Goal: Task Accomplishment & Management: Complete application form

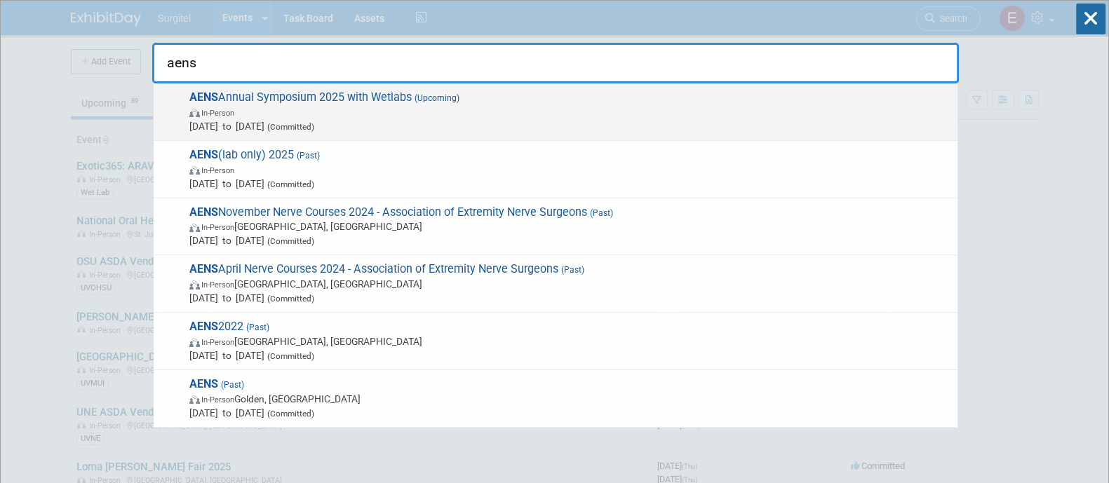
type input "aens"
click at [734, 131] on span "[DATE] to [DATE] (Committed)" at bounding box center [569, 126] width 761 height 14
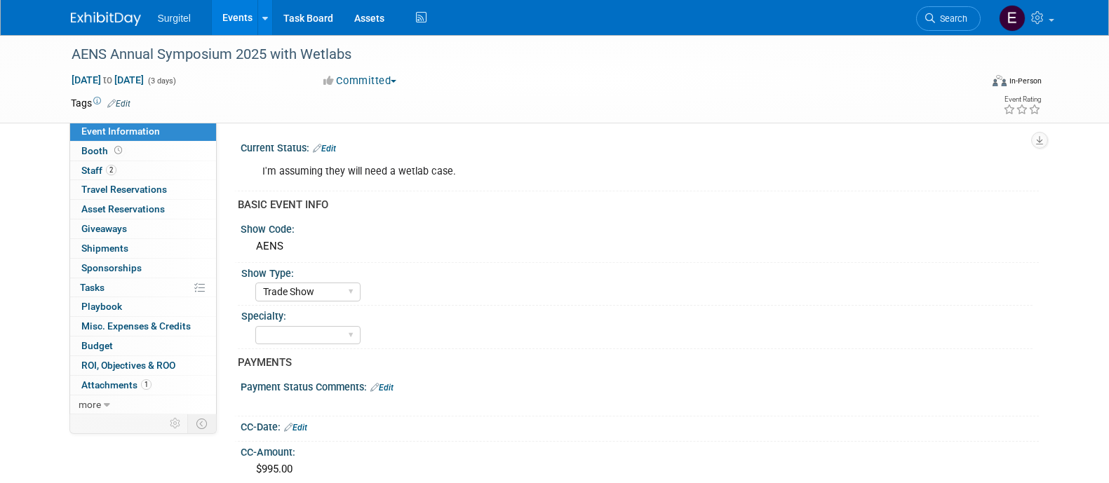
select select "Trade Show"
select select "SkyMiles - 93008"
select select "No"
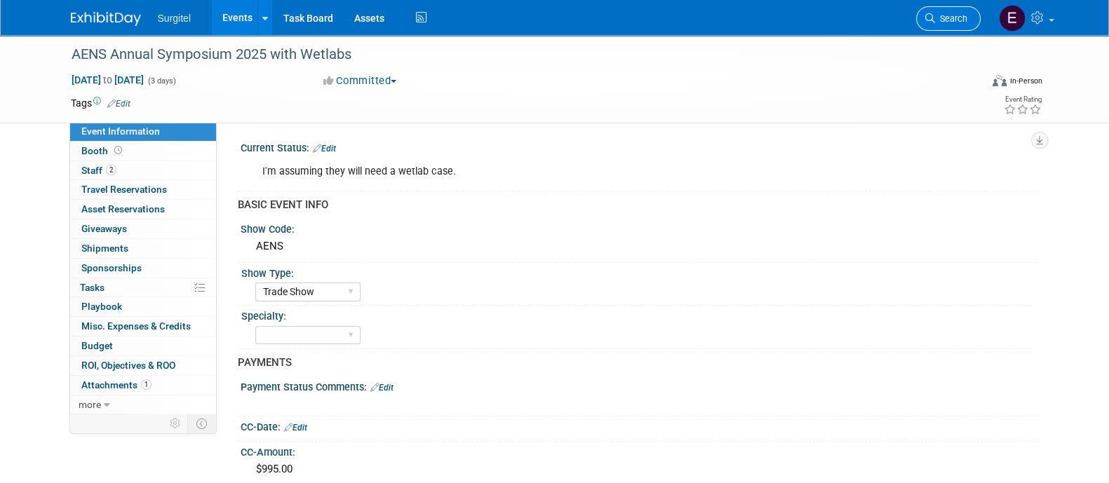
click at [940, 12] on link "Search" at bounding box center [948, 18] width 65 height 25
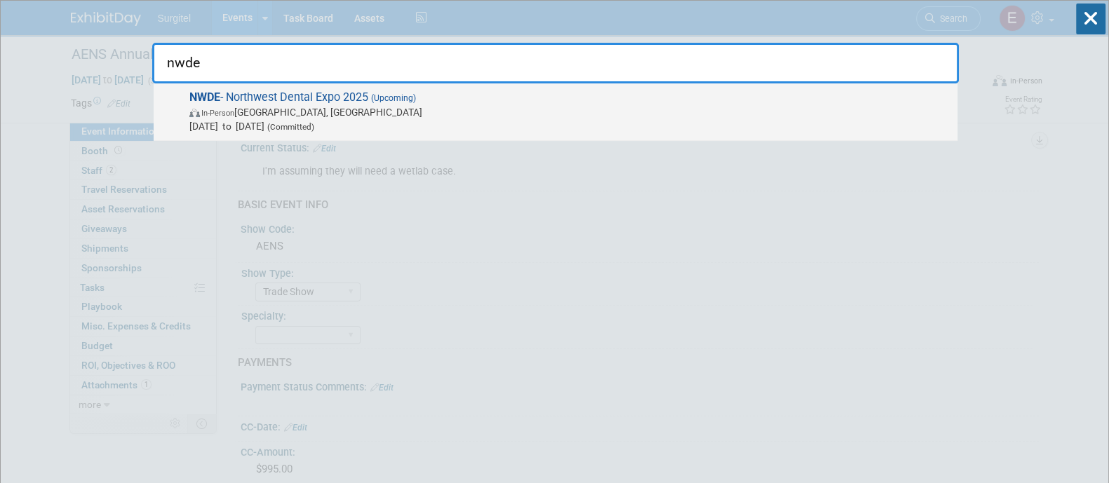
type input "nwde"
click at [873, 124] on span "Sep 12, 2025 to Sep 12, 2025 (Committed)" at bounding box center [569, 126] width 761 height 14
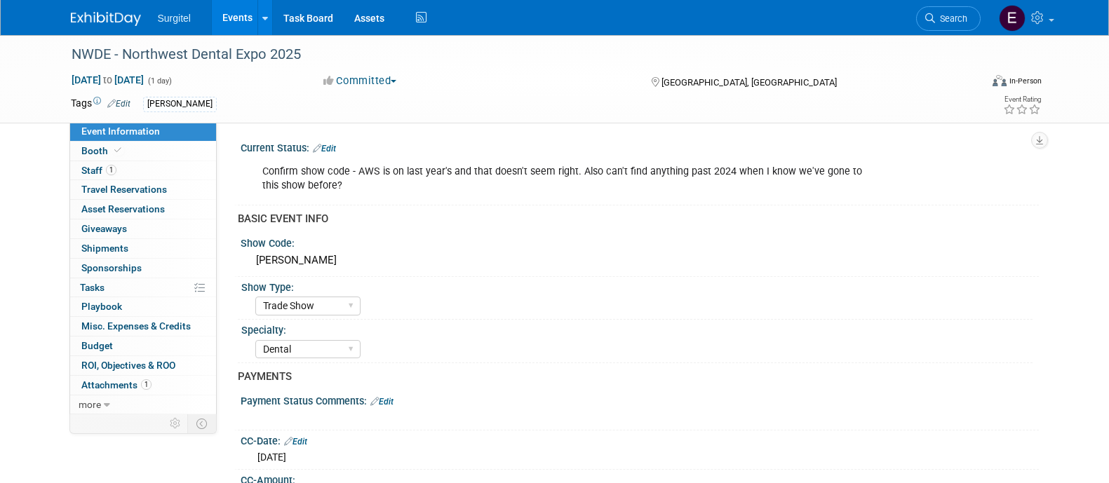
select select "Trade Show"
select select "Dental"
select select "SkyMiles - 93008"
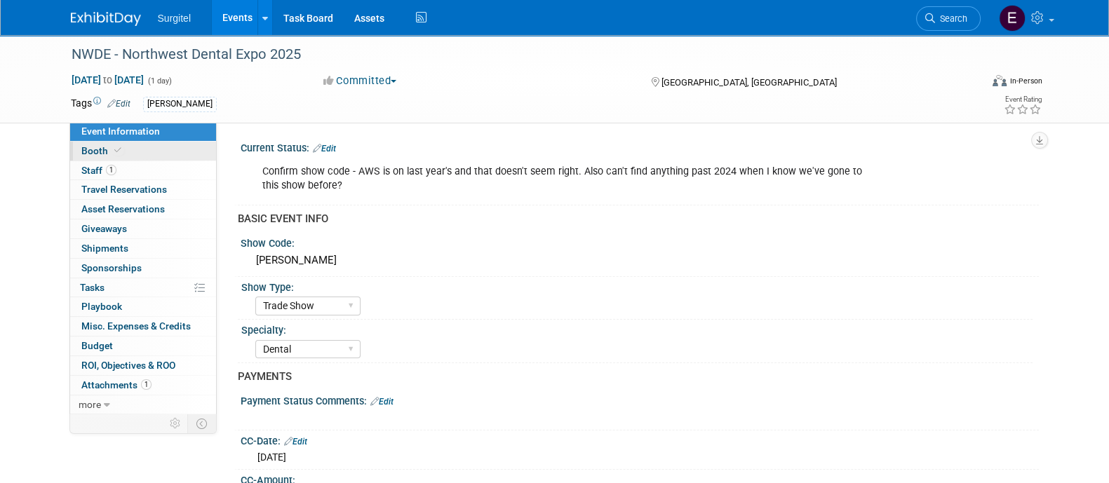
click at [146, 142] on link "Booth" at bounding box center [143, 151] width 146 height 19
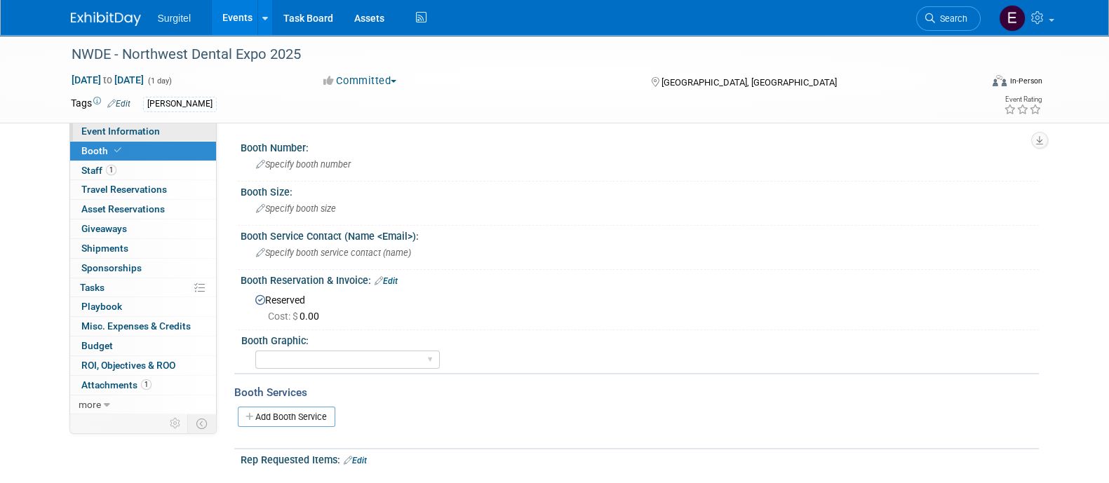
click at [159, 128] on link "Event Information" at bounding box center [143, 131] width 146 height 19
select select "Trade Show"
select select "Dental"
select select "SkyMiles - 93008"
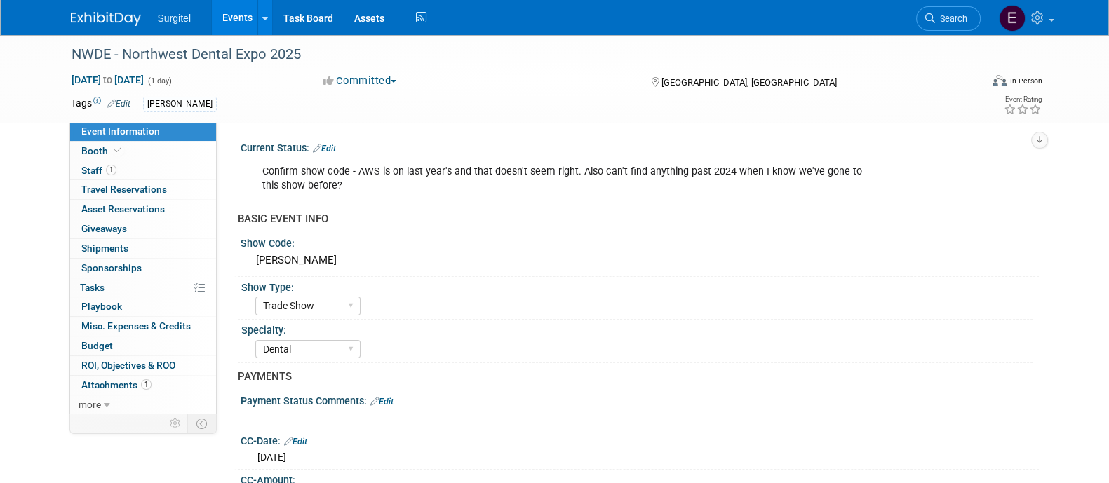
click at [173, 135] on link "Event Information" at bounding box center [143, 131] width 146 height 19
select select "Trade Show"
select select "Dental"
select select "SkyMiles - 93008"
click at [179, 158] on link "Booth" at bounding box center [143, 151] width 146 height 19
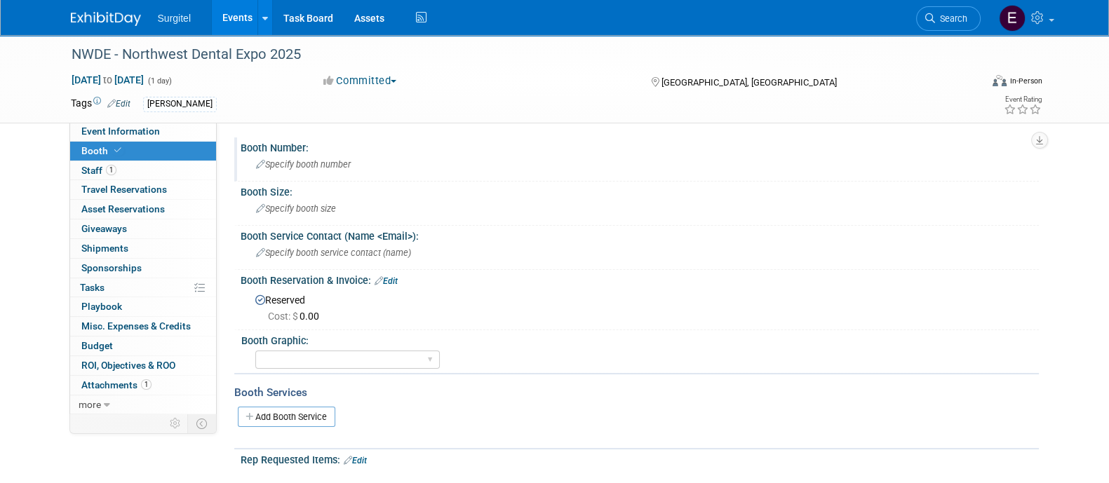
click at [351, 149] on div "Booth Number:" at bounding box center [640, 146] width 798 height 18
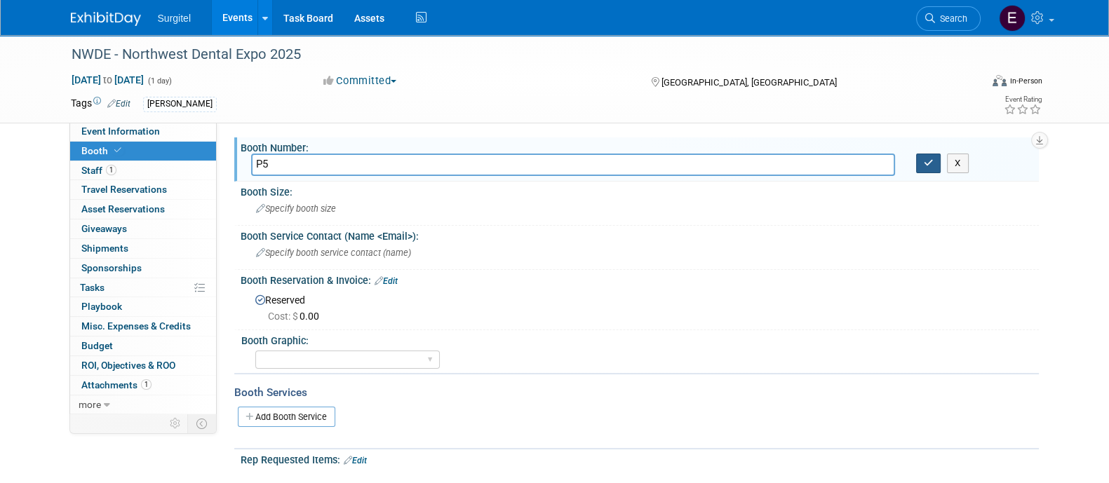
type input "P5"
click at [926, 165] on icon "button" at bounding box center [928, 162] width 10 height 9
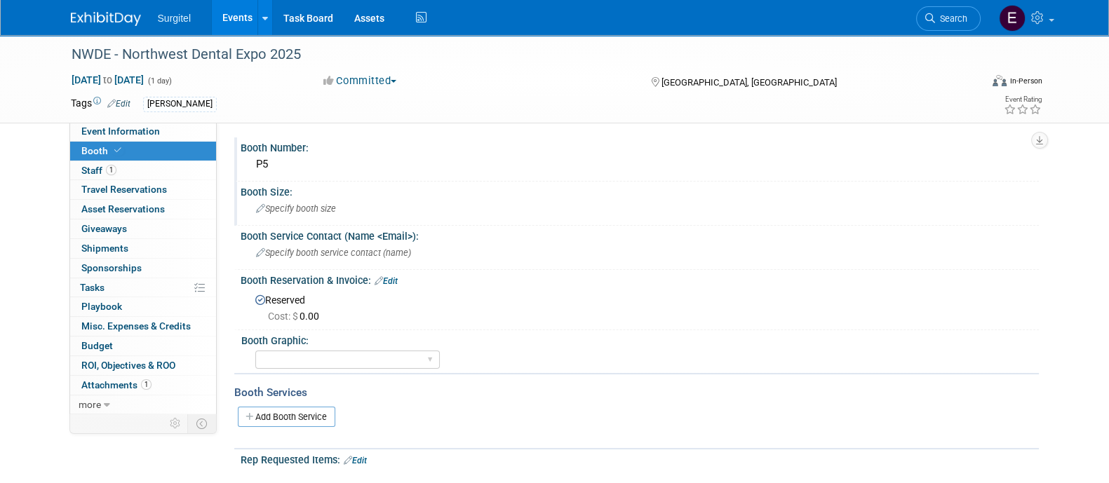
click at [291, 201] on div "Specify booth size" at bounding box center [639, 209] width 777 height 22
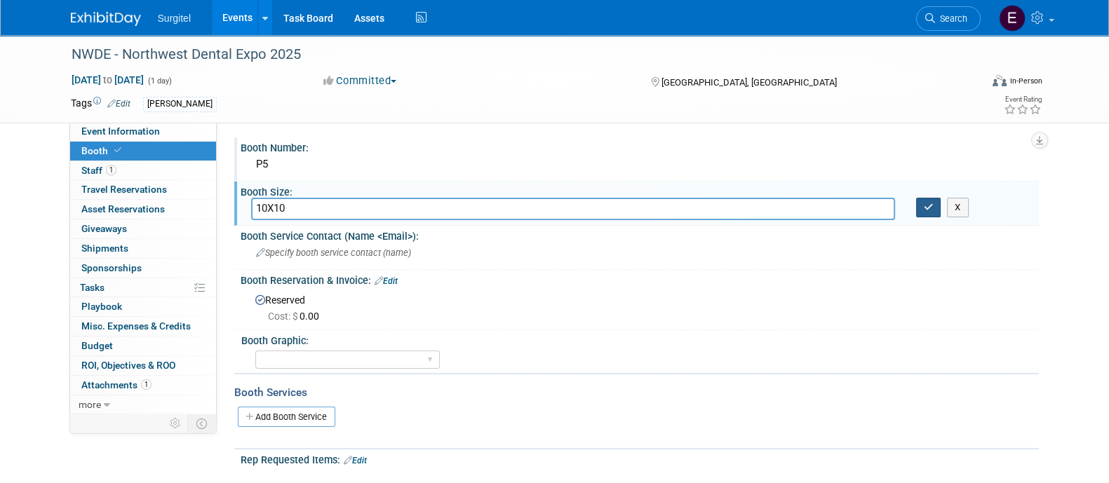
type input "10X10"
click at [933, 203] on button "button" at bounding box center [928, 208] width 25 height 20
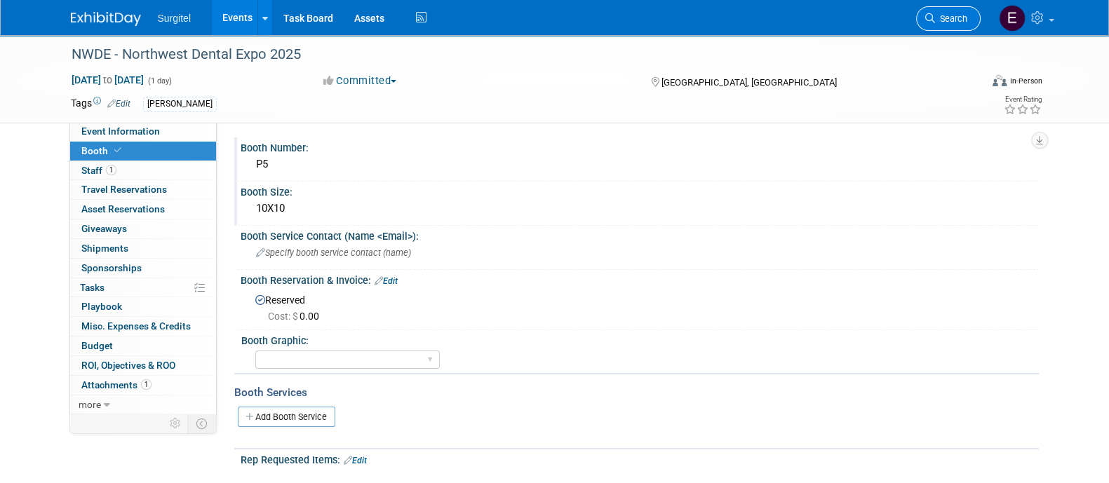
click at [966, 15] on span "Search" at bounding box center [951, 18] width 32 height 11
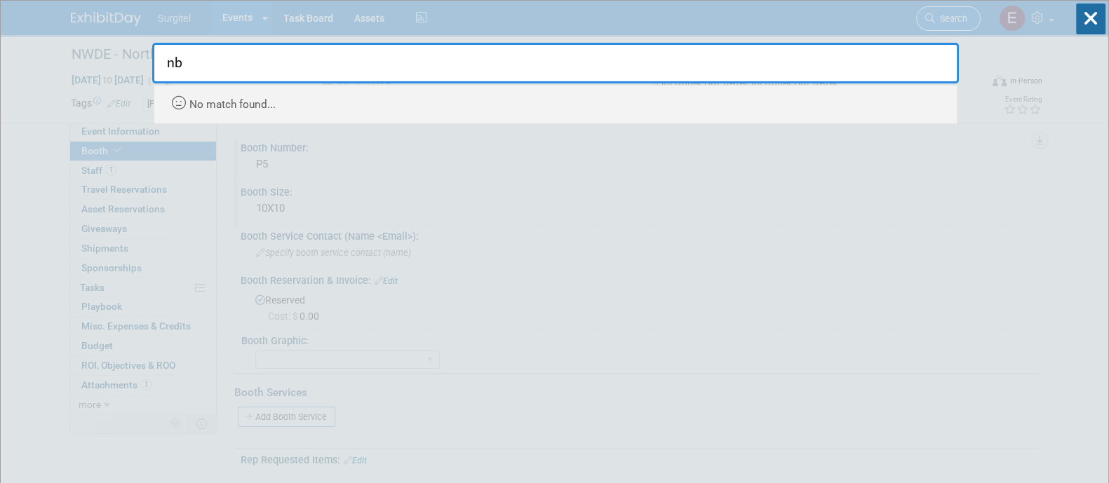
type input "n"
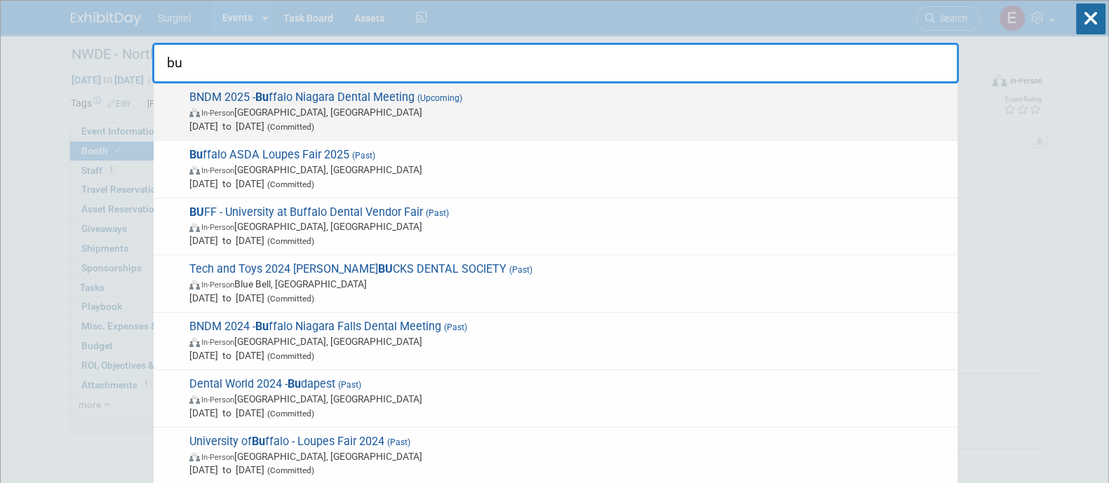
type input "bu"
click at [696, 107] on span "In-Person Buffalo, NY" at bounding box center [569, 112] width 761 height 14
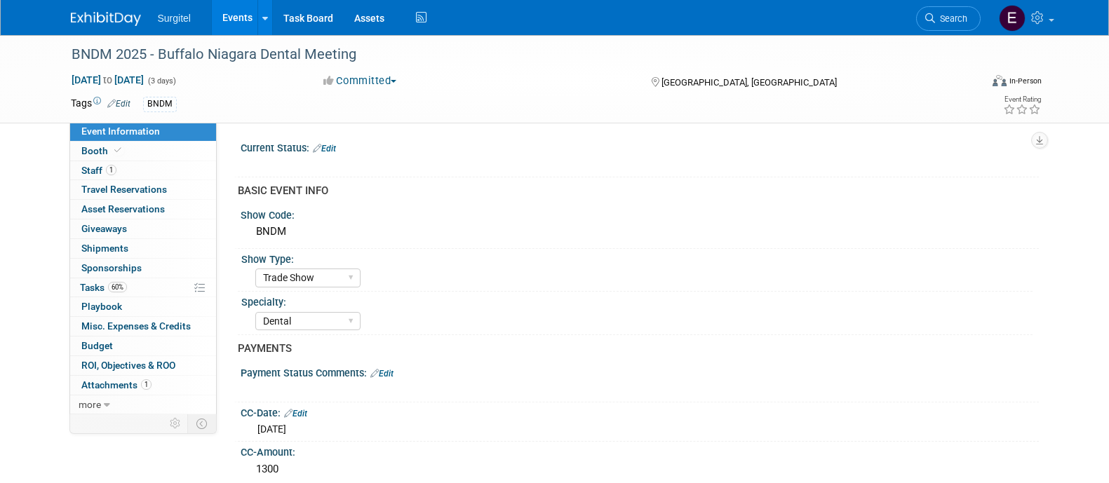
select select "Trade Show"
select select "Dental"
select select "Rewards - 12003"
select select "No"
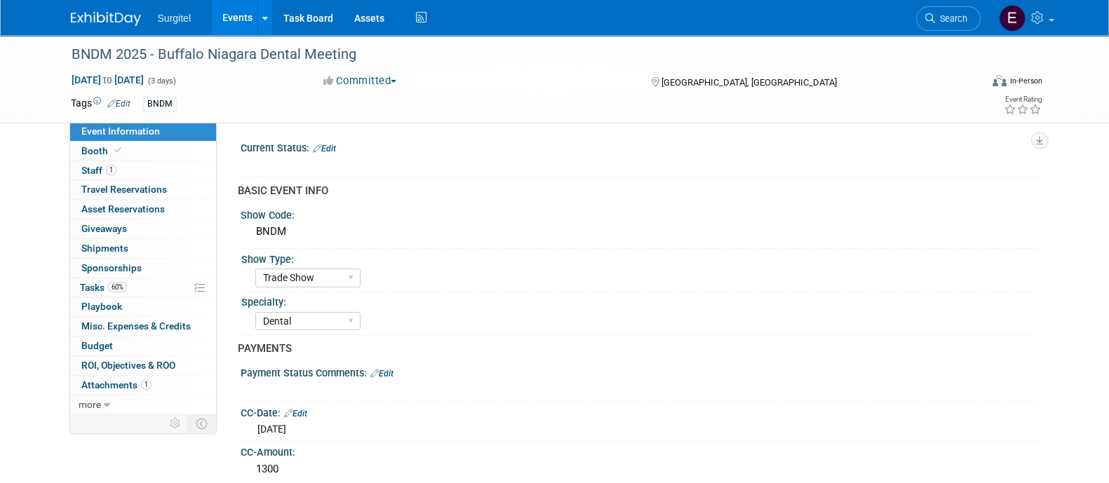
click at [127, 146] on link "Booth" at bounding box center [143, 151] width 146 height 19
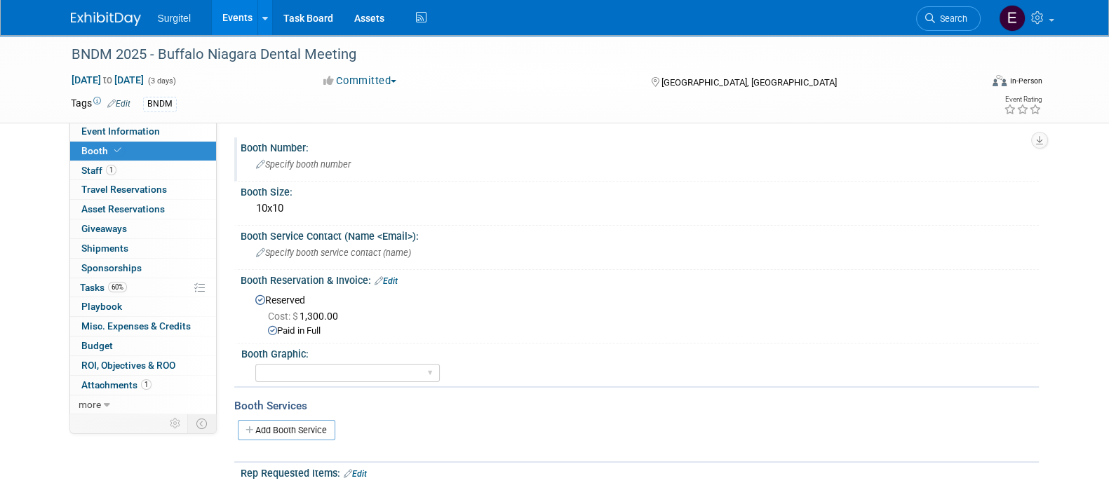
click at [344, 170] on div "Specify booth number" at bounding box center [639, 165] width 777 height 22
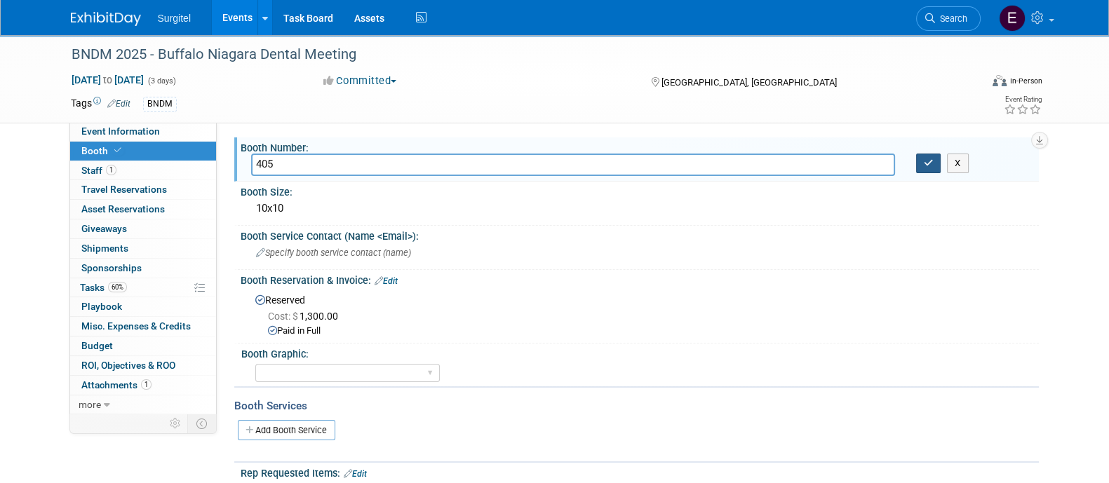
type input "405"
click at [936, 165] on button "button" at bounding box center [928, 164] width 25 height 20
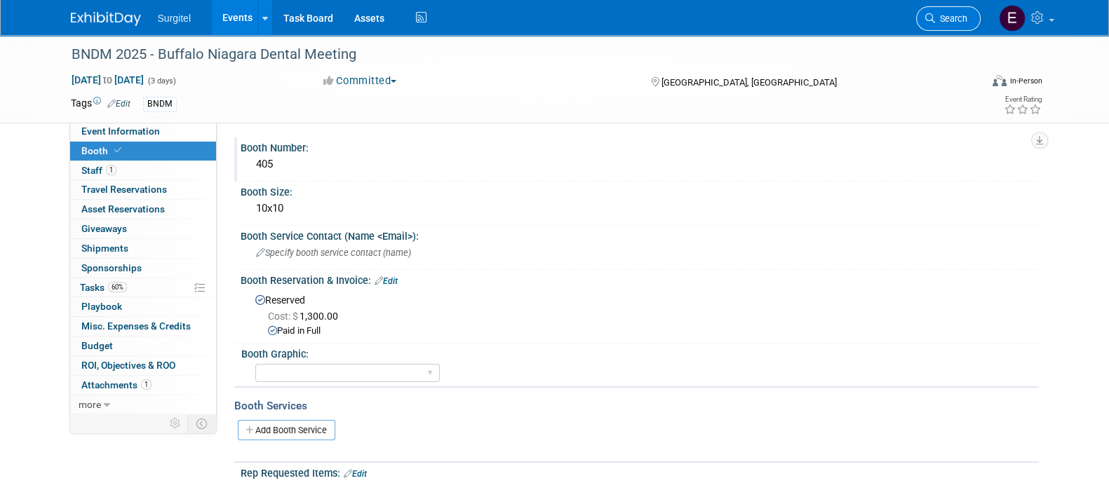
click at [956, 11] on link "Search" at bounding box center [948, 18] width 65 height 25
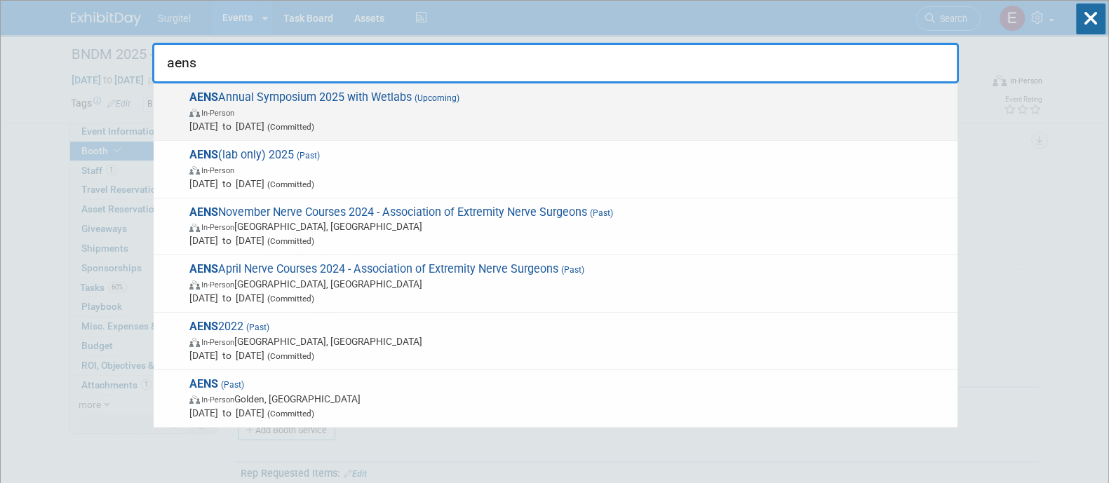
type input "aens"
click at [755, 128] on span "Nov 7, 2025 to Nov 9, 2025 (Committed)" at bounding box center [569, 126] width 761 height 14
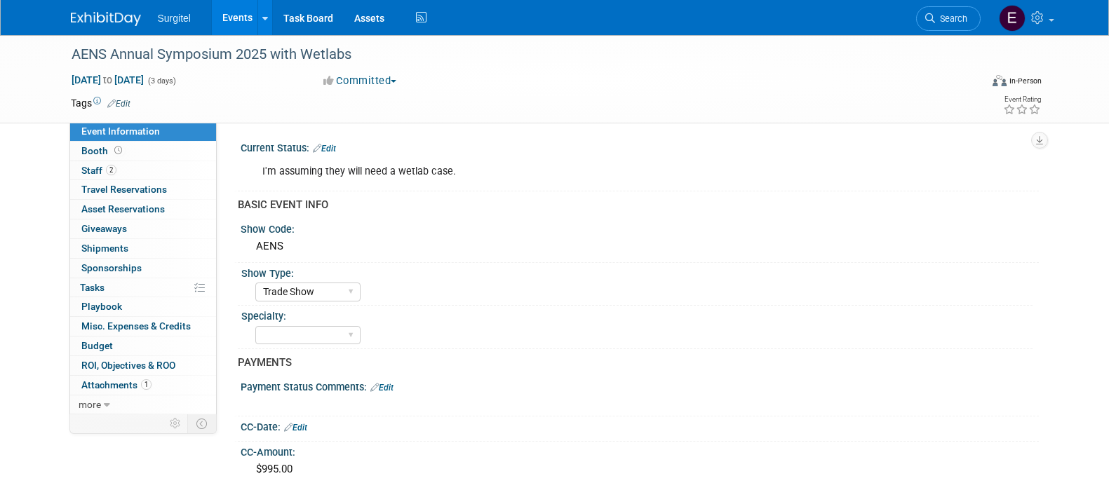
select select "Trade Show"
select select "SkyMiles - 93008"
select select "No"
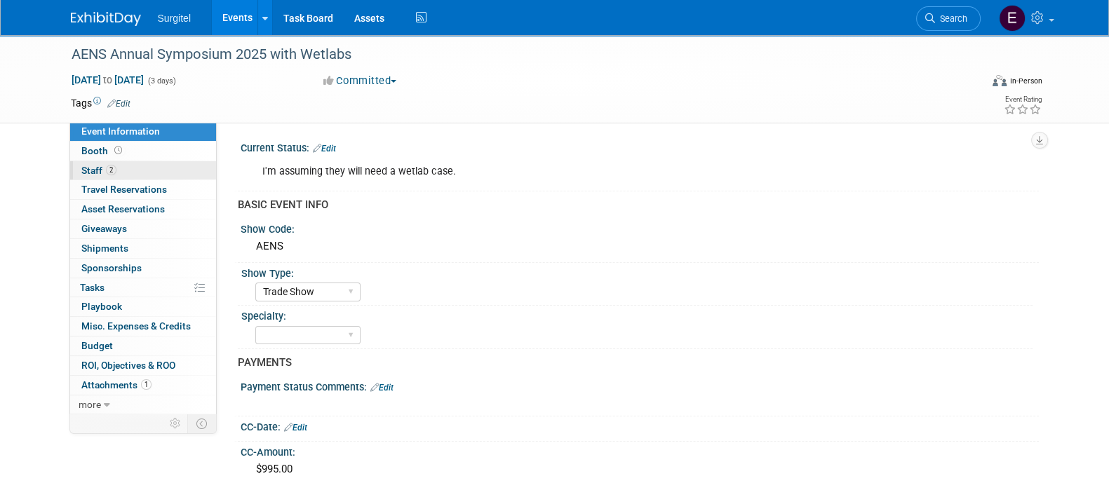
scroll to position [3, 0]
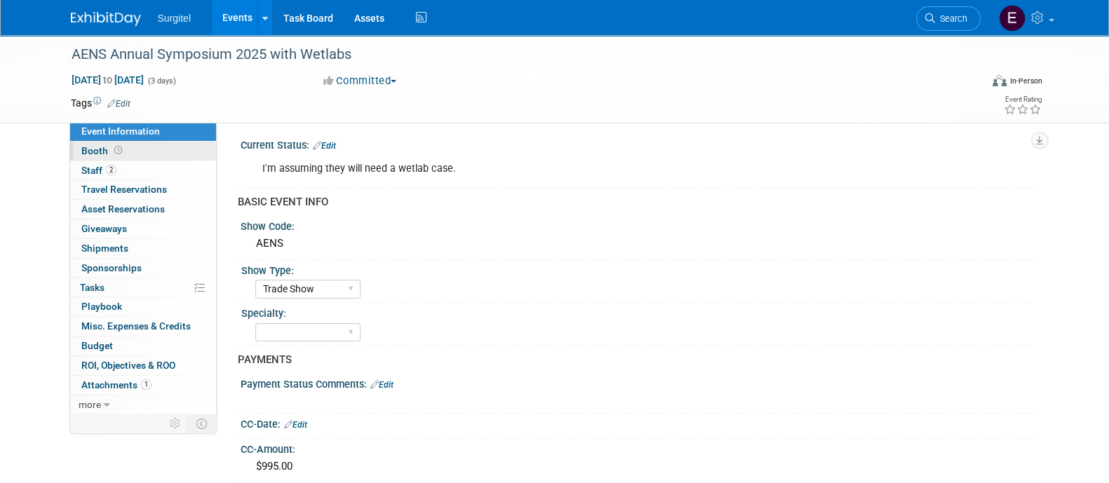
click at [142, 149] on link "Booth" at bounding box center [143, 151] width 146 height 19
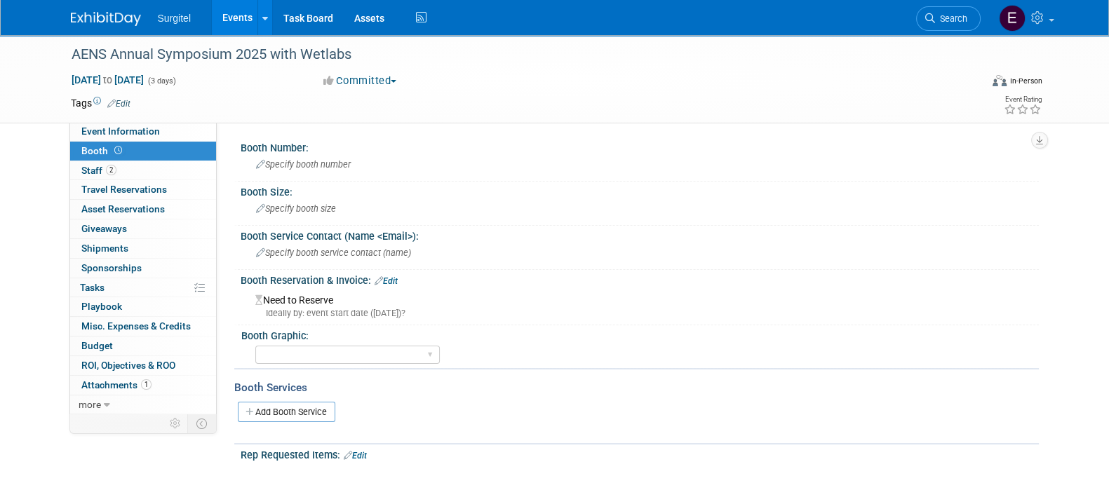
click at [934, 31] on li "Search" at bounding box center [948, 17] width 65 height 34
click at [968, 15] on link "Search" at bounding box center [948, 18] width 65 height 25
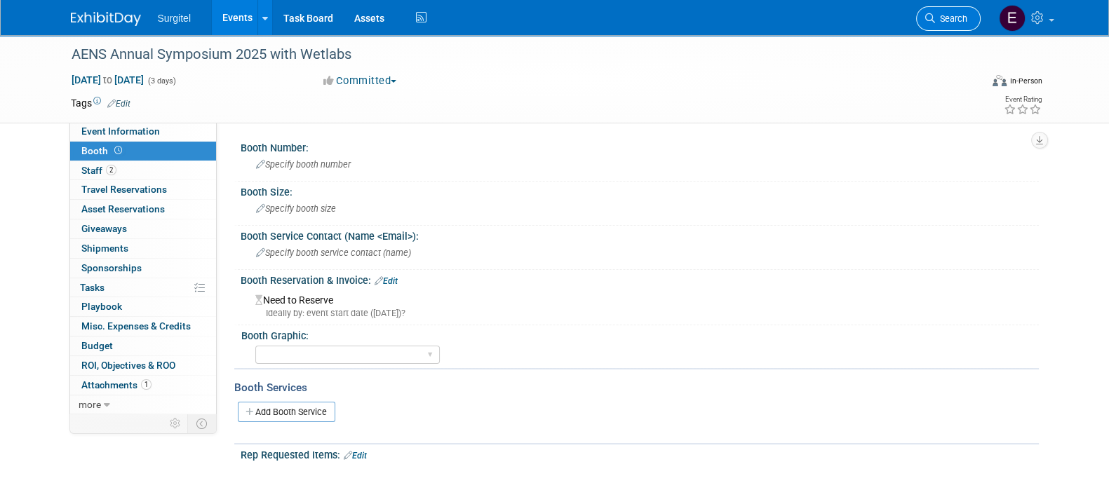
drag, startPoint x: 968, startPoint y: 15, endPoint x: 942, endPoint y: 12, distance: 25.5
click at [942, 12] on link "Search" at bounding box center [948, 18] width 65 height 25
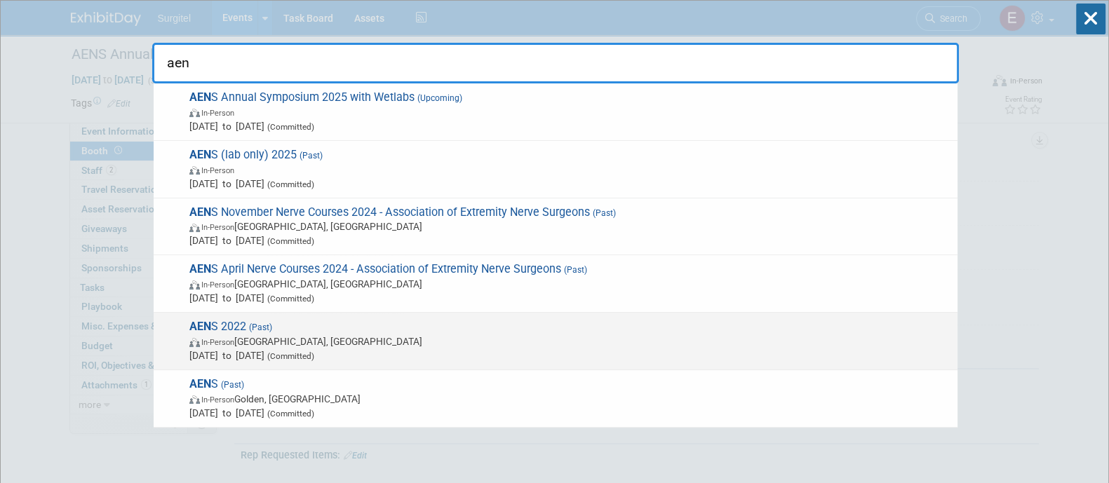
type input "aen"
click at [314, 359] on span "(Committed)" at bounding box center [289, 356] width 50 height 10
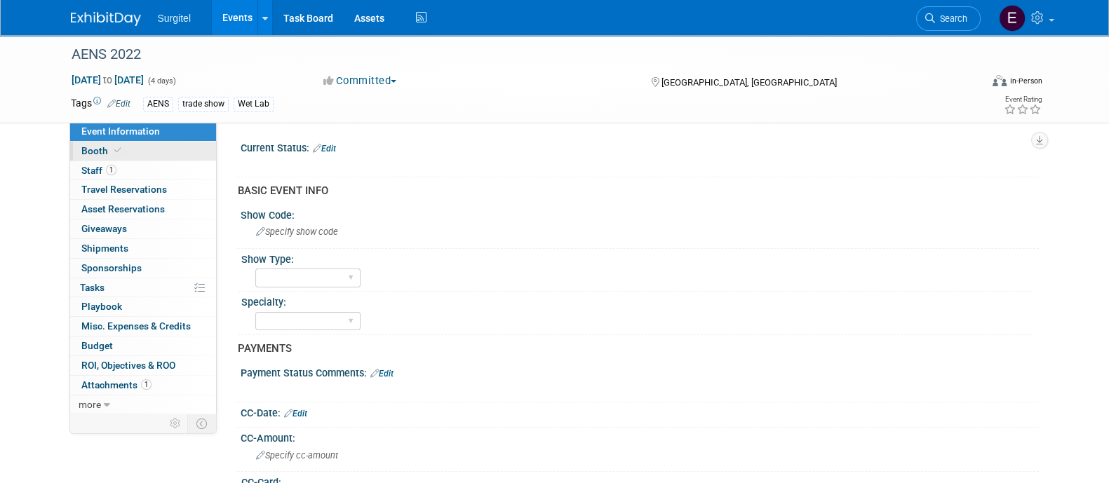
click at [112, 145] on span at bounding box center [117, 150] width 13 height 11
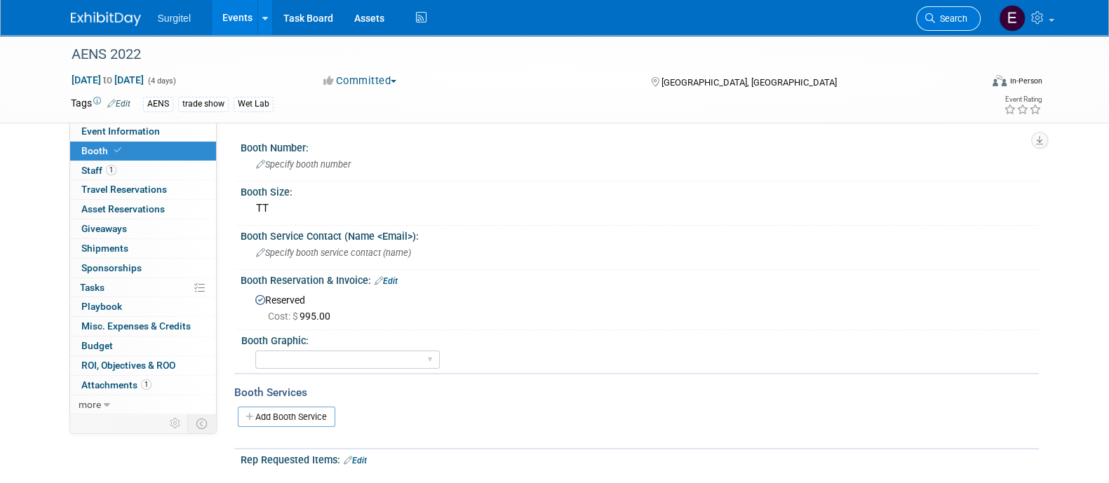
click at [940, 7] on link "Search" at bounding box center [948, 18] width 65 height 25
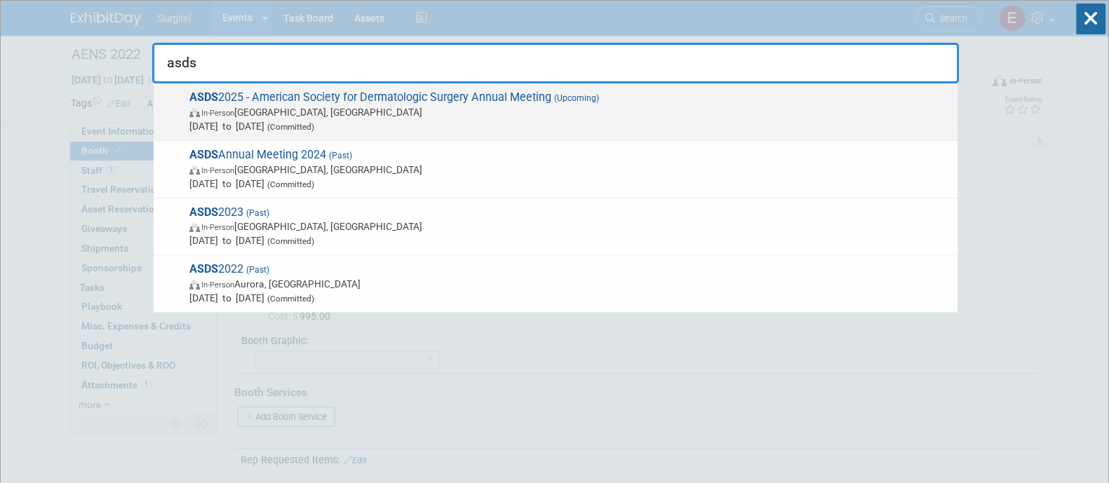
type input "asds"
click at [855, 109] on span "In-Person Chicago, IL" at bounding box center [569, 112] width 761 height 14
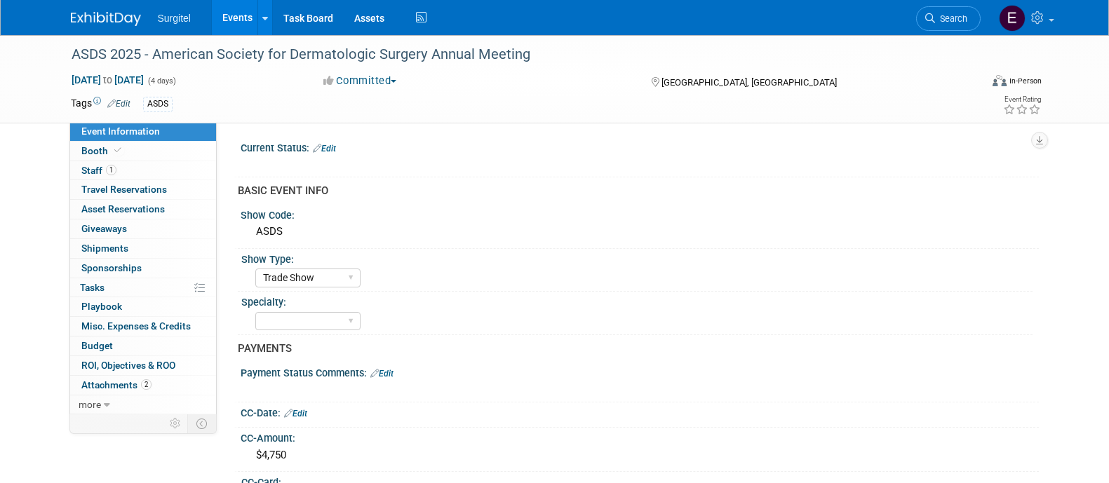
select select "Trade Show"
select select "SkyMiles - 93008"
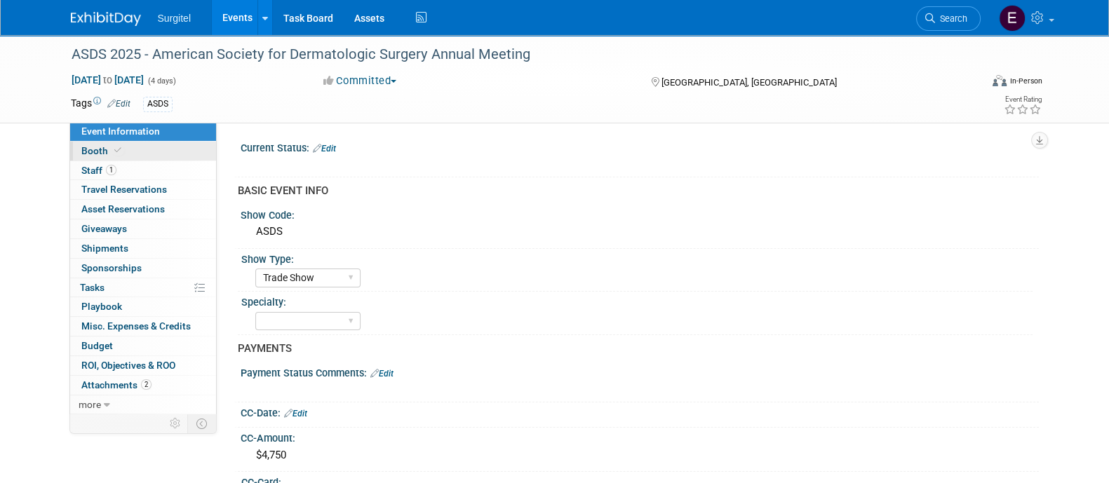
click at [124, 153] on link "Booth" at bounding box center [143, 151] width 146 height 19
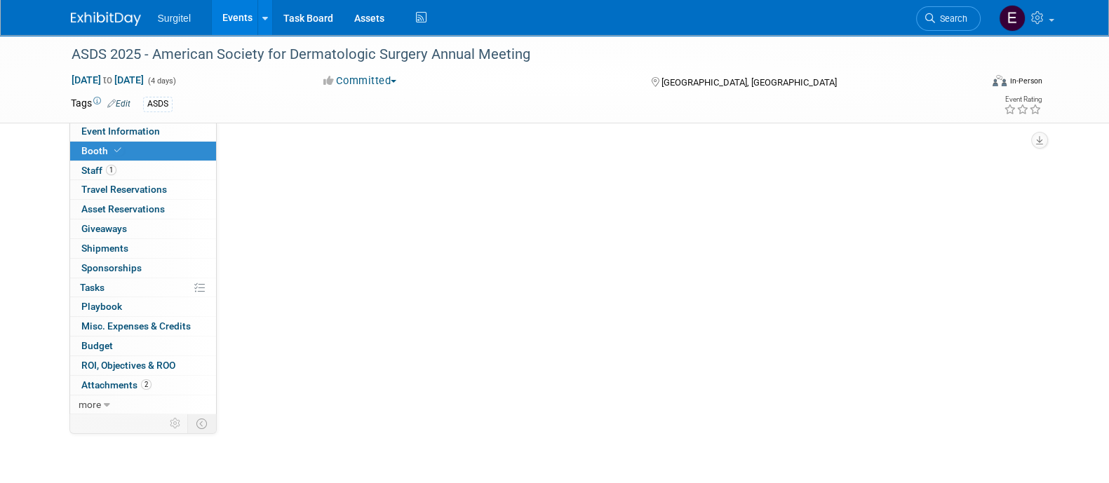
select select "8' Fabric Popup"
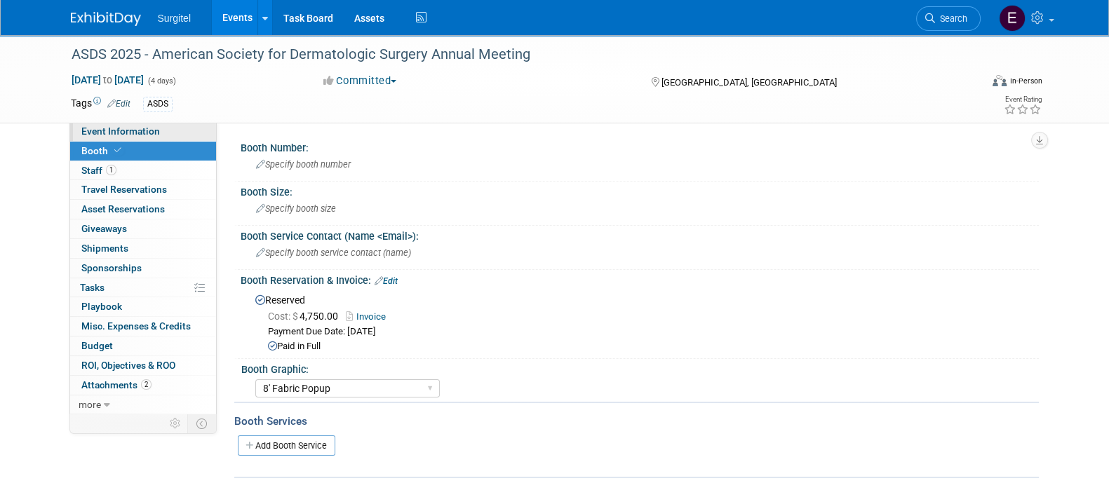
click at [143, 133] on span "Event Information" at bounding box center [120, 131] width 79 height 11
select select "Trade Show"
select select "SkyMiles - 93008"
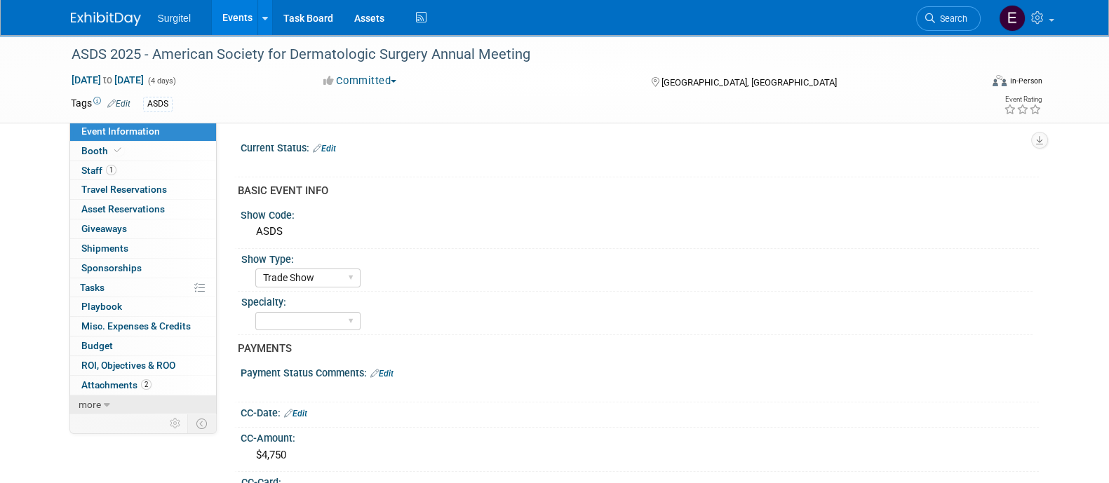
click at [120, 405] on link "more" at bounding box center [143, 404] width 146 height 19
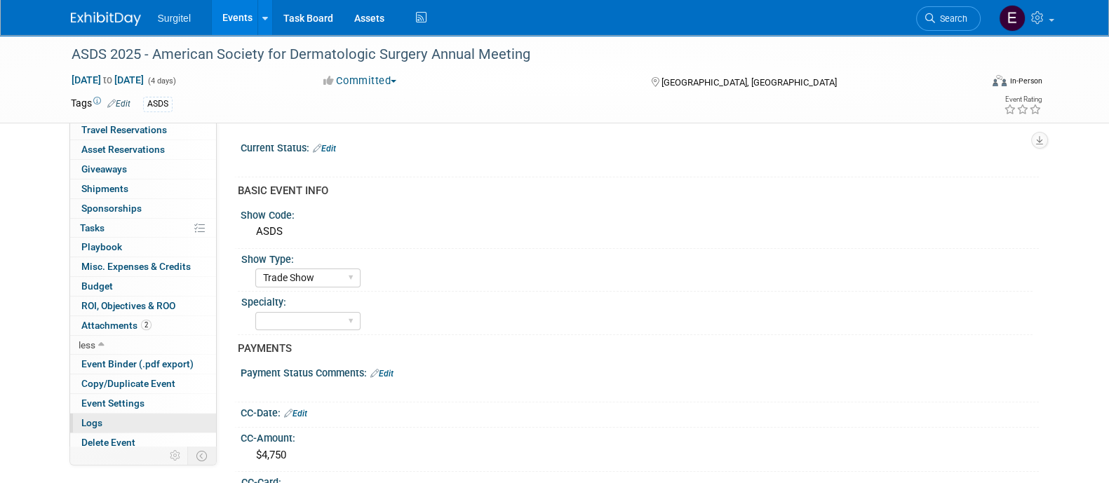
scroll to position [63, 0]
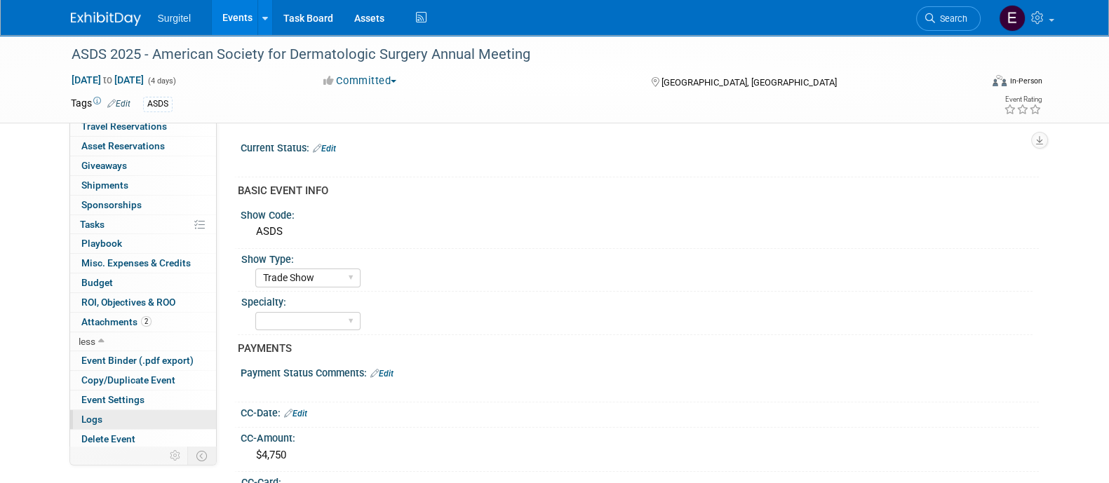
click at [121, 421] on link "Logs" at bounding box center [143, 419] width 146 height 19
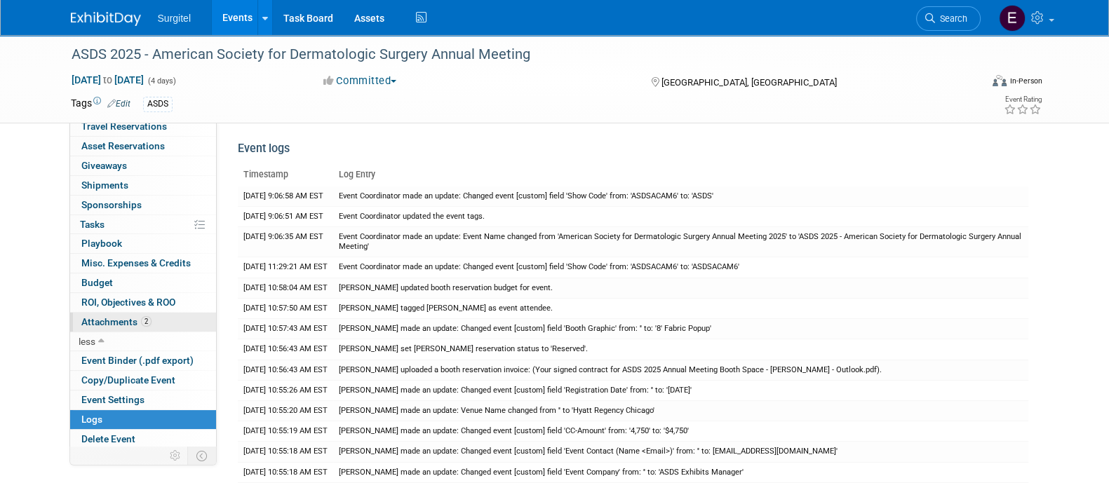
click at [115, 320] on span "Attachments 2" at bounding box center [116, 321] width 70 height 11
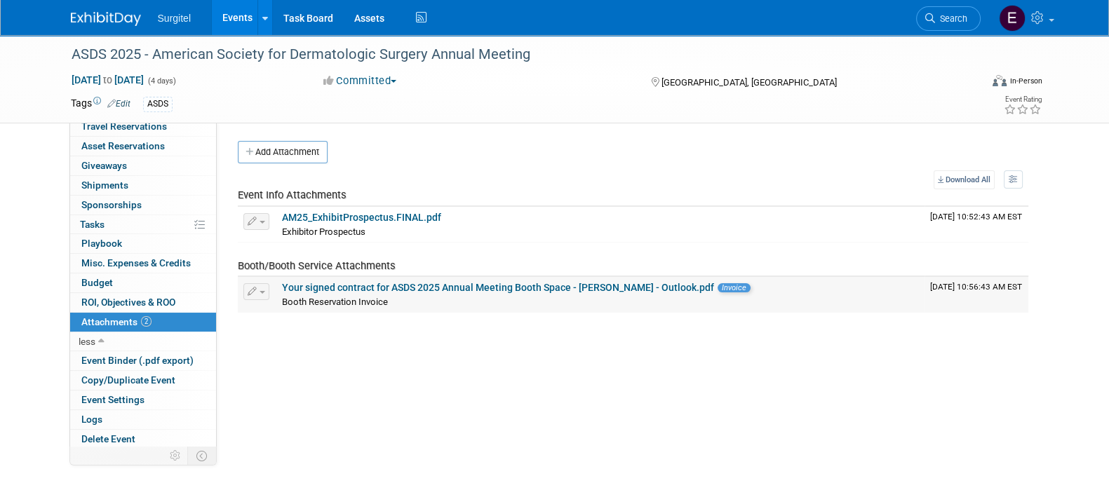
click at [346, 287] on link "Your signed contract for ASDS 2025 Annual Meeting Booth Space - Hannah Johnson …" at bounding box center [498, 287] width 432 height 11
click at [946, 22] on span "Search" at bounding box center [951, 18] width 32 height 11
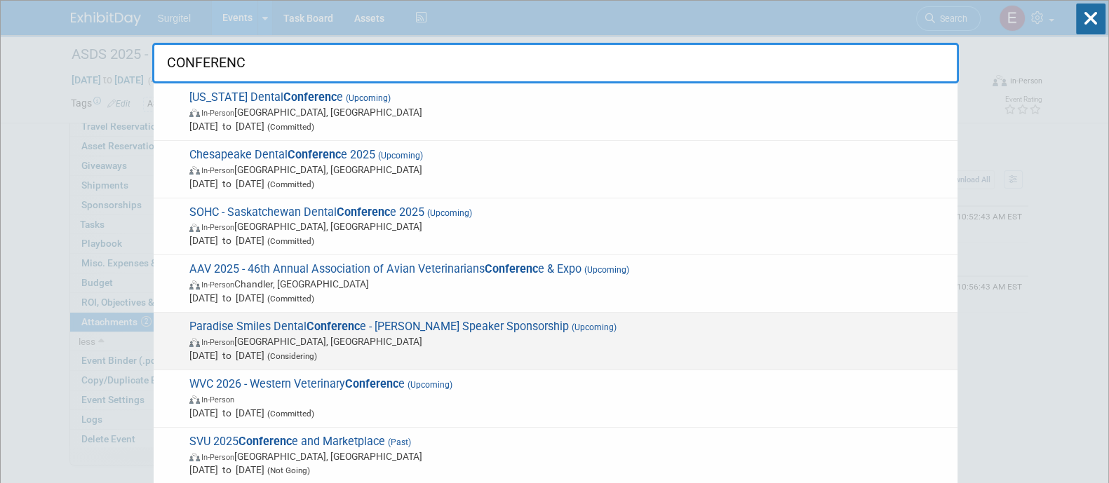
type input "CONFERENC"
click at [817, 330] on span "Paradise Smiles Dental Conferenc e - Dr. Valachi Speaker Sponsorship (Upcoming)…" at bounding box center [567, 341] width 765 height 43
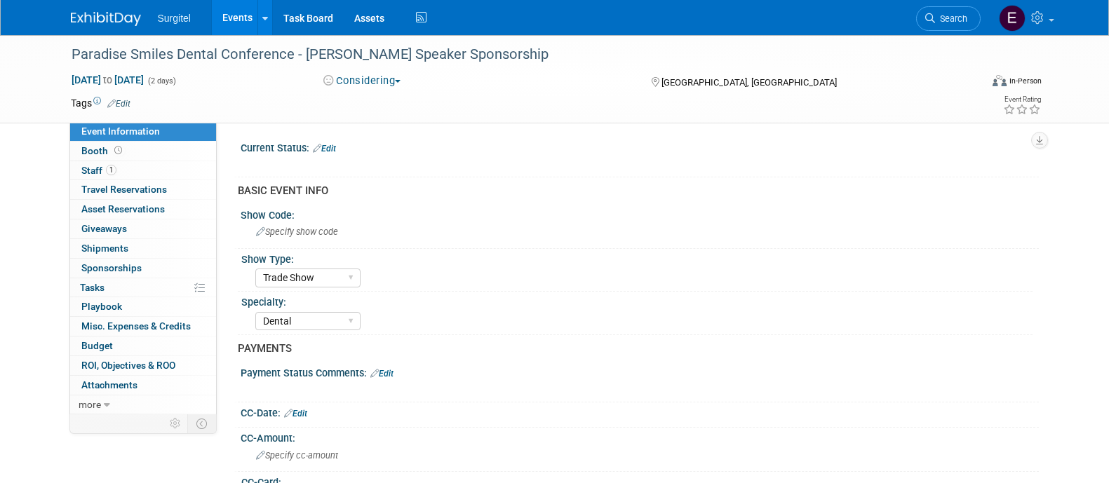
select select "Trade Show"
select select "Dental"
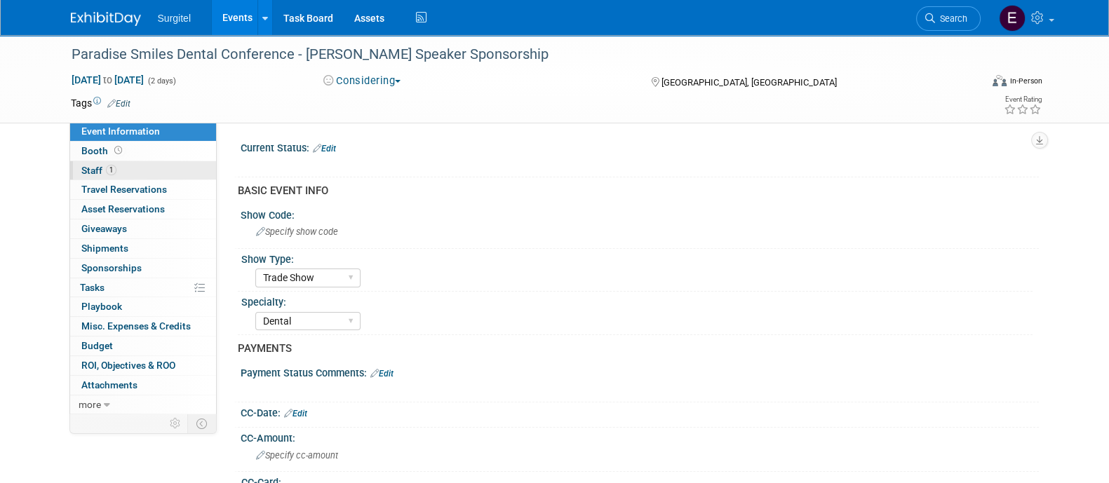
click at [135, 166] on link "1 Staff 1" at bounding box center [143, 170] width 146 height 19
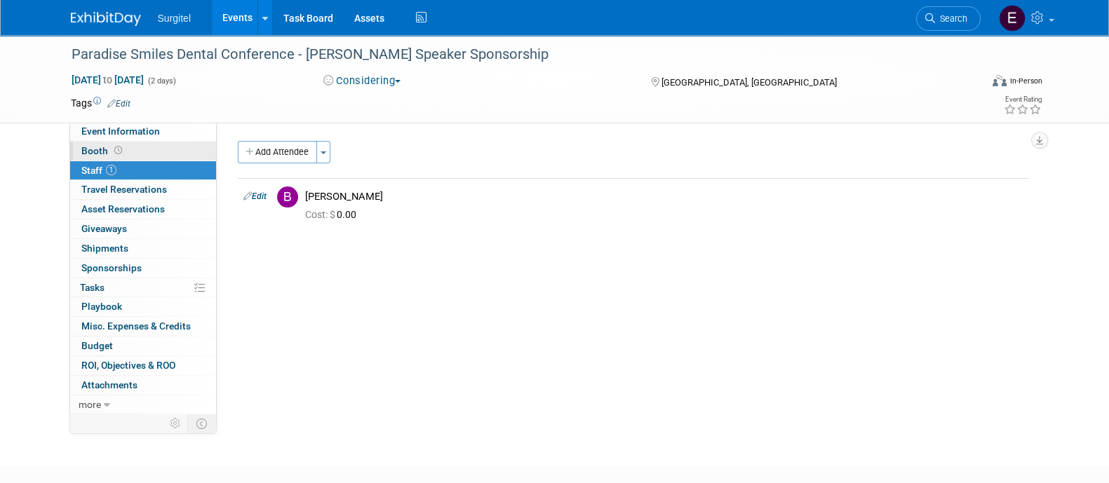
click at [132, 149] on link "Booth" at bounding box center [143, 151] width 146 height 19
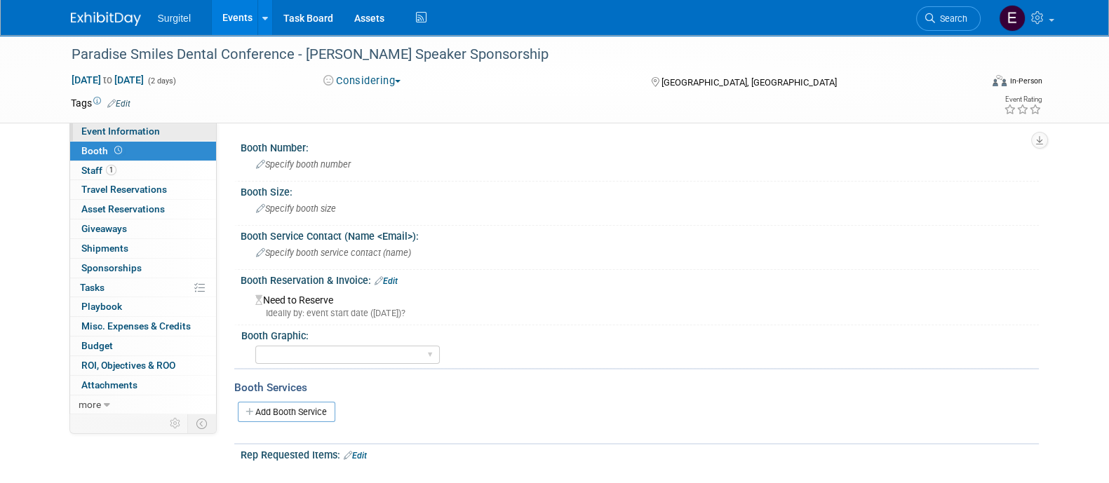
click at [130, 132] on span "Event Information" at bounding box center [120, 131] width 79 height 11
select select "Trade Show"
select select "Dental"
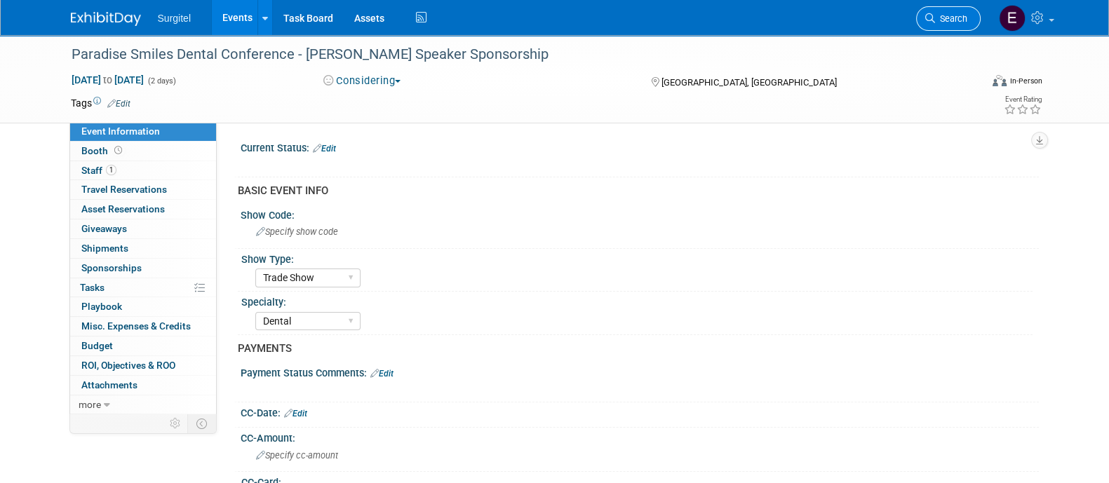
click at [947, 14] on span "Search" at bounding box center [951, 18] width 32 height 11
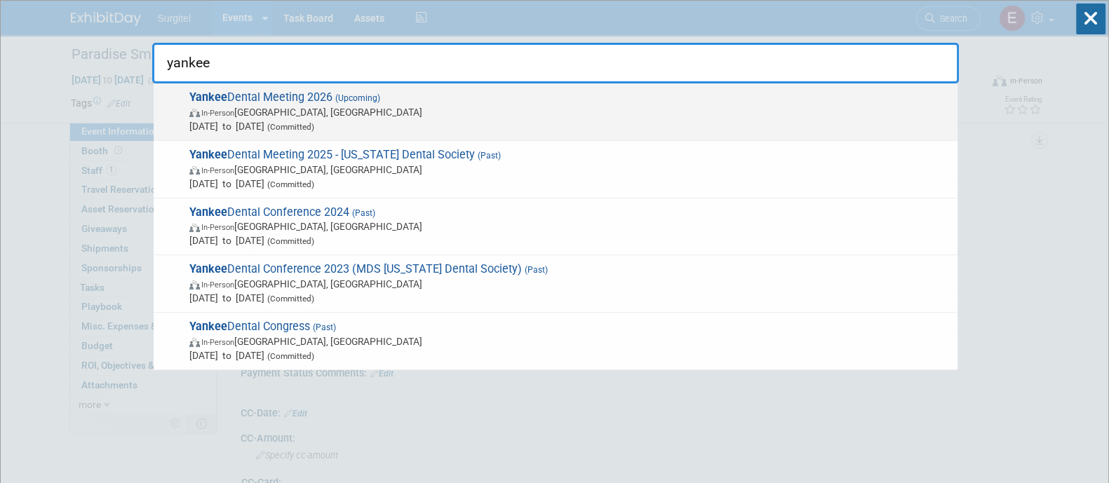
type input "yankee"
click at [712, 100] on span "Yankee Dental Meeting 2026 (Upcoming) In-Person Boston, MA Jan 29, 2026 to Jan …" at bounding box center [567, 111] width 765 height 43
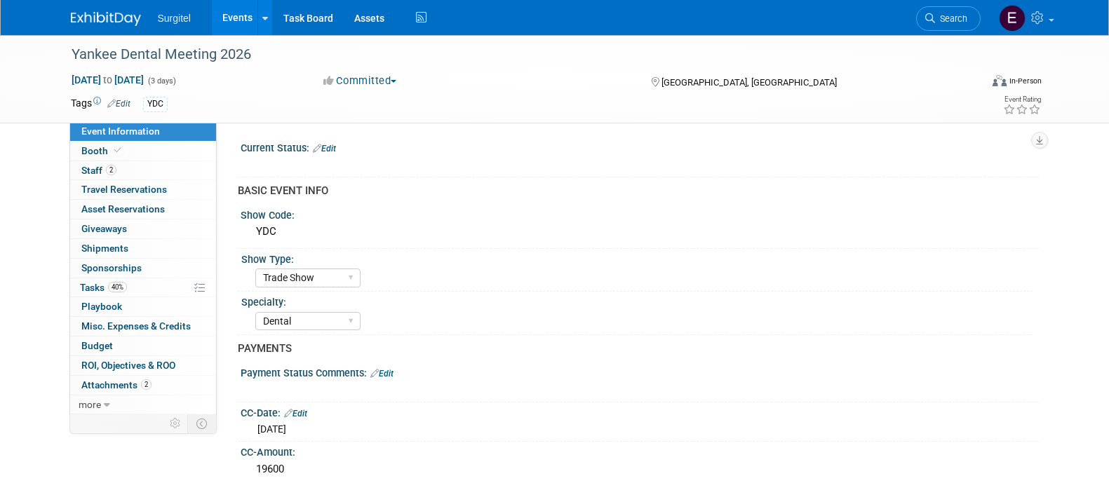
select select "Trade Show"
select select "Dental"
select select "SkyMiles - 93008"
select select "No"
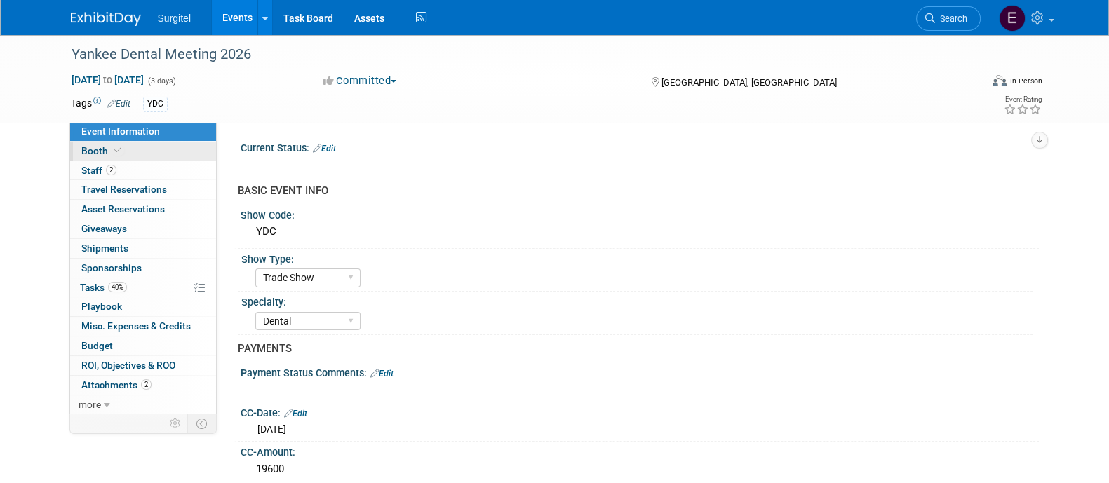
click at [132, 145] on link "Booth" at bounding box center [143, 151] width 146 height 19
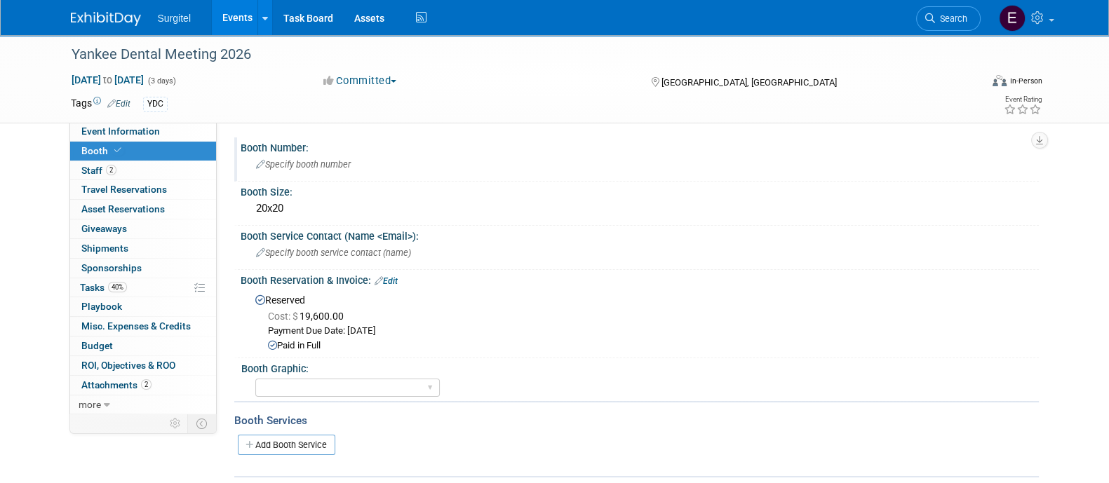
click at [278, 172] on div "Specify booth number" at bounding box center [639, 165] width 777 height 22
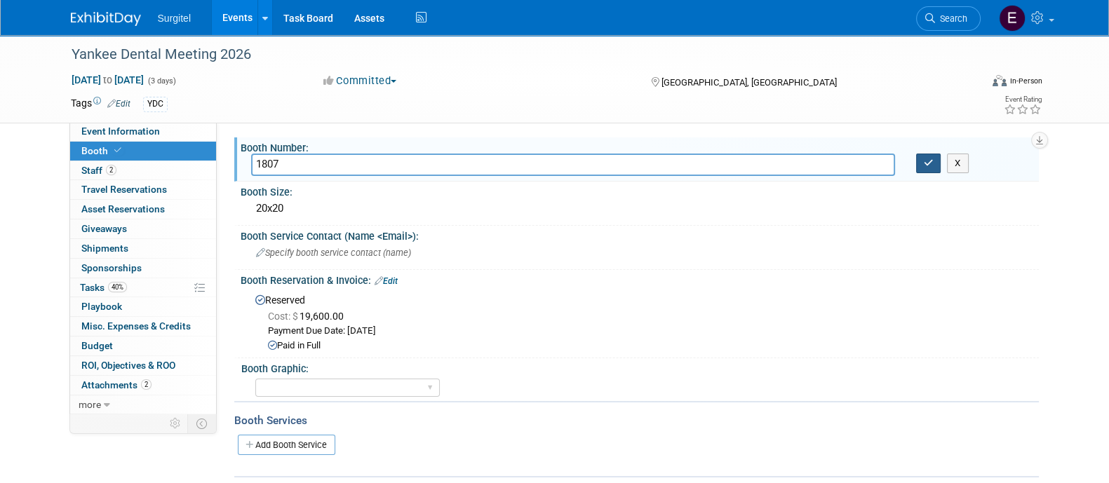
type input "1807"
click at [929, 168] on button "button" at bounding box center [928, 164] width 25 height 20
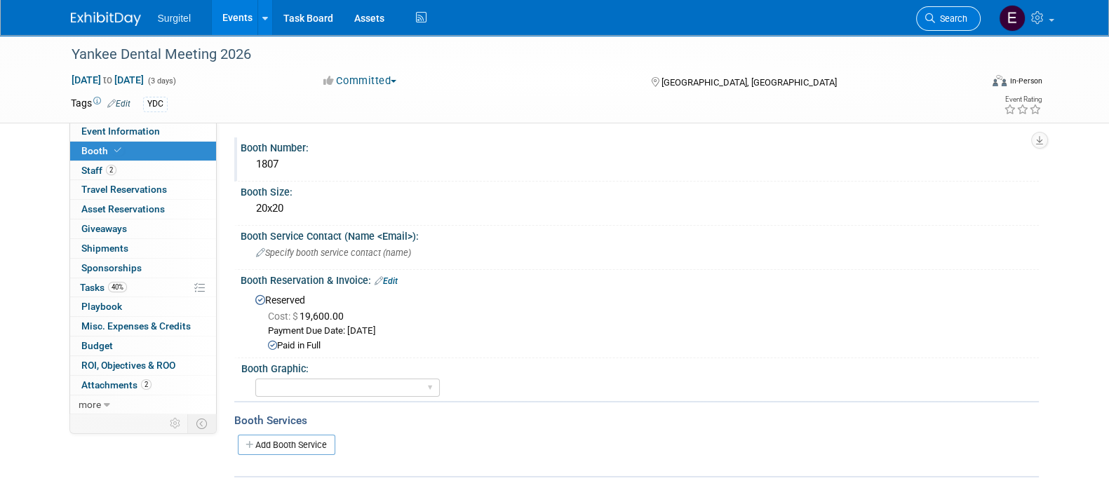
click at [942, 18] on span "Search" at bounding box center [951, 18] width 32 height 11
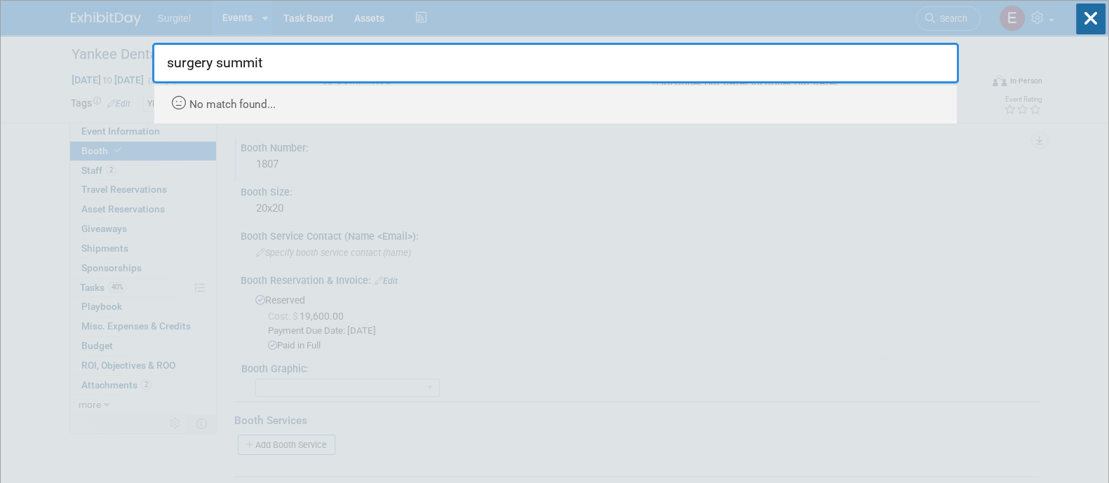
type input "surgery summit"
click at [1080, 15] on icon at bounding box center [1090, 19] width 29 height 31
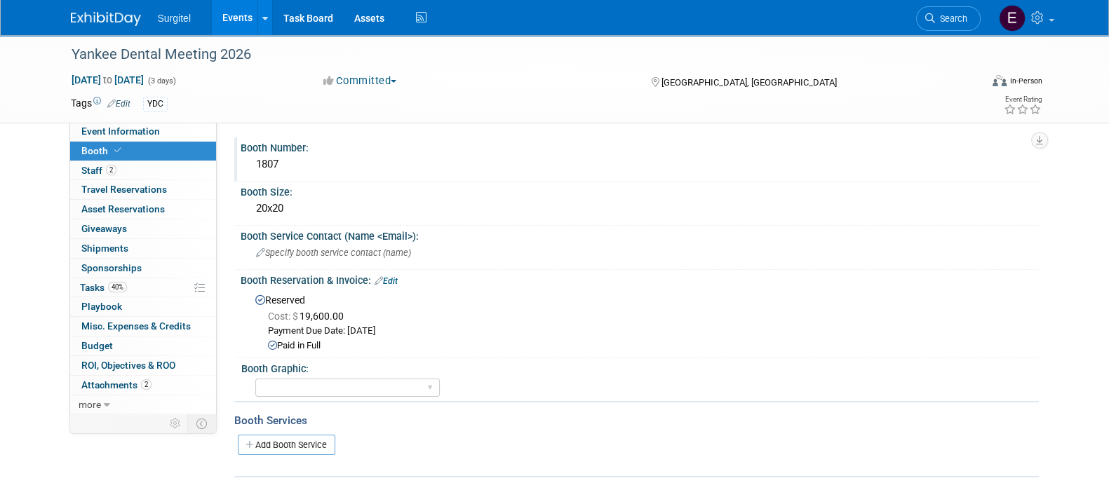
click at [238, 24] on link "Events" at bounding box center [237, 17] width 51 height 35
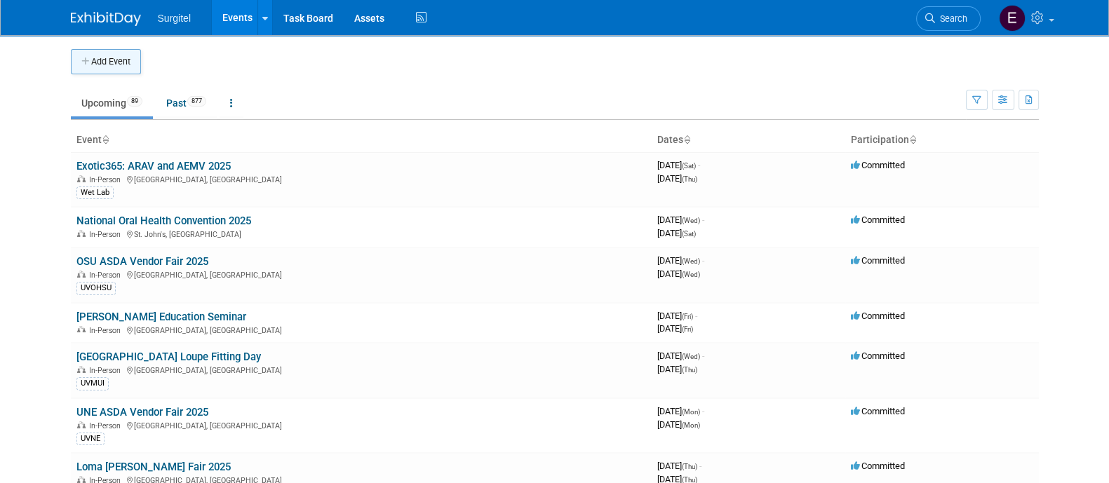
click at [119, 62] on button "Add Event" at bounding box center [106, 61] width 70 height 25
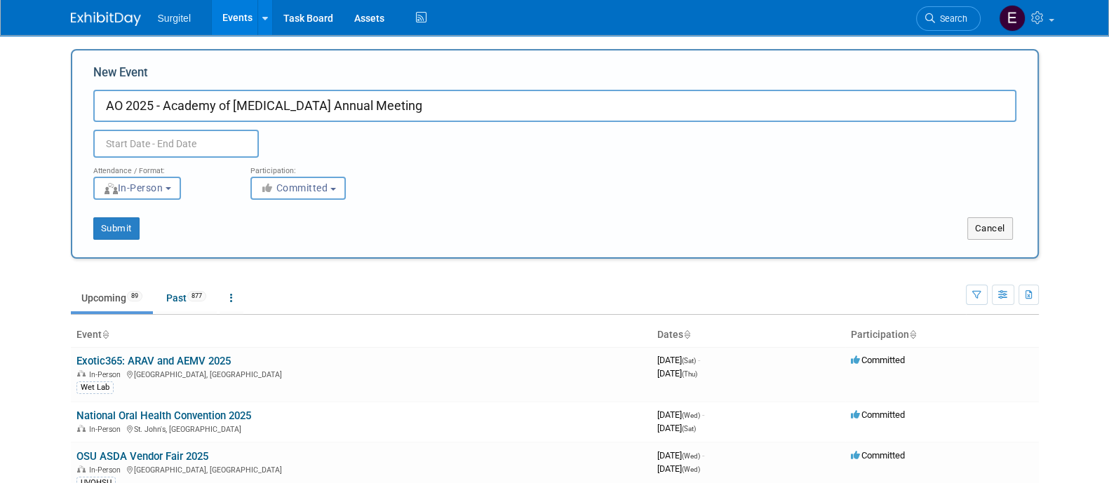
type input "AO 2025 - Academy of [MEDICAL_DATA] Annual Meeting"
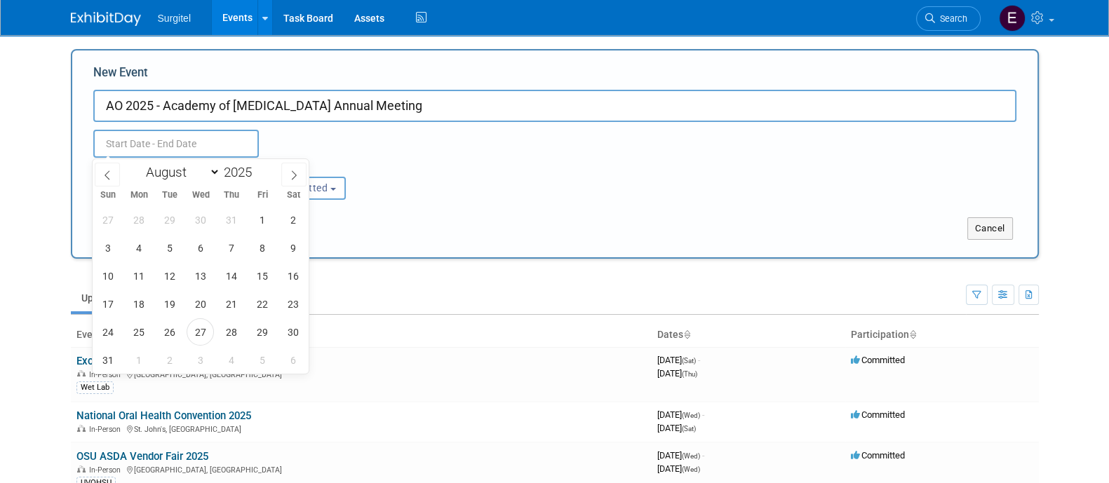
click at [215, 140] on input "text" at bounding box center [175, 144] width 165 height 28
click at [189, 171] on select "January February March April May June July August September October November De…" at bounding box center [180, 172] width 81 height 18
select select "2"
click at [140, 163] on select "January February March April May June July August September October November De…" at bounding box center [180, 172] width 81 height 18
click at [196, 247] on span "5" at bounding box center [200, 247] width 27 height 27
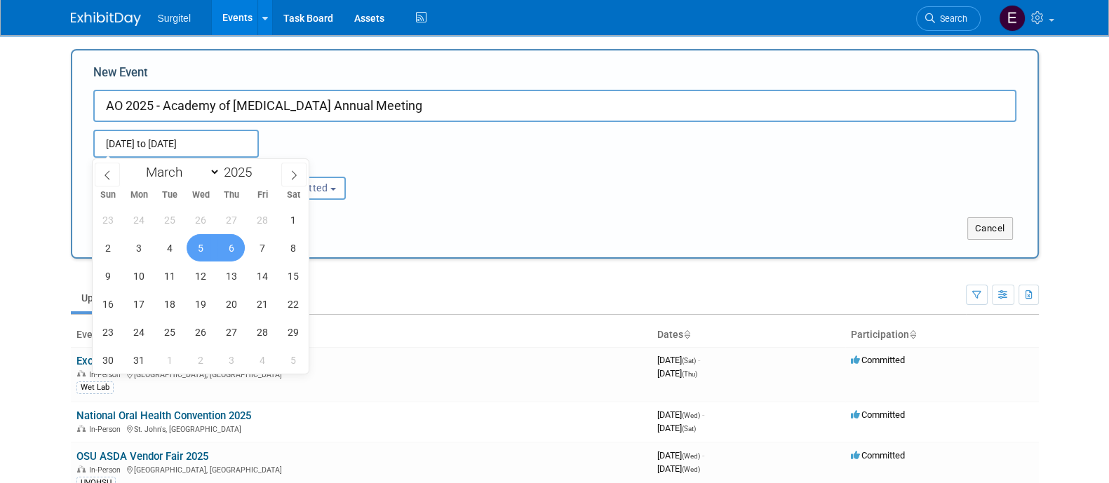
click at [228, 251] on span "6" at bounding box center [230, 247] width 27 height 27
type input "Mar 5, 2025 to Mar 6, 2025"
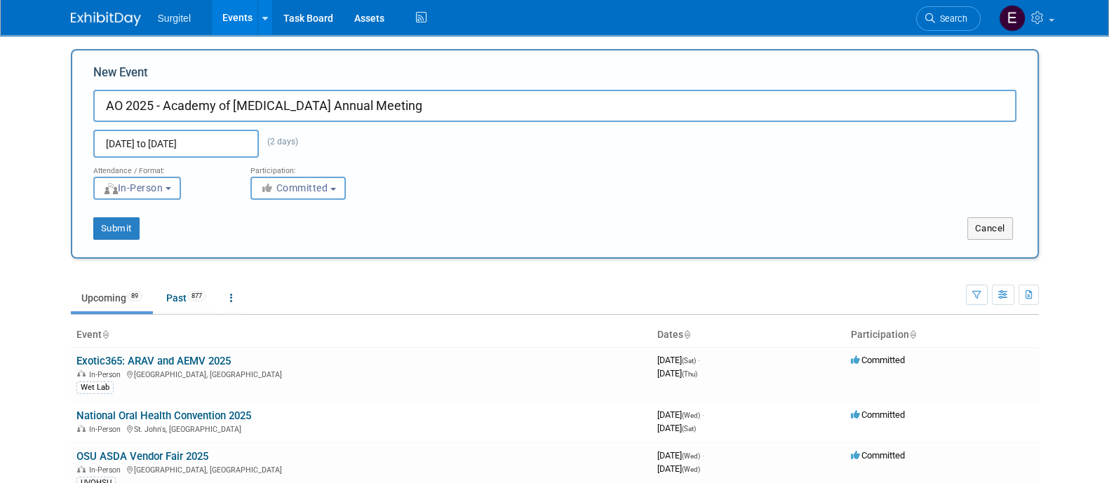
click at [245, 149] on input "Mar 5, 2025 to Mar 6, 2025" at bounding box center [175, 144] width 165 height 28
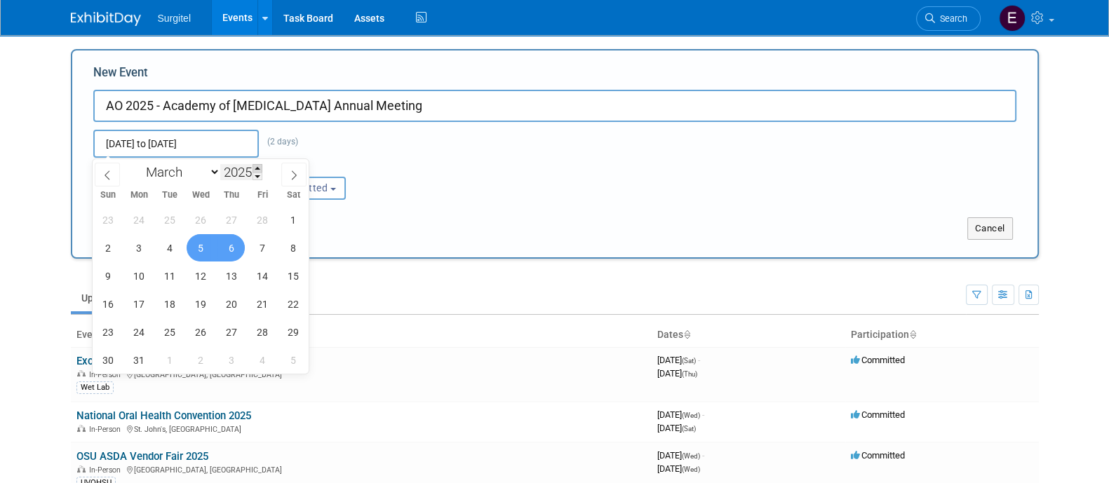
click at [255, 168] on span at bounding box center [257, 168] width 10 height 8
type input "2026"
click at [229, 225] on span "5" at bounding box center [230, 219] width 27 height 27
click at [257, 222] on span "6" at bounding box center [261, 219] width 27 height 27
type input "Mar 5, 2026 to Mar 6, 2026"
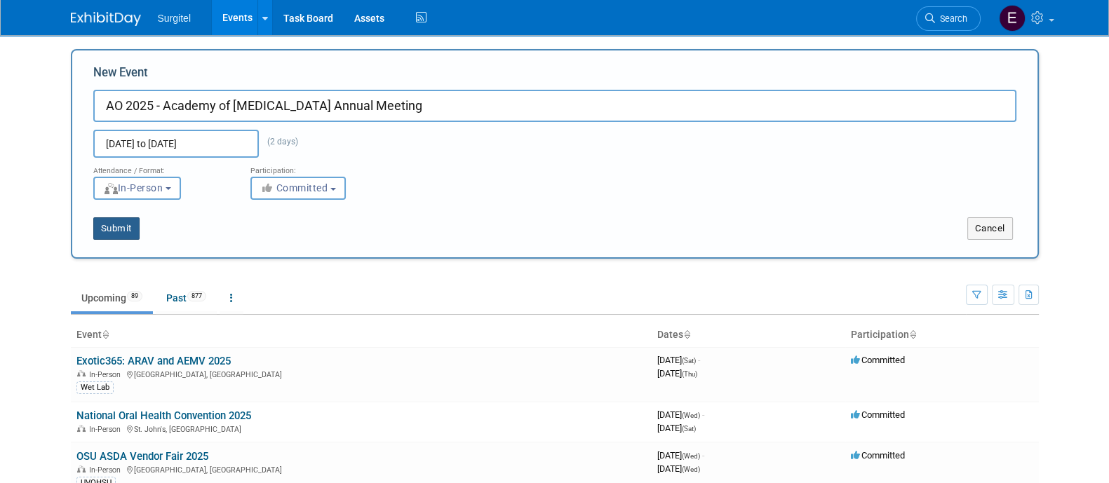
click at [127, 226] on button "Submit" at bounding box center [116, 228] width 46 height 22
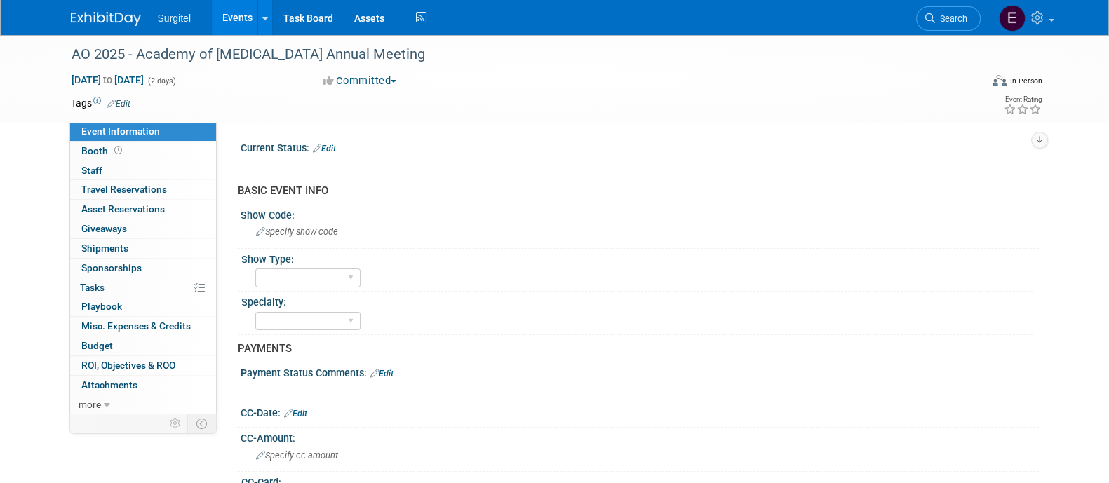
click at [130, 102] on link "Edit" at bounding box center [118, 104] width 23 height 10
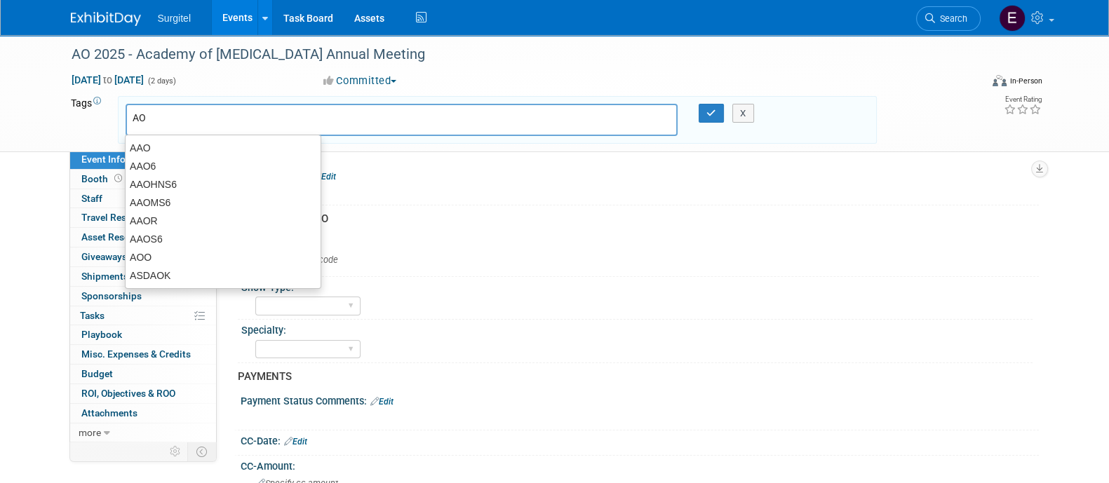
type input "AO"
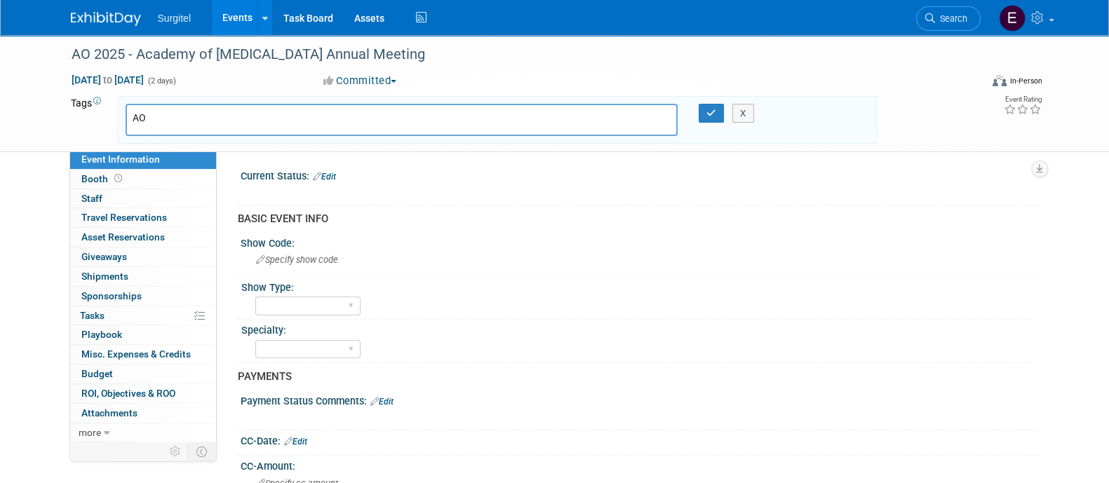
click at [130, 96] on div "AO X" at bounding box center [497, 120] width 759 height 48
click at [958, 8] on link "Search" at bounding box center [948, 18] width 65 height 25
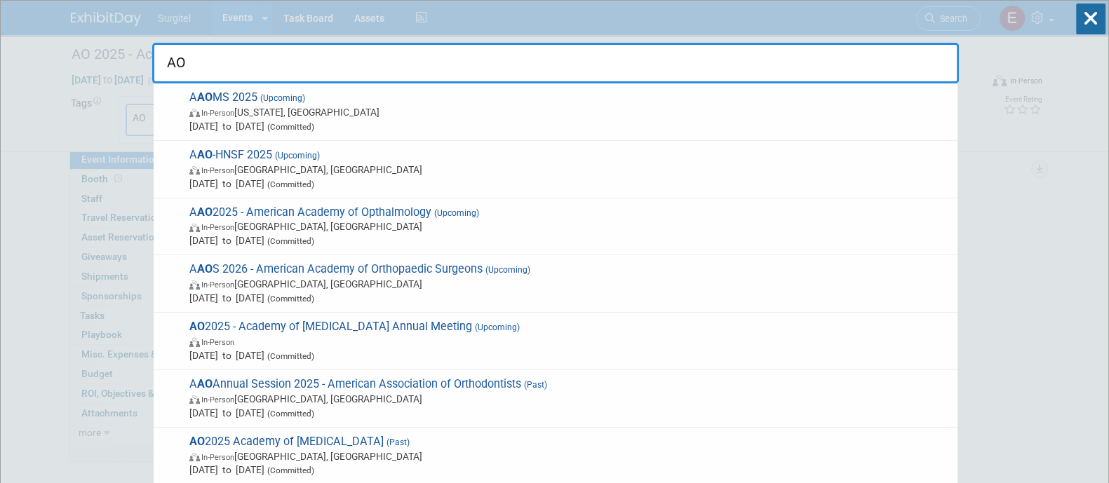
type input "AO"
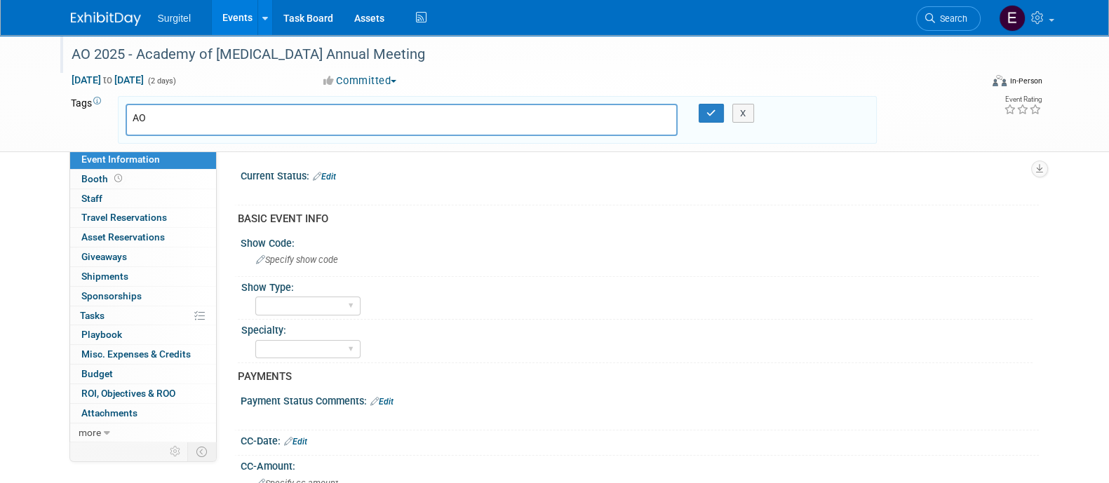
click at [126, 53] on div "AO 2025 - Academy of Osseointegration Annual Meeting" at bounding box center [513, 54] width 893 height 25
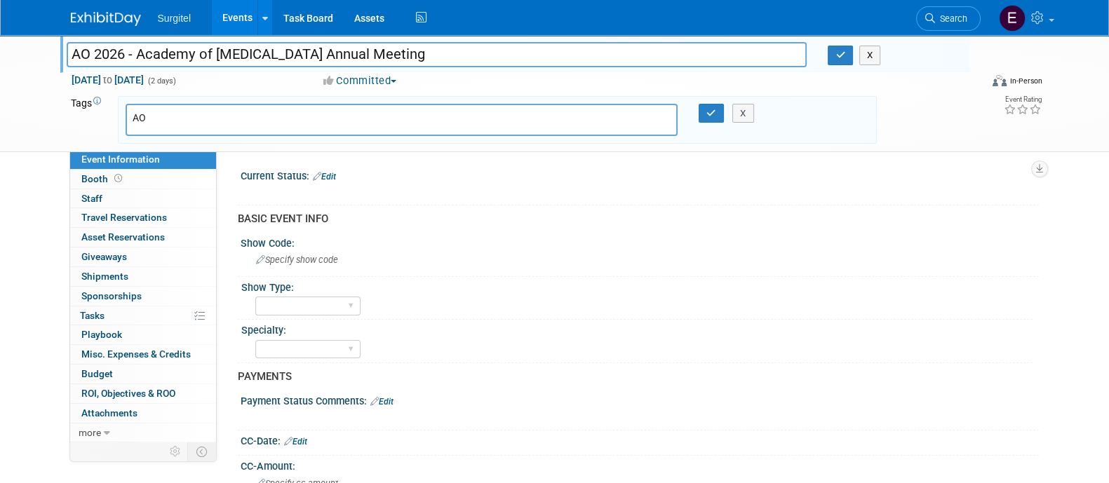
type input "AO 2026 - Academy of [MEDICAL_DATA] Annual Meeting"
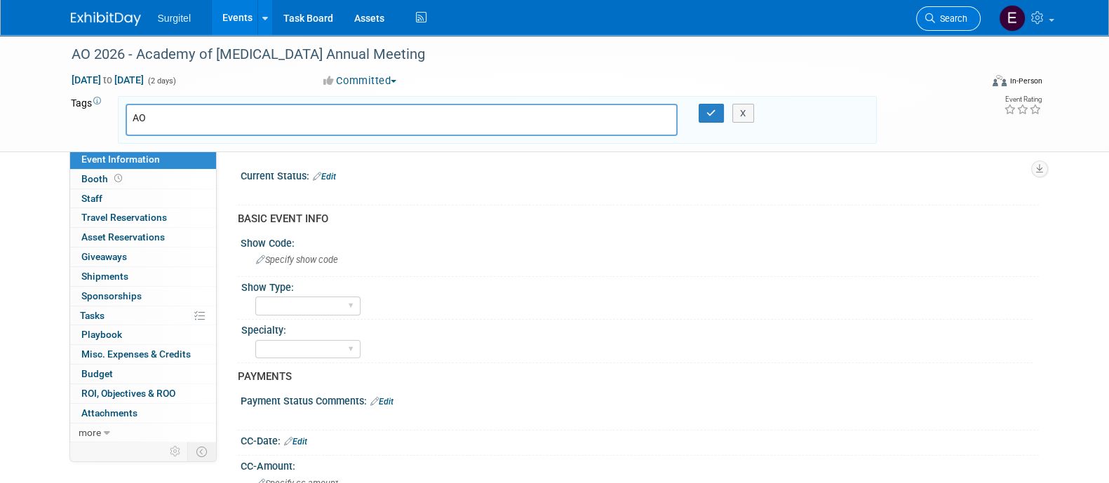
click at [940, 26] on link "Search" at bounding box center [948, 18] width 65 height 25
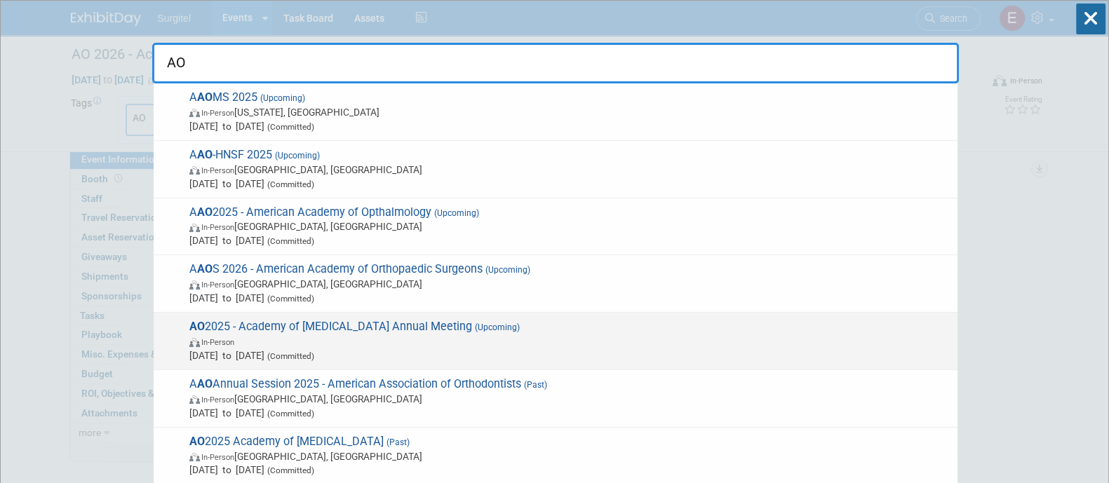
type input "AO"
click at [548, 340] on span "In-Person" at bounding box center [569, 341] width 761 height 14
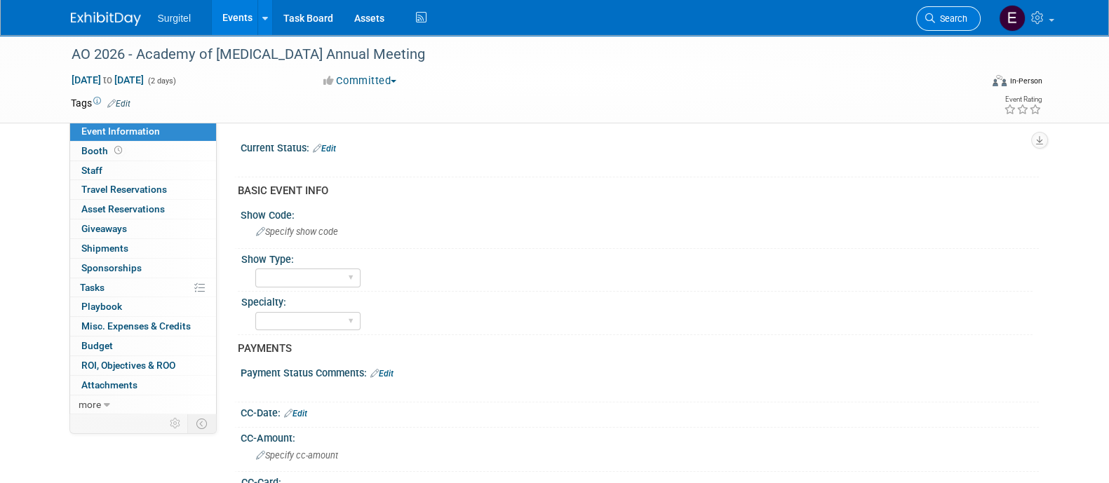
click at [933, 15] on icon at bounding box center [930, 18] width 10 height 10
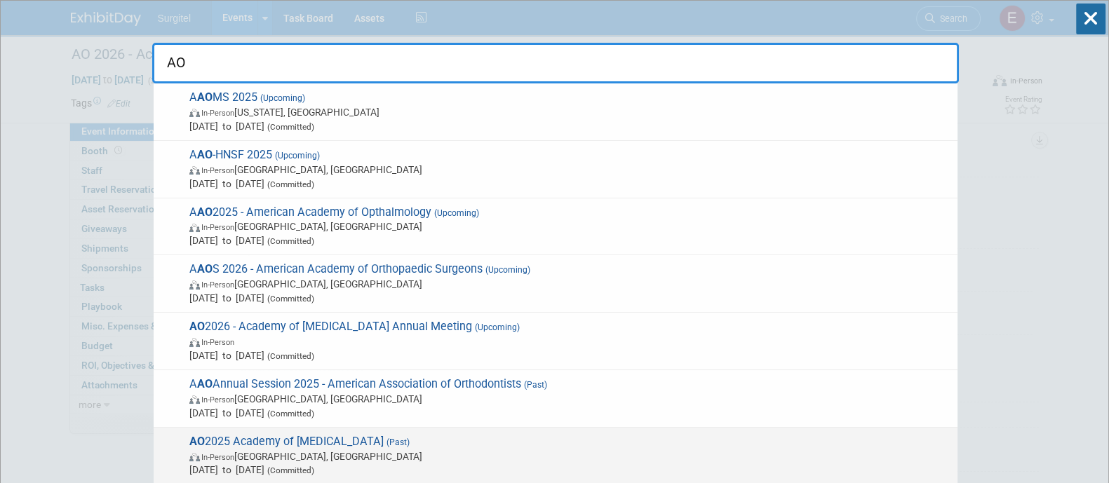
type input "AO"
click at [645, 442] on span "AO 2025 Academy of Osseointegration (Past) In-Person Seattle, WA Mar 27, 2025 t…" at bounding box center [567, 456] width 765 height 43
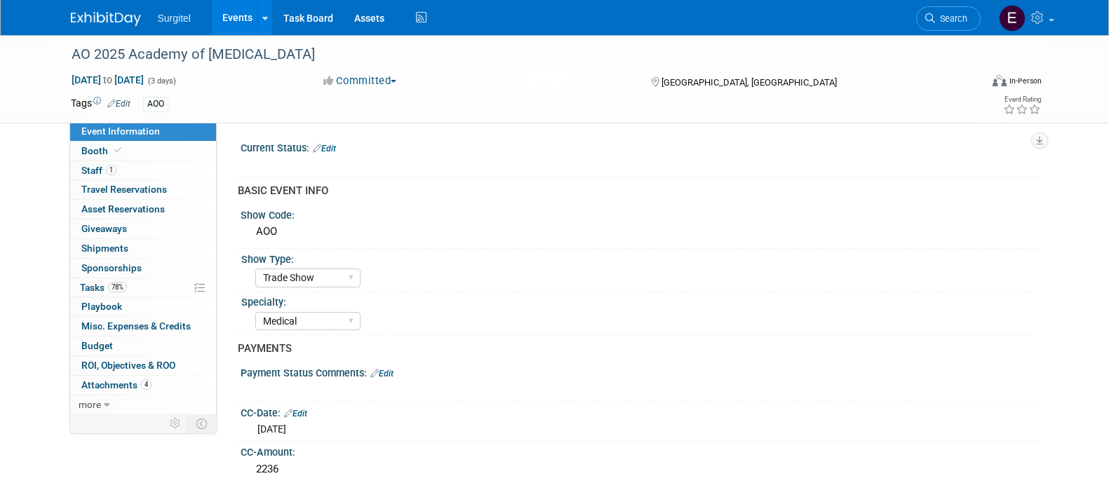
select select "Trade Show"
select select "Medical"
select select "Rewards - 12003"
select select "Yes"
select select "No"
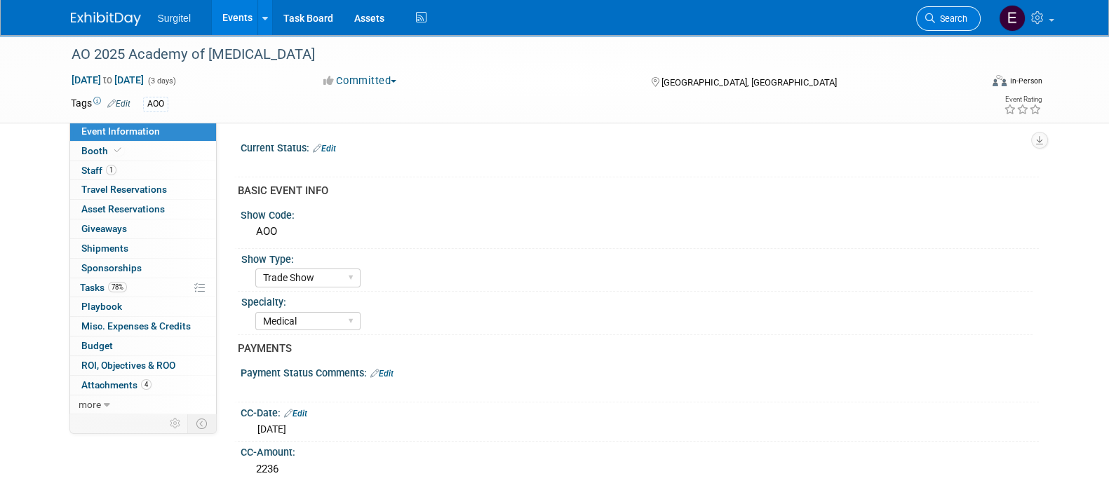
click at [945, 6] on link "Search" at bounding box center [948, 18] width 65 height 25
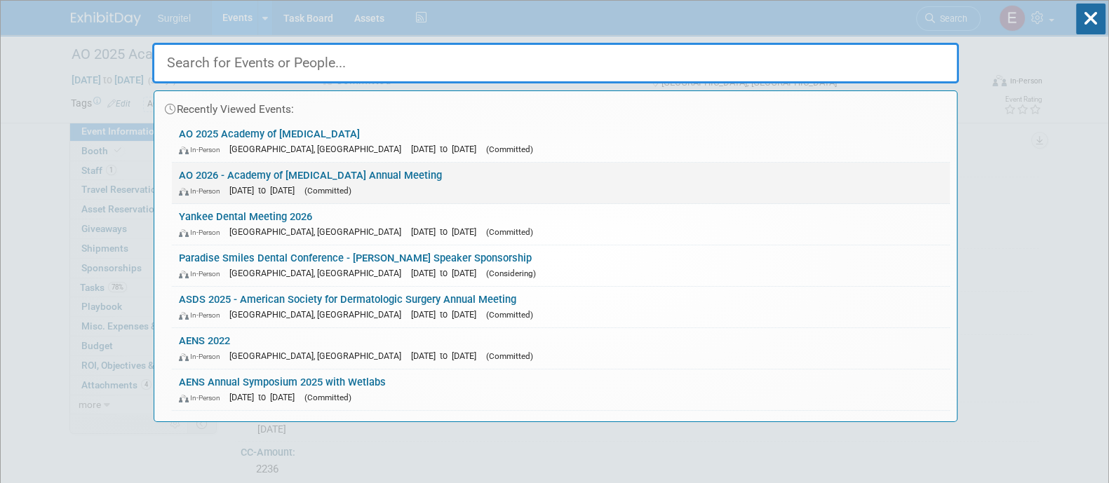
click at [419, 187] on div "In-Person [DATE] to [DATE] (Committed)" at bounding box center [561, 190] width 764 height 15
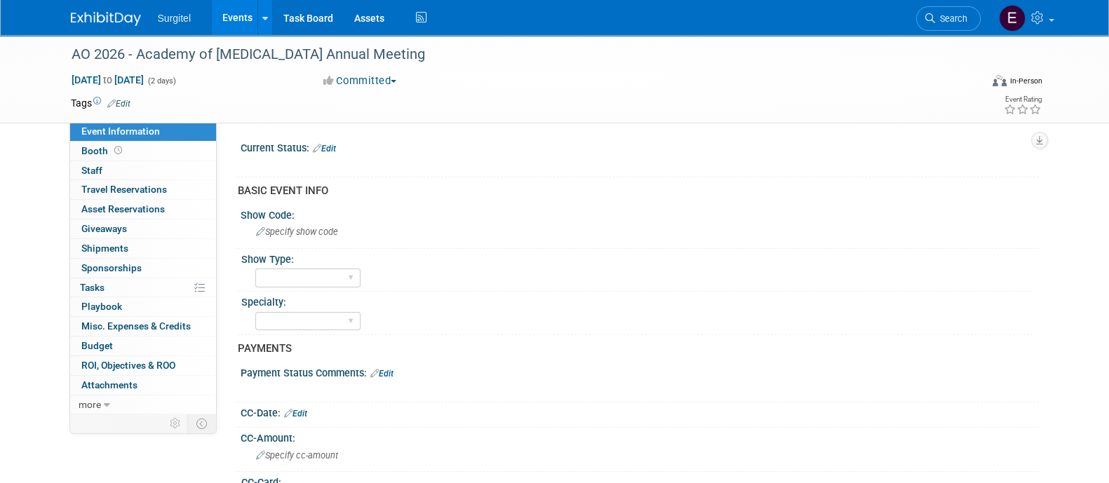
click at [128, 100] on link "Edit" at bounding box center [118, 104] width 23 height 10
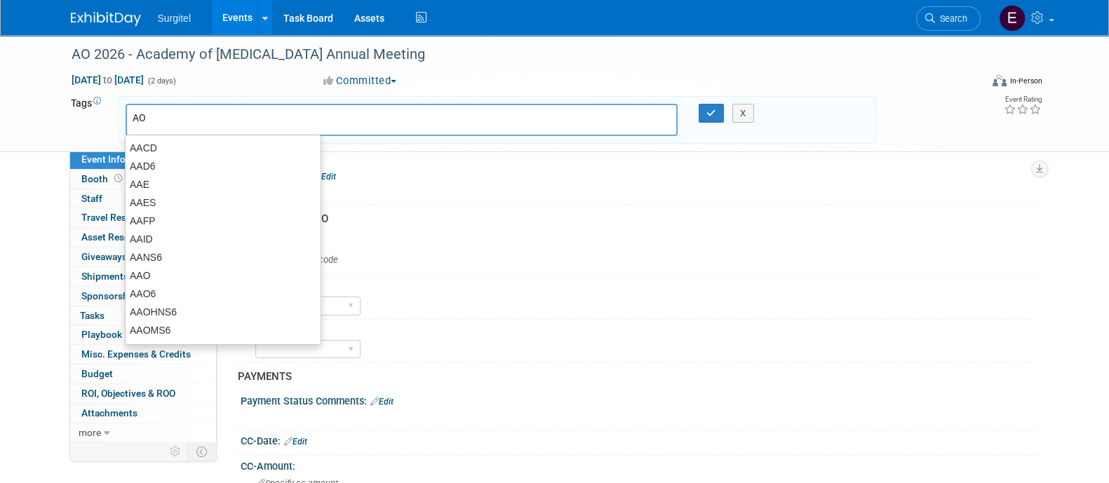
type input "AOO"
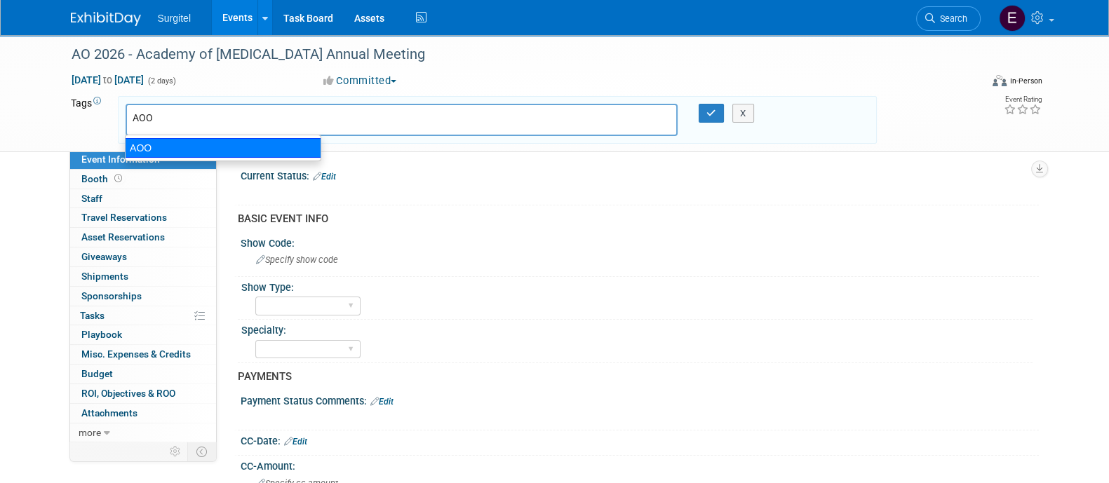
click at [161, 148] on div "AOO" at bounding box center [223, 148] width 196 height 20
type input "AOO"
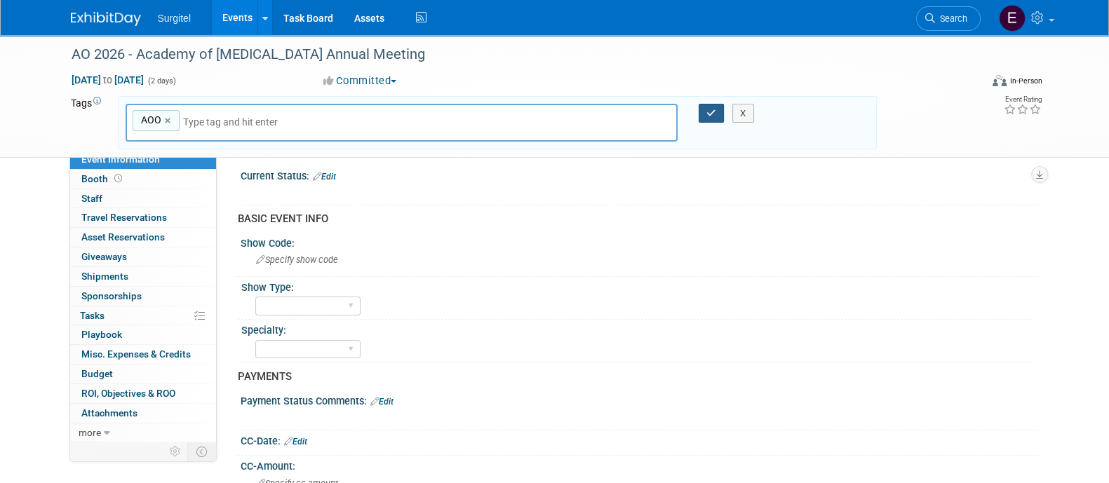
click at [714, 114] on icon "button" at bounding box center [711, 113] width 10 height 9
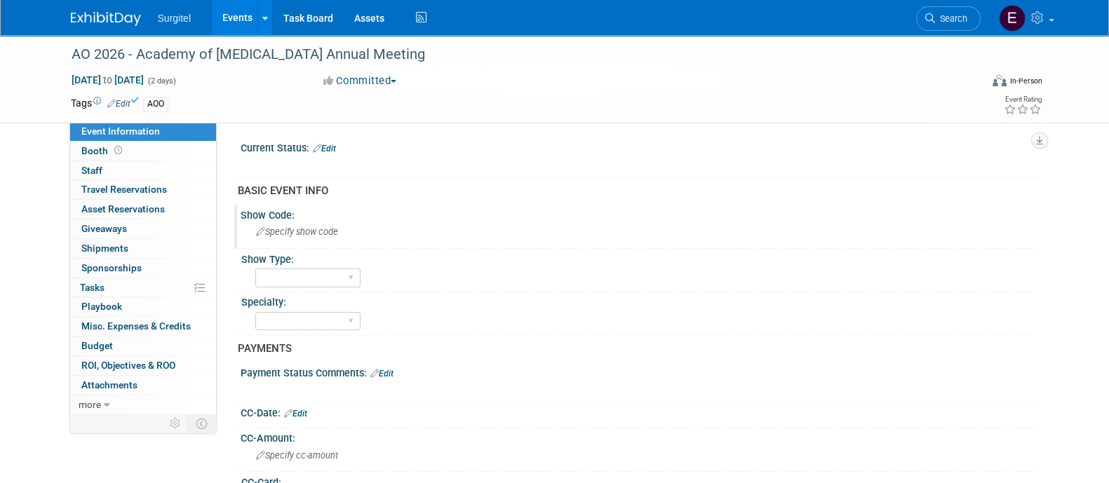
click at [290, 229] on span "Specify show code" at bounding box center [297, 231] width 82 height 11
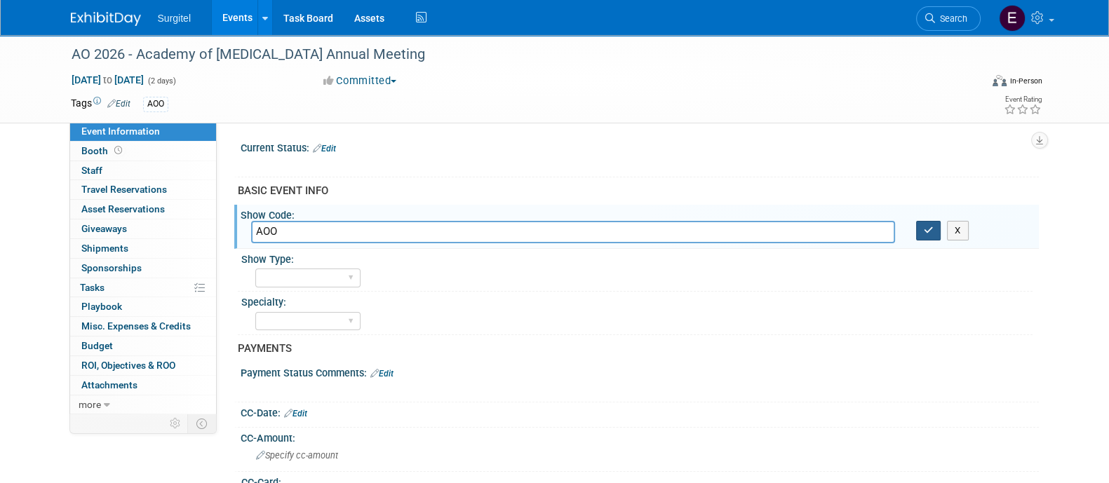
type input "AOO"
click at [930, 222] on button "button" at bounding box center [928, 231] width 25 height 20
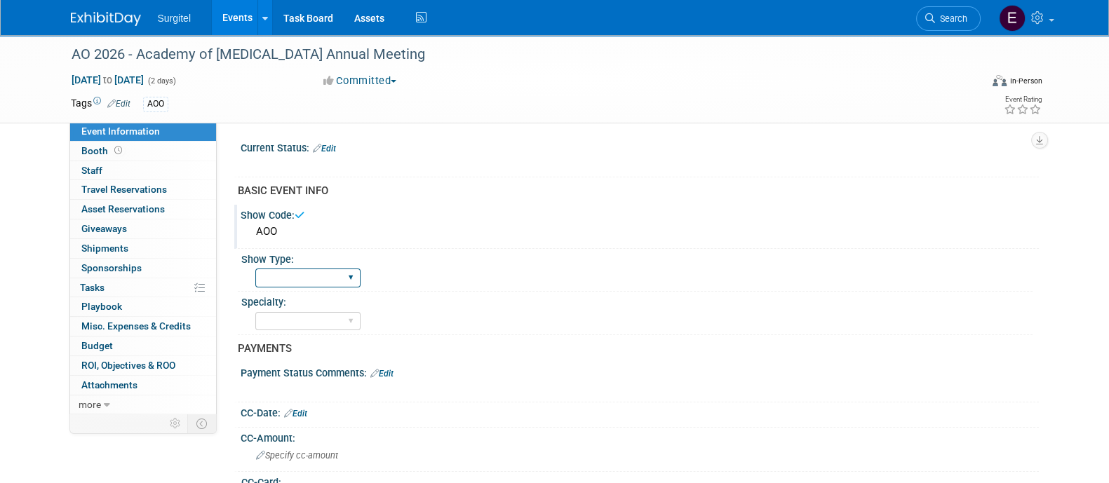
click at [314, 269] on select "School Show Trade Show Wet Lab CE Course Lunch and Learn" at bounding box center [307, 278] width 105 height 19
select select "Trade Show"
click at [255, 269] on select "School Show Trade Show Wet Lab CE Course Lunch and Learn" at bounding box center [307, 278] width 105 height 19
click at [302, 314] on select "Dental Hygiene Medical Veterinarian Other" at bounding box center [307, 321] width 105 height 19
select select "Medical"
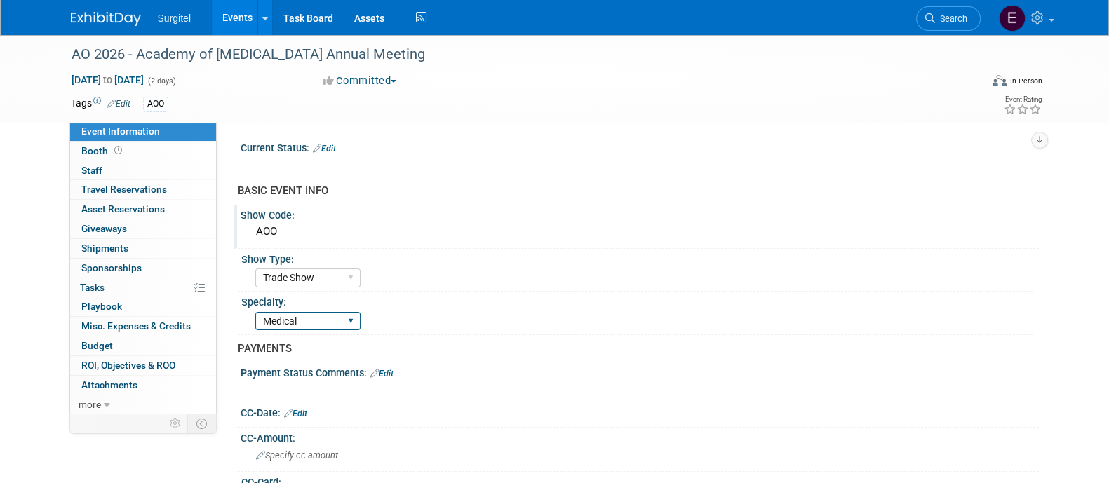
click at [255, 312] on select "Dental Hygiene Medical Veterinarian Other" at bounding box center [307, 321] width 105 height 19
click at [134, 388] on span "Attachments 0" at bounding box center [109, 384] width 56 height 11
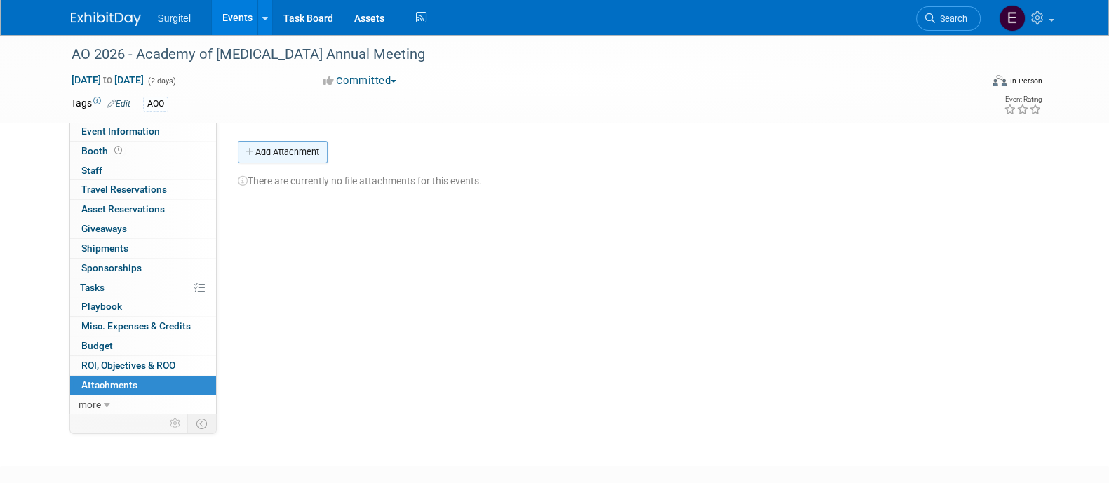
click at [273, 153] on button "Add Attachment" at bounding box center [283, 152] width 90 height 22
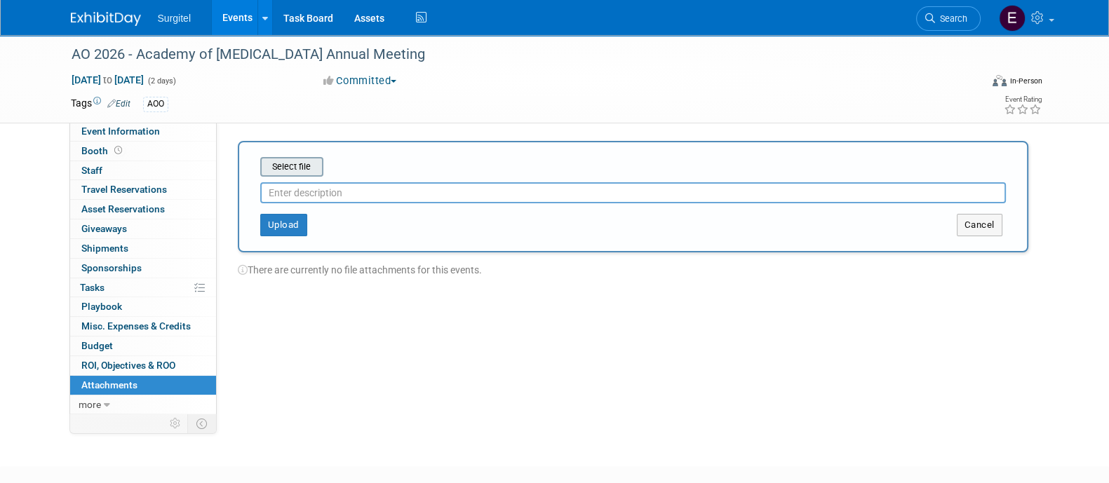
click at [283, 170] on input "file" at bounding box center [238, 166] width 167 height 17
type input "AO Booth # Confirmation"
click at [279, 224] on button "Upload" at bounding box center [283, 219] width 47 height 22
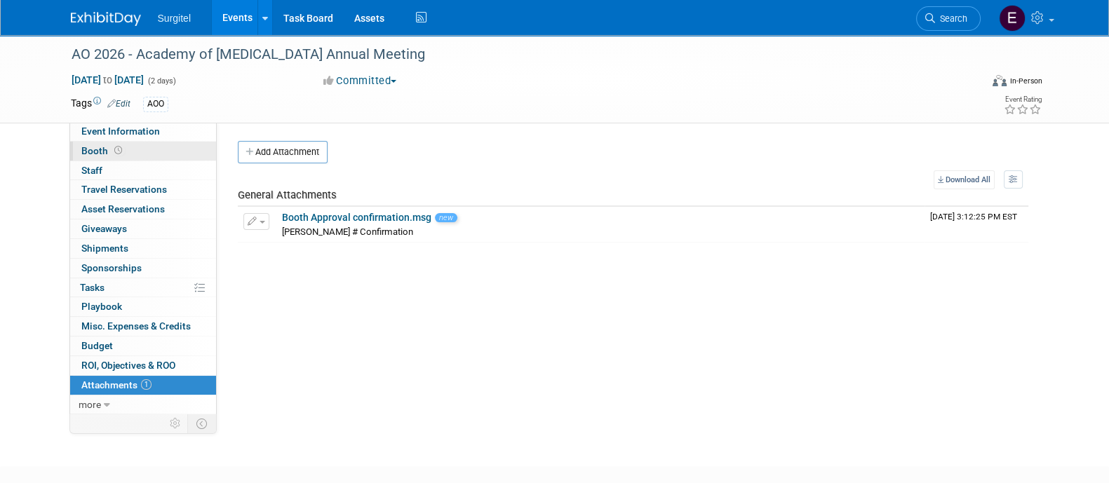
click at [89, 143] on link "Booth" at bounding box center [143, 151] width 146 height 19
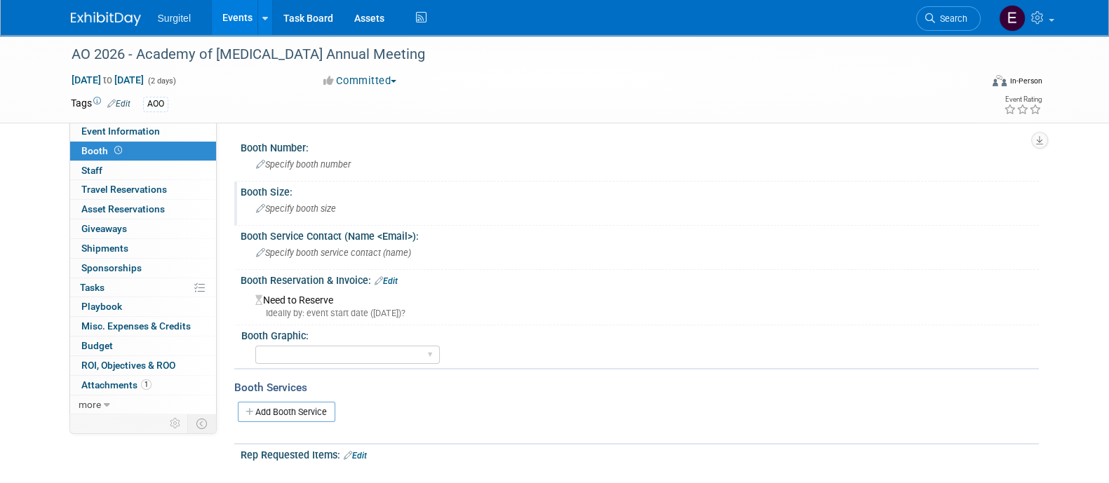
click at [316, 206] on span "Specify booth size" at bounding box center [296, 208] width 80 height 11
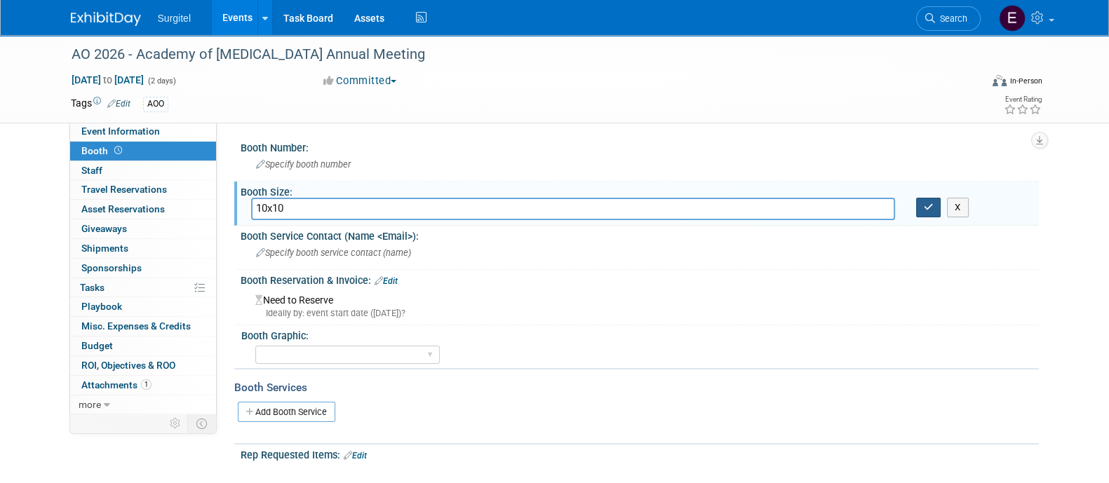
type input "10x10"
click at [919, 210] on button "button" at bounding box center [928, 208] width 25 height 20
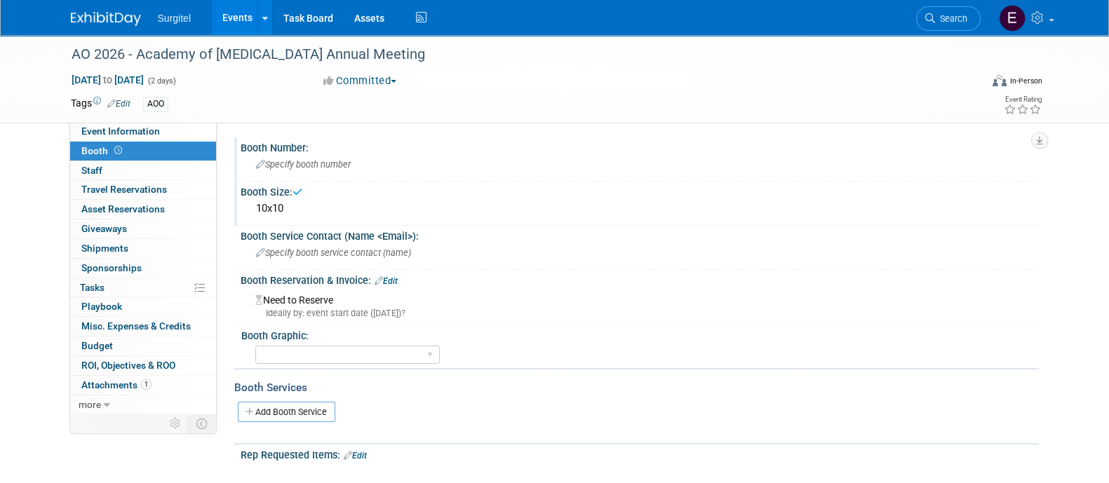
click at [361, 163] on div "Specify booth number" at bounding box center [639, 165] width 777 height 22
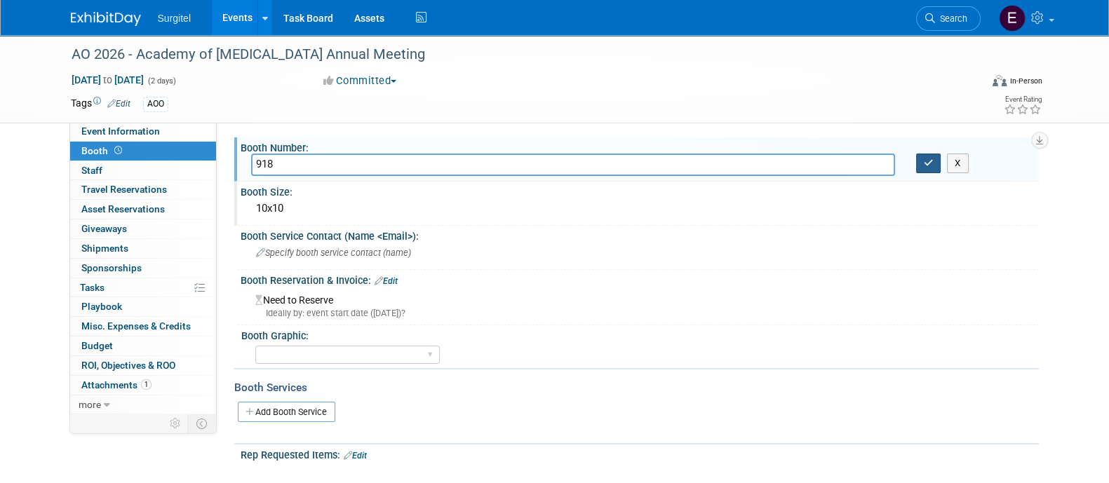
type input "918"
click at [928, 163] on icon "button" at bounding box center [928, 162] width 10 height 9
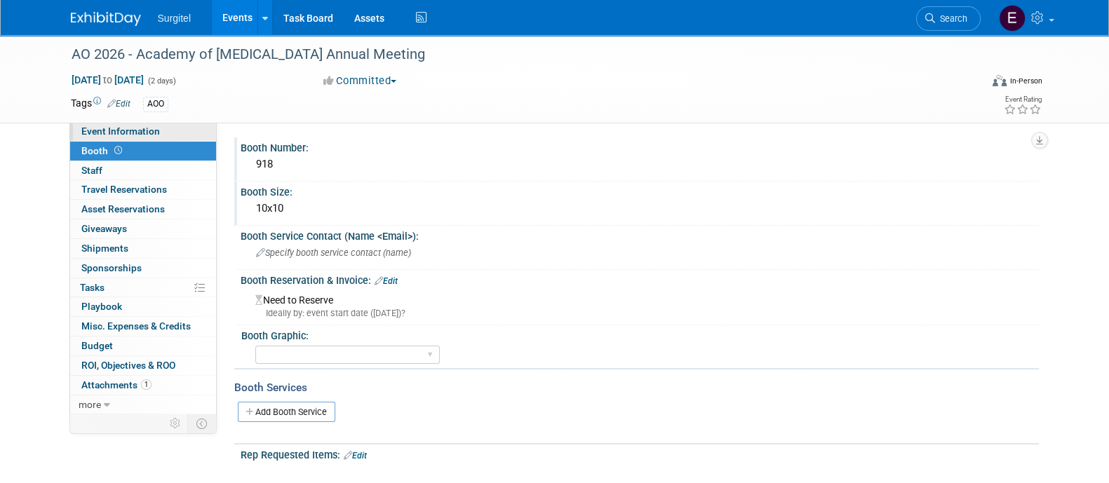
click at [130, 135] on span "Event Information" at bounding box center [120, 131] width 79 height 11
select select "Trade Show"
select select "Medical"
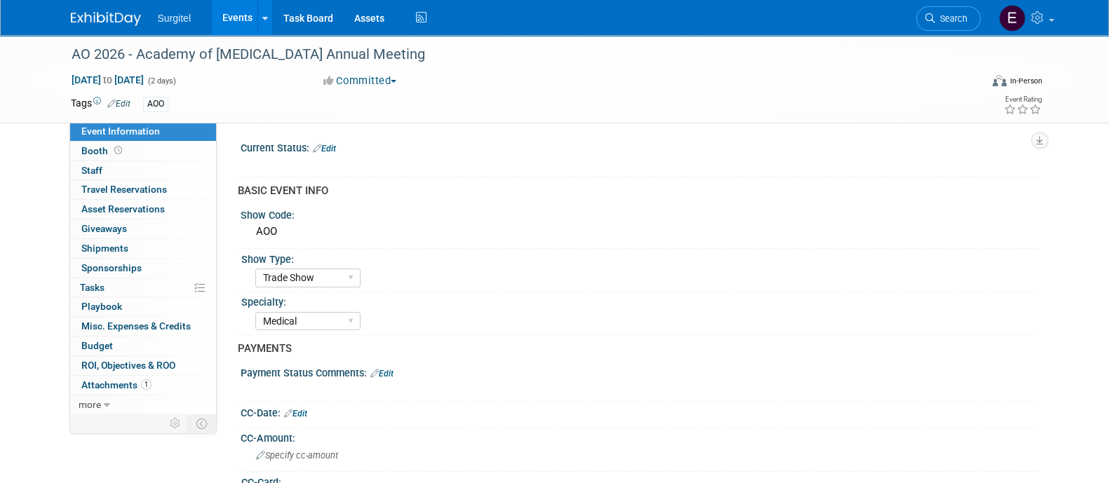
click at [307, 414] on link "Edit" at bounding box center [295, 414] width 23 height 10
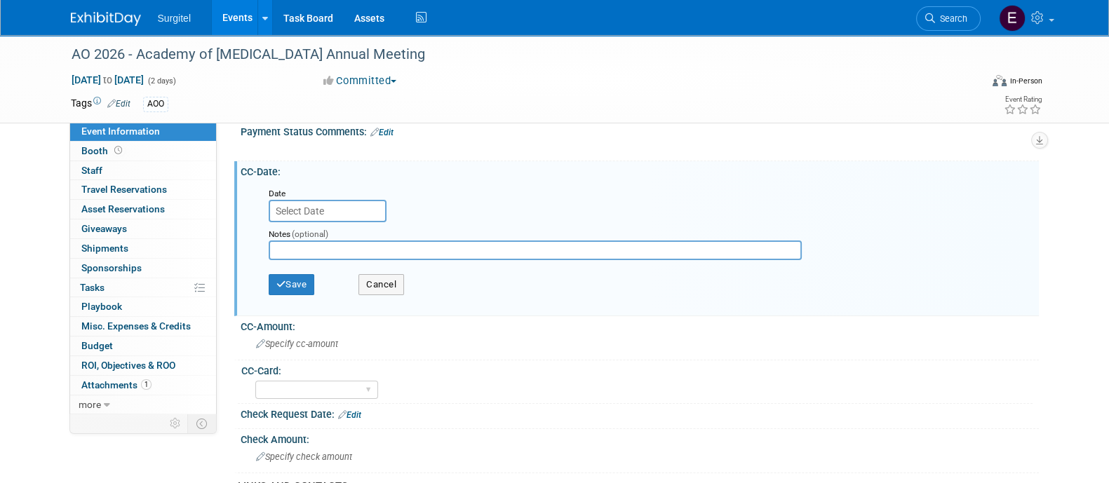
scroll to position [237, 0]
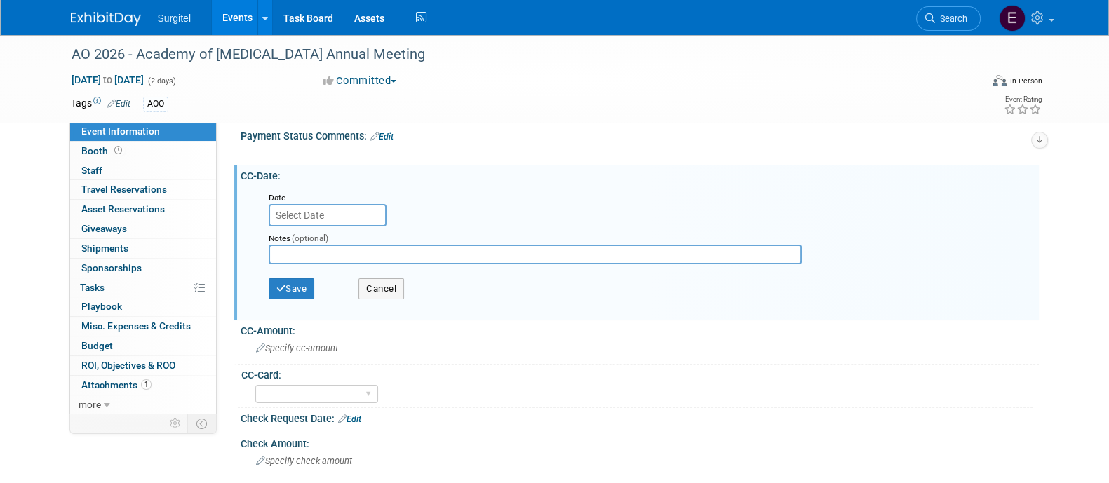
click at [358, 210] on input "text" at bounding box center [328, 215] width 118 height 22
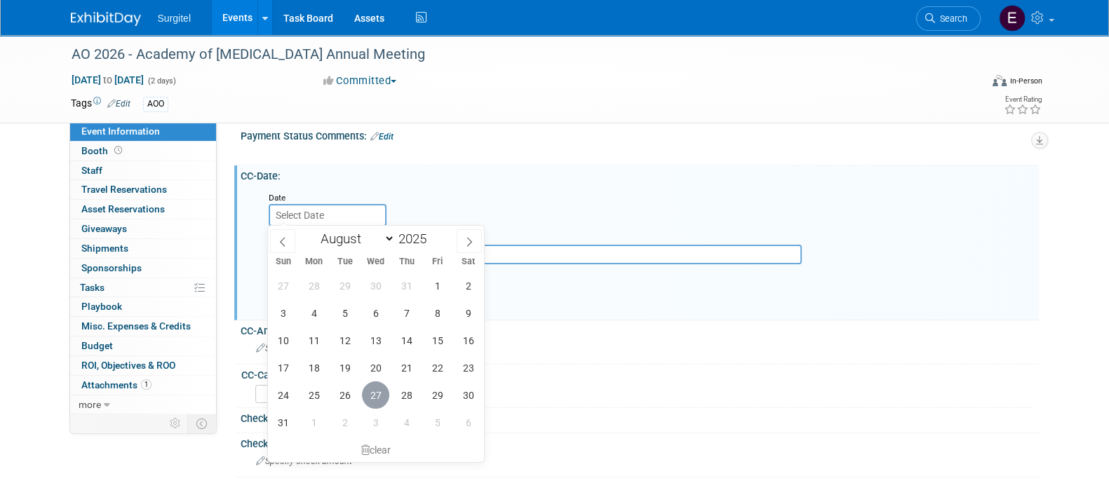
click at [384, 395] on span "27" at bounding box center [375, 394] width 27 height 27
type input "Aug 27, 2025"
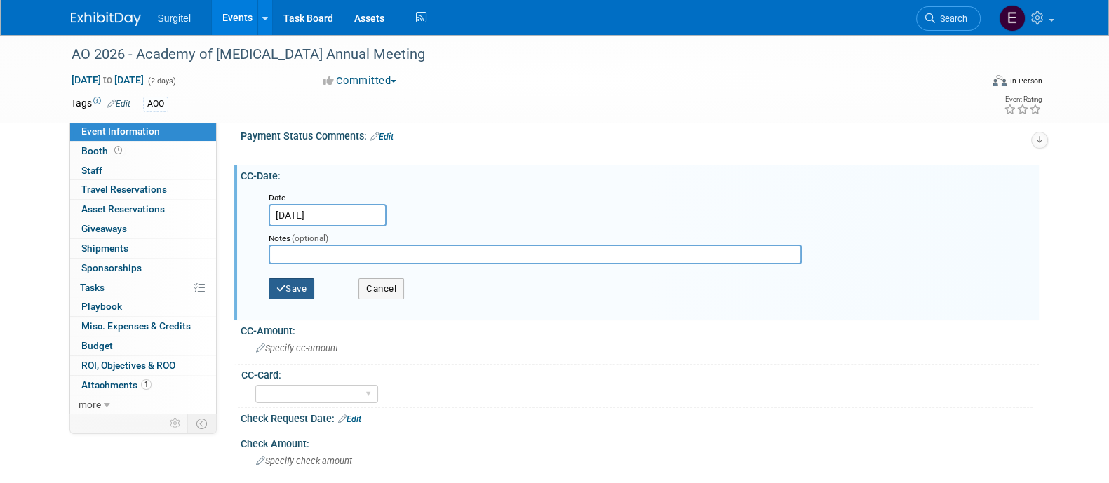
click at [287, 284] on button "Save" at bounding box center [292, 288] width 46 height 21
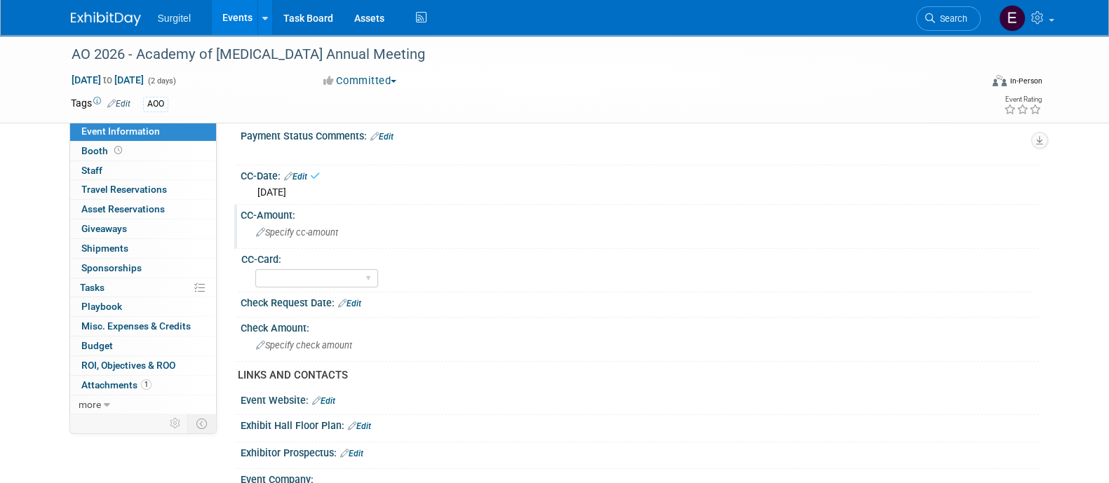
click at [306, 228] on span "Specify cc-amount" at bounding box center [297, 232] width 82 height 11
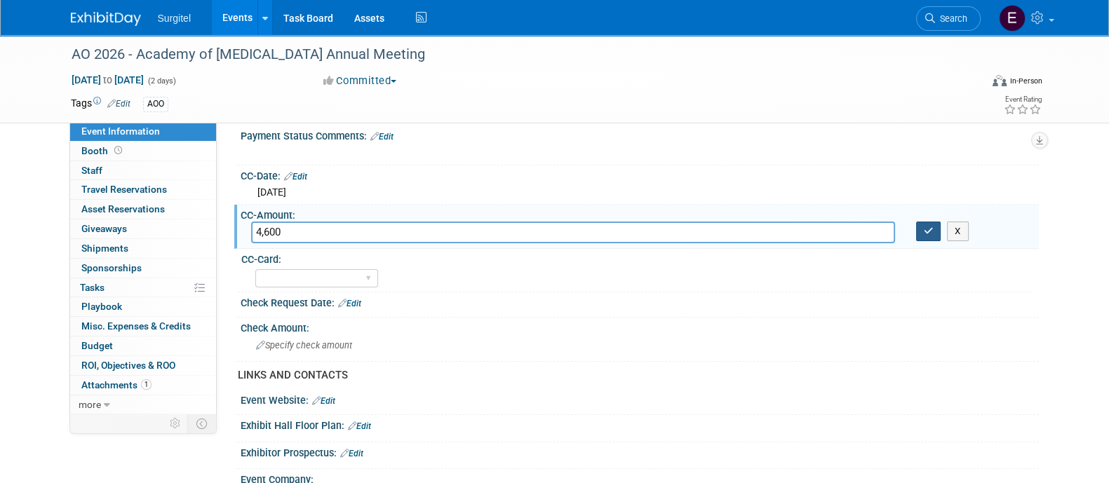
type input "4,600"
click at [926, 226] on icon "button" at bounding box center [928, 230] width 10 height 9
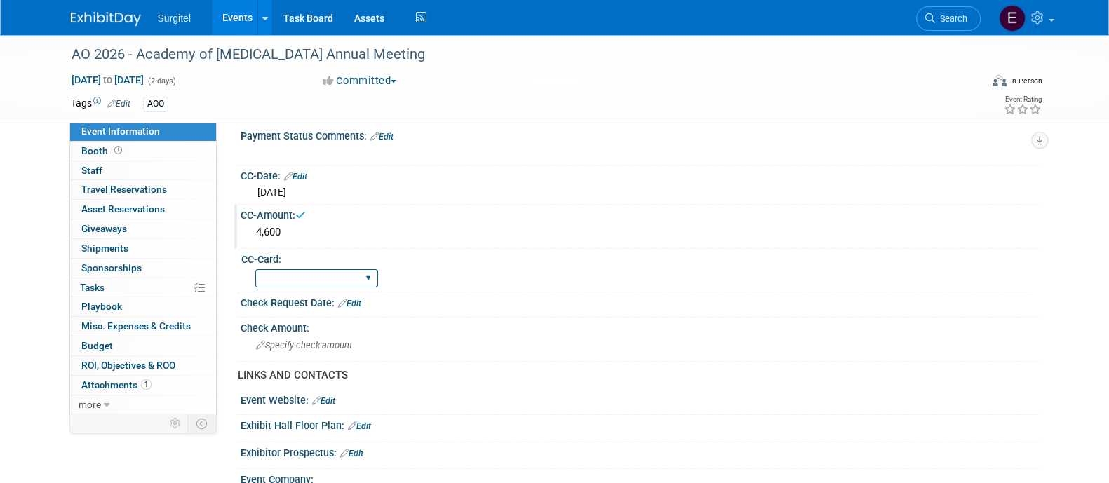
click at [348, 269] on select "Rewards - 12003 SkyMiles - 93008 Visa - 1925 Business Cash - 7359" at bounding box center [316, 278] width 123 height 19
select select "Rewards - 12003"
click at [255, 269] on select "Rewards - 12003 SkyMiles - 93008 Visa - 1925 Business Cash - 7359" at bounding box center [316, 278] width 123 height 19
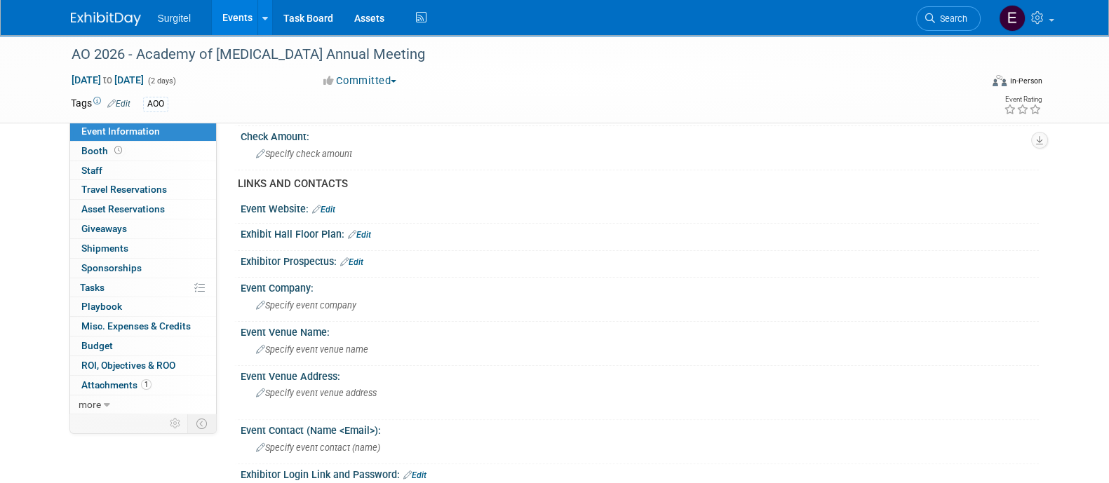
scroll to position [446, 0]
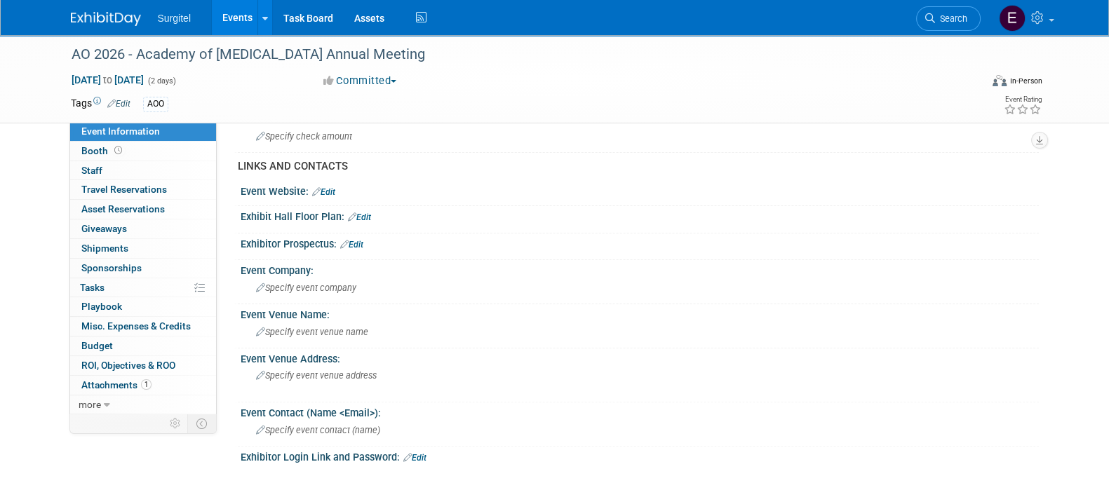
click at [360, 213] on link "Edit" at bounding box center [359, 217] width 23 height 10
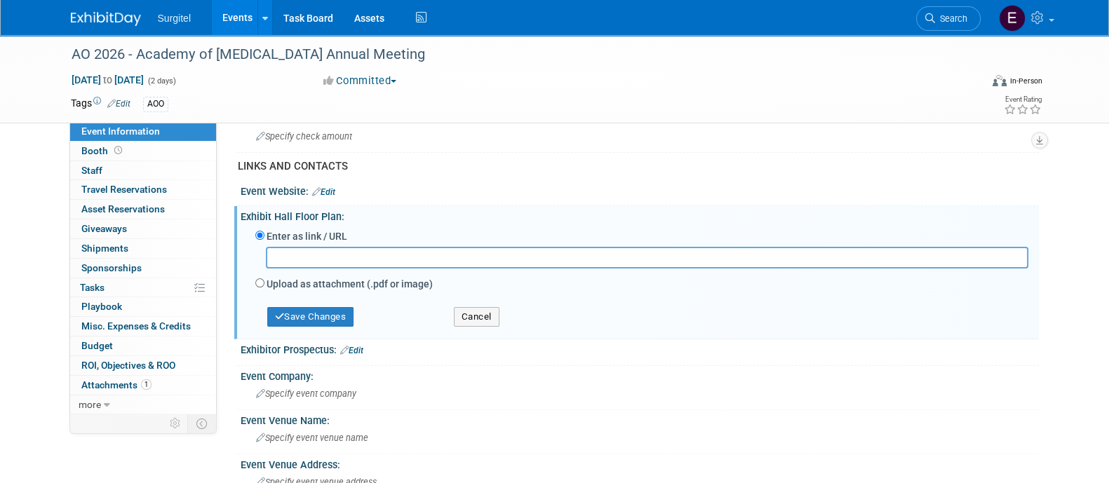
paste input "https://osseo.org/wp-content/uploads/2025/08/AO_Exhibit-Marketing-Prospectus_26…"
type input "https://osseo.org/wp-content/uploads/2025/08/AO_Exhibit-Marketing-Prospectus_26…"
click at [482, 311] on button "Cancel" at bounding box center [477, 317] width 46 height 20
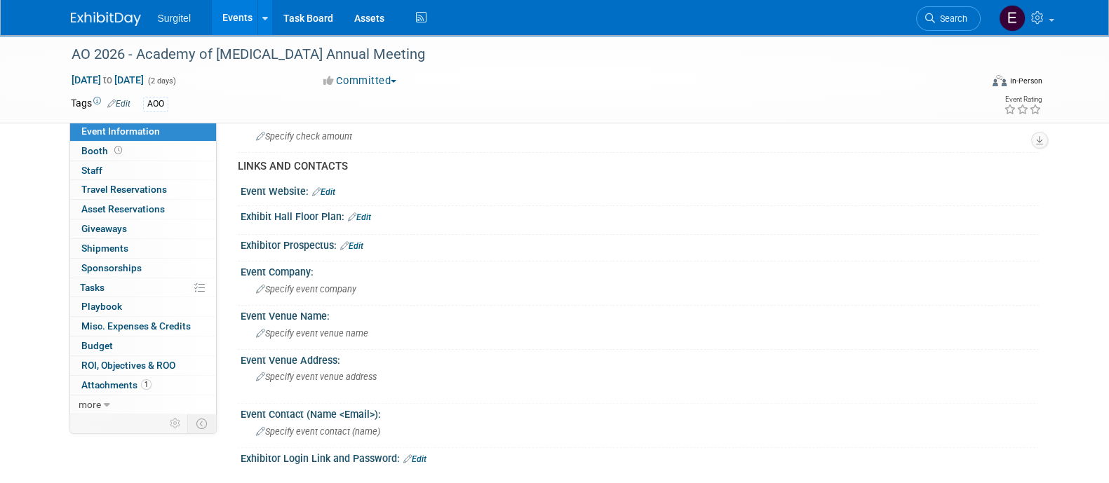
click at [359, 244] on link "Edit" at bounding box center [351, 246] width 23 height 10
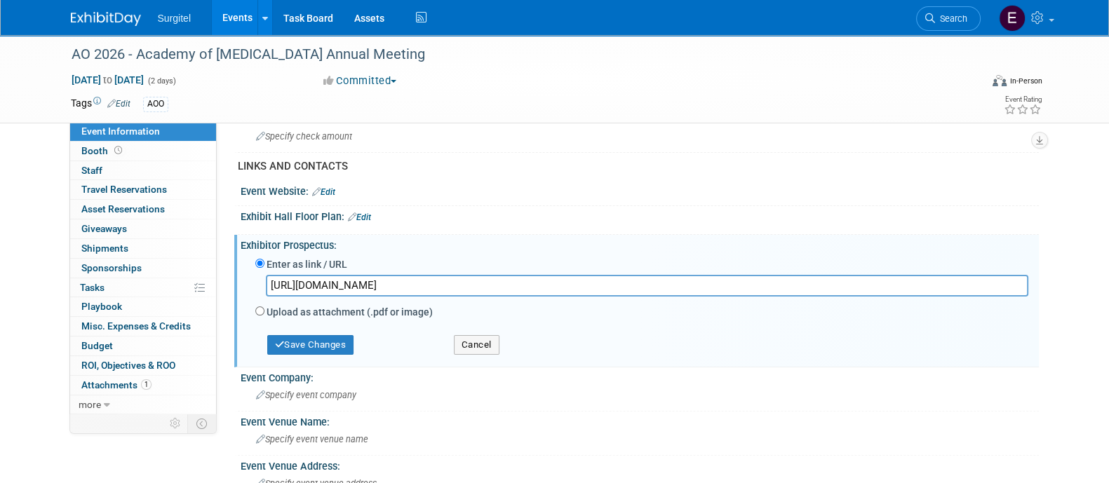
scroll to position [442, 0]
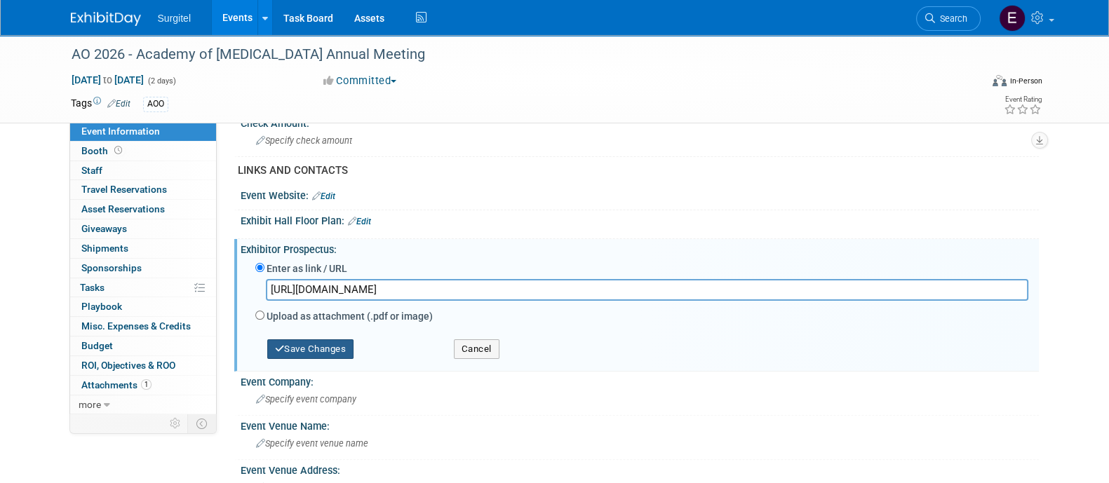
type input "https://osseo.org/wp-content/uploads/2025/08/AO_Exhibit-Marketing-Prospectus_26…"
click at [348, 350] on button "Save Changes" at bounding box center [310, 349] width 87 height 20
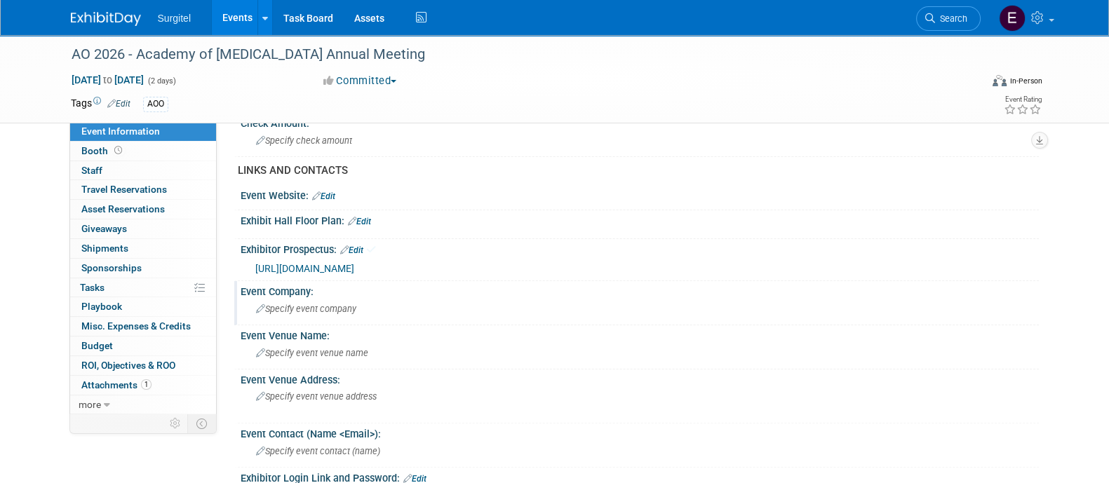
click at [340, 309] on span "Specify event company" at bounding box center [306, 309] width 100 height 11
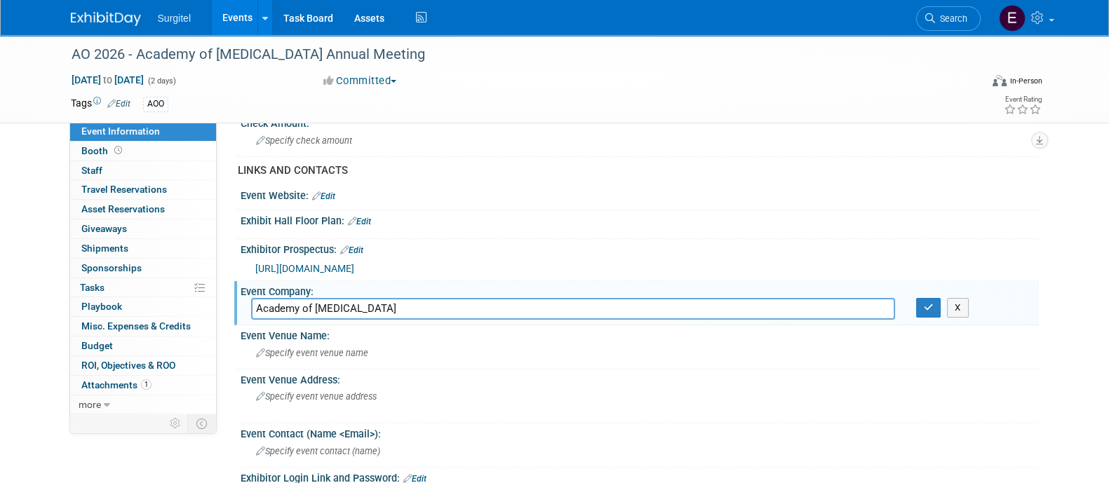
type input "Academy of Osseointegration"
click at [927, 315] on div "Academy of Osseointegration X" at bounding box center [640, 309] width 798 height 22
click at [925, 303] on icon "button" at bounding box center [928, 307] width 10 height 9
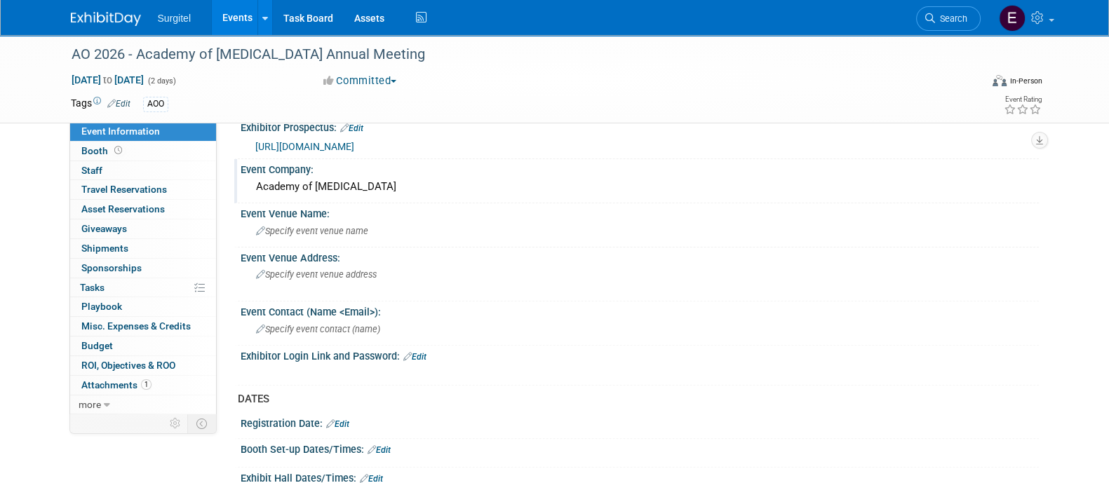
scroll to position [566, 0]
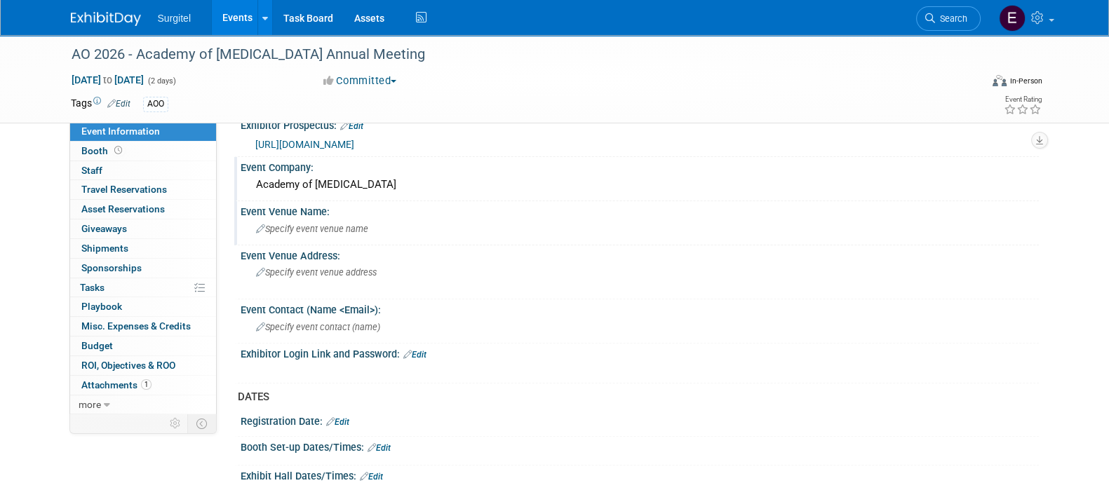
click at [316, 227] on span "Specify event venue name" at bounding box center [312, 229] width 112 height 11
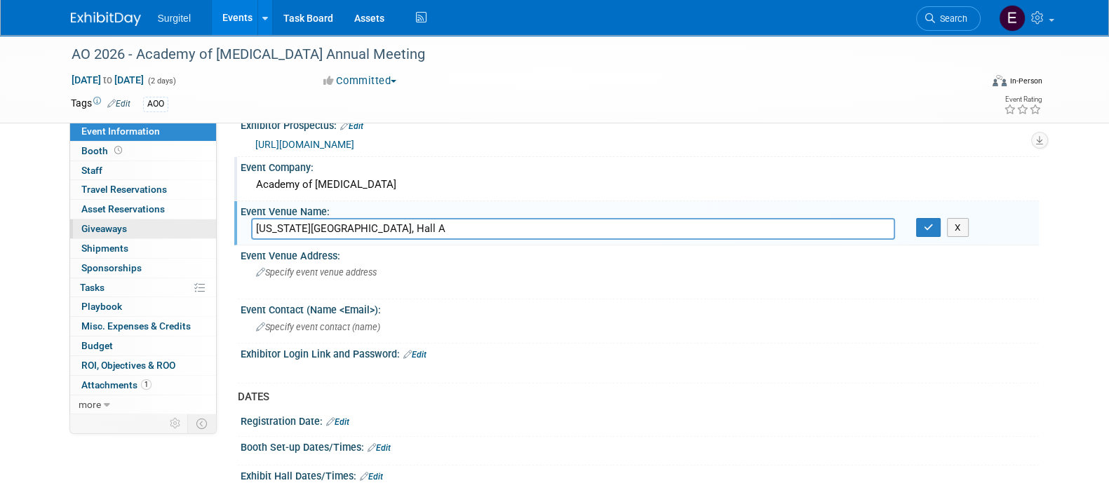
drag, startPoint x: 477, startPoint y: 222, endPoint x: 199, endPoint y: 233, distance: 277.9
click at [199, 233] on div "Event Information Event Info Booth Booth 0 Staff 0 Staff 0 Travel Reservations …" at bounding box center [554, 134] width 989 height 1331
type input "Washington Convention Center, Hall A"
click at [919, 224] on button "button" at bounding box center [928, 228] width 25 height 20
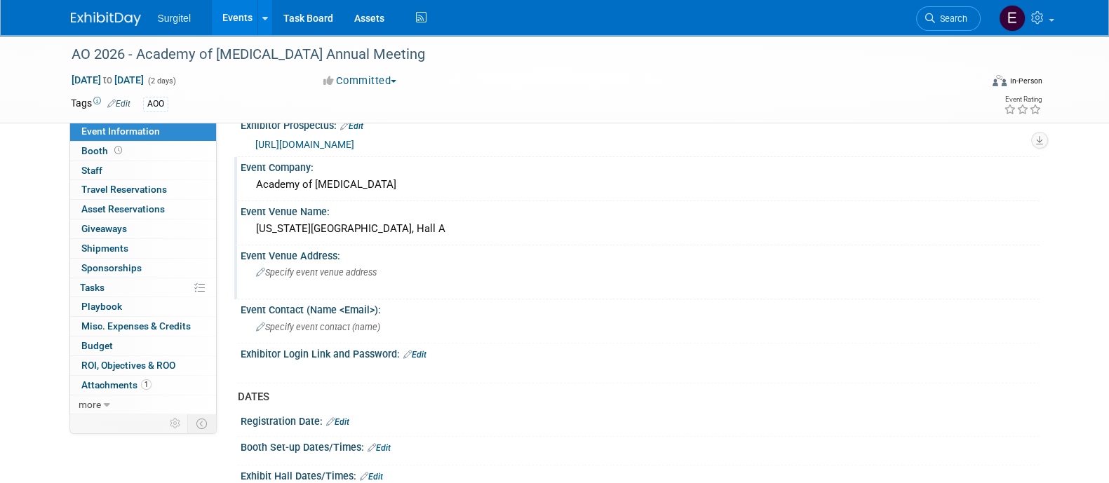
click at [419, 271] on div "Specify event venue address" at bounding box center [406, 278] width 311 height 32
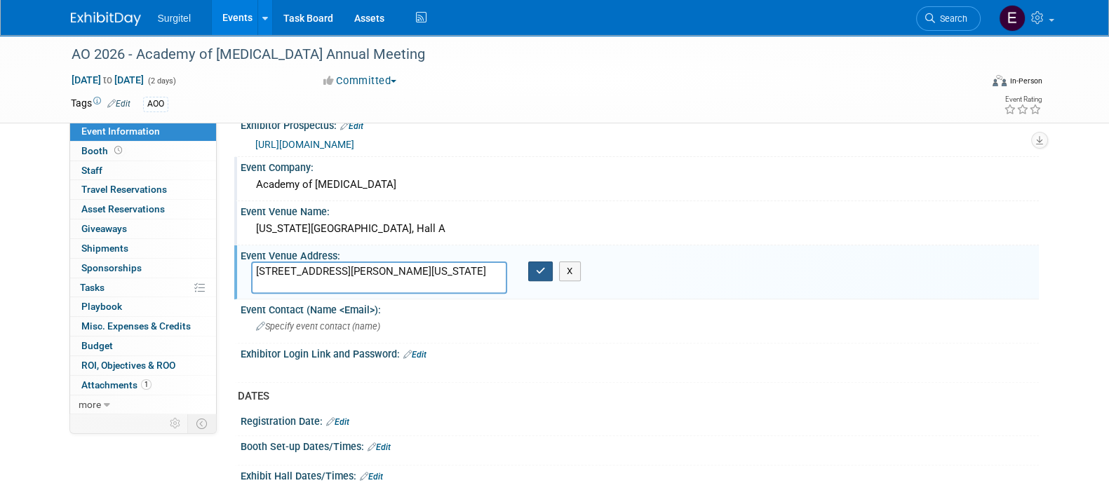
type textarea "801 Allen Y. Lew Place NW, Washington, DC 20001"
click at [528, 265] on button "button" at bounding box center [540, 272] width 25 height 20
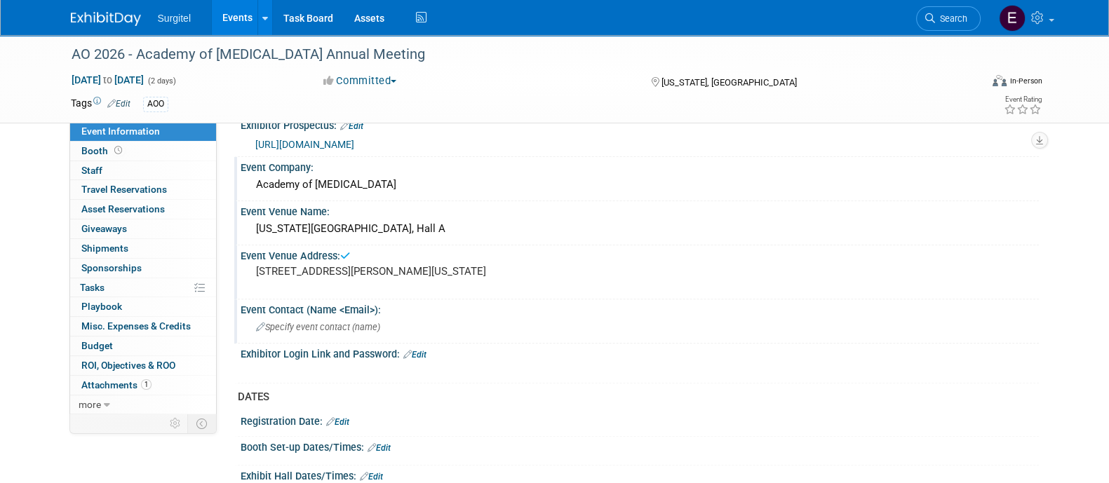
click at [389, 321] on div "Specify event contact (name )" at bounding box center [639, 327] width 777 height 22
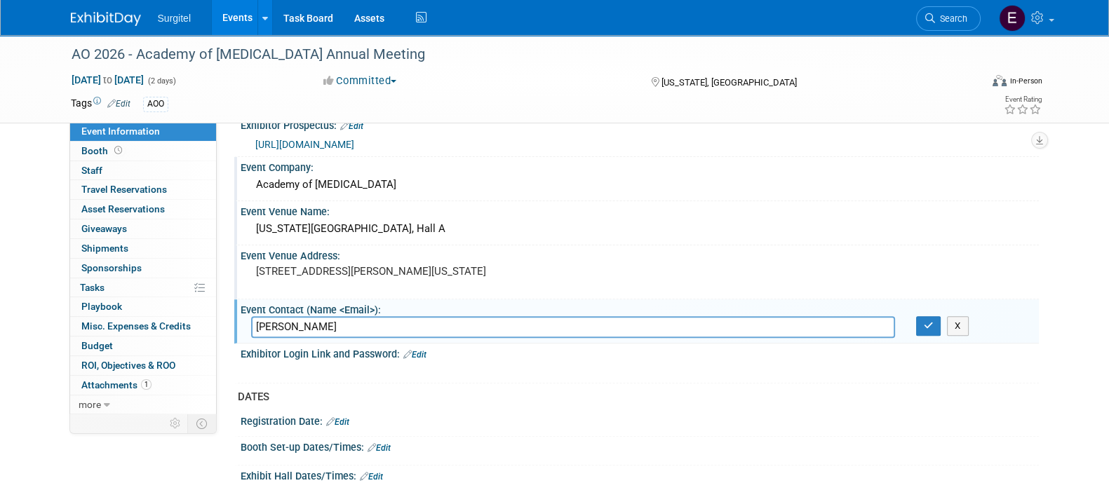
click at [445, 320] on input "Jean Foellmer jeanfoellmer@osseo" at bounding box center [573, 327] width 644 height 22
type input "Jean Foellmer jeanfoellmer@osseo.org"
click at [926, 321] on icon "button" at bounding box center [928, 325] width 10 height 9
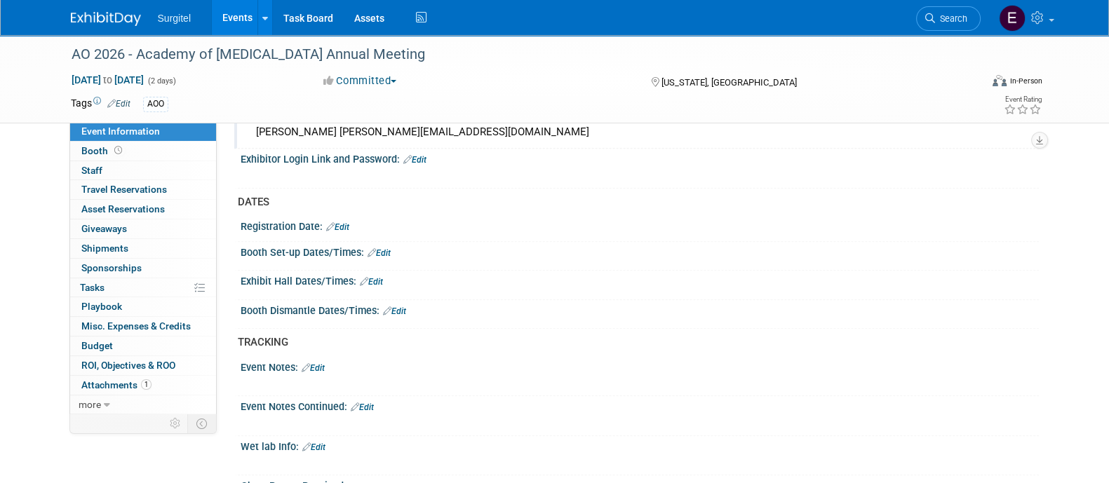
scroll to position [776, 0]
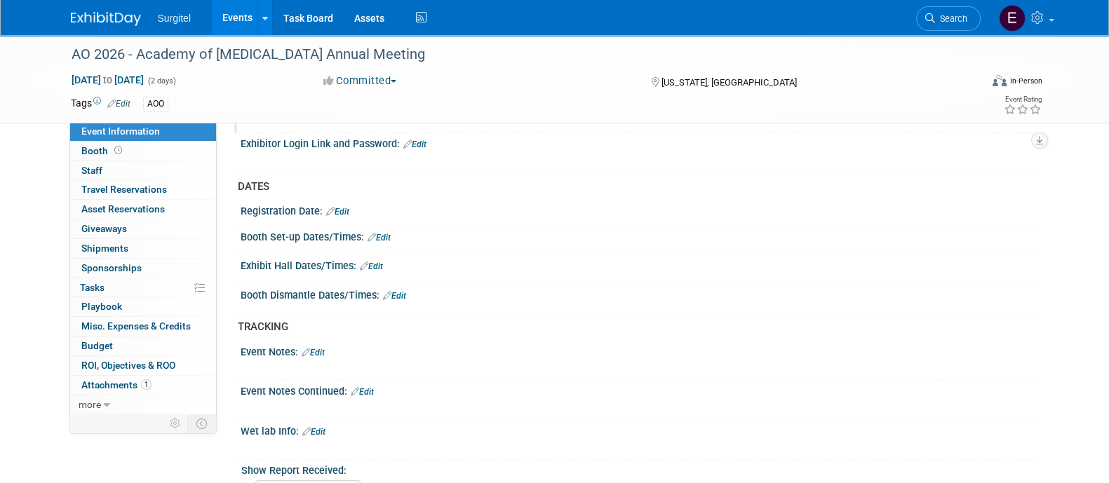
click at [375, 233] on link "Edit" at bounding box center [378, 238] width 23 height 10
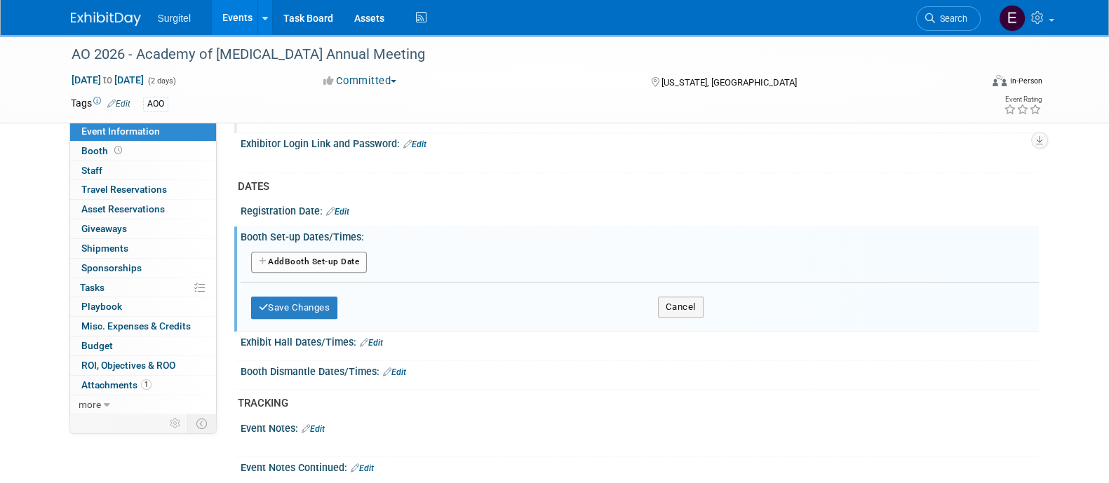
click at [347, 260] on button "Add Another Booth Set-up Date" at bounding box center [309, 262] width 116 height 21
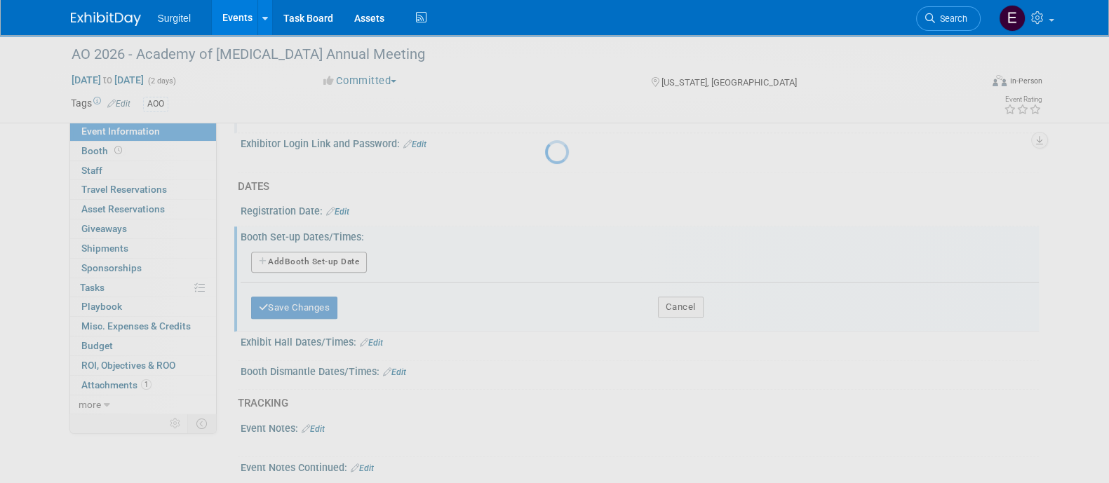
select select "2"
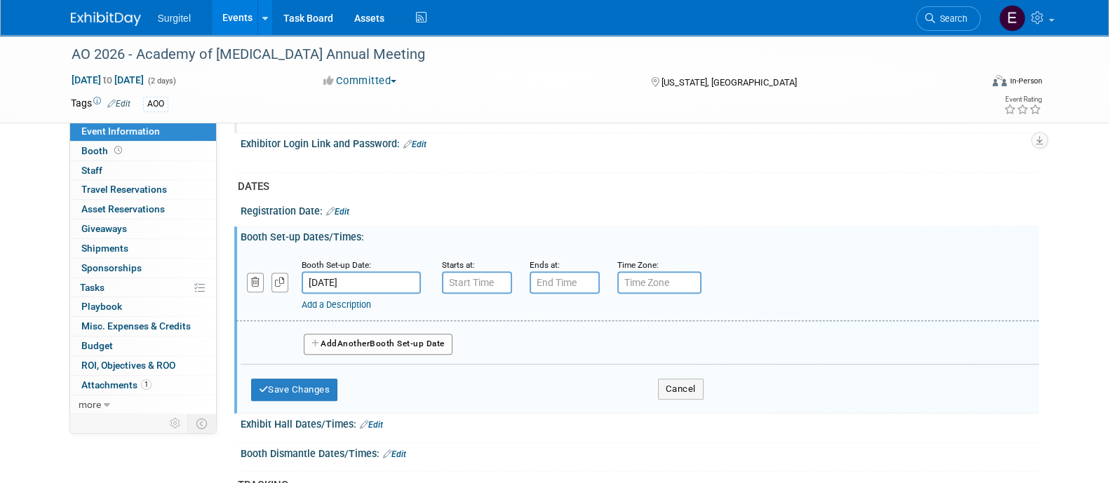
click at [355, 276] on input "Mar 5, 2026" at bounding box center [361, 282] width 119 height 22
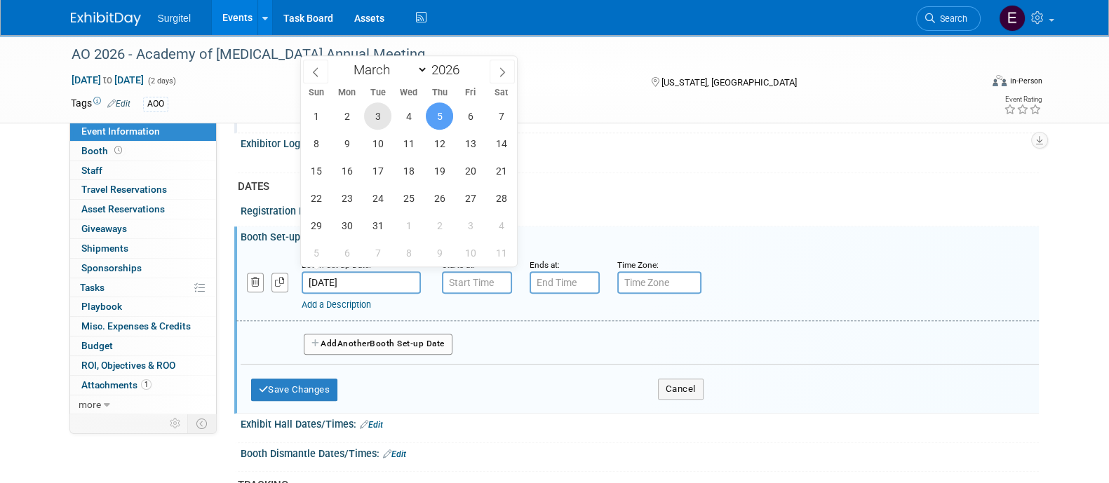
click at [382, 108] on span "3" at bounding box center [377, 115] width 27 height 27
type input "Mar 3, 2026"
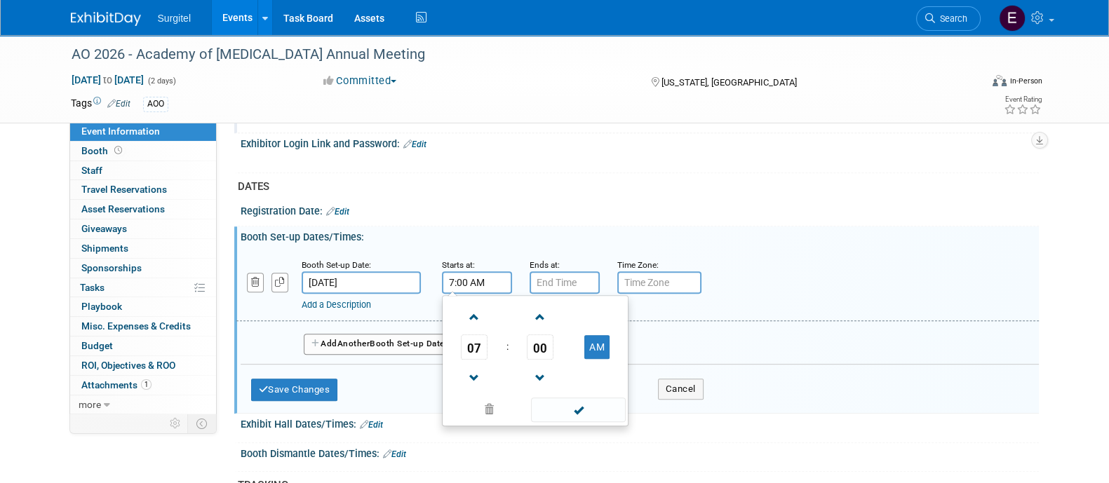
click at [470, 271] on input "7:00 AM" at bounding box center [477, 282] width 70 height 22
click at [481, 336] on span "07" at bounding box center [474, 346] width 27 height 25
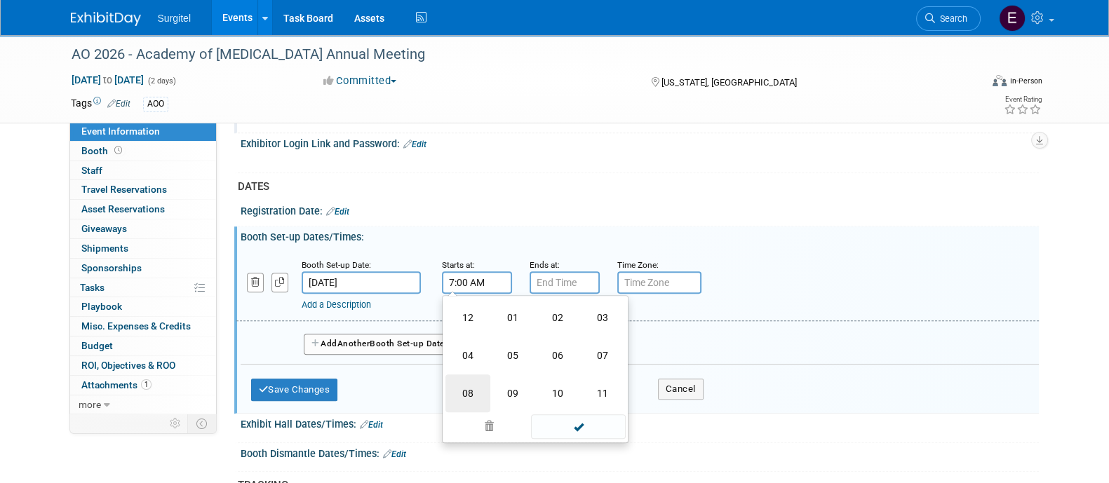
click at [465, 382] on td "08" at bounding box center [467, 393] width 45 height 38
type input "8:00 AM"
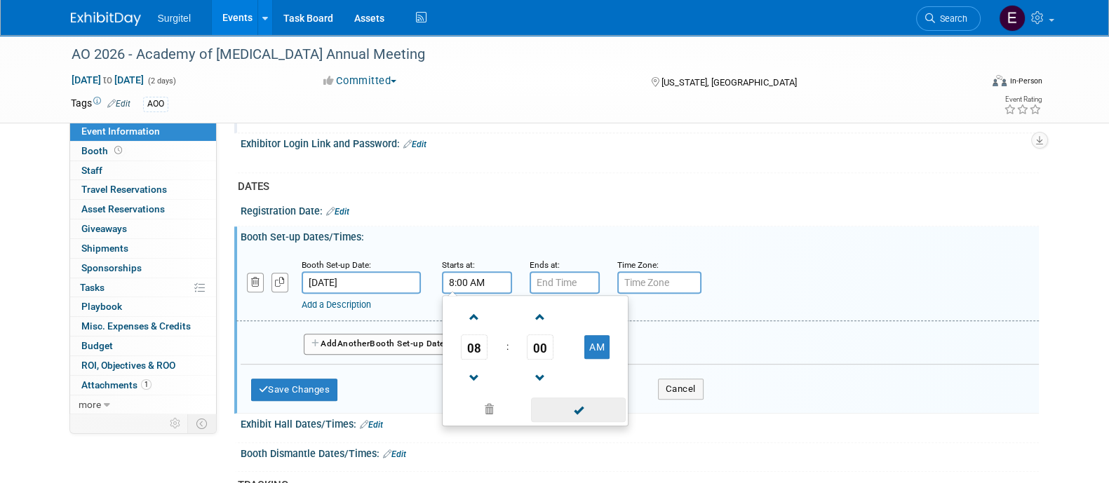
click at [591, 410] on span at bounding box center [578, 410] width 95 height 25
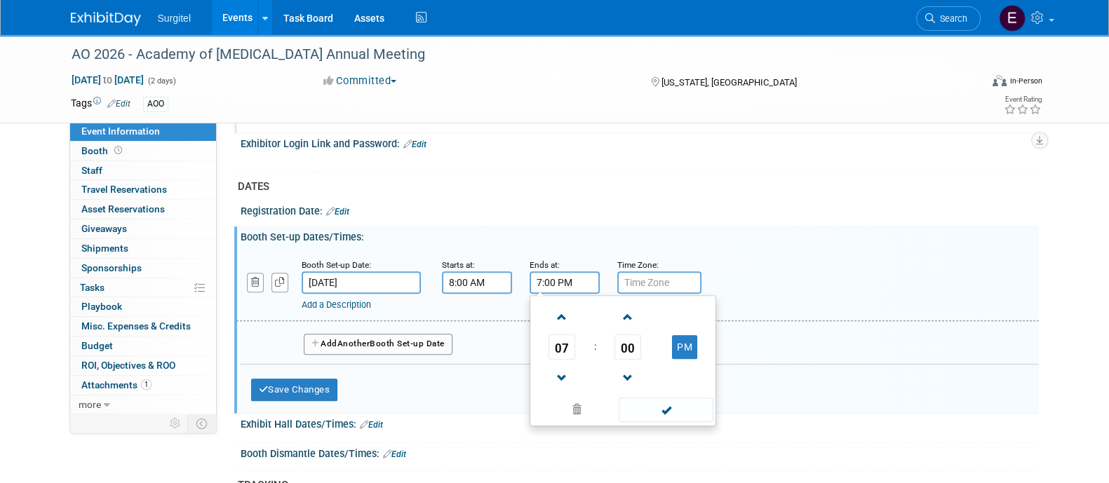
click at [562, 273] on input "7:00 PM" at bounding box center [564, 282] width 70 height 22
click at [569, 342] on span "07" at bounding box center [561, 346] width 27 height 25
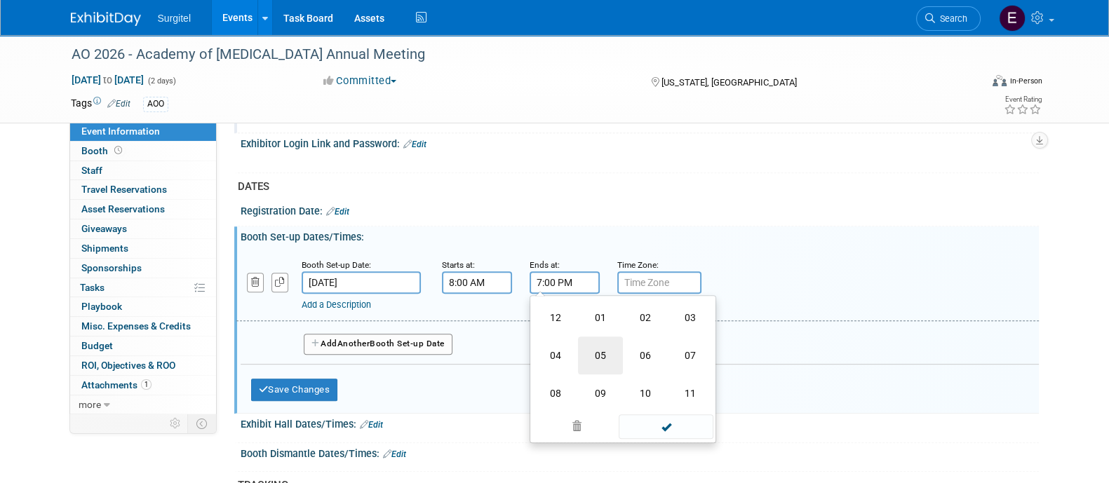
click at [588, 344] on td "05" at bounding box center [600, 356] width 45 height 38
type input "5:00 PM"
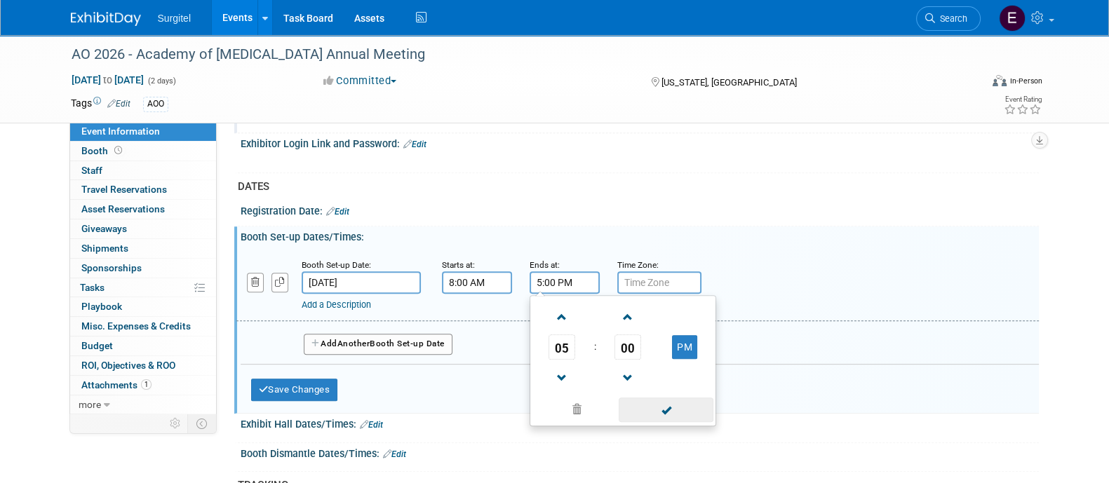
click at [638, 405] on span at bounding box center [665, 410] width 95 height 25
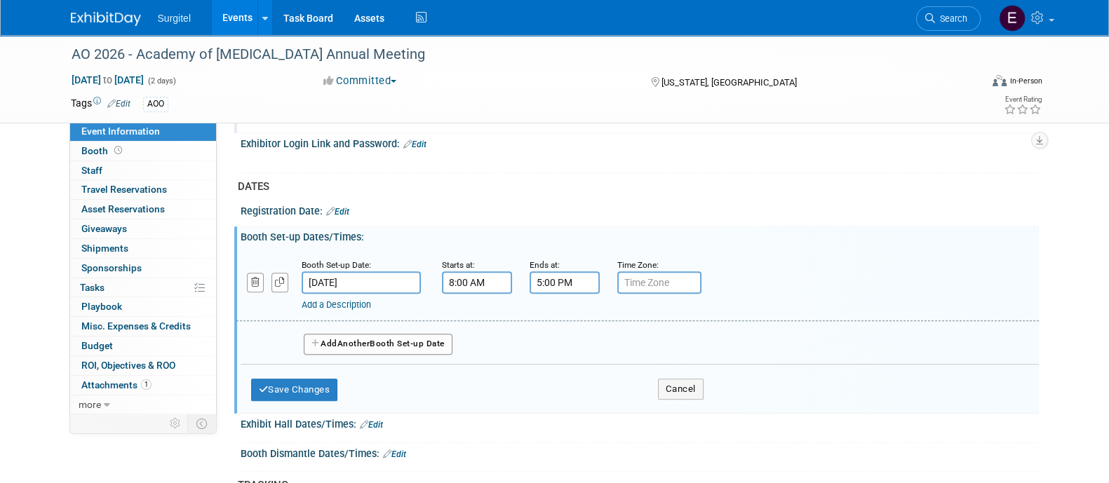
click at [400, 334] on button "Add Another Booth Set-up Date" at bounding box center [378, 344] width 149 height 21
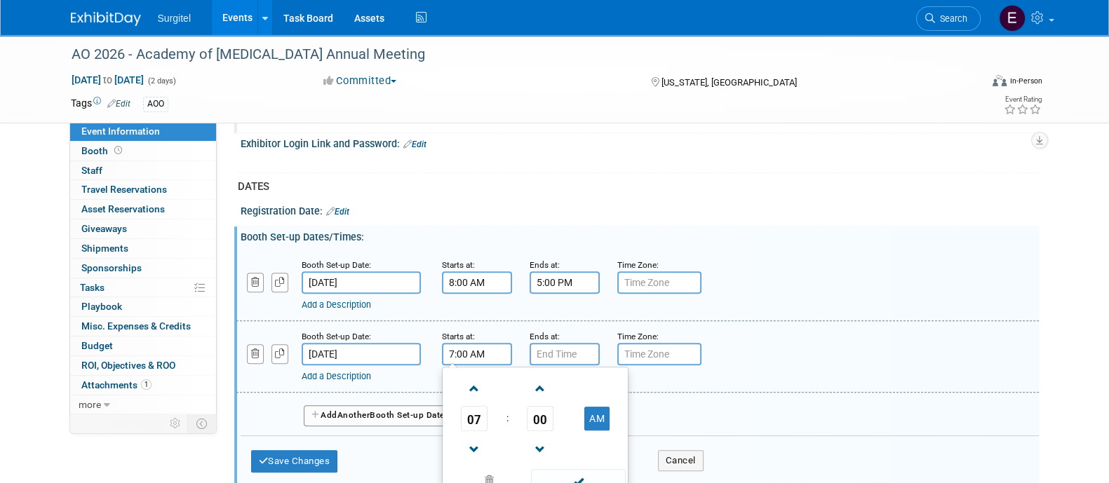
click at [487, 343] on input "7:00 AM" at bounding box center [477, 354] width 70 height 22
click at [470, 414] on span "07" at bounding box center [474, 418] width 27 height 25
click at [469, 459] on td "08" at bounding box center [467, 465] width 45 height 38
type input "8:00 AM"
click at [578, 480] on span at bounding box center [578, 481] width 95 height 25
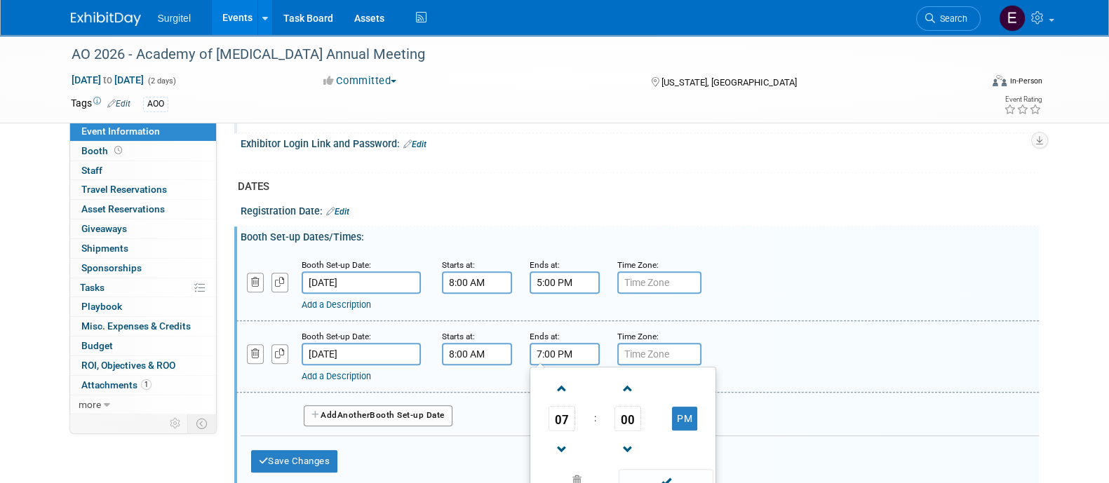
click at [536, 349] on input "7:00 PM" at bounding box center [564, 354] width 70 height 22
click at [555, 409] on span "07" at bounding box center [561, 418] width 27 height 25
click at [603, 424] on td "05" at bounding box center [600, 427] width 45 height 38
type input "5:00 PM"
click at [687, 474] on span at bounding box center [665, 481] width 95 height 25
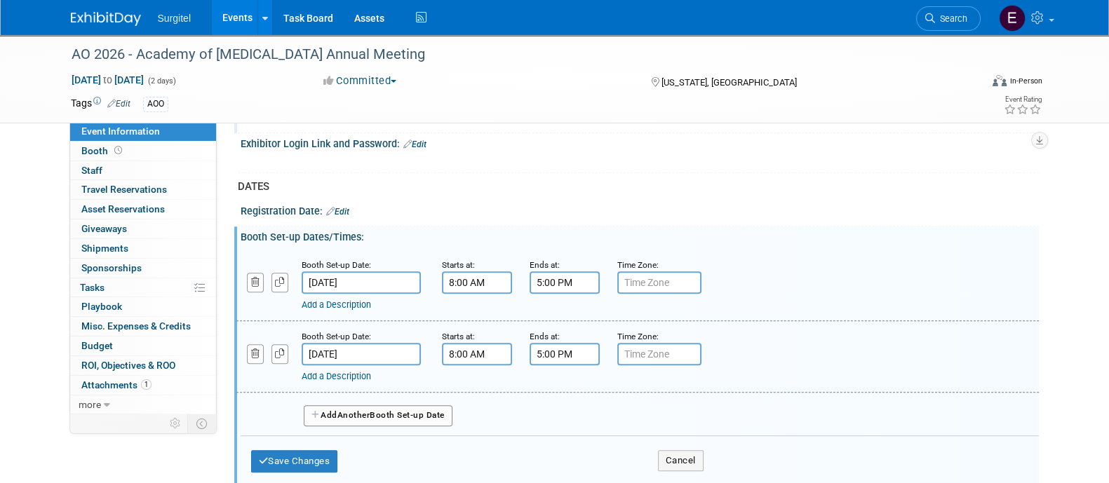
click at [427, 405] on button "Add Another Booth Set-up Date" at bounding box center [378, 415] width 149 height 21
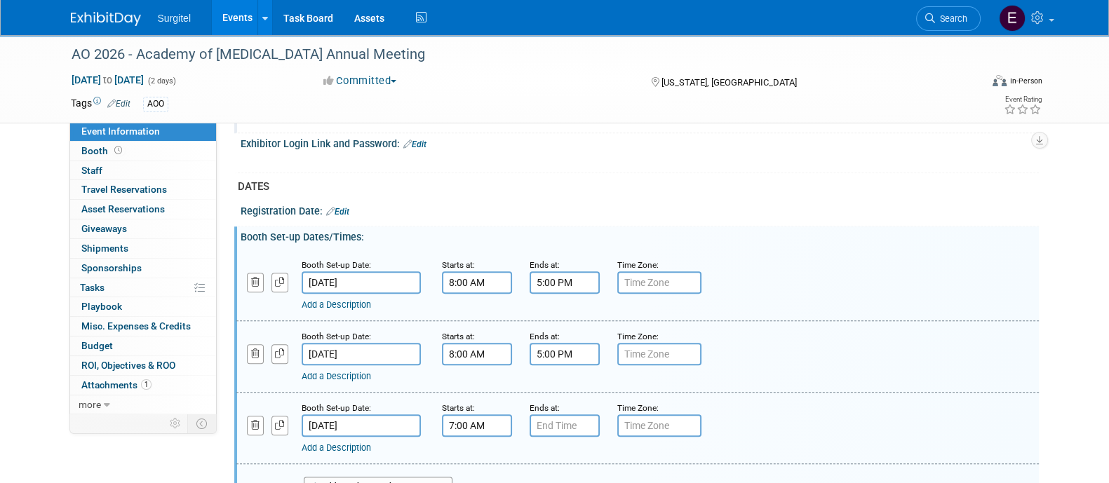
click at [494, 420] on input "7:00 AM" at bounding box center [477, 425] width 70 height 22
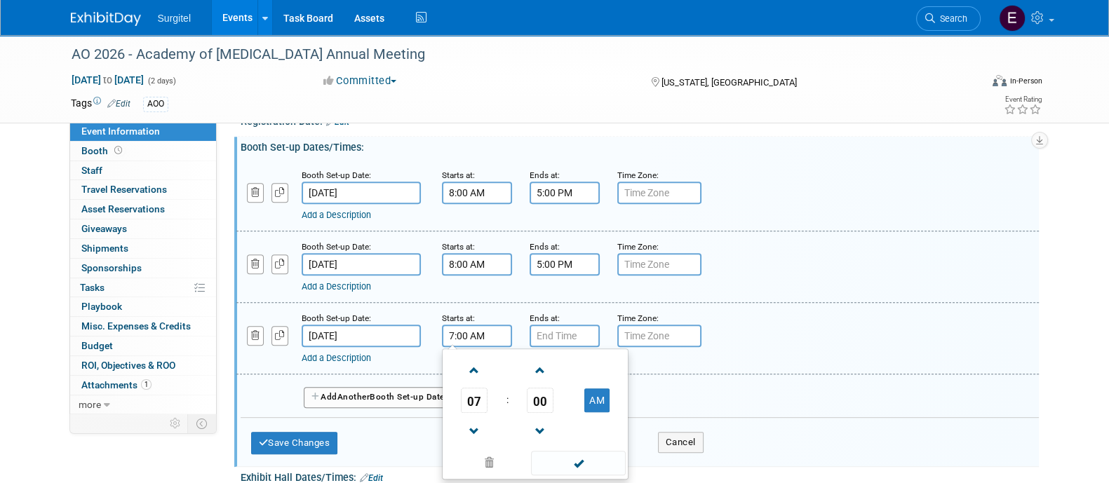
scroll to position [869, 0]
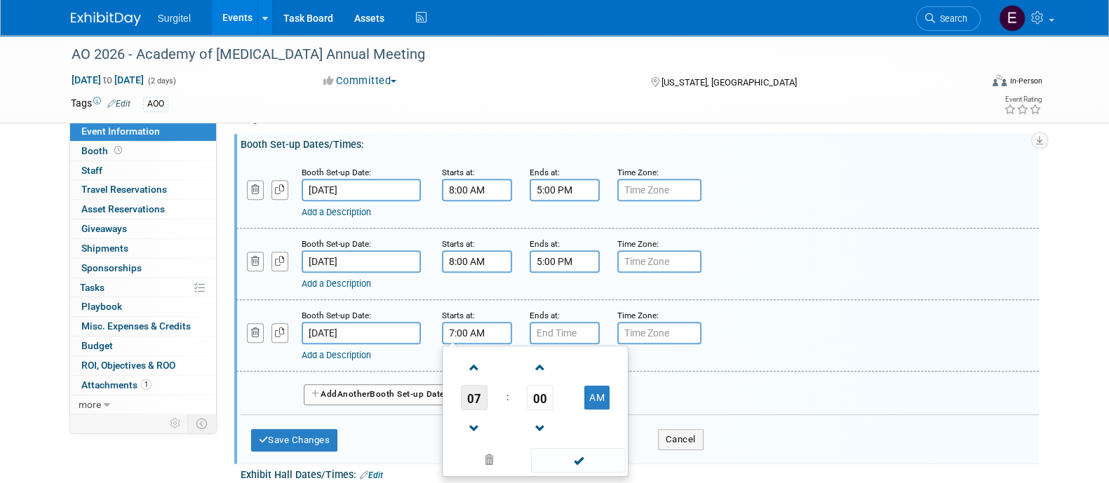
click at [477, 390] on span "07" at bounding box center [474, 397] width 27 height 25
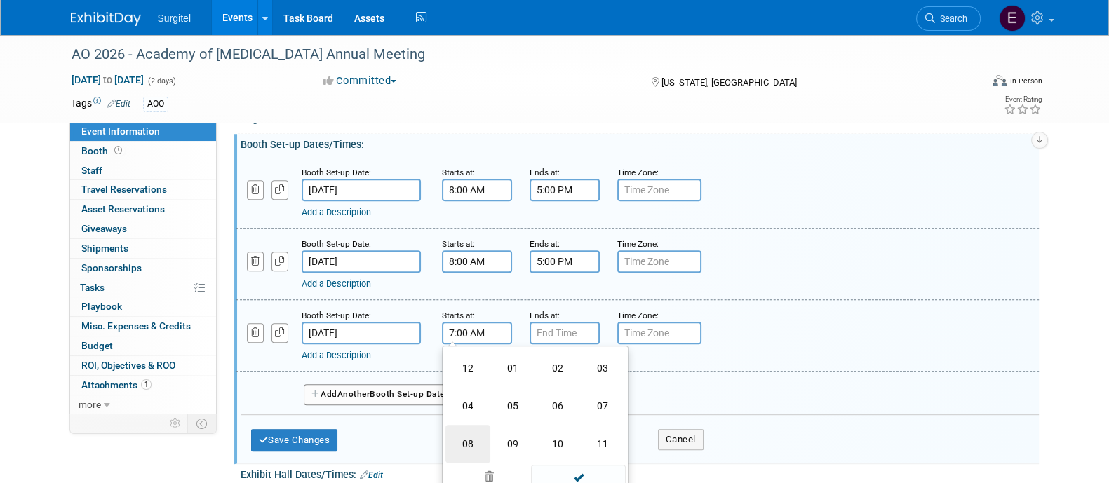
click at [456, 440] on td "08" at bounding box center [467, 444] width 45 height 38
type input "8:00 AM"
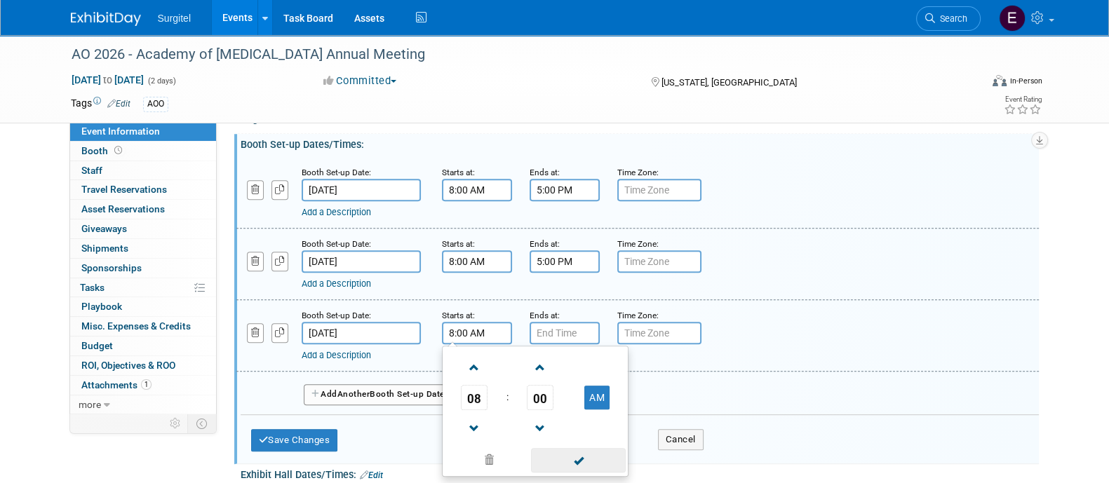
click at [577, 463] on span at bounding box center [578, 460] width 95 height 25
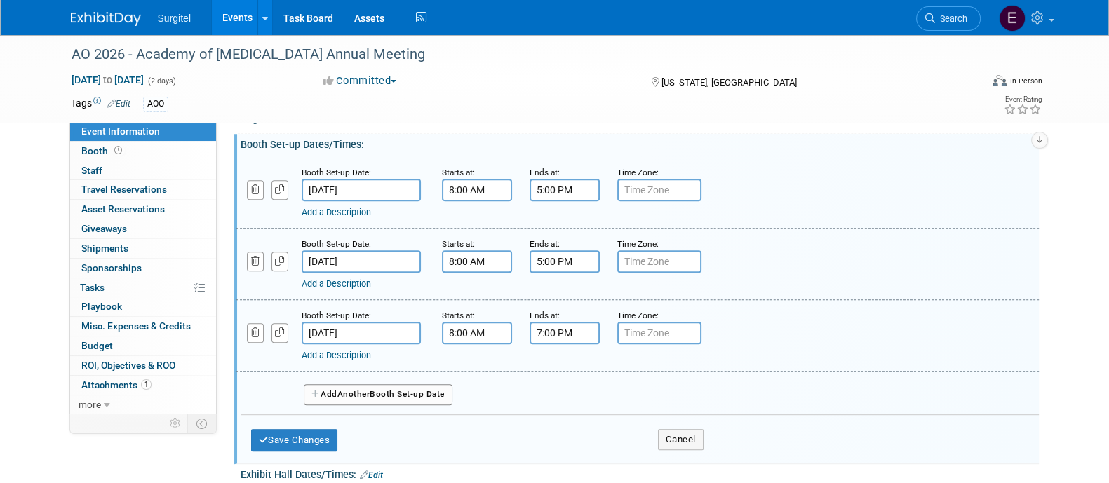
click at [542, 324] on input "7:00 PM" at bounding box center [564, 333] width 70 height 22
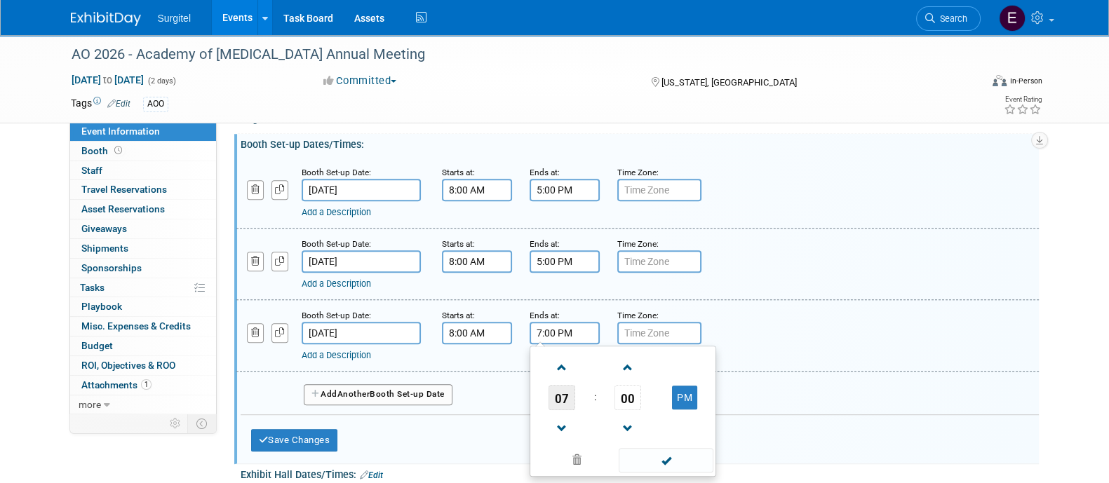
click at [558, 386] on span "07" at bounding box center [561, 397] width 27 height 25
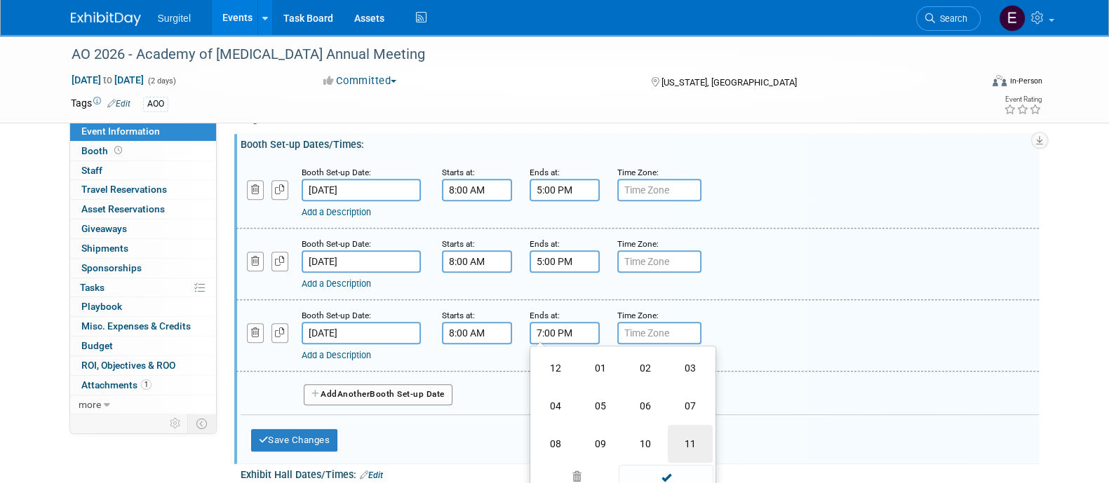
click at [684, 438] on td "11" at bounding box center [690, 444] width 45 height 38
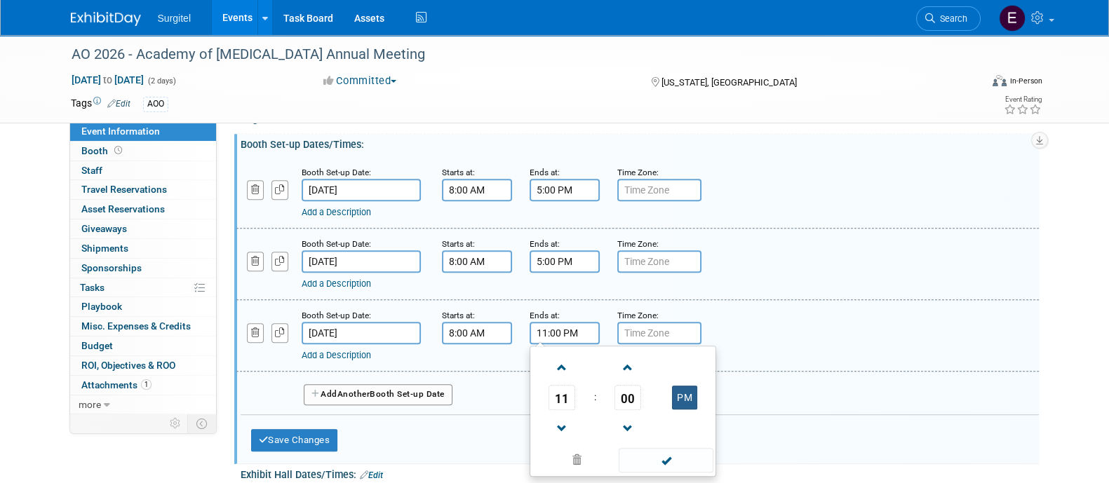
click at [684, 392] on button "PM" at bounding box center [684, 398] width 25 height 24
type input "11:00 AM"
click at [685, 448] on span at bounding box center [665, 460] width 95 height 25
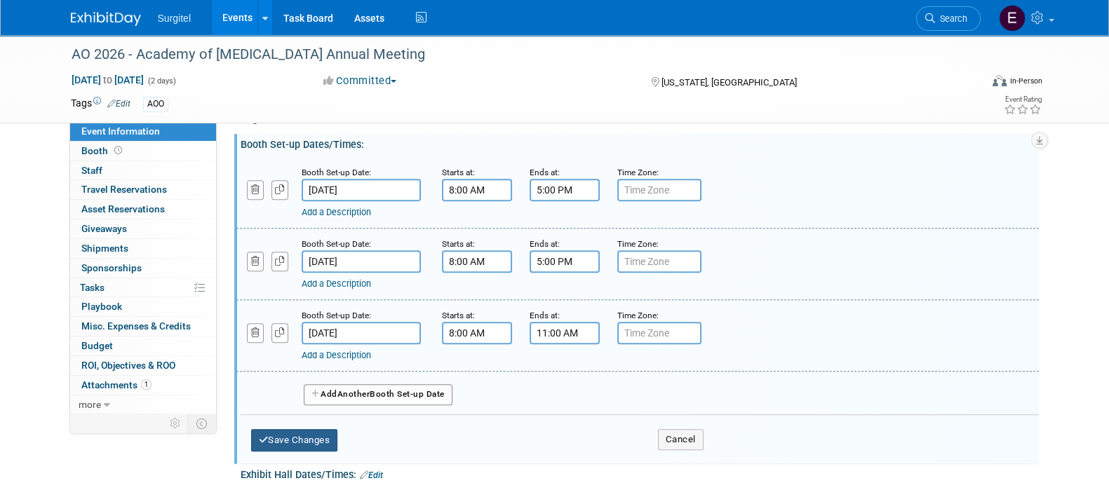
click at [309, 441] on button "Save Changes" at bounding box center [294, 440] width 87 height 22
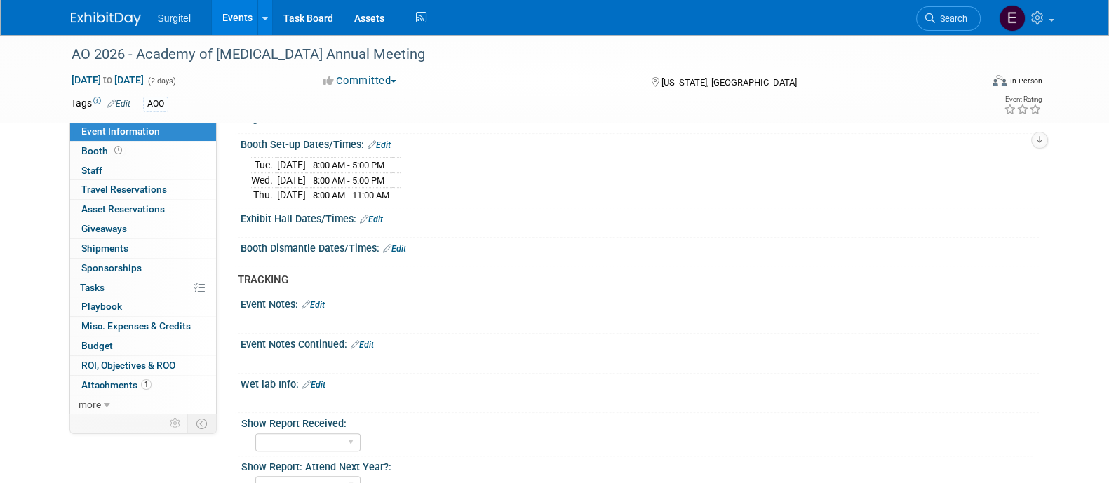
click at [374, 215] on link "Edit" at bounding box center [371, 220] width 23 height 10
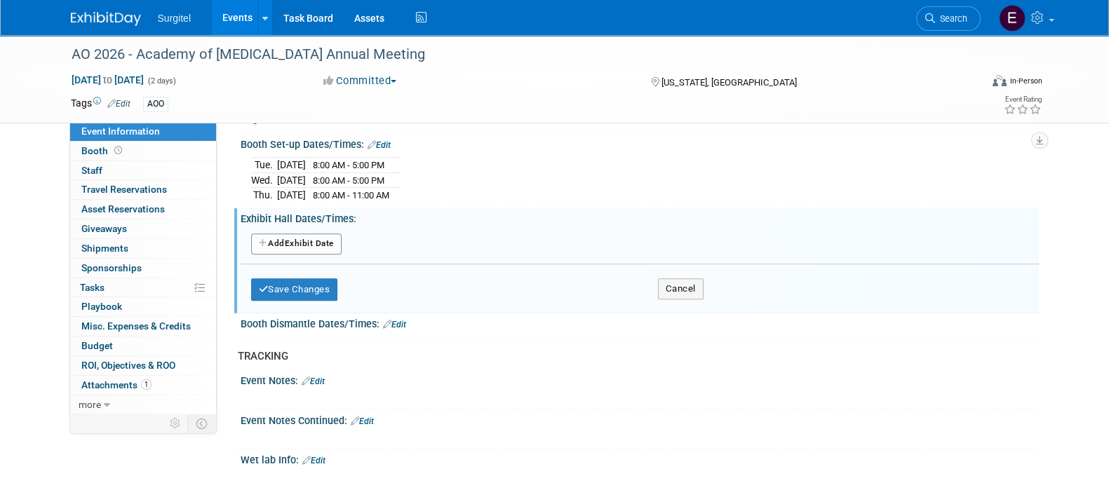
click at [316, 234] on button "Add Another Exhibit Date" at bounding box center [296, 243] width 90 height 21
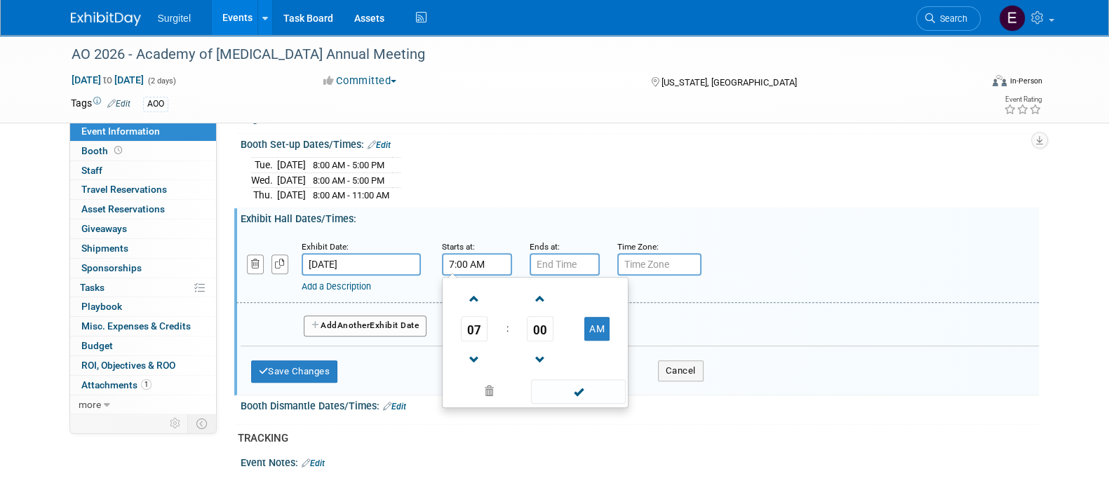
click at [463, 253] on input "7:00 AM" at bounding box center [477, 264] width 70 height 22
click at [482, 323] on span "07" at bounding box center [474, 328] width 27 height 25
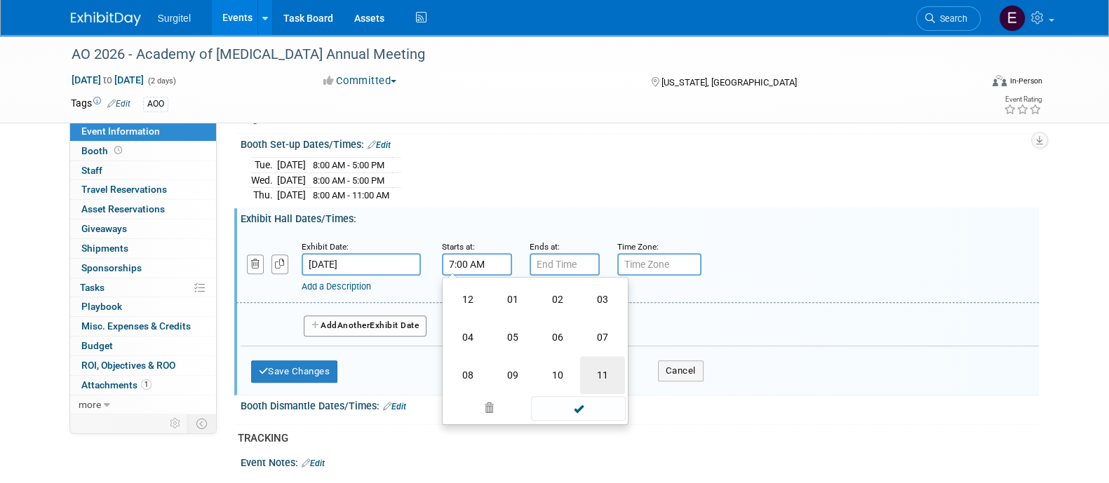
click at [613, 365] on td "11" at bounding box center [602, 375] width 45 height 38
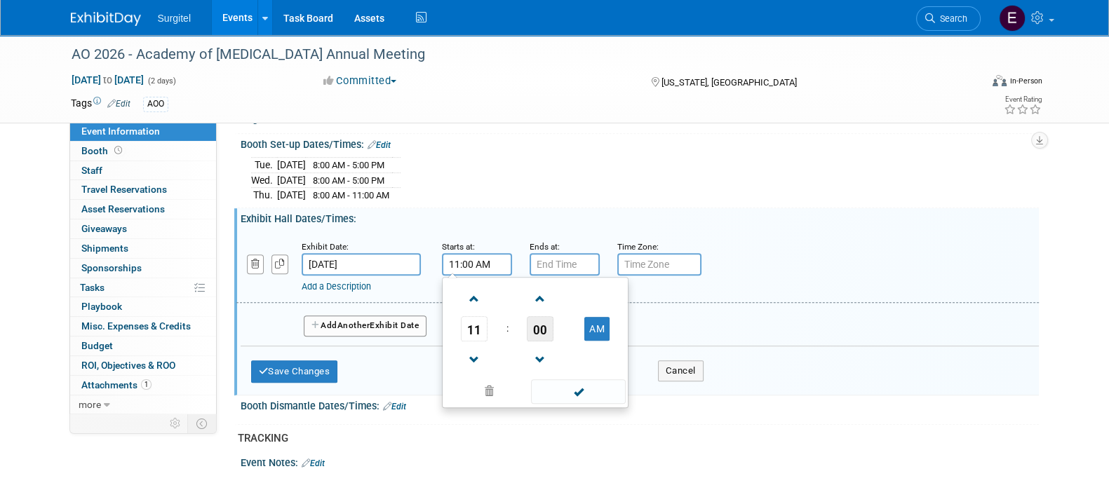
click at [534, 323] on span "00" at bounding box center [540, 328] width 27 height 25
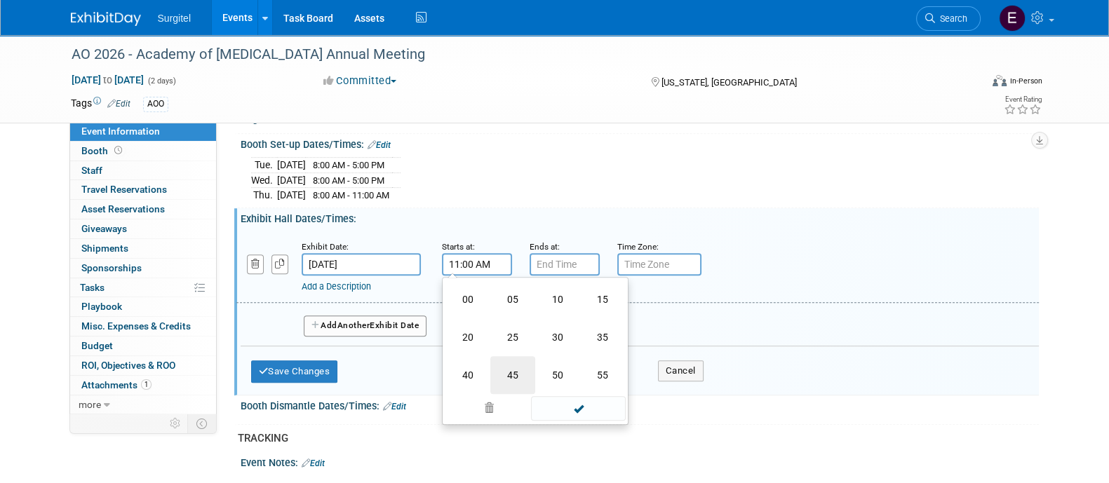
click at [510, 372] on td "45" at bounding box center [512, 375] width 45 height 38
type input "11:45 AM"
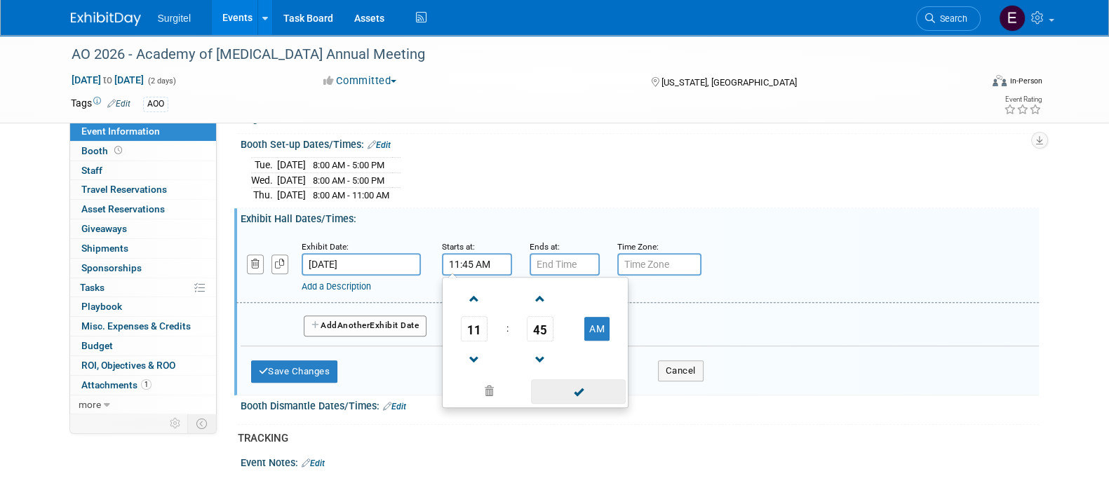
click at [600, 381] on span at bounding box center [578, 391] width 95 height 25
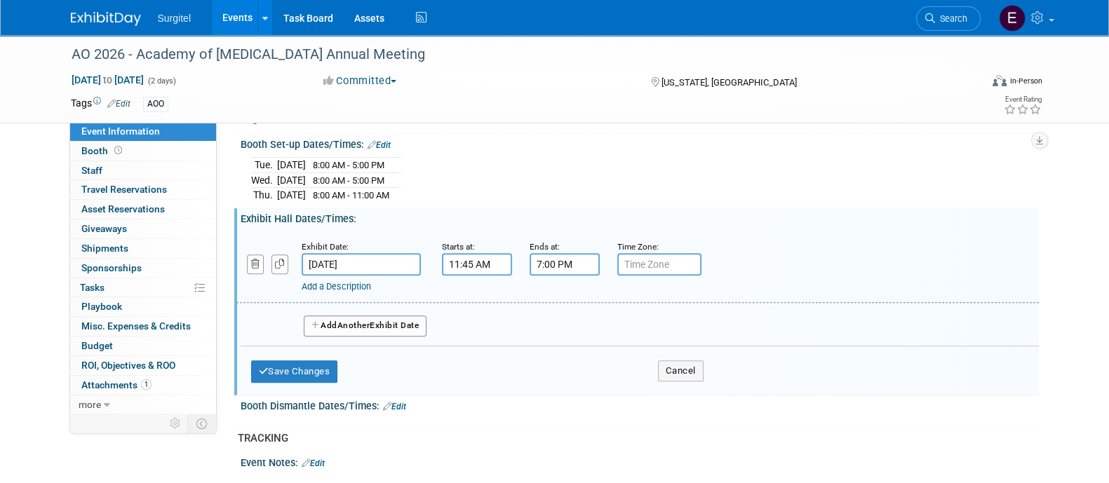
click at [554, 257] on input "7:00 PM" at bounding box center [564, 264] width 70 height 22
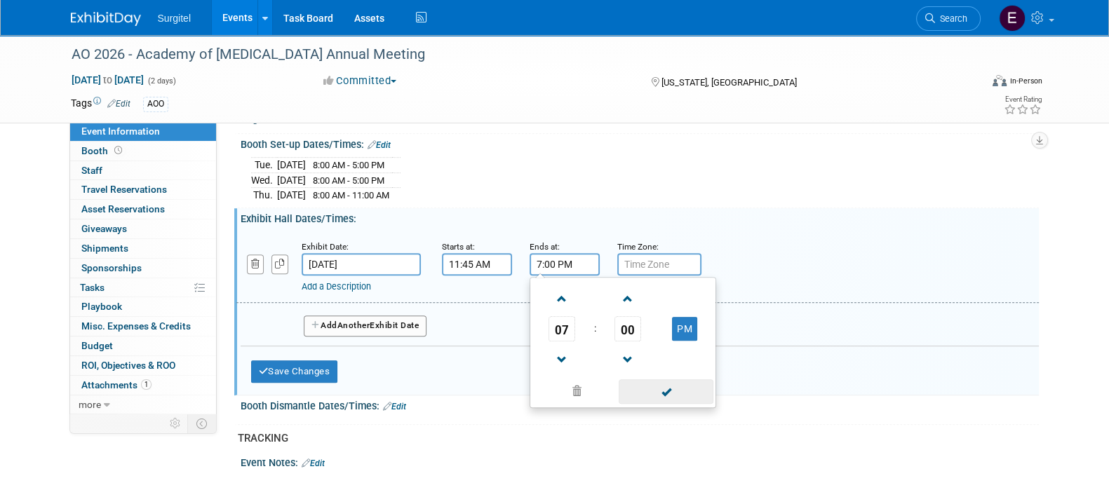
click at [685, 384] on span at bounding box center [665, 391] width 95 height 25
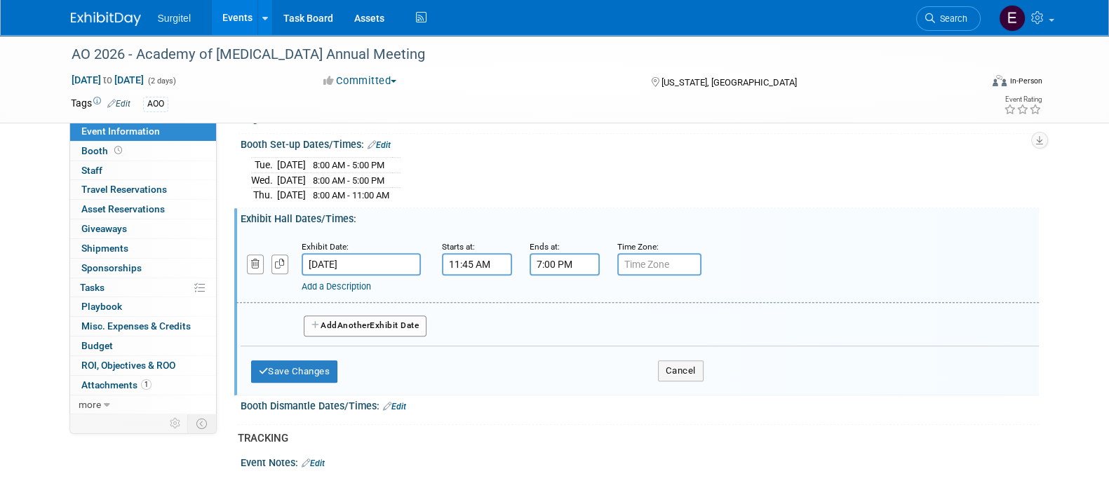
click at [567, 253] on input "7:00 PM" at bounding box center [564, 264] width 70 height 22
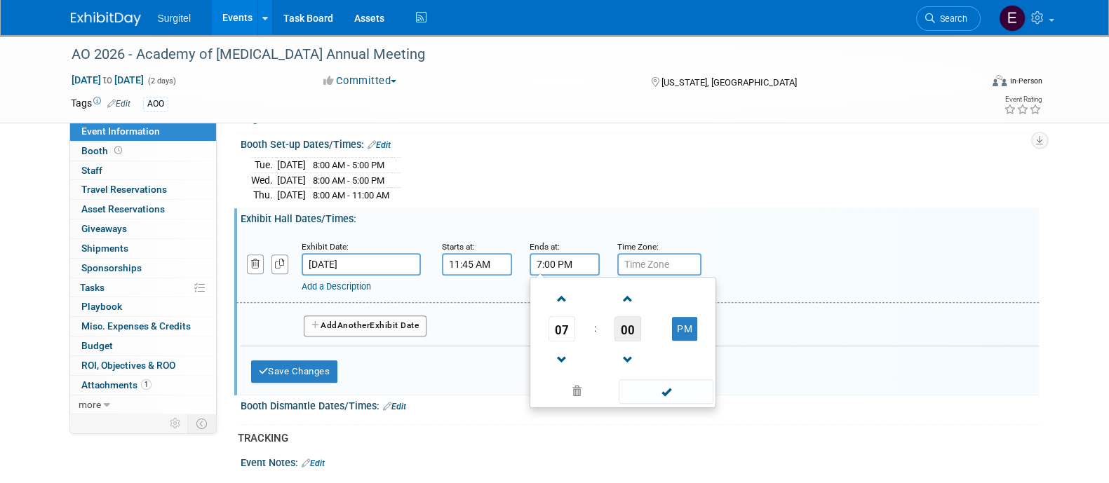
click at [627, 330] on span "00" at bounding box center [627, 328] width 27 height 25
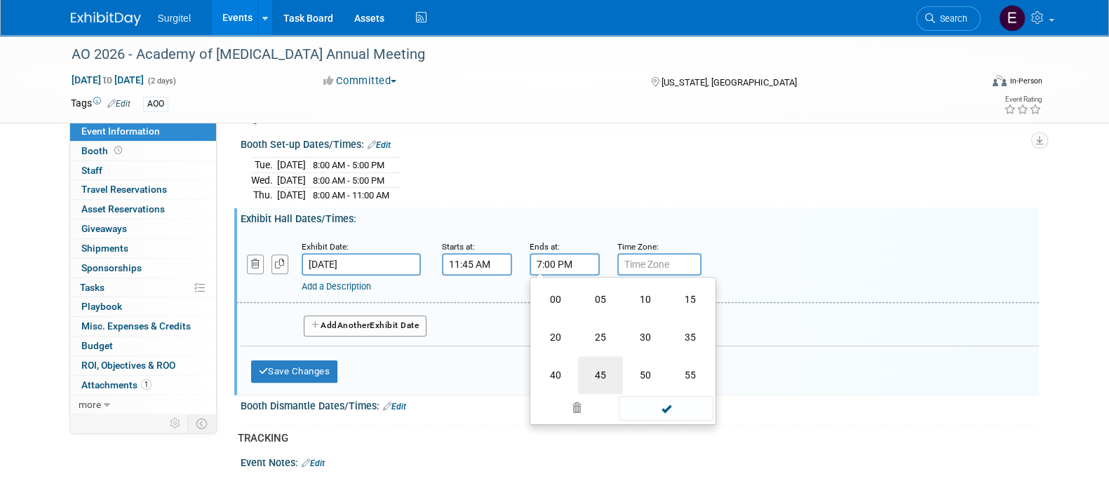
click at [611, 365] on td "45" at bounding box center [600, 375] width 45 height 38
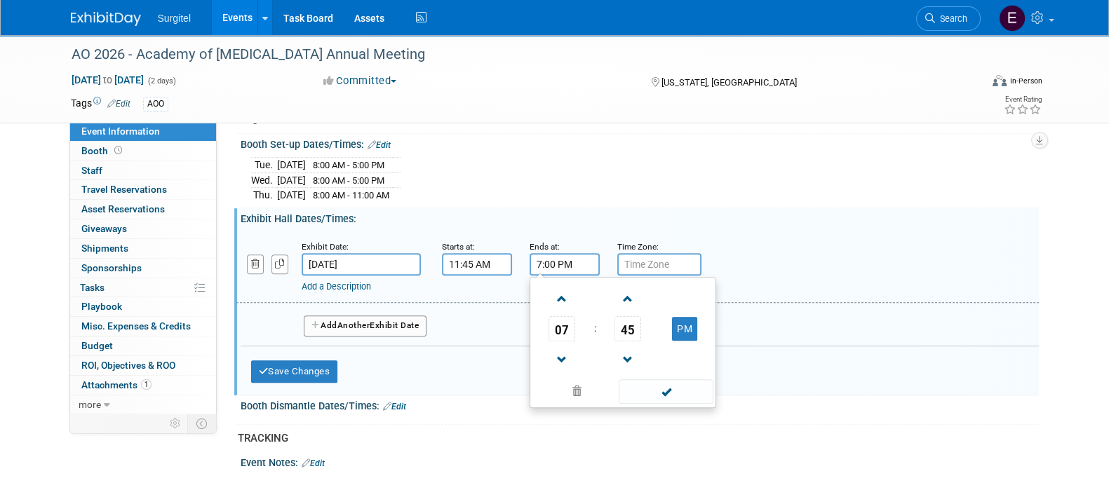
type input "7:45 PM"
click at [666, 394] on span at bounding box center [665, 391] width 95 height 25
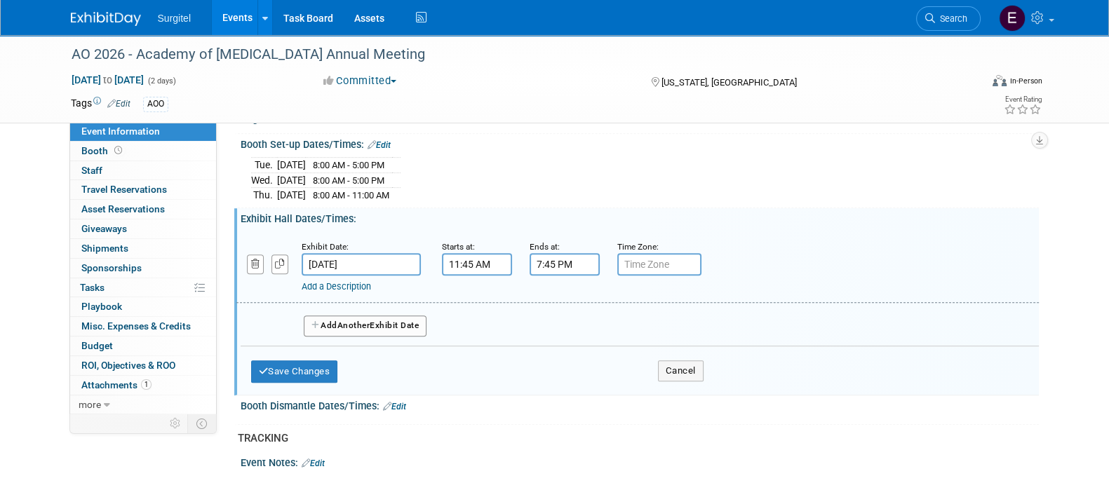
click at [370, 320] on span "Another" at bounding box center [353, 325] width 33 height 10
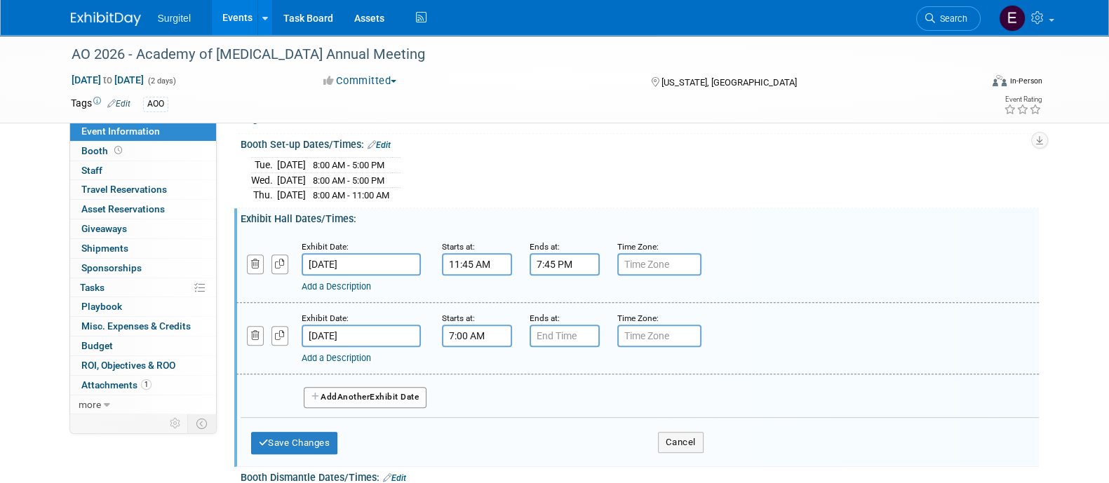
click at [480, 335] on input "7:00 AM" at bounding box center [477, 336] width 70 height 22
click at [471, 393] on span "07" at bounding box center [474, 400] width 27 height 25
click at [508, 431] on td "09" at bounding box center [512, 447] width 45 height 38
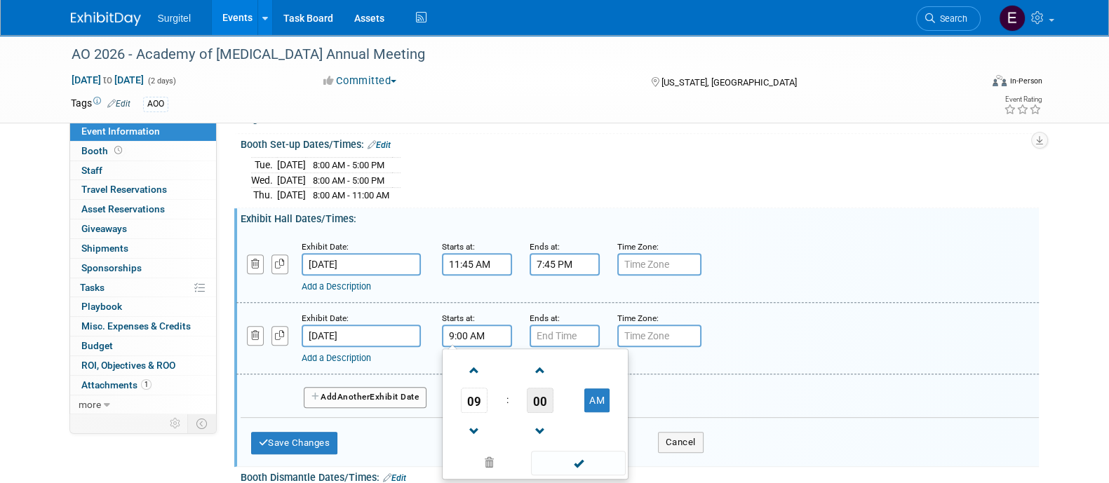
click at [527, 388] on span "00" at bounding box center [540, 400] width 27 height 25
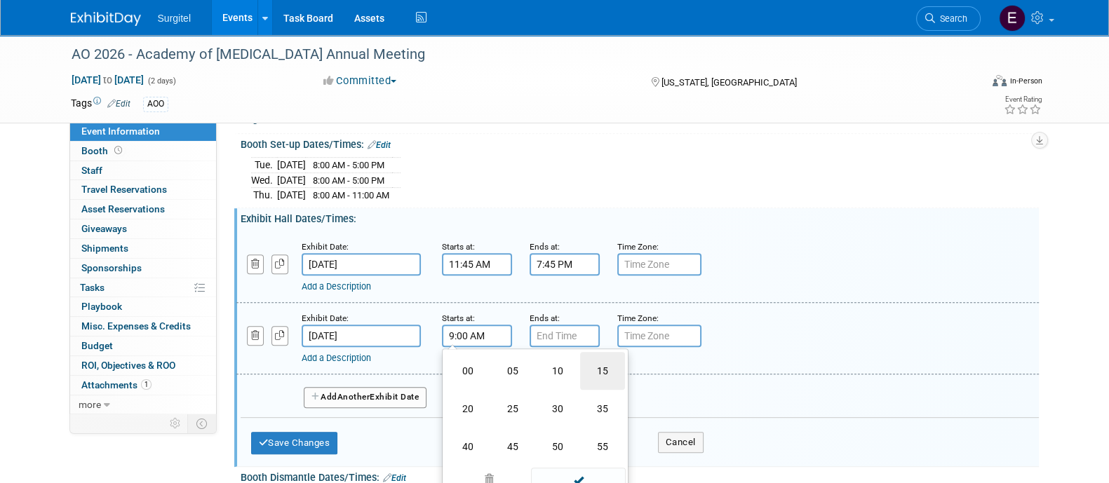
click at [595, 368] on td "15" at bounding box center [602, 371] width 45 height 38
type input "9:15 AM"
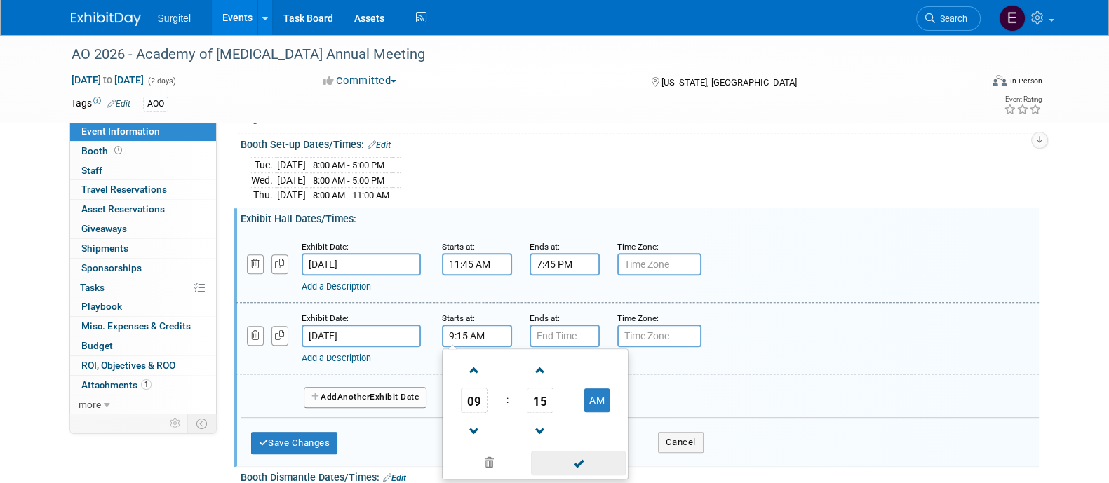
click at [596, 464] on span at bounding box center [578, 463] width 95 height 25
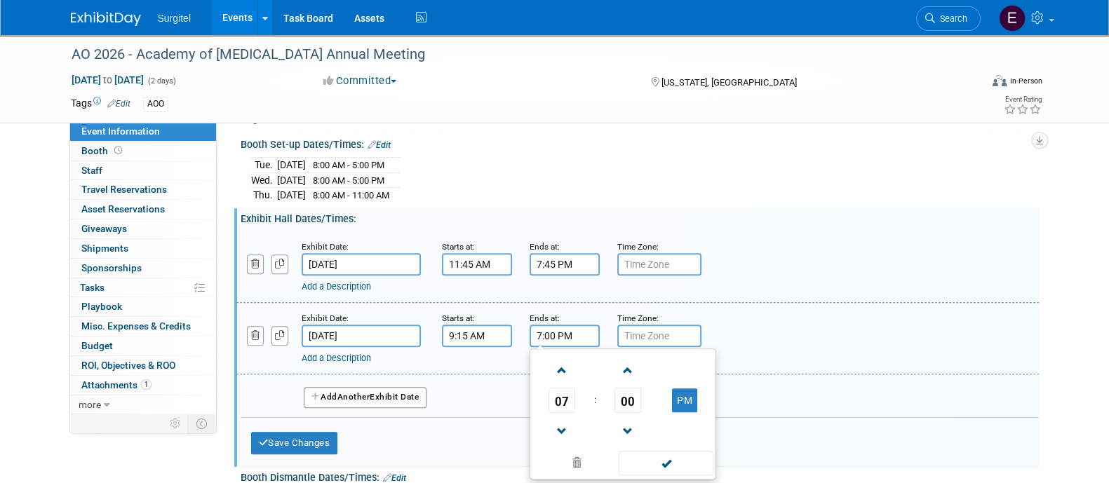
click at [557, 326] on input "7:00 PM" at bounding box center [564, 336] width 70 height 22
click at [562, 389] on span "07" at bounding box center [561, 400] width 27 height 25
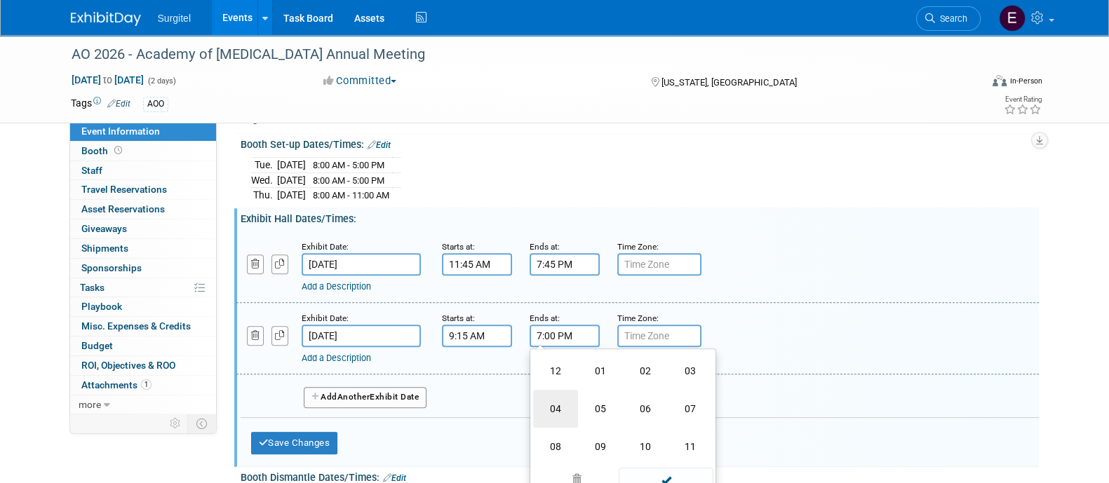
click at [562, 390] on td "04" at bounding box center [555, 409] width 45 height 38
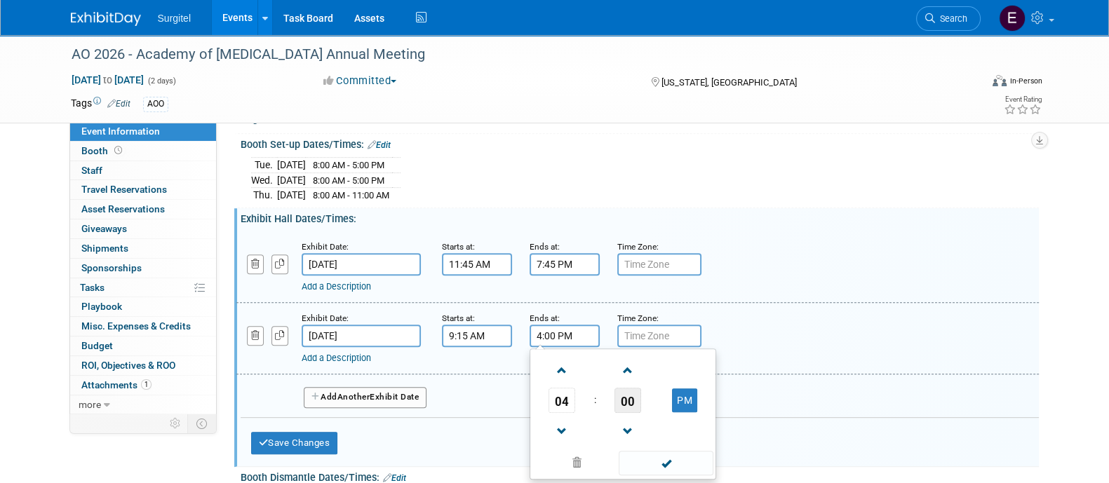
click at [628, 393] on span "00" at bounding box center [627, 400] width 27 height 25
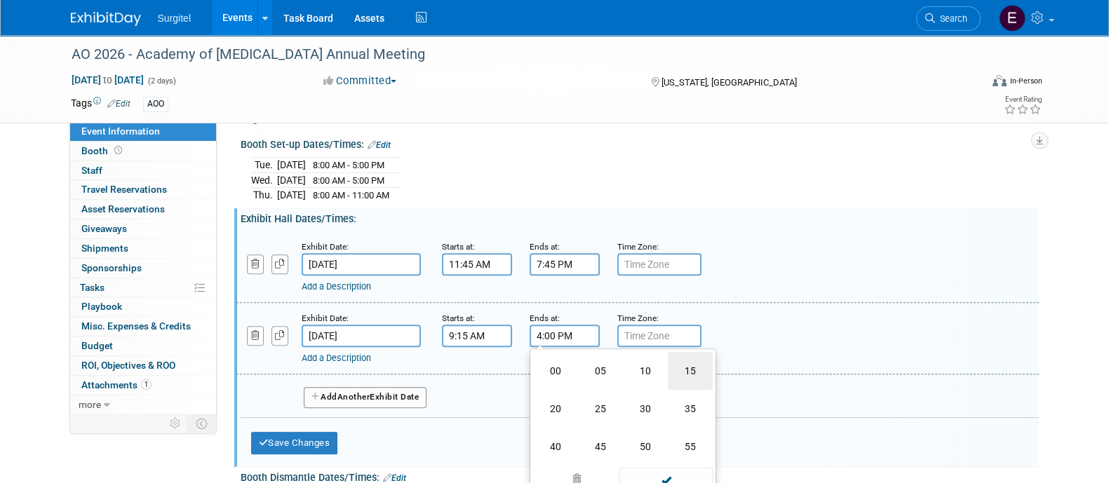
click at [691, 368] on td "15" at bounding box center [690, 371] width 45 height 38
type input "4:15 PM"
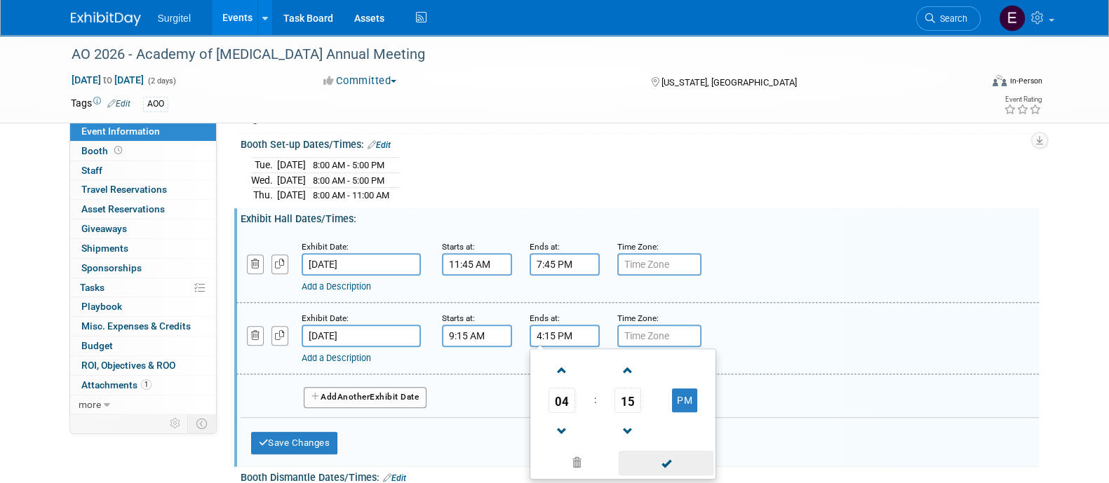
click at [652, 455] on span at bounding box center [665, 463] width 95 height 25
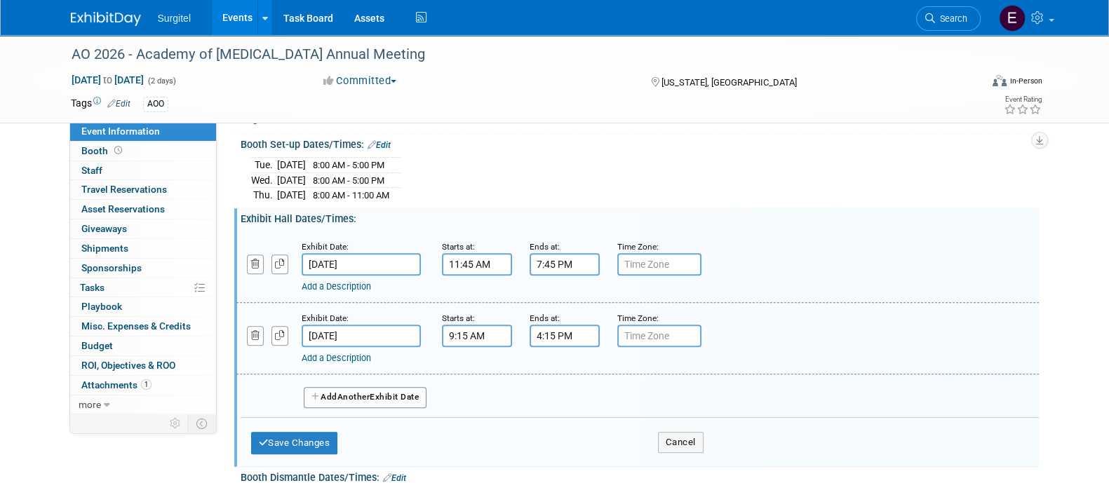
click at [412, 393] on button "Add Another Exhibit Date" at bounding box center [365, 397] width 123 height 21
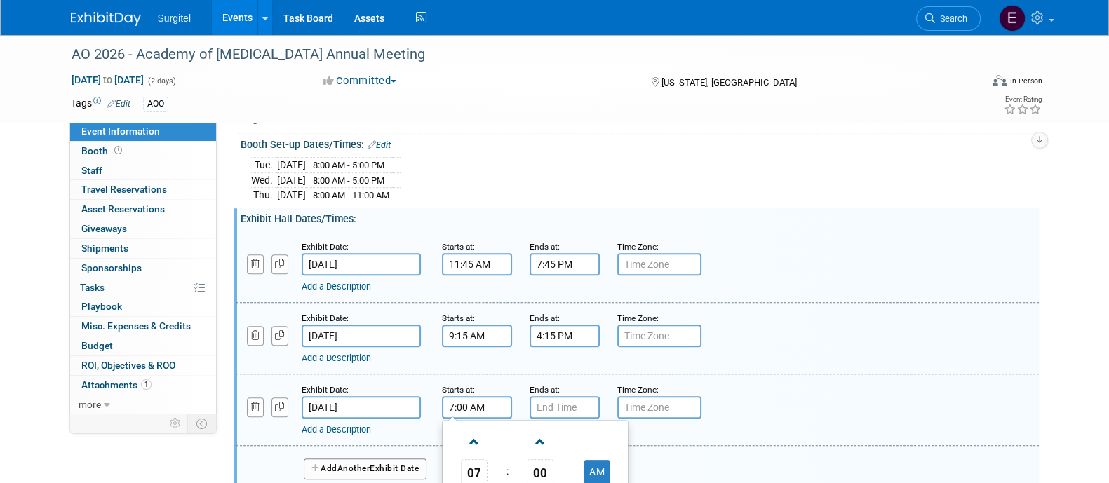
click at [472, 406] on input "7:00 AM" at bounding box center [477, 407] width 70 height 22
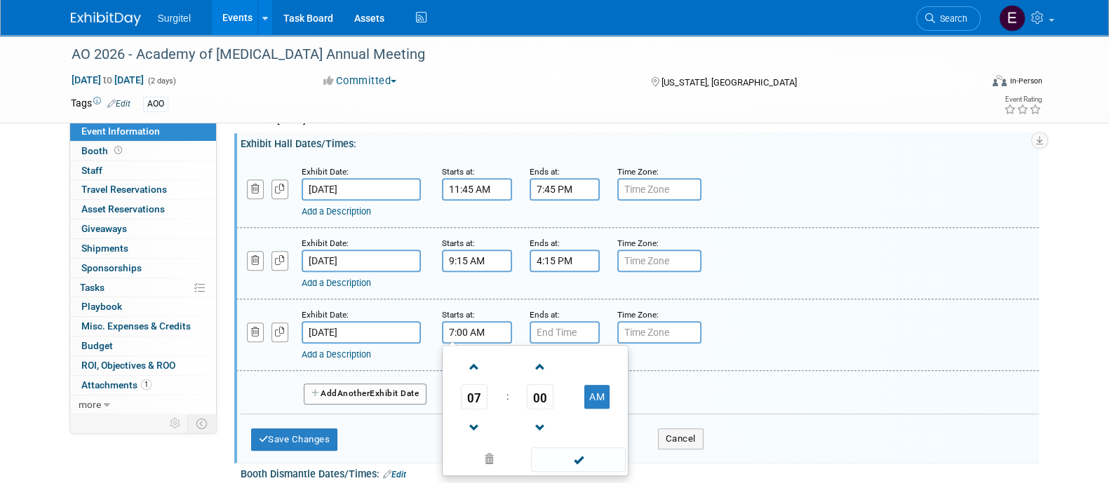
scroll to position [956, 0]
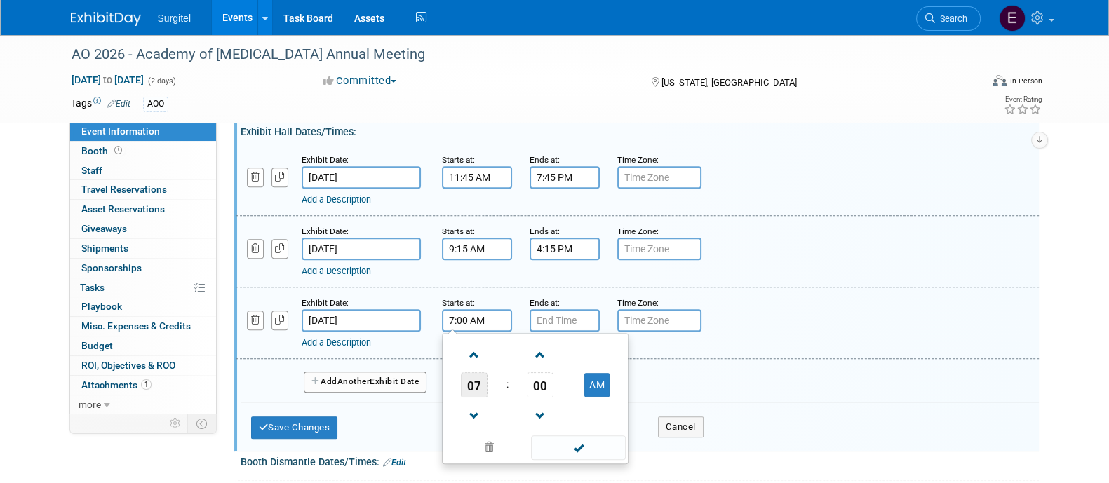
click at [482, 372] on span "07" at bounding box center [474, 384] width 27 height 25
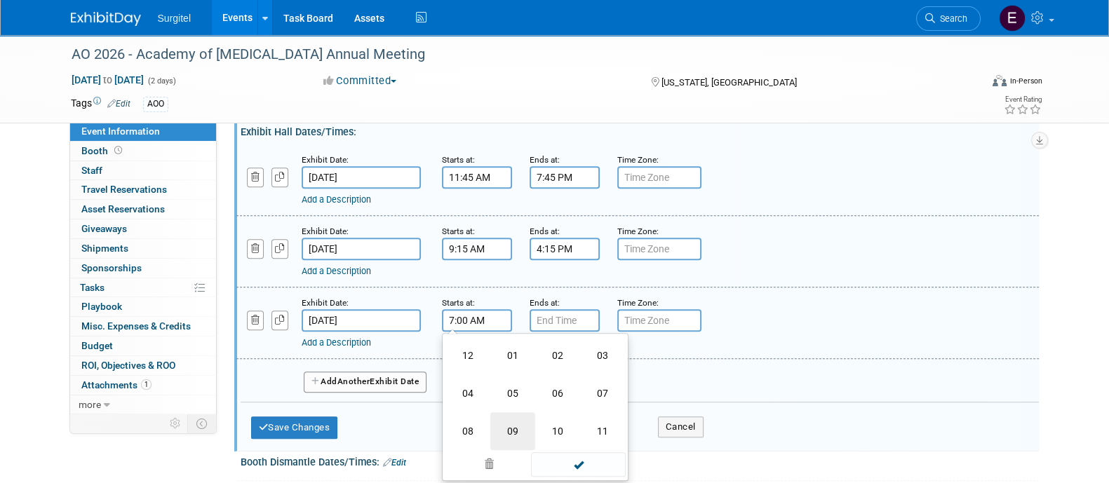
click at [524, 437] on td "09" at bounding box center [512, 431] width 45 height 38
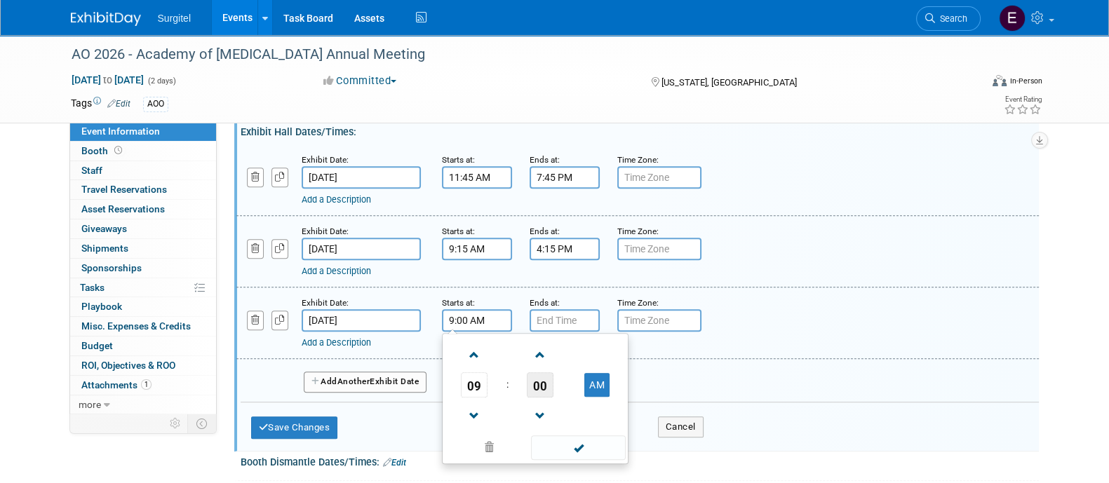
click at [546, 377] on span "00" at bounding box center [540, 384] width 27 height 25
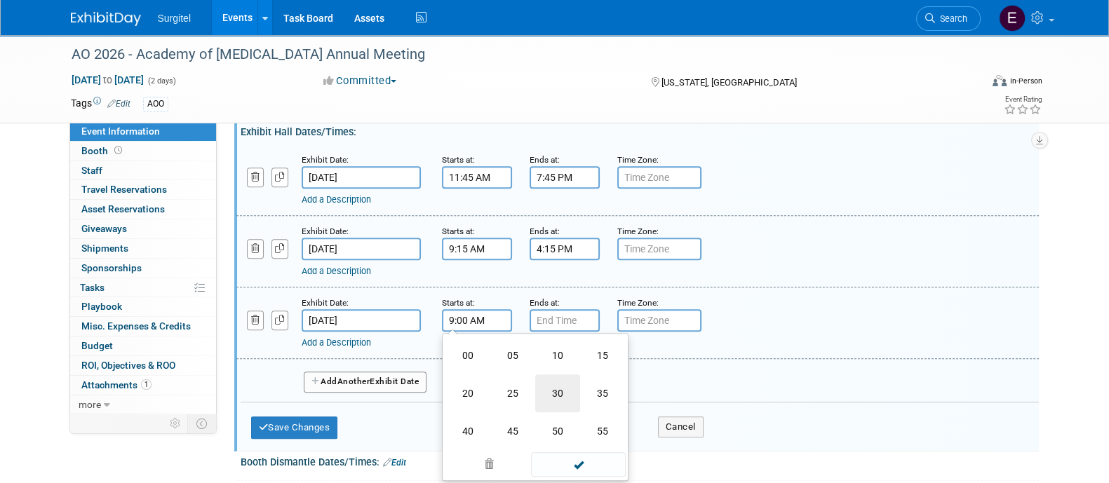
click at [557, 380] on td "30" at bounding box center [557, 393] width 45 height 38
type input "9:30 AM"
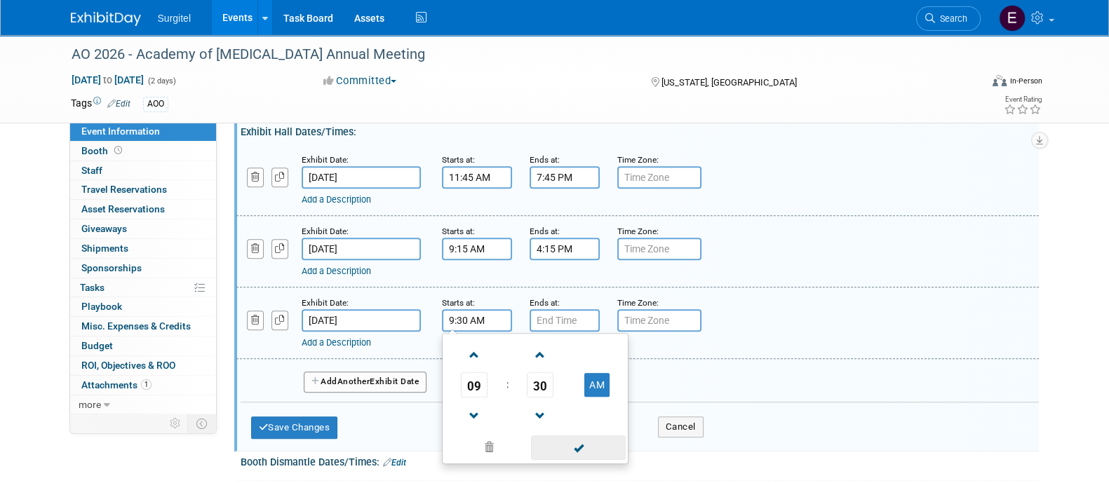
click at [590, 438] on span at bounding box center [578, 447] width 95 height 25
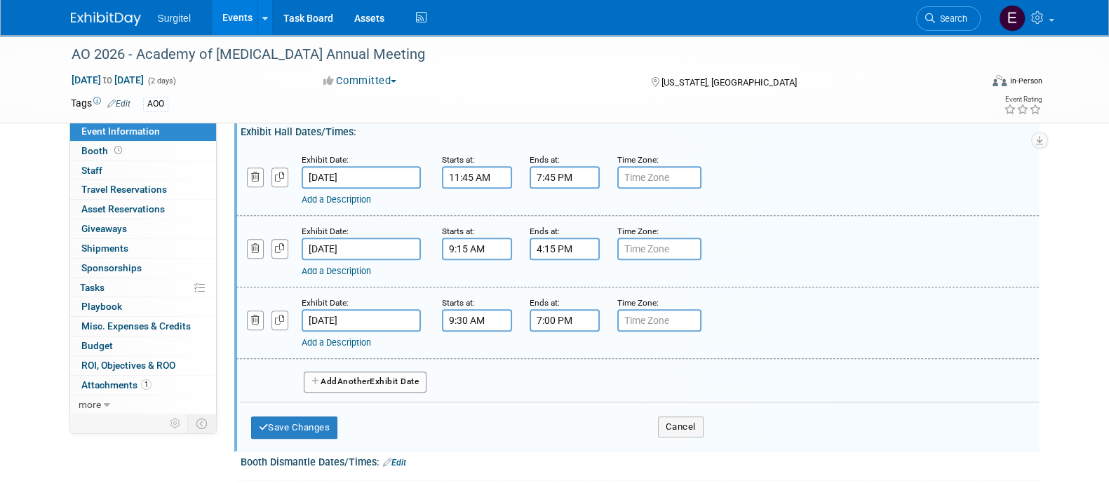
click at [570, 320] on input "7:00 PM" at bounding box center [564, 320] width 70 height 22
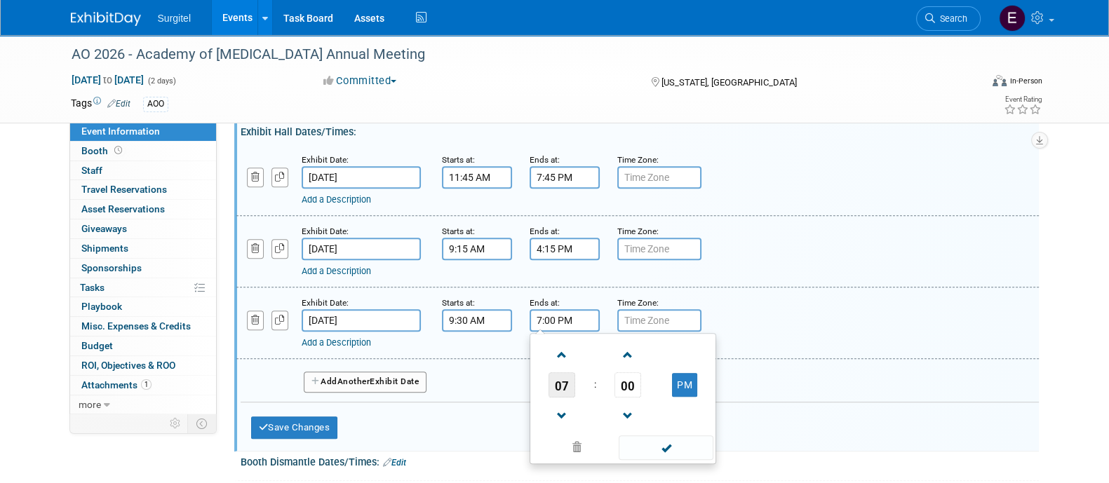
click at [555, 377] on span "07" at bounding box center [561, 384] width 27 height 25
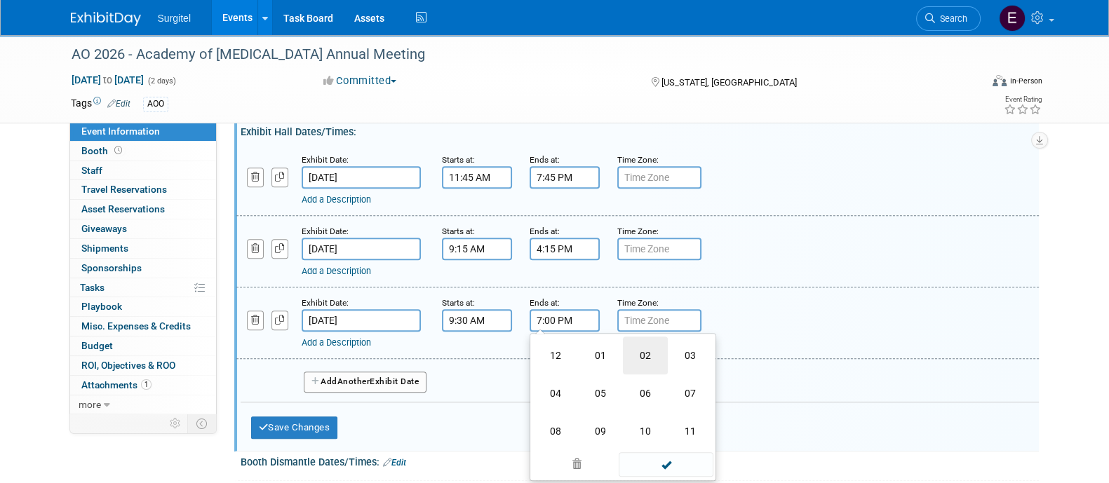
click at [663, 352] on td "02" at bounding box center [645, 356] width 45 height 38
type input "2:00 PM"
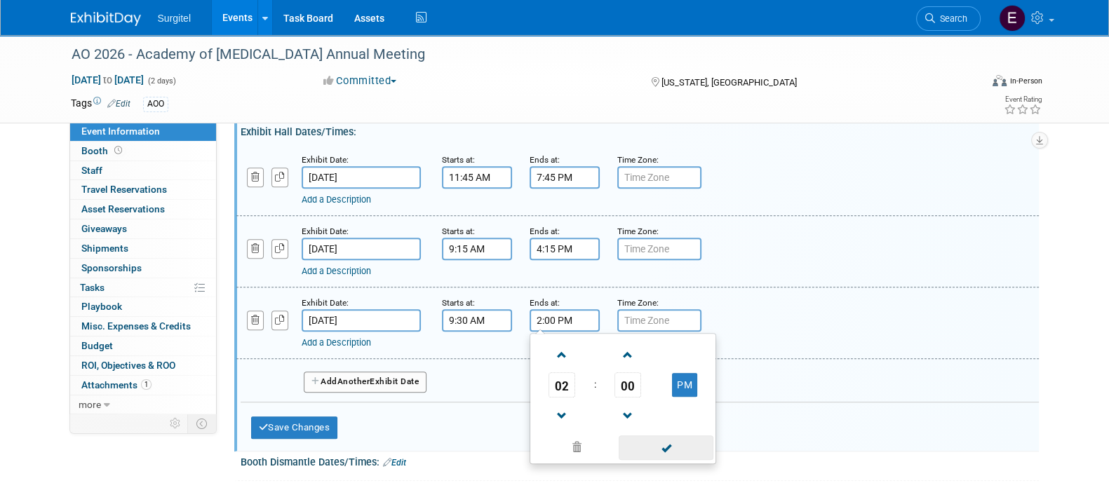
click at [687, 435] on span at bounding box center [665, 447] width 95 height 25
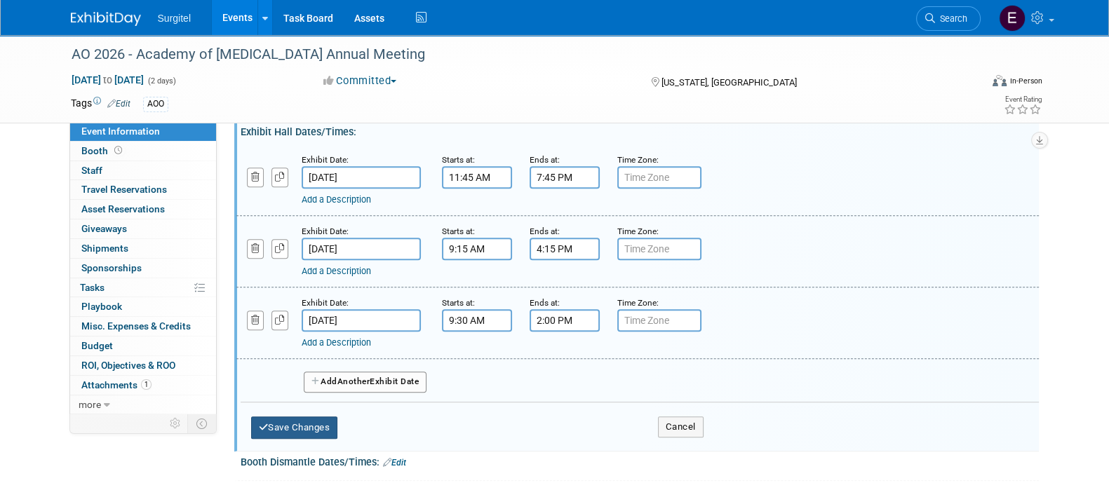
click at [270, 417] on button "Save Changes" at bounding box center [294, 427] width 87 height 22
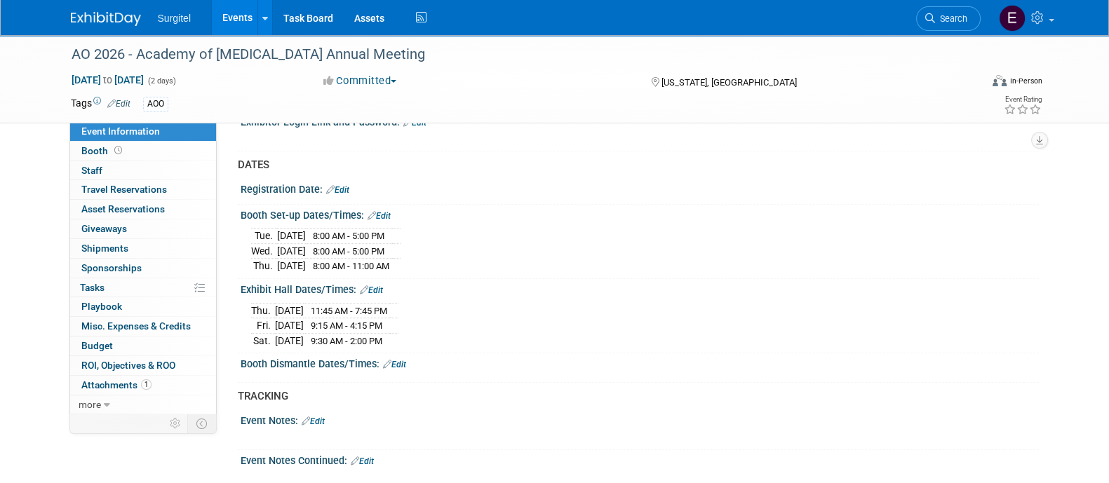
scroll to position [796, 0]
click at [403, 362] on link "Edit" at bounding box center [394, 367] width 23 height 10
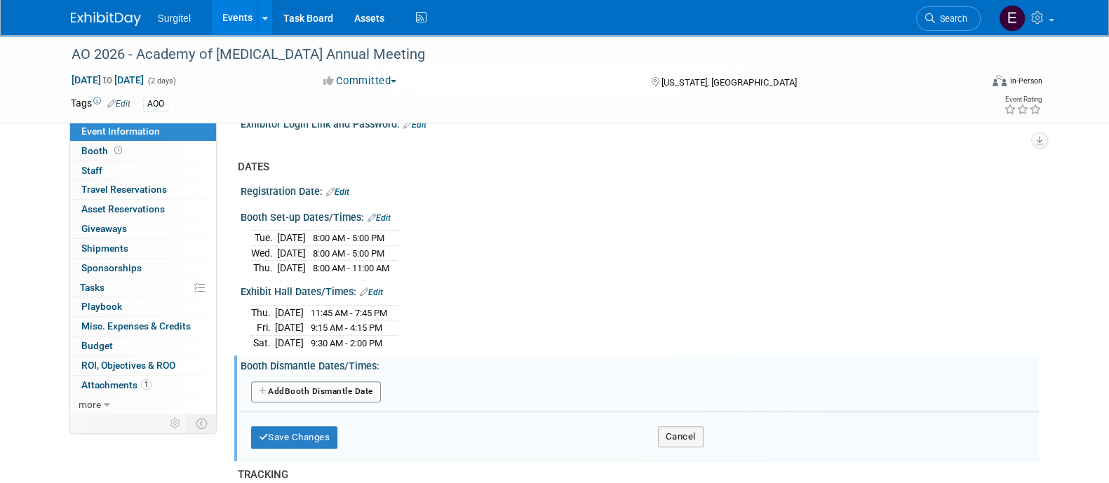
click at [341, 381] on button "Add Another Booth Dismantle Date" at bounding box center [316, 391] width 130 height 21
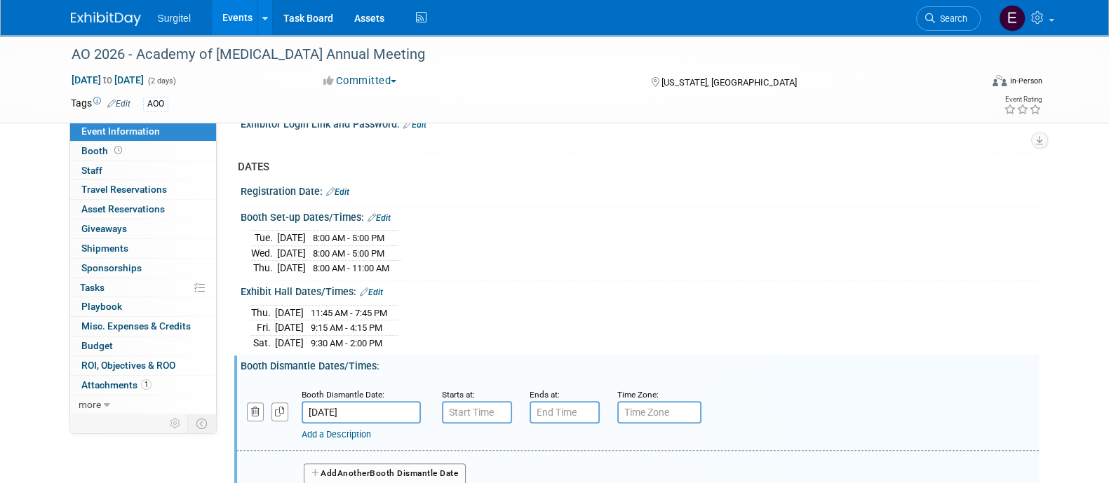
type input "7:00 AM"
click at [489, 405] on input "7:00 AM" at bounding box center [477, 412] width 70 height 22
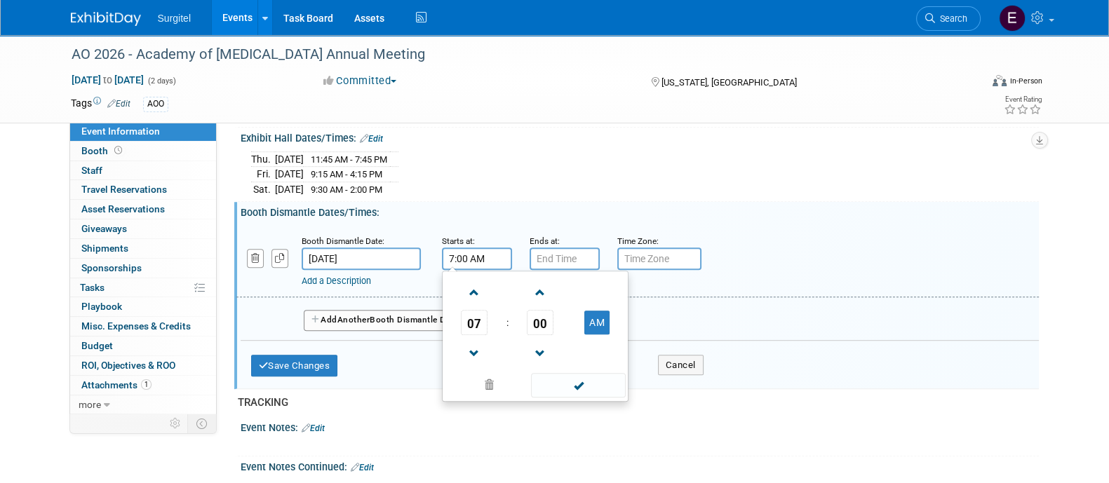
scroll to position [954, 0]
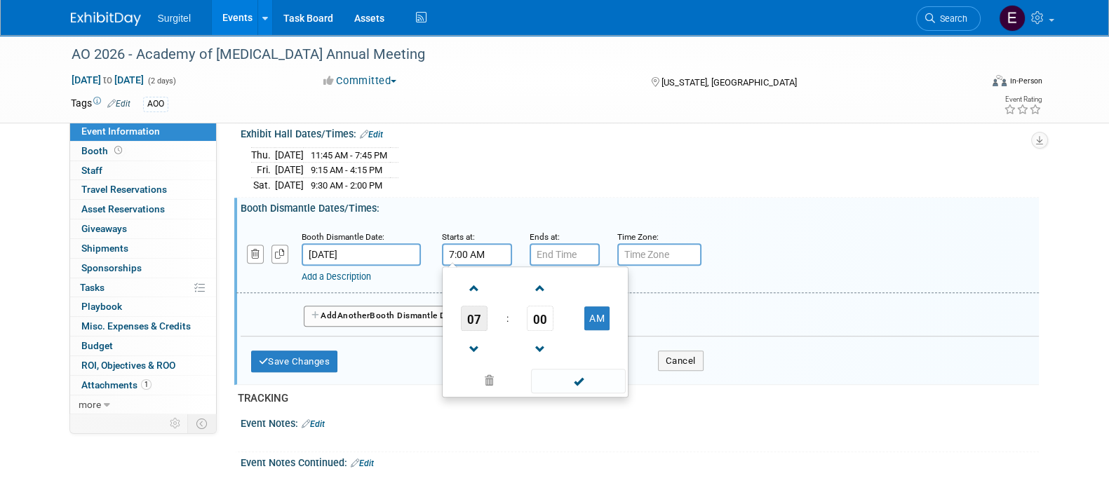
click at [469, 306] on span "07" at bounding box center [474, 318] width 27 height 25
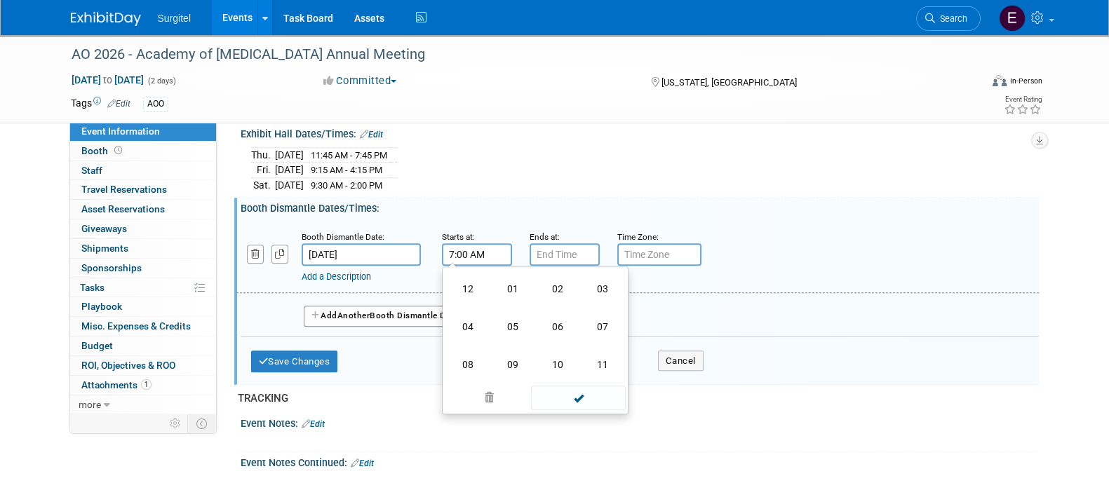
click at [341, 243] on input "Mar 6, 2026" at bounding box center [361, 254] width 119 height 22
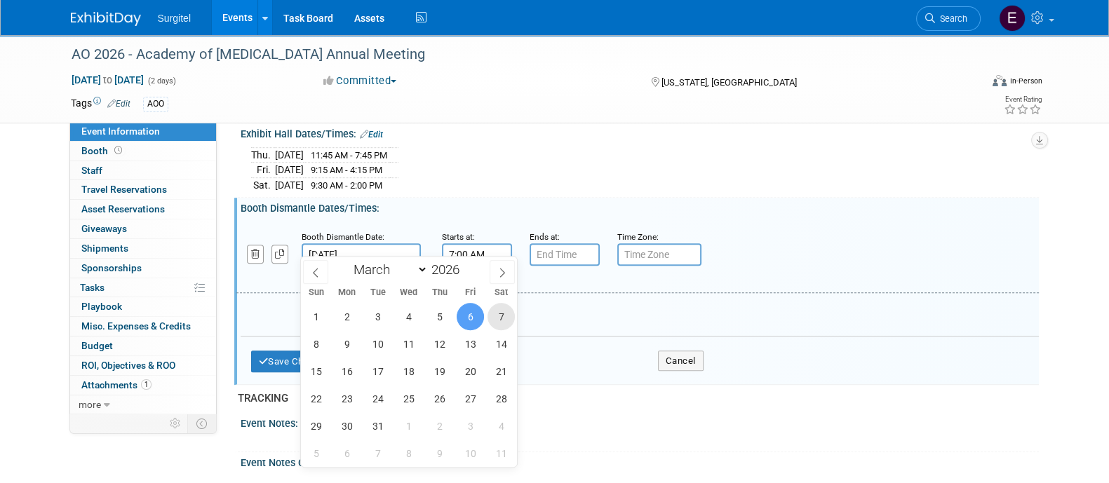
click at [491, 313] on span "7" at bounding box center [500, 316] width 27 height 27
type input "Mar 7, 2026"
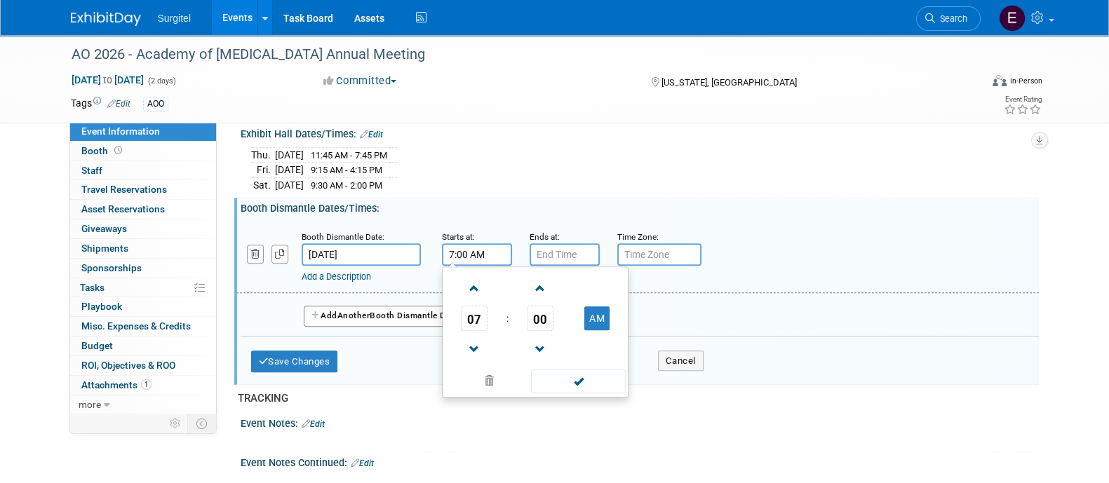
click at [470, 243] on input "7:00 AM" at bounding box center [477, 254] width 70 height 22
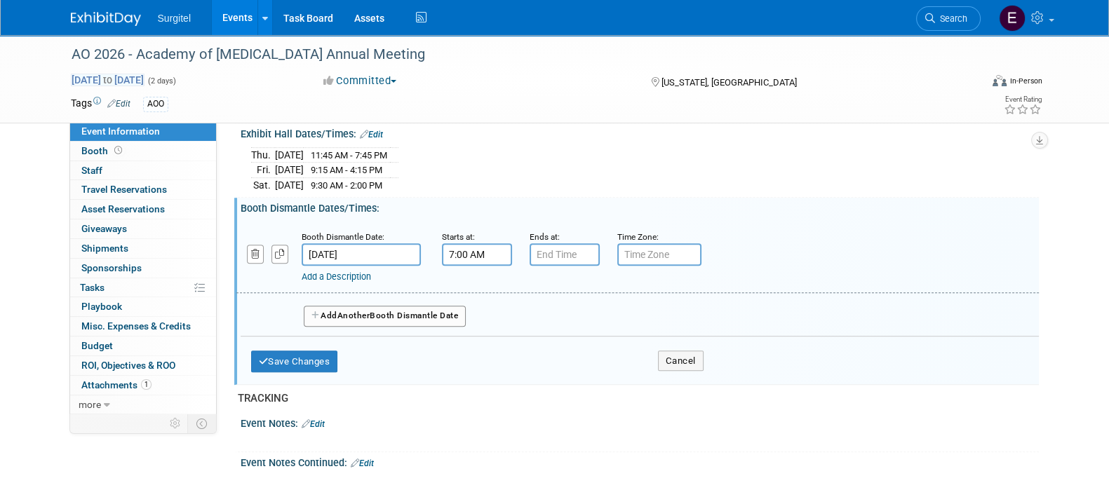
click at [114, 80] on span "to" at bounding box center [107, 79] width 13 height 11
select select "2"
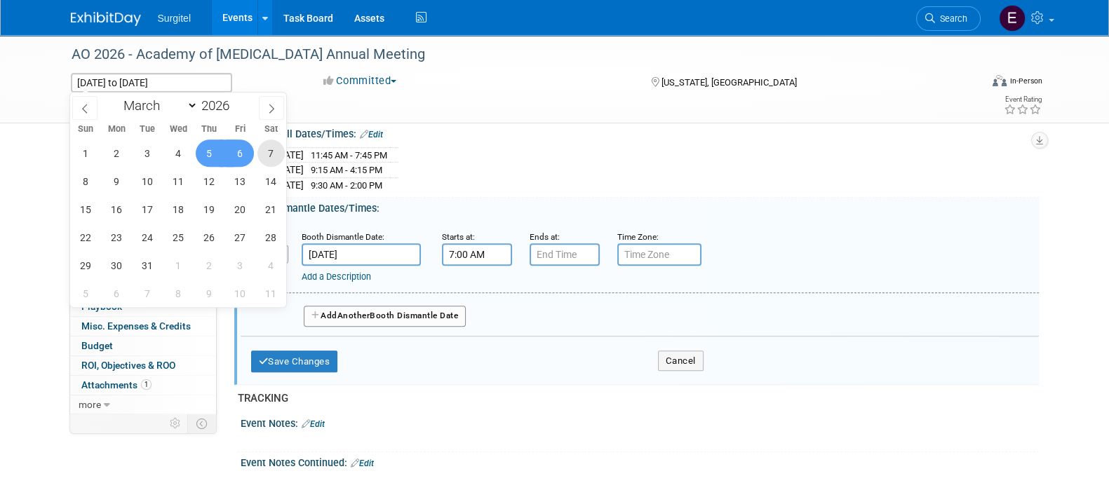
click at [280, 156] on span "7" at bounding box center [270, 153] width 27 height 27
type input "Mar 7, 2026"
click at [216, 151] on span "5" at bounding box center [209, 153] width 27 height 27
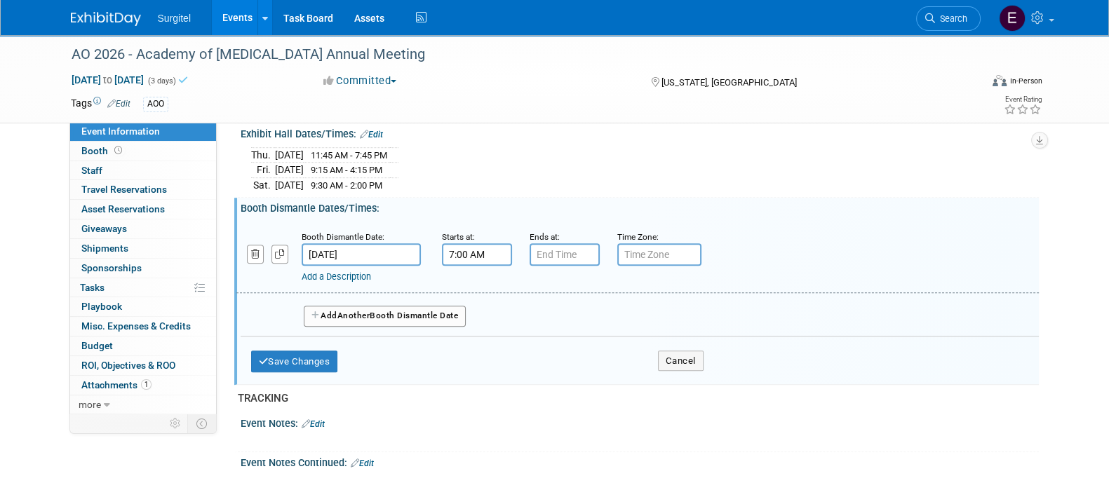
click at [492, 243] on input "7:00 AM" at bounding box center [477, 254] width 70 height 22
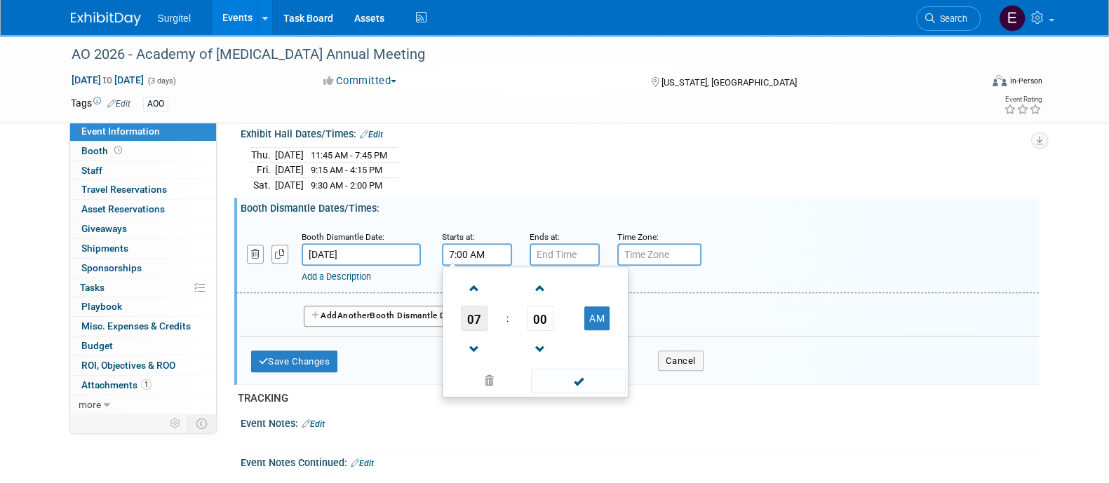
click at [483, 306] on span "07" at bounding box center [474, 318] width 27 height 25
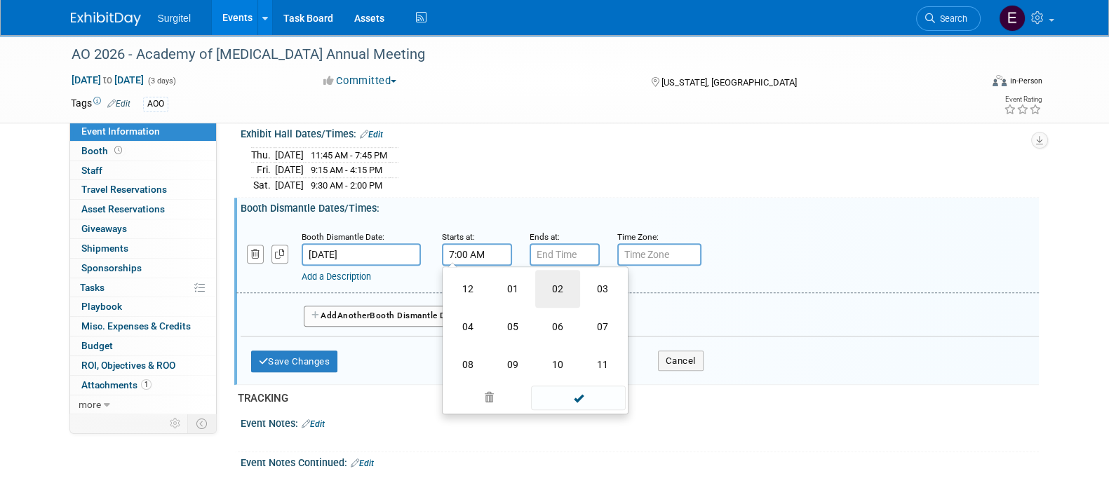
click at [547, 285] on td "02" at bounding box center [557, 289] width 45 height 38
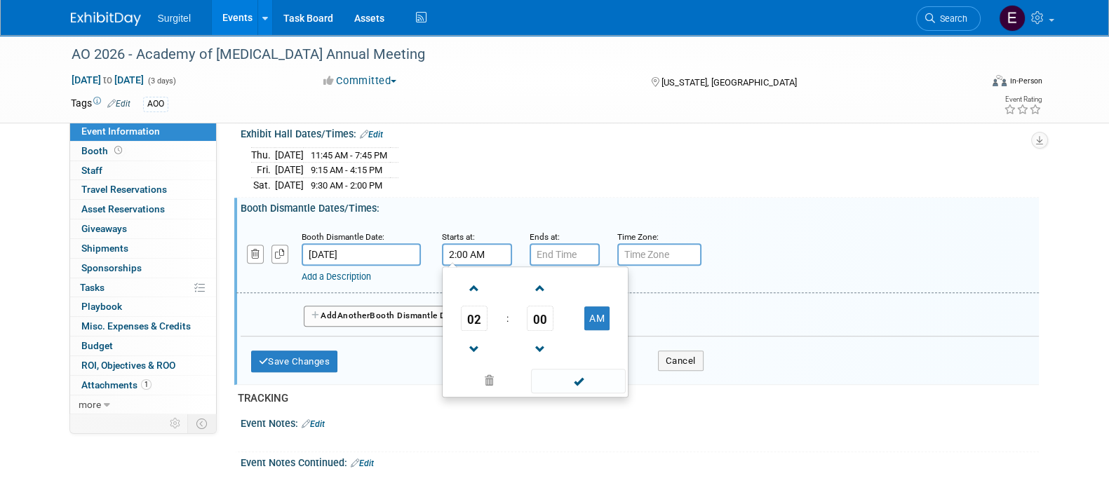
click at [595, 306] on td "AM" at bounding box center [596, 318] width 55 height 25
click at [595, 306] on button "AM" at bounding box center [596, 318] width 25 height 24
type input "2:00 PM"
click at [596, 371] on span at bounding box center [578, 381] width 95 height 25
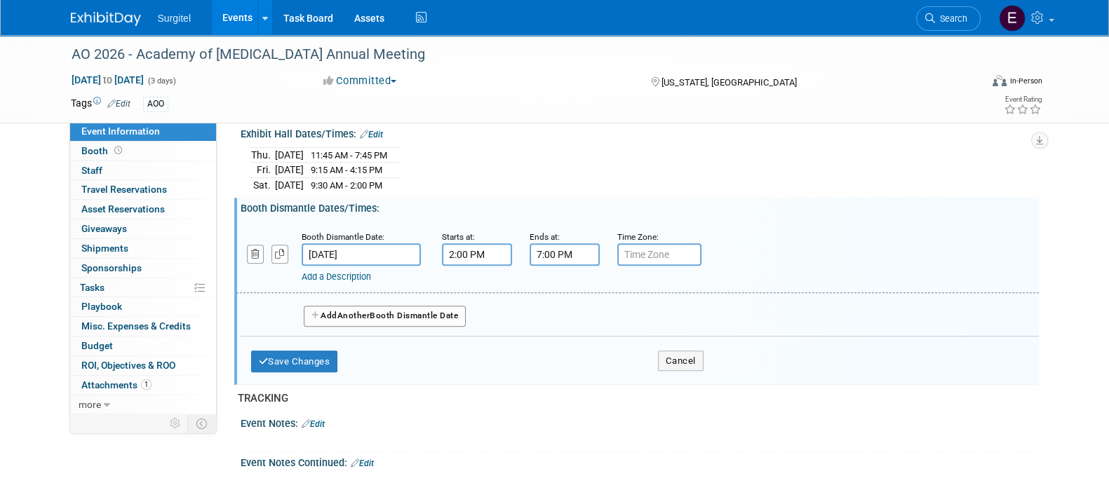
click at [571, 243] on input "7:00 PM" at bounding box center [564, 254] width 70 height 22
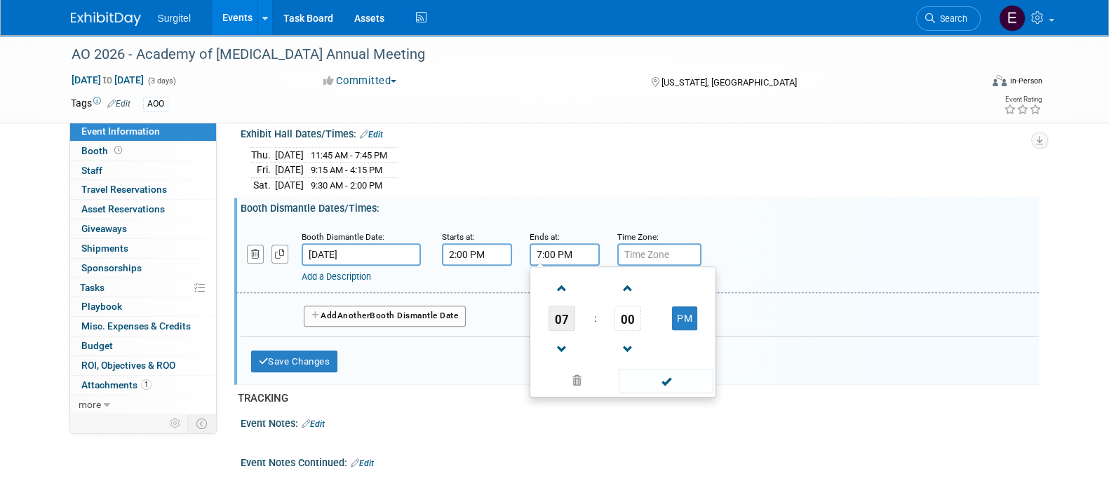
click at [565, 306] on span "07" at bounding box center [561, 318] width 27 height 25
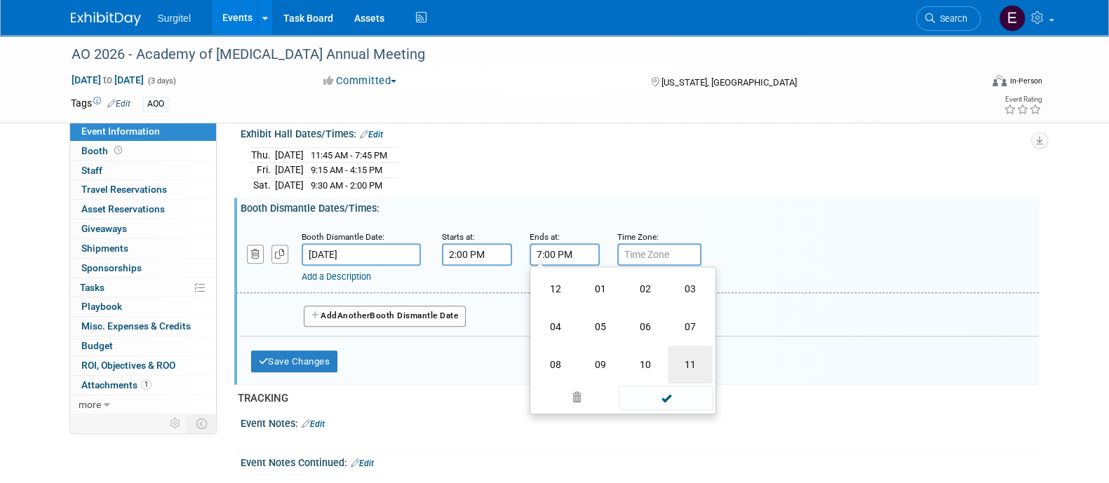
click at [693, 356] on td "11" at bounding box center [690, 365] width 45 height 38
type input "11:00 PM"
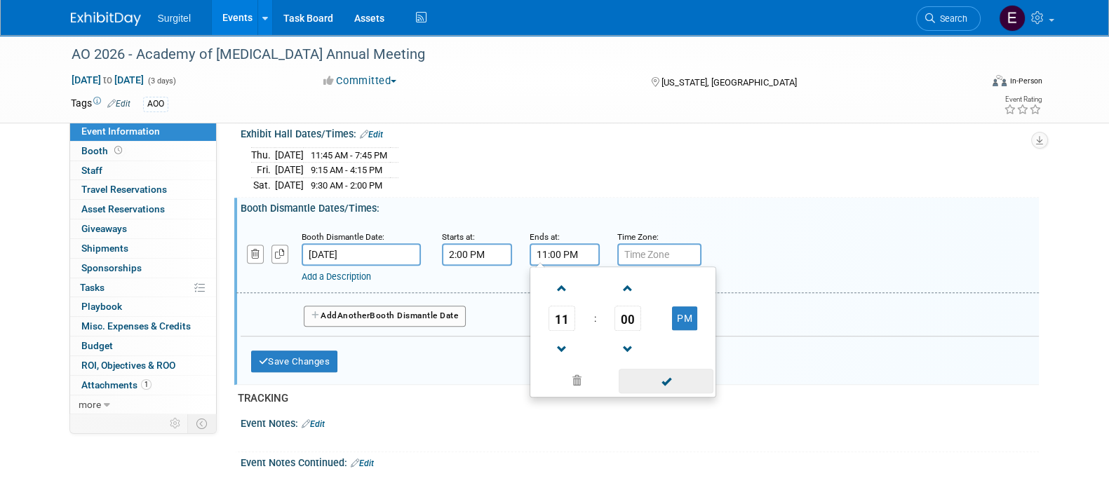
click at [678, 379] on span at bounding box center [665, 381] width 95 height 25
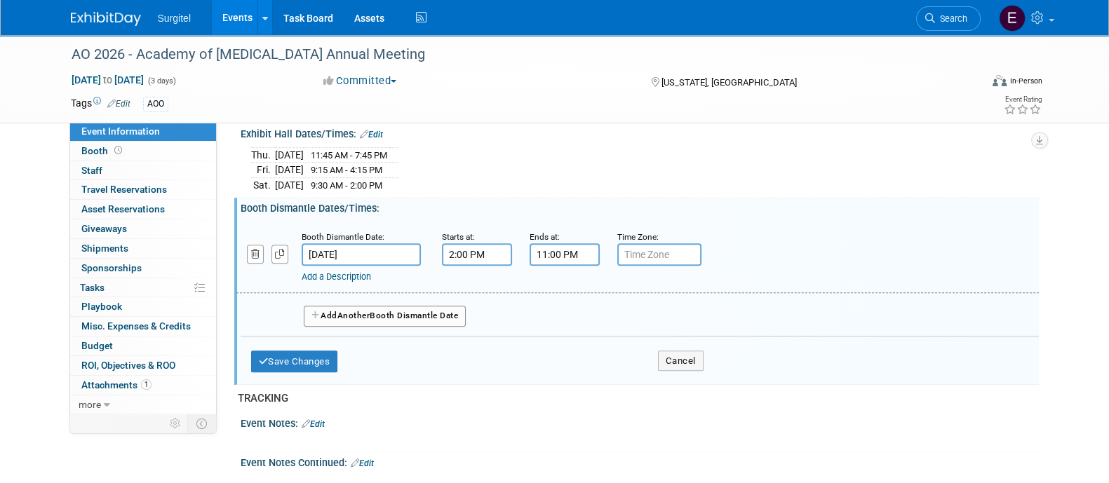
click at [426, 306] on button "Add Another Booth Dismantle Date" at bounding box center [385, 316] width 163 height 21
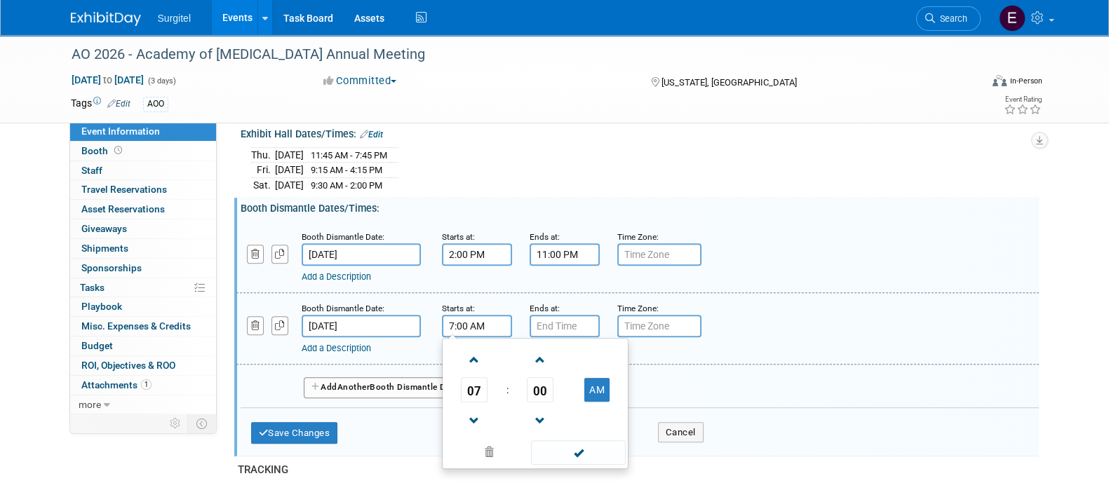
click at [476, 315] on input "7:00 AM" at bounding box center [477, 326] width 70 height 22
click at [478, 377] on span "07" at bounding box center [474, 389] width 27 height 25
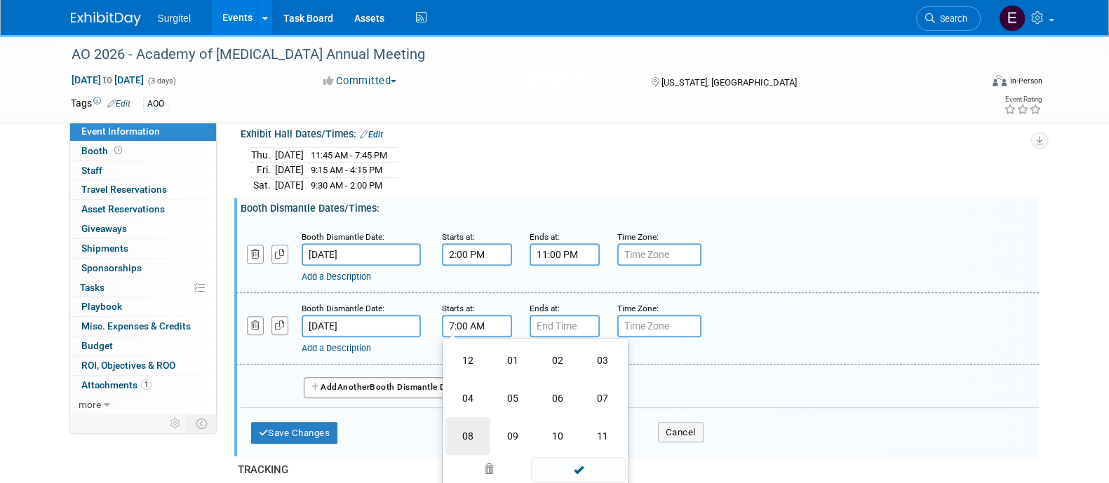
click at [470, 417] on td "08" at bounding box center [467, 436] width 45 height 38
type input "8:00 AM"
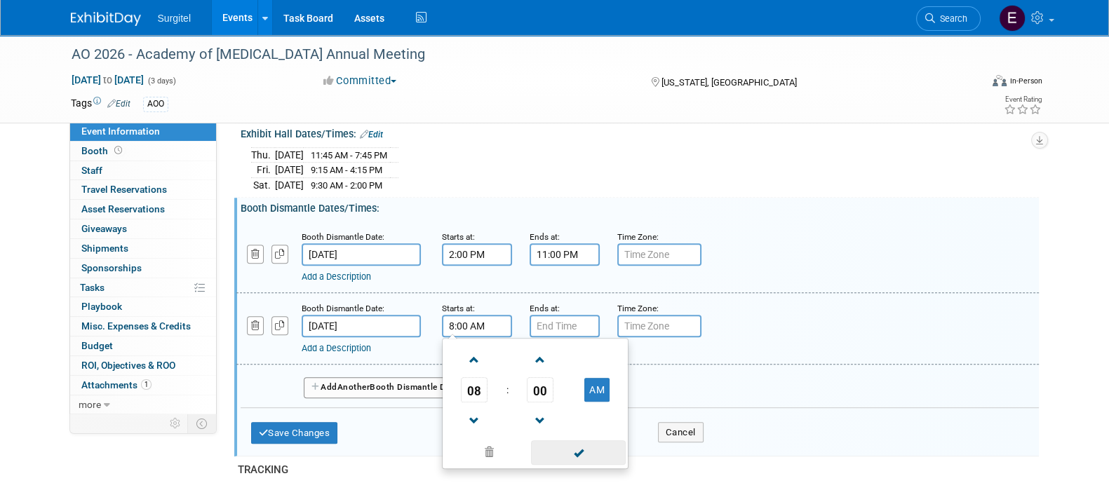
click at [574, 447] on span at bounding box center [578, 452] width 95 height 25
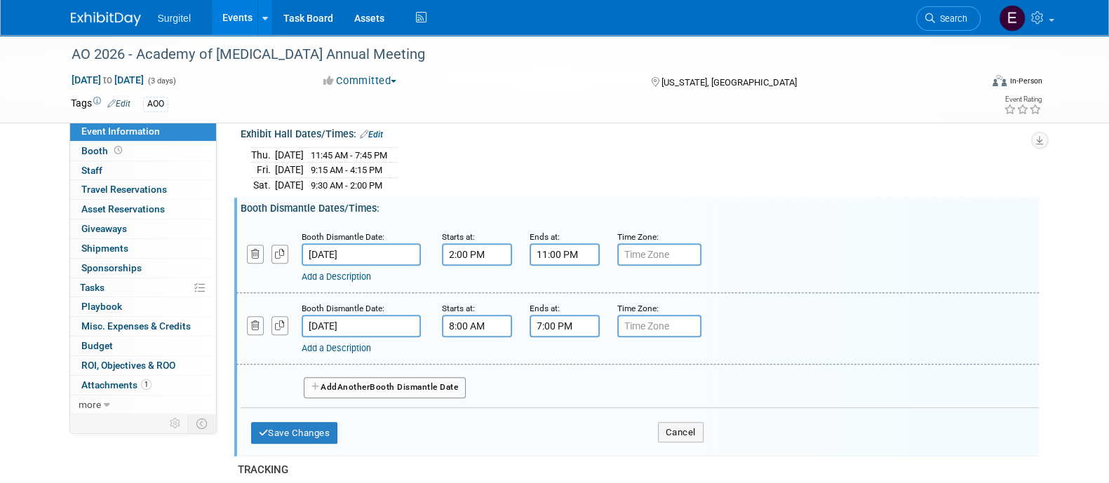
click at [583, 315] on input "7:00 PM" at bounding box center [564, 326] width 70 height 22
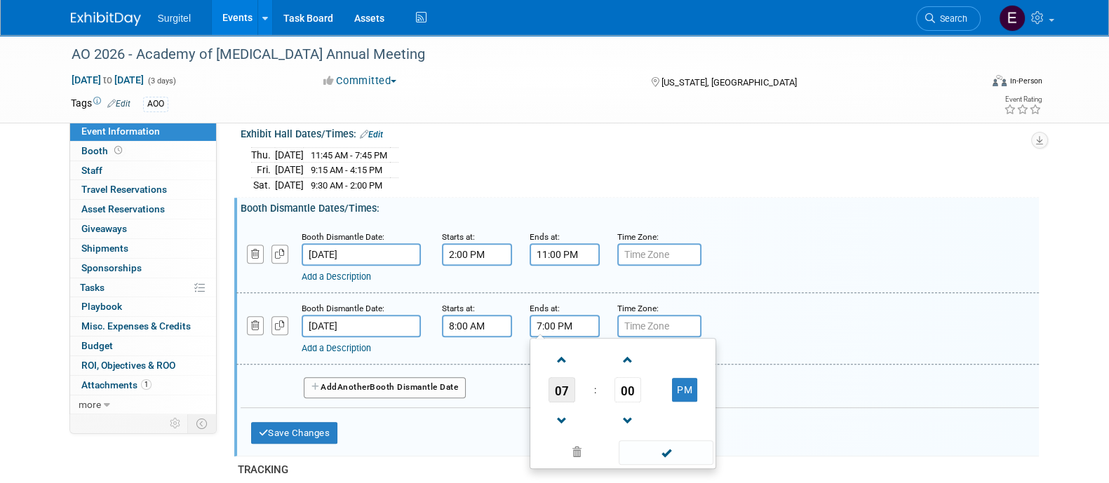
click at [568, 377] on span "07" at bounding box center [561, 389] width 27 height 25
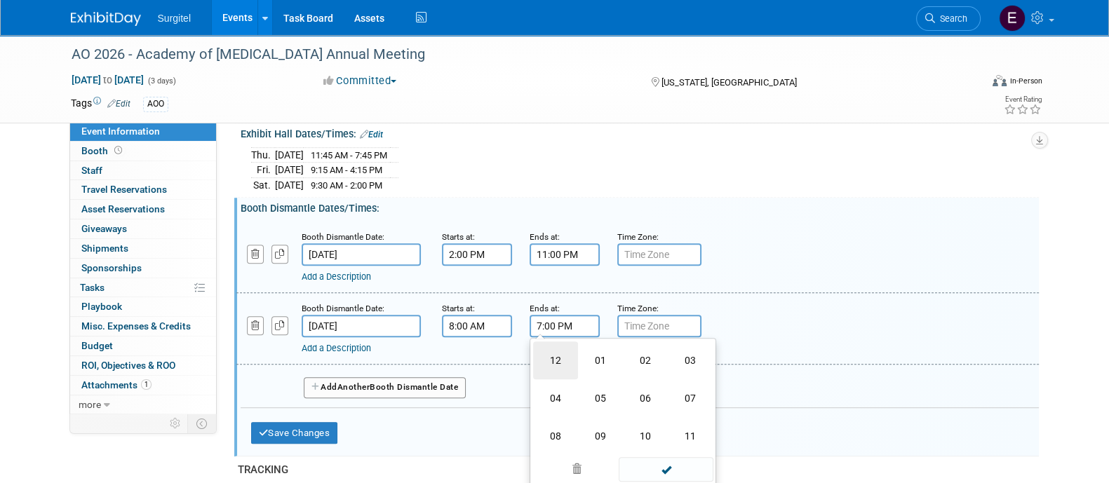
click at [551, 341] on td "12" at bounding box center [555, 360] width 45 height 38
type input "12:00 PM"
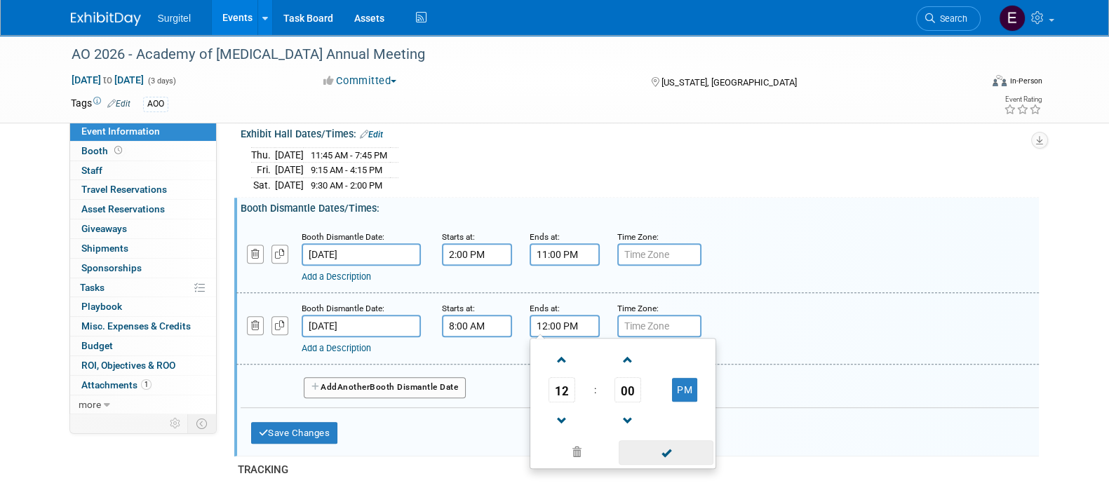
click at [693, 440] on span at bounding box center [665, 452] width 95 height 25
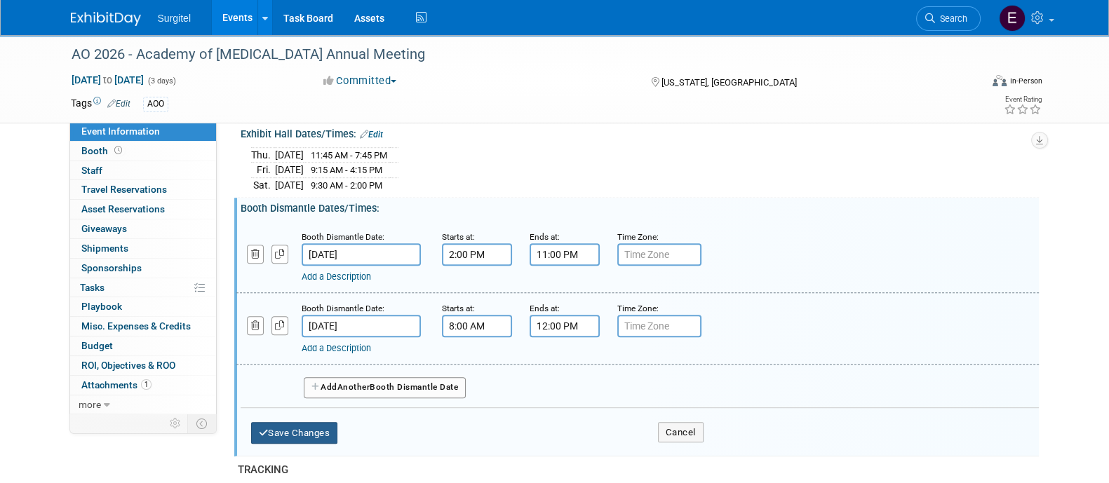
click at [293, 424] on button "Save Changes" at bounding box center [294, 433] width 87 height 22
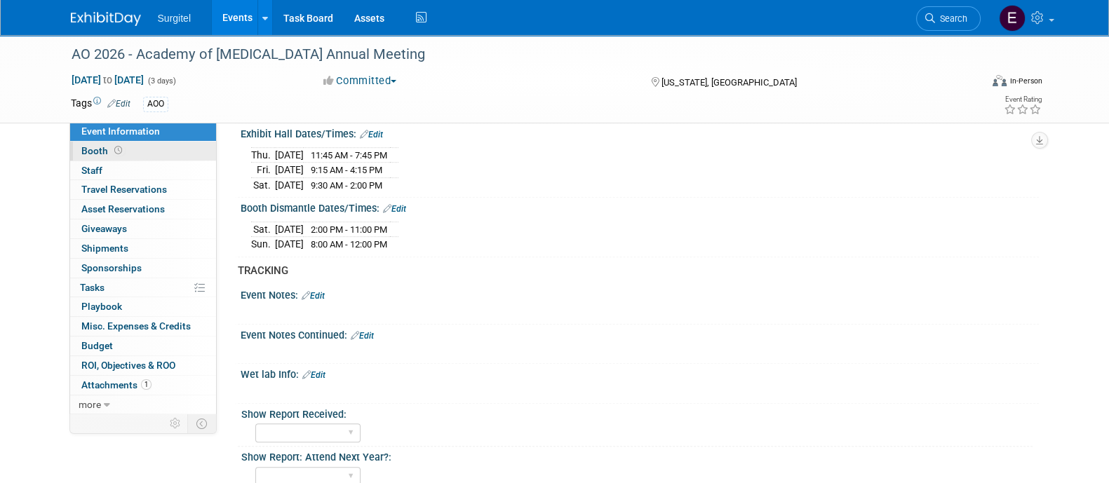
click at [172, 144] on link "Booth" at bounding box center [143, 151] width 146 height 19
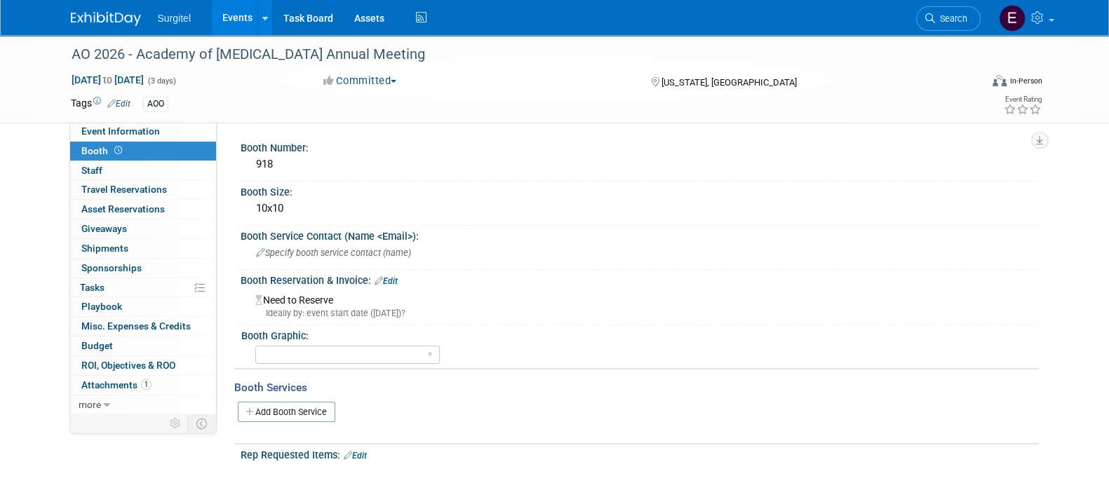
click at [393, 277] on link "Edit" at bounding box center [385, 281] width 23 height 10
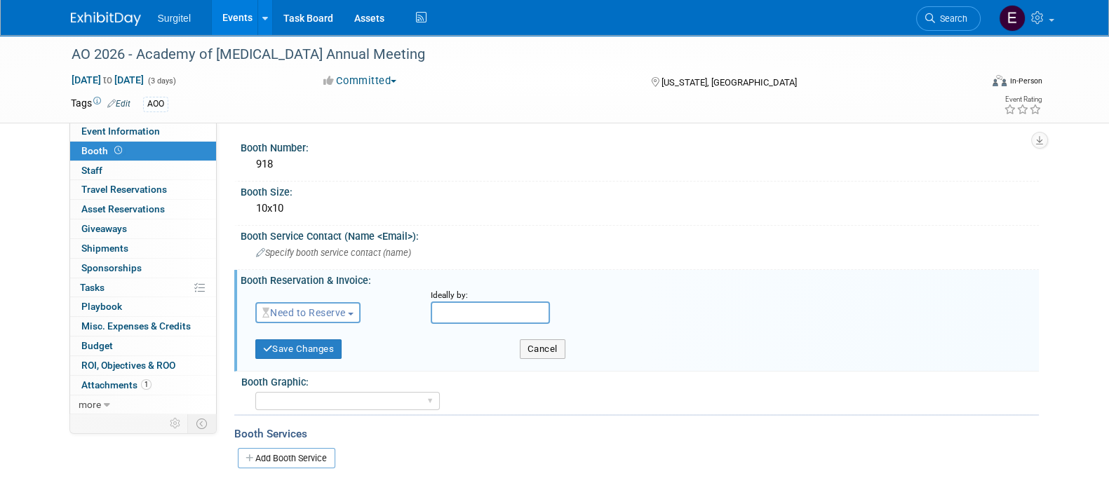
click at [327, 318] on button "Need to Reserve" at bounding box center [308, 312] width 106 height 21
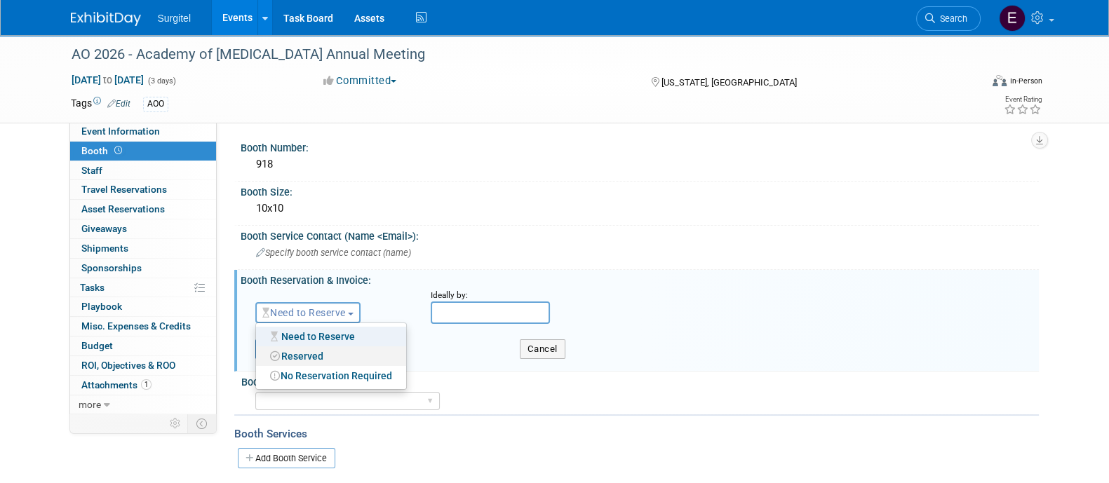
click at [331, 346] on link "Reserved" at bounding box center [331, 356] width 150 height 20
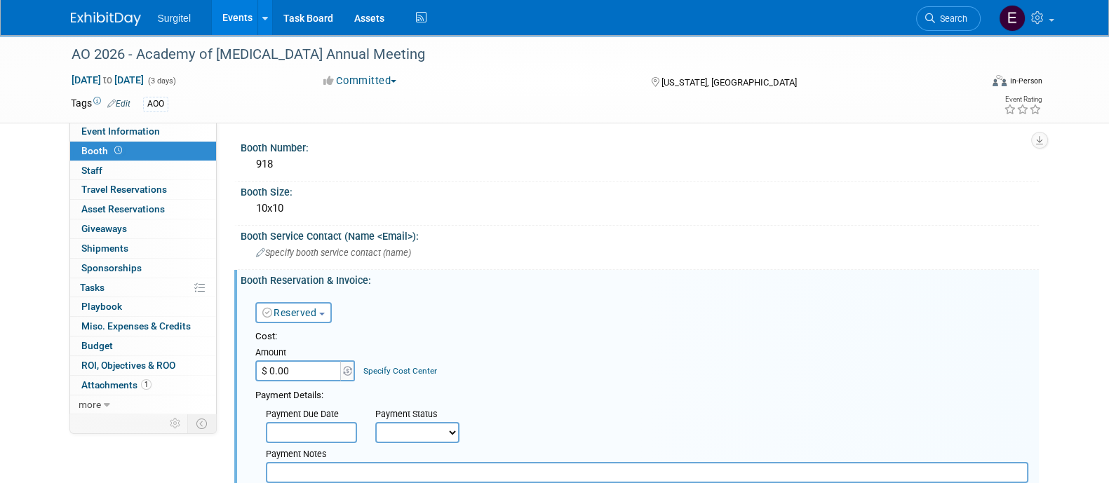
click at [327, 361] on input "$ 0.00" at bounding box center [299, 370] width 88 height 21
type input "$ 4,600.00"
click at [414, 431] on select "Not Paid Yet Partially Paid Paid in Full" at bounding box center [417, 432] width 84 height 21
select select "1"
click at [375, 422] on select "Not Paid Yet Partially Paid Paid in Full" at bounding box center [417, 432] width 84 height 21
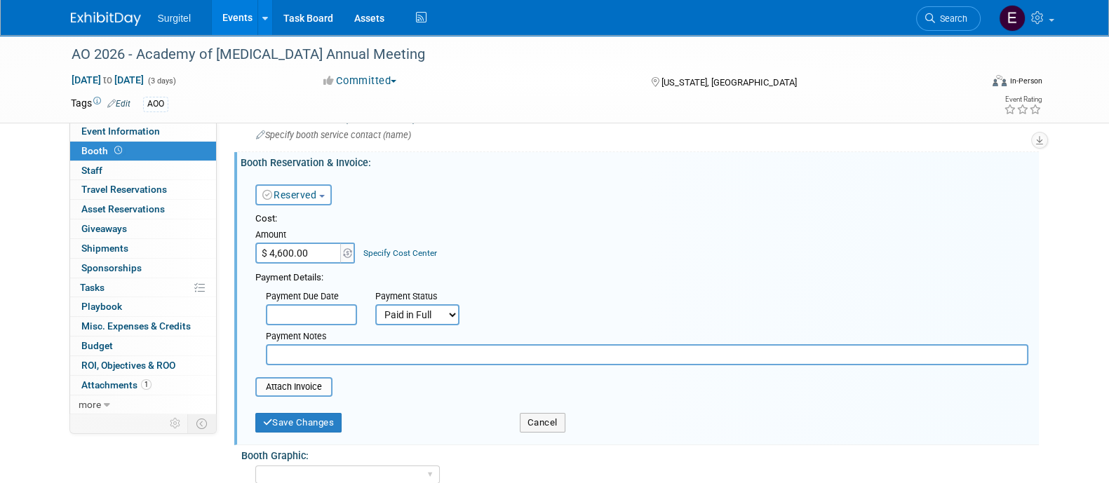
scroll to position [119, 0]
click at [276, 422] on button "Save Changes" at bounding box center [298, 422] width 87 height 20
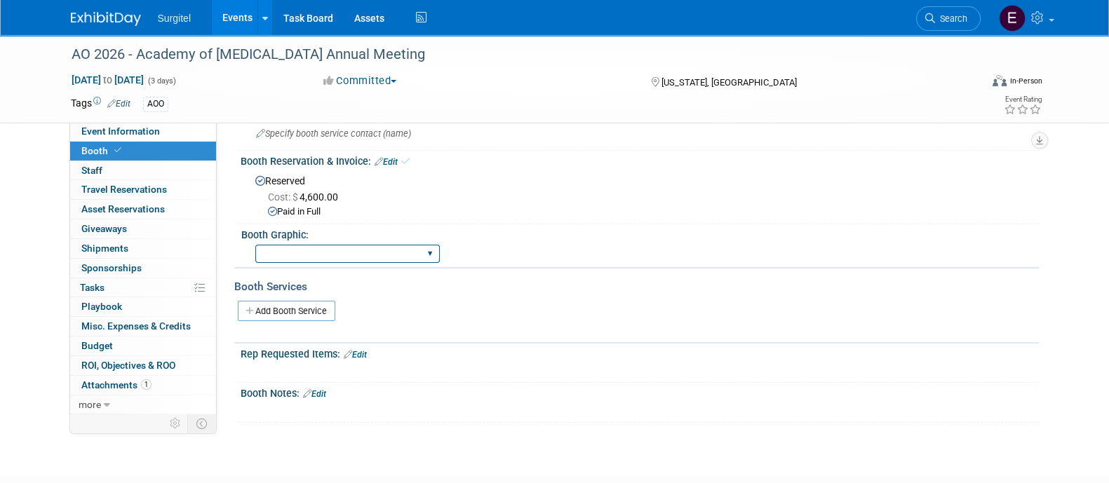
click at [294, 255] on select "Big Island Booth 10x20 Backlit 8' Fabric Popup 10' Light Box 2' Fabric Banner N…" at bounding box center [347, 254] width 184 height 19
select select "8' Fabric Popup"
click at [255, 245] on select "Big Island Booth 10x20 Backlit 8' Fabric Popup 10' Light Box 2' Fabric Banner N…" at bounding box center [347, 254] width 184 height 19
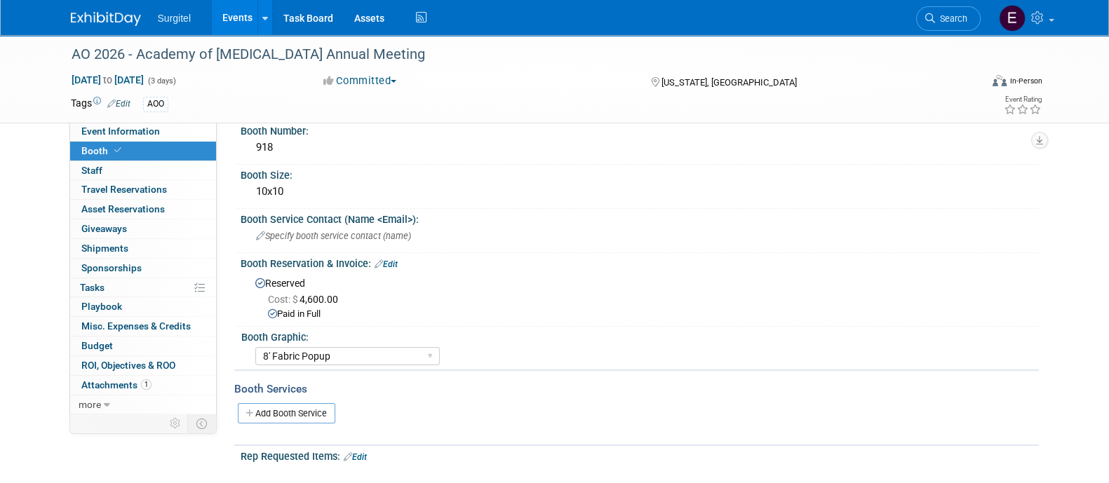
scroll to position [0, 0]
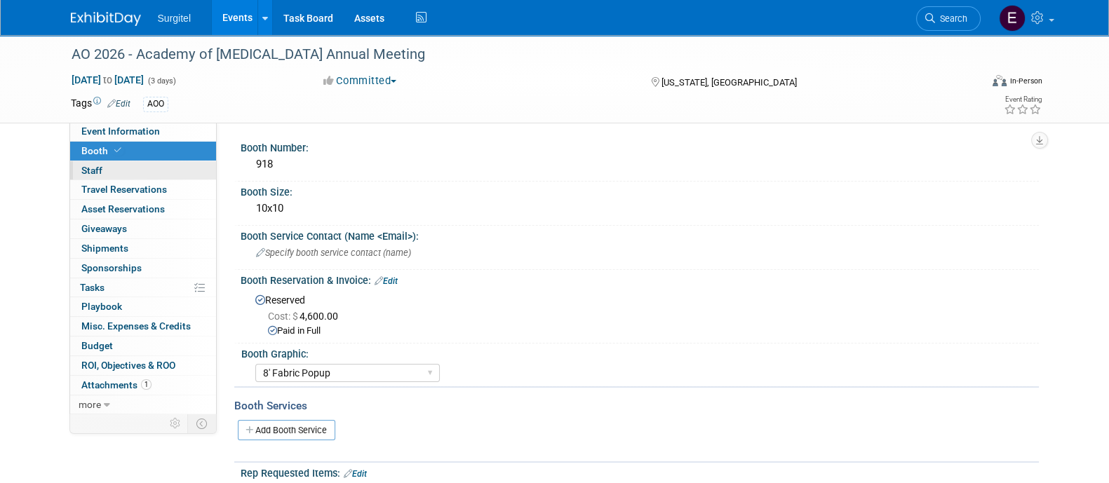
click at [147, 168] on link "0 Staff 0" at bounding box center [143, 170] width 146 height 19
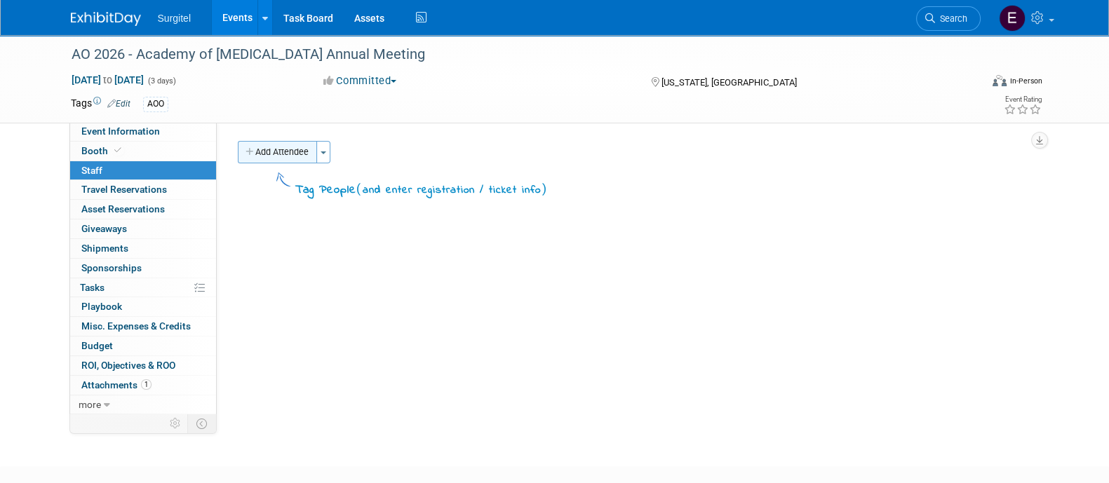
click at [287, 152] on button "Add Attendee" at bounding box center [277, 152] width 79 height 22
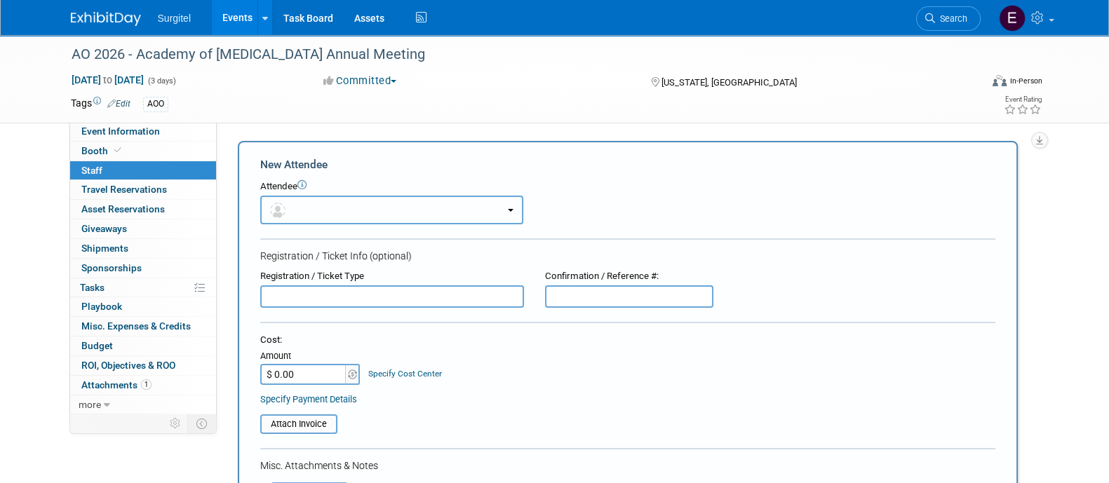
click at [329, 215] on button "button" at bounding box center [391, 210] width 263 height 29
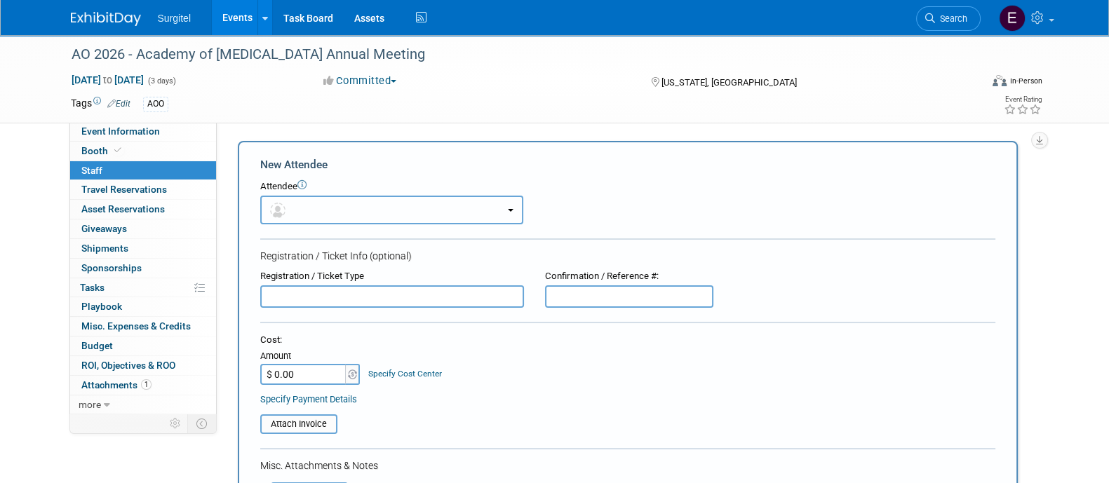
click at [332, 213] on button "button" at bounding box center [391, 210] width 263 height 29
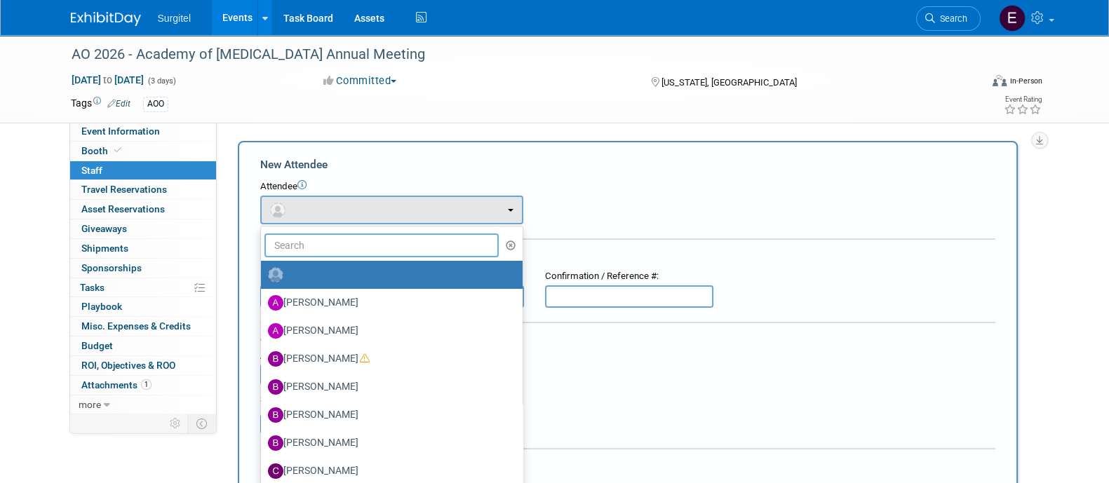
click at [349, 245] on input "text" at bounding box center [381, 245] width 235 height 24
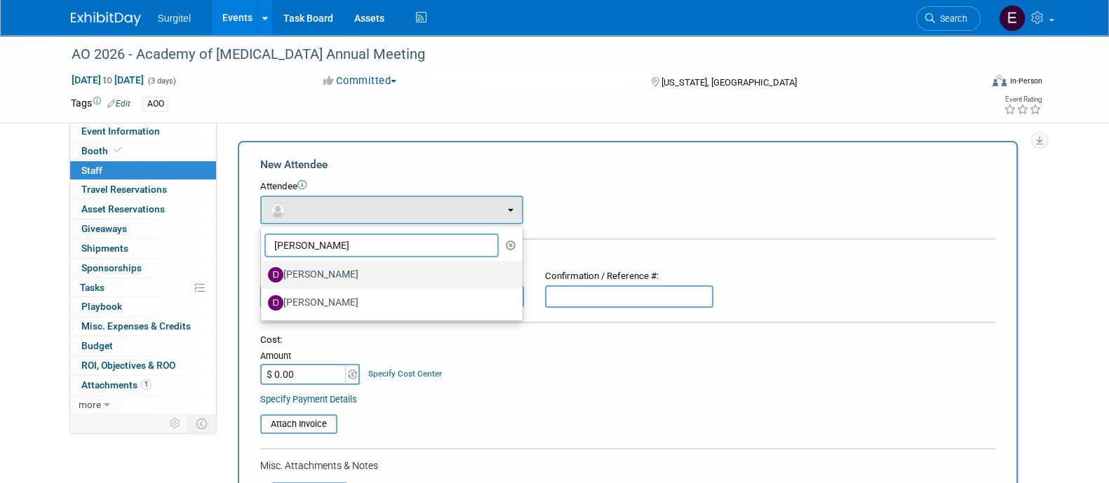
type input "dan"
click at [355, 264] on label "Dan Hardy" at bounding box center [388, 275] width 241 height 22
click at [263, 269] on input "Dan Hardy" at bounding box center [258, 273] width 9 height 9
select select "635b9ec2-e091-4e52-b1b9-242d78a2de11"
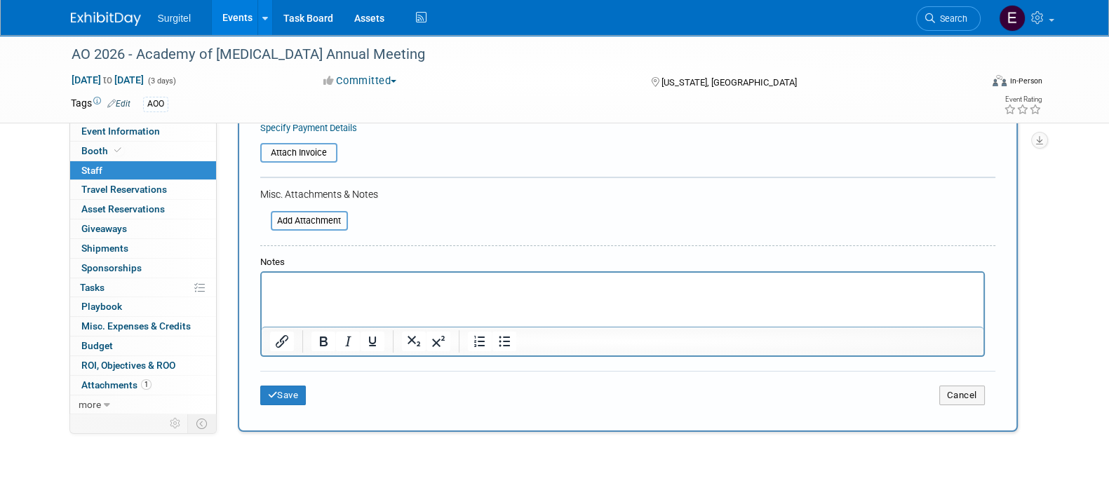
scroll to position [345, 0]
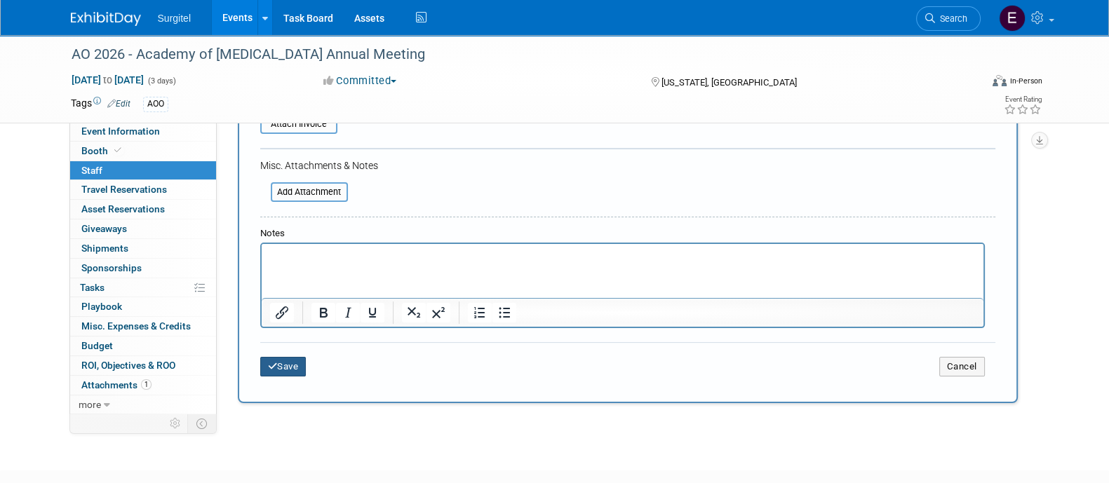
click at [287, 364] on button "Save" at bounding box center [283, 367] width 46 height 20
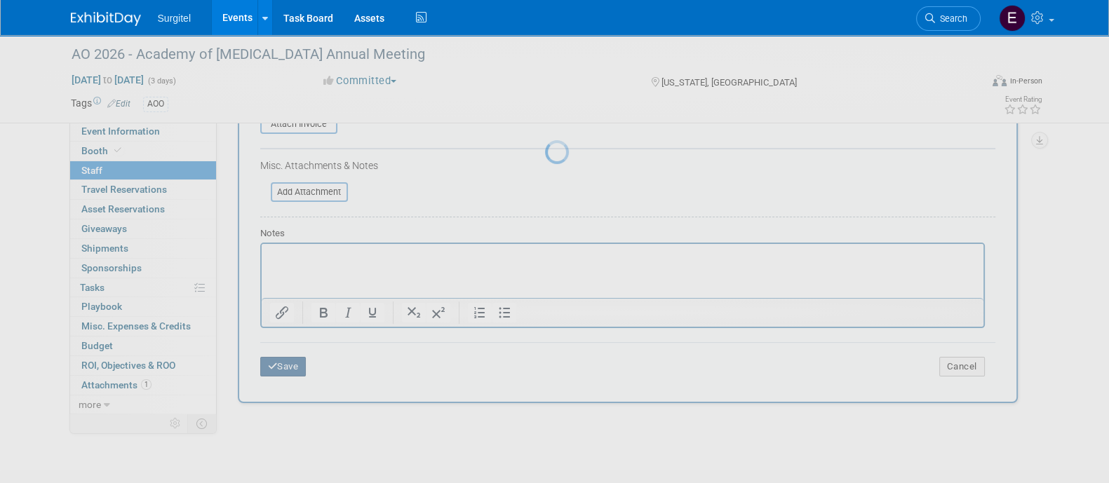
scroll to position [81, 0]
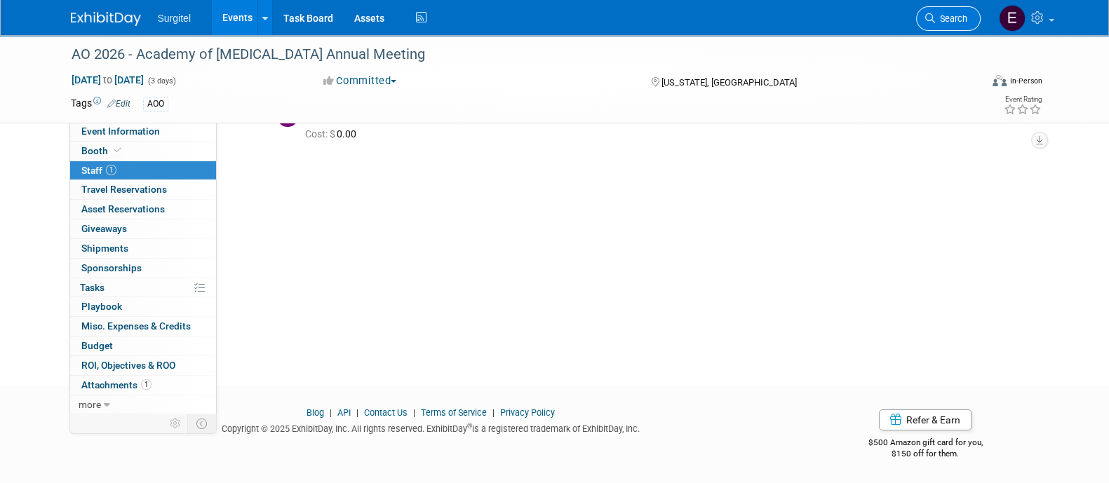
click at [954, 8] on link "Search" at bounding box center [948, 18] width 65 height 25
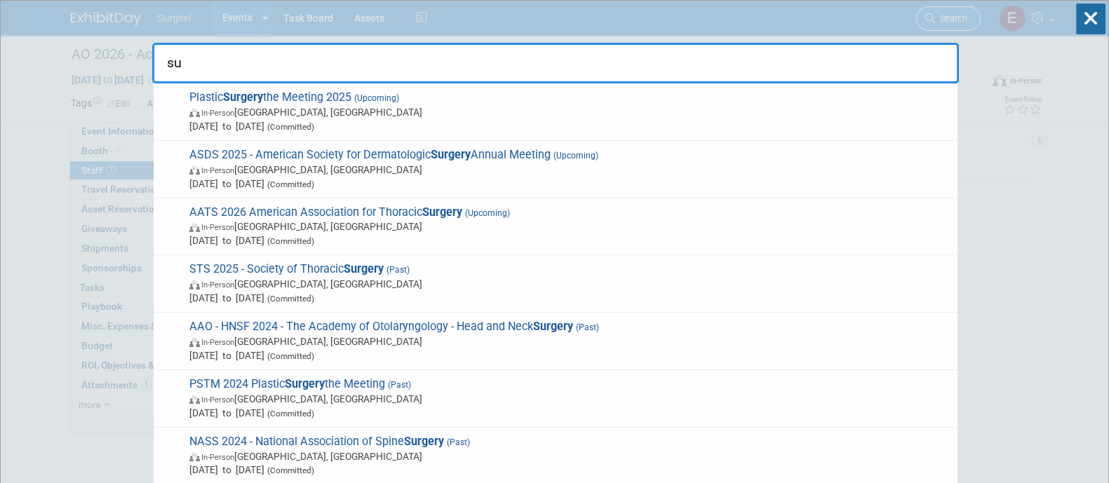
type input "s"
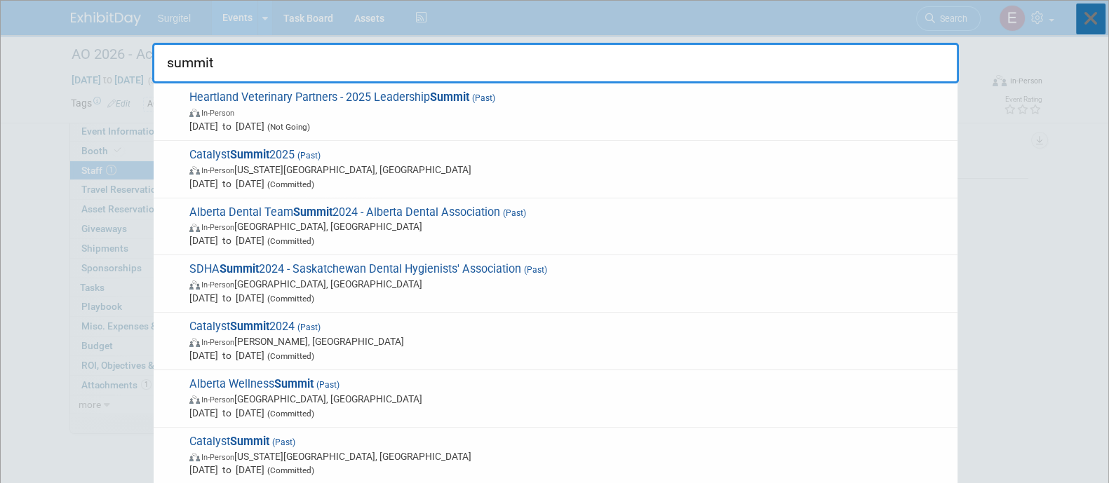
type input "summit"
click at [1101, 25] on icon at bounding box center [1090, 19] width 29 height 31
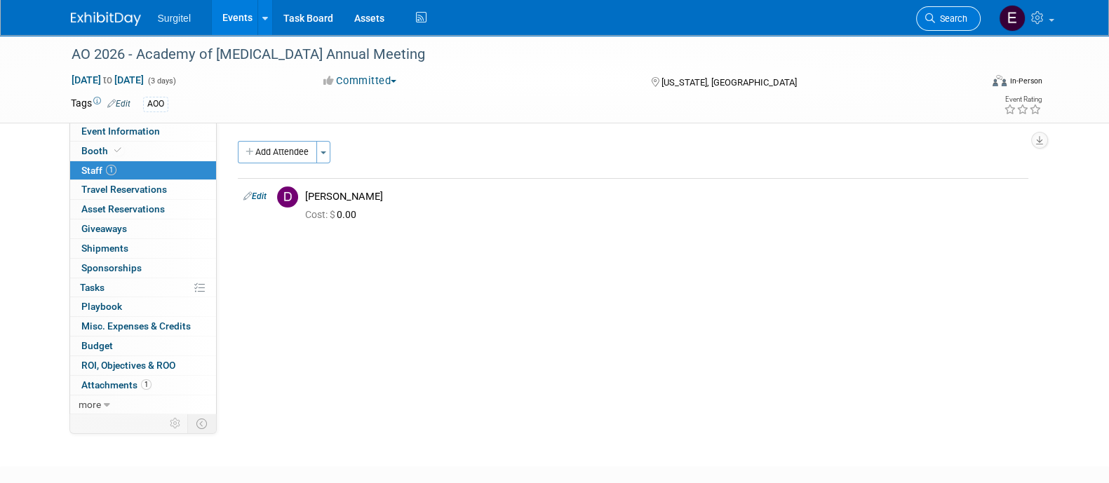
click at [959, 11] on link "Search" at bounding box center [948, 18] width 65 height 25
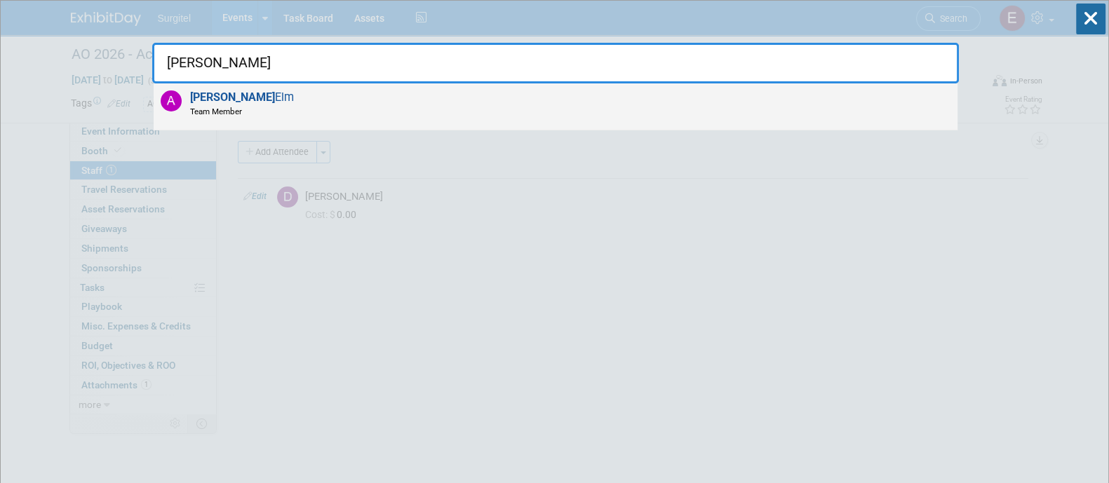
type input "arthur"
click at [635, 101] on div "Arthur Elm Team Member" at bounding box center [556, 106] width 804 height 47
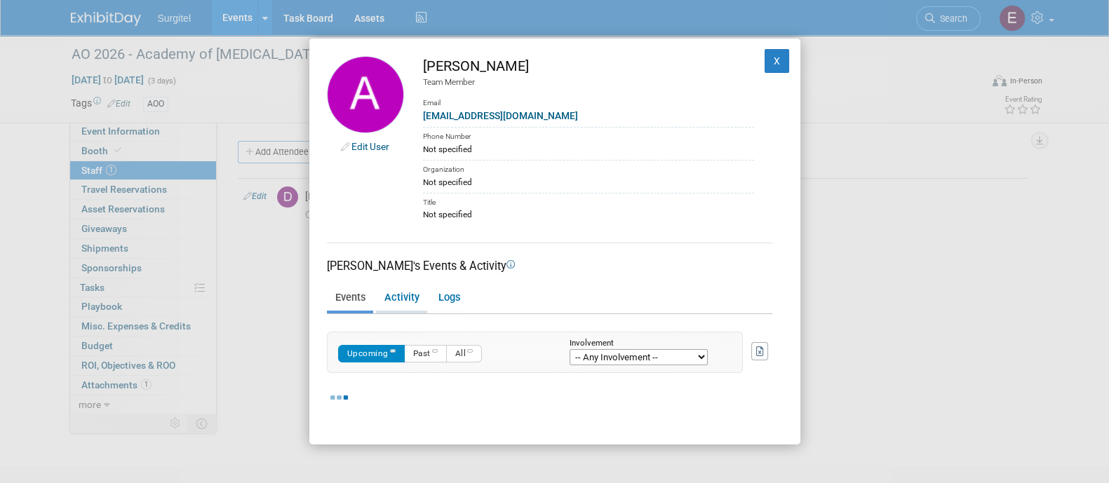
click at [406, 291] on link "Activity" at bounding box center [401, 298] width 51 height 25
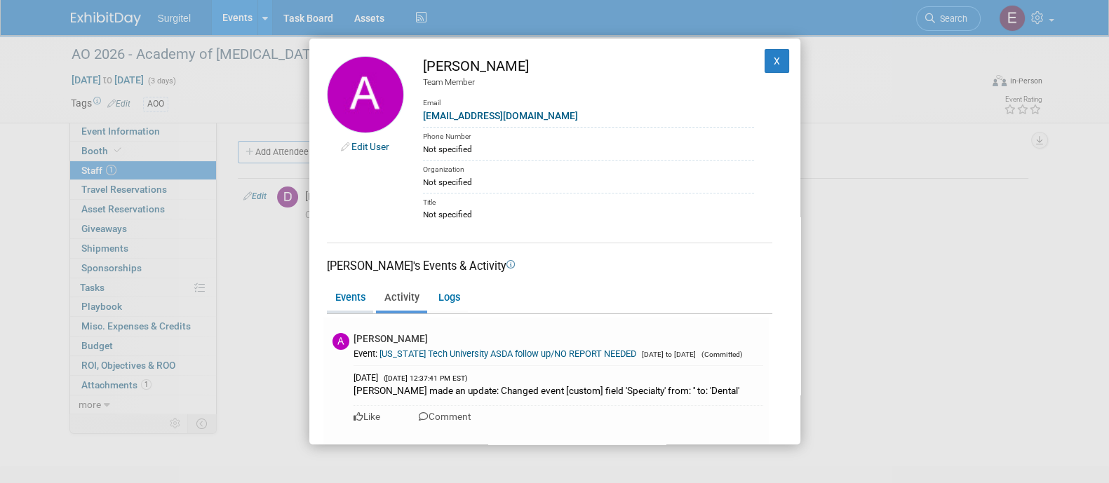
click at [355, 294] on link "Events" at bounding box center [350, 298] width 46 height 25
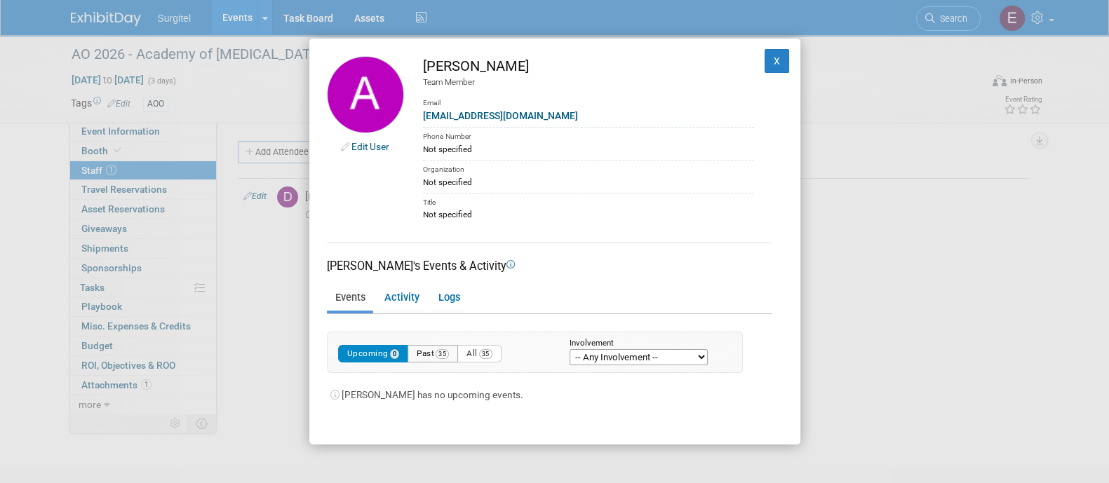
click at [439, 351] on span "35" at bounding box center [441, 354] width 13 height 10
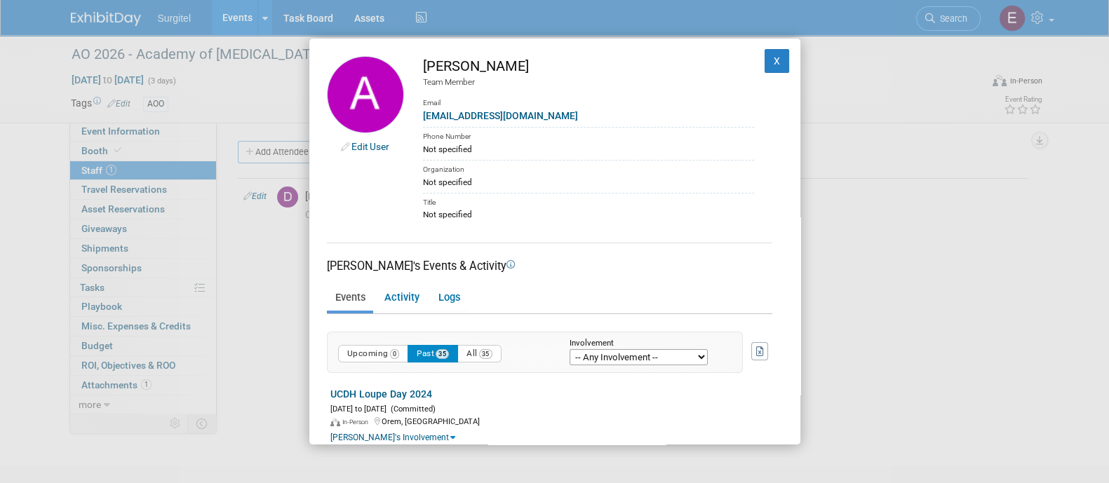
click at [746, 324] on td at bounding box center [757, 345] width 29 height 55
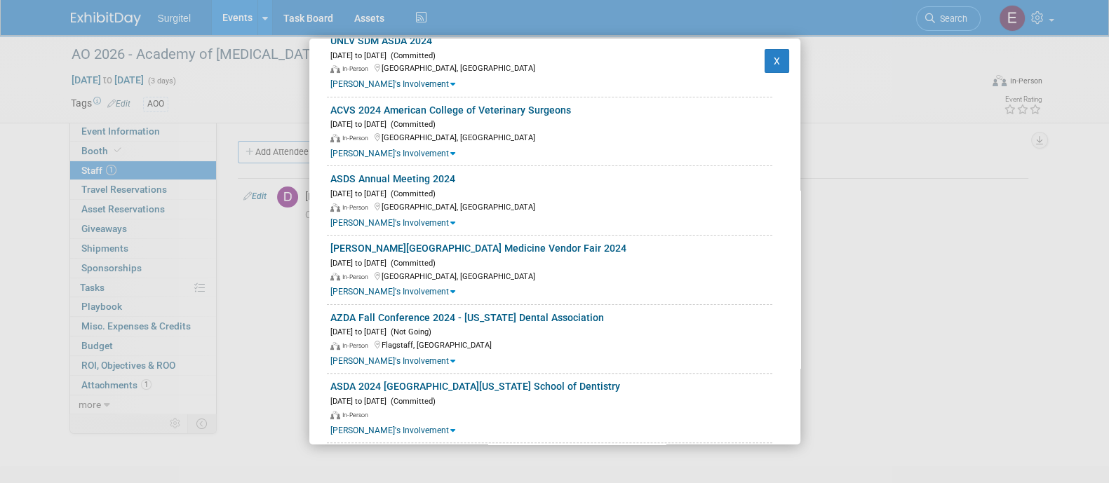
scroll to position [574, 0]
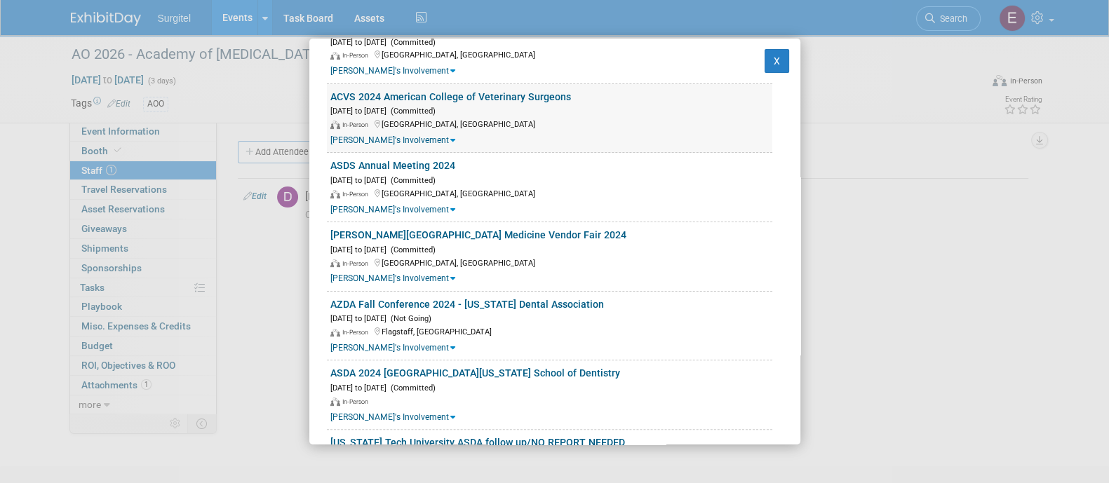
click at [536, 91] on link "ACVS 2024 American College of Veterinary Surgeons" at bounding box center [450, 96] width 241 height 11
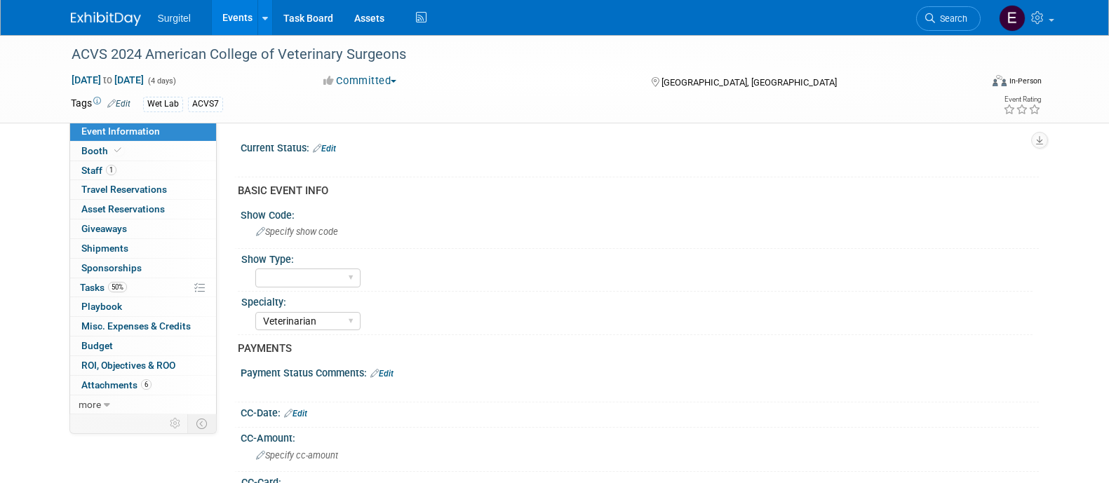
select select "Veterinarian"
select select "Yes"
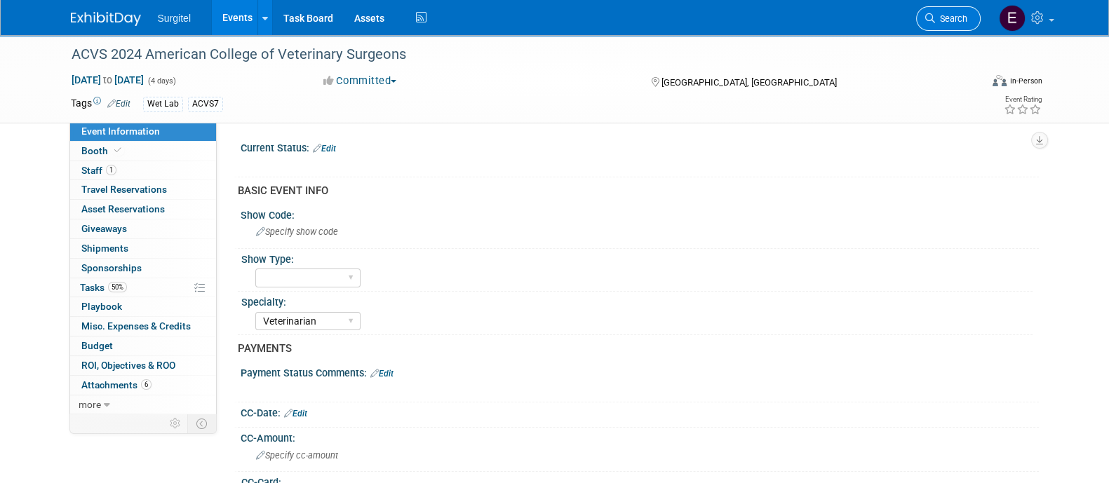
click at [957, 17] on span "Search" at bounding box center [951, 18] width 32 height 11
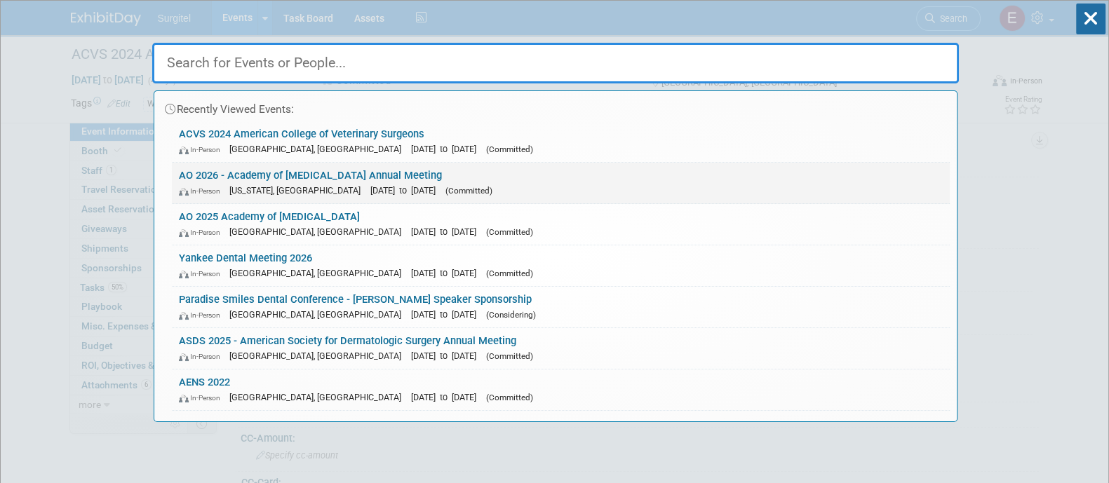
click at [465, 177] on link "AO 2026 - Academy of Osseointegration Annual Meeting In-Person Washington, DC M…" at bounding box center [561, 183] width 778 height 41
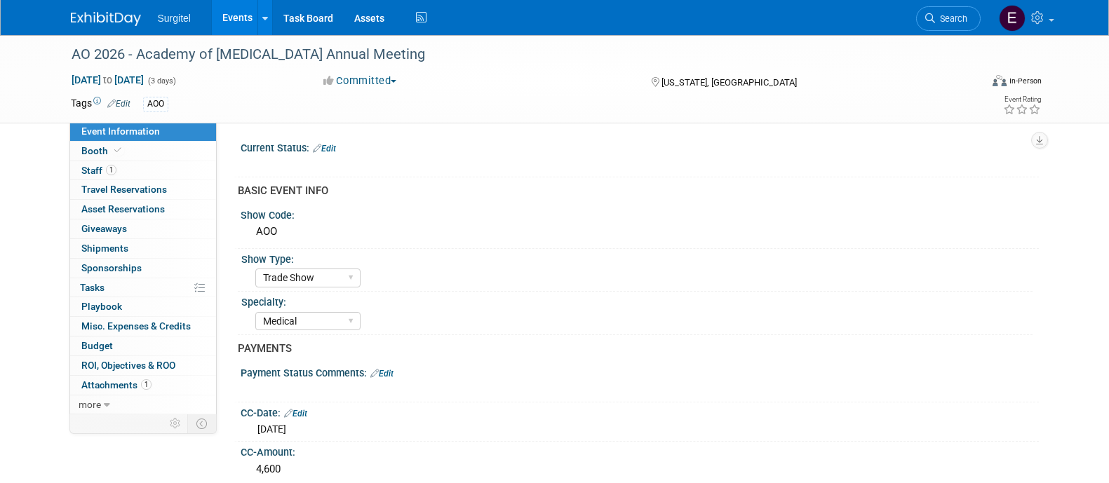
select select "Trade Show"
select select "Medical"
select select "Rewards - 12003"
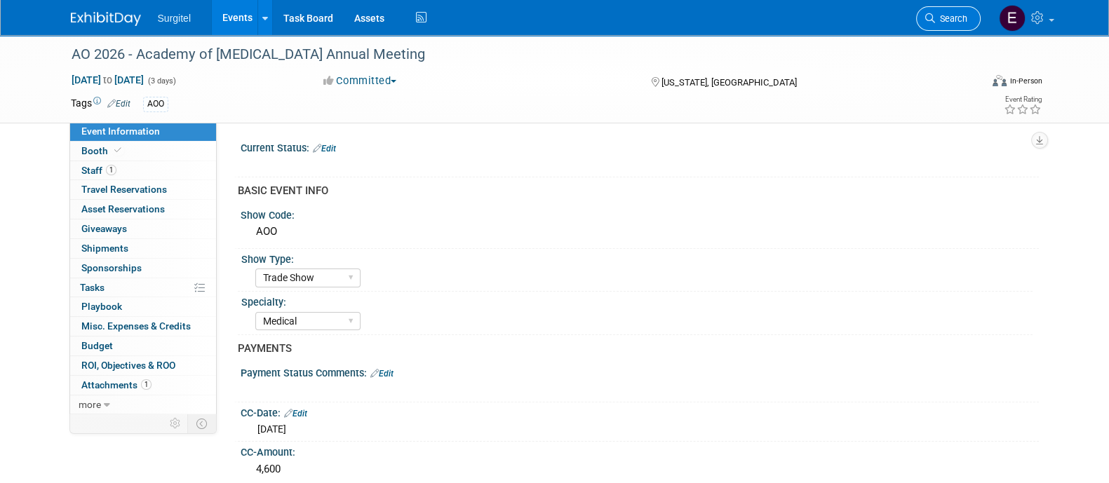
click at [954, 20] on span "Search" at bounding box center [951, 18] width 32 height 11
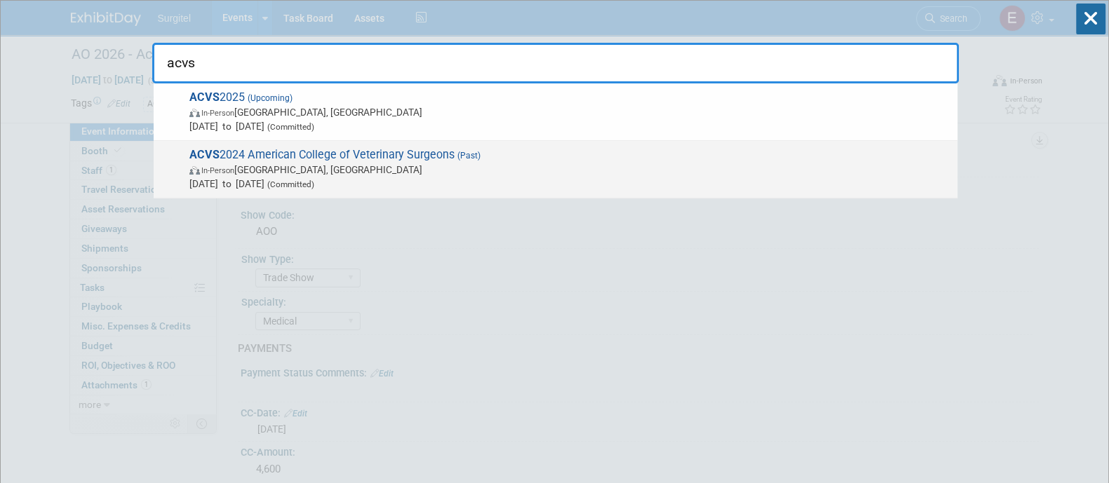
type input "acvs"
click at [551, 166] on span "In-Person Phoenix, AZ" at bounding box center [569, 170] width 761 height 14
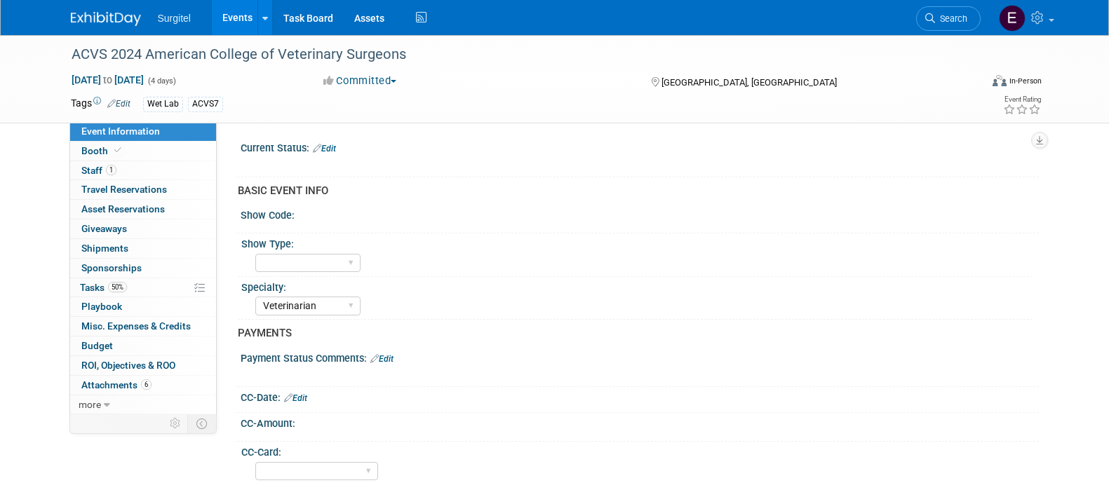
select select "Veterinarian"
select select "Yes"
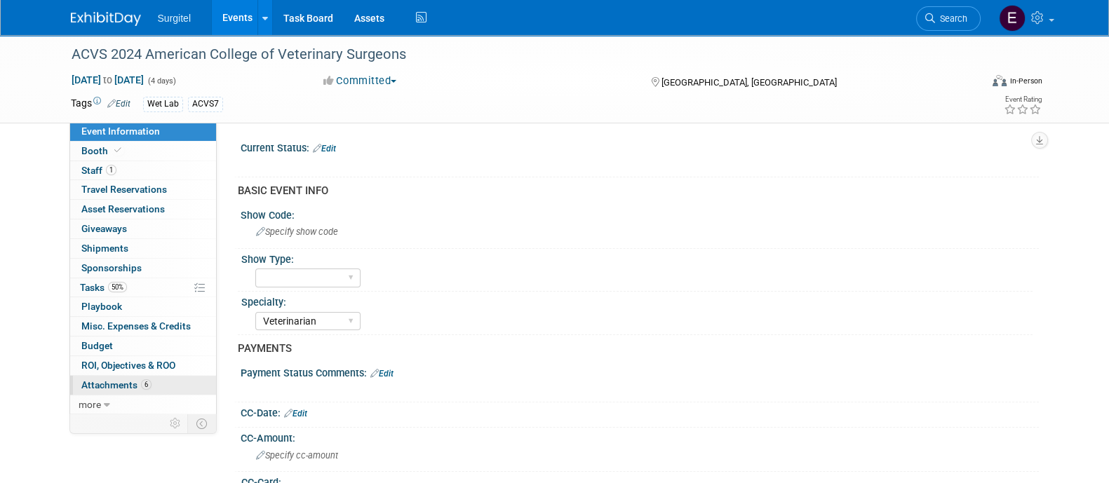
click at [105, 383] on span "Attachments 6" at bounding box center [116, 384] width 70 height 11
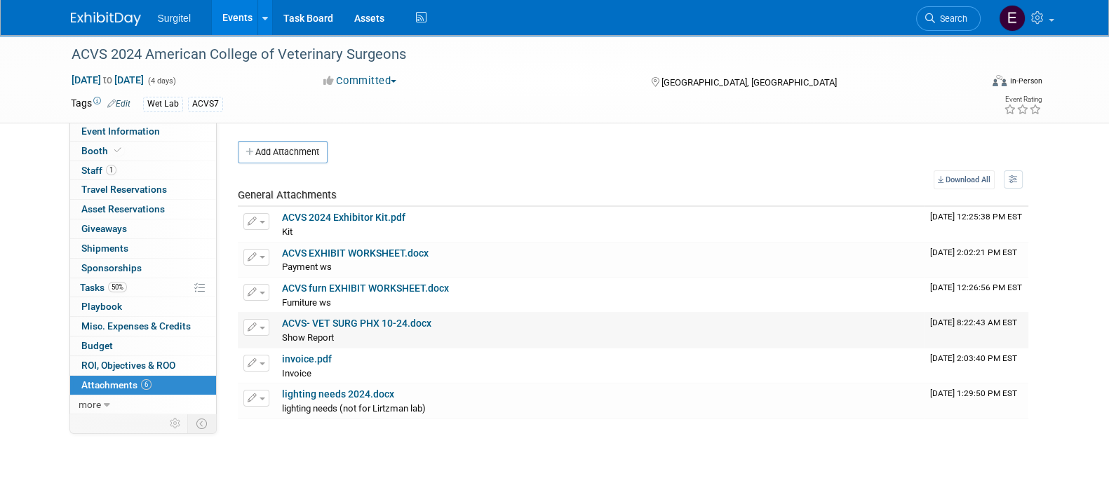
click at [361, 326] on link "ACVS- VET SURG PHX 10-24.docx" at bounding box center [356, 323] width 149 height 11
click at [237, 13] on link "Events" at bounding box center [237, 17] width 51 height 35
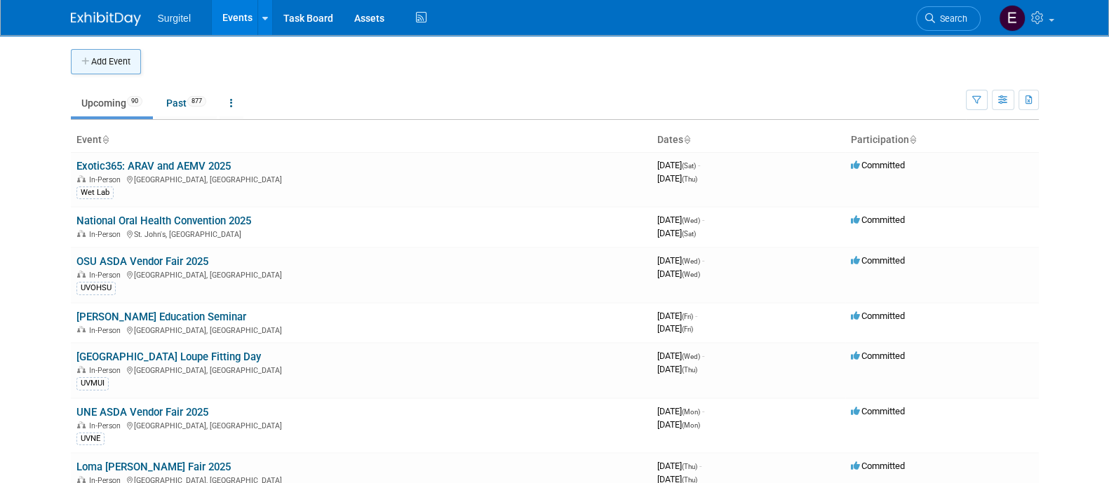
click at [126, 56] on button "Add Event" at bounding box center [106, 61] width 70 height 25
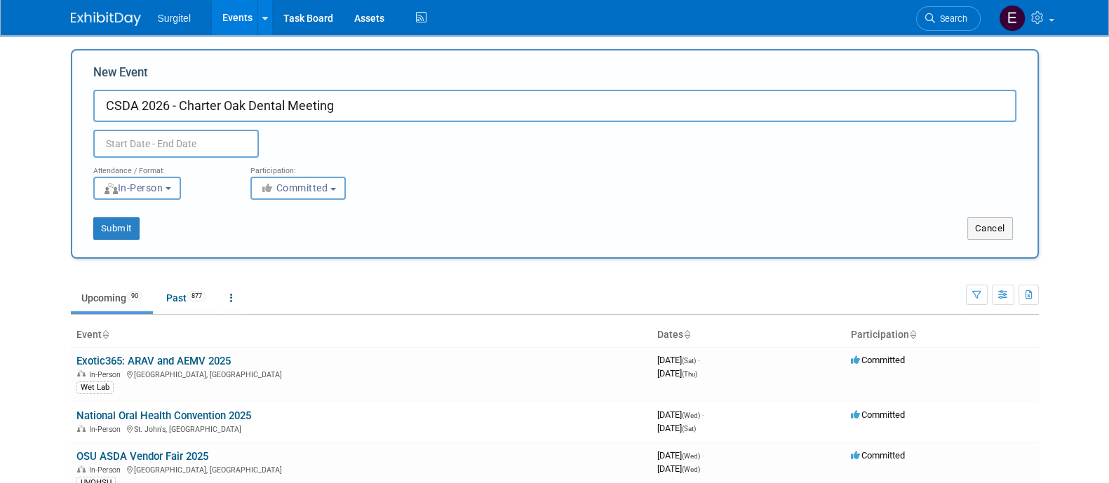
type input "CSDA 2026 - Charter Oak Dental Meeting"
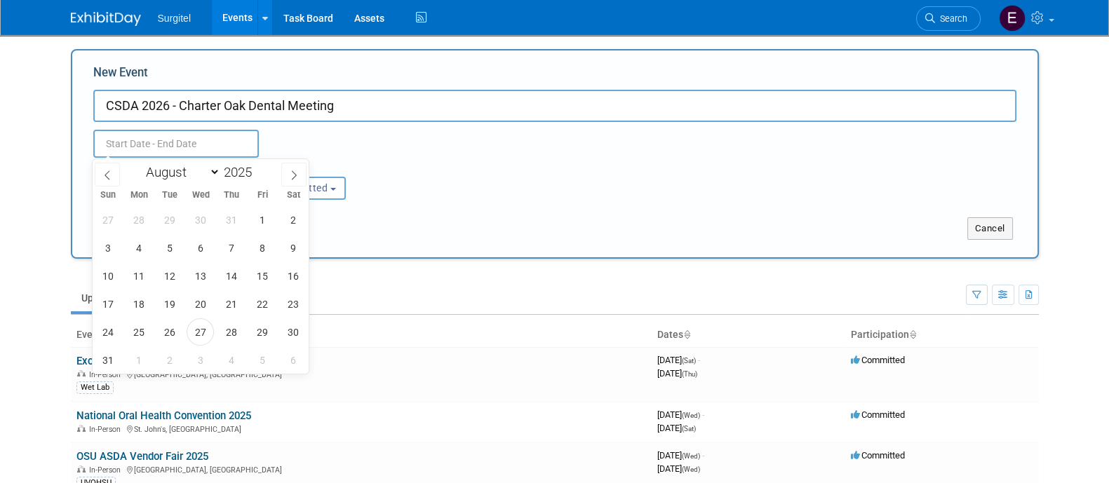
click at [173, 152] on input "text" at bounding box center [175, 144] width 165 height 28
click at [258, 168] on span at bounding box center [257, 168] width 10 height 8
type input "2026"
click at [189, 177] on select "January February March April May June July August September October November De…" at bounding box center [180, 172] width 81 height 18
select select "4"
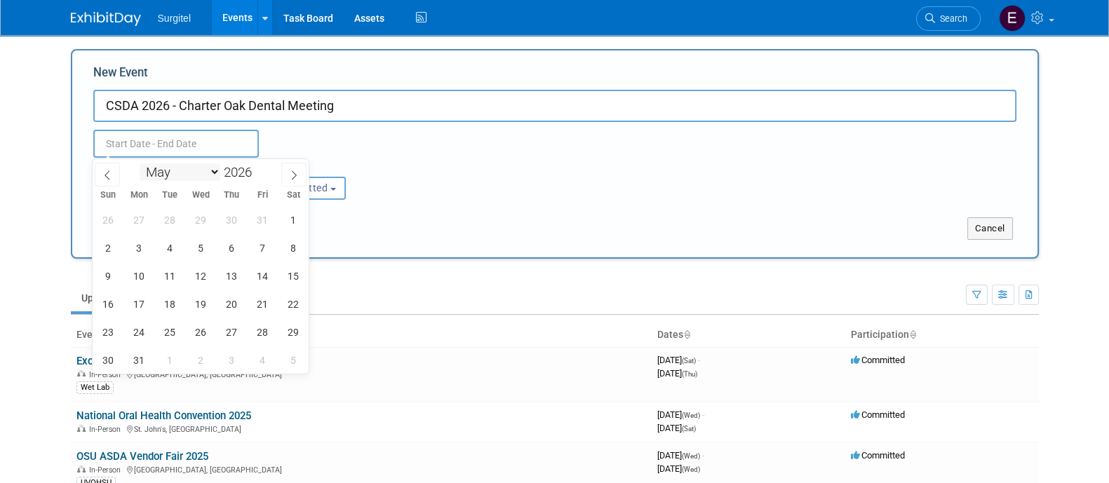
click at [140, 163] on select "January February March April May June July August September October November De…" at bounding box center [180, 172] width 81 height 18
click at [203, 278] on span "13" at bounding box center [200, 275] width 27 height 27
click at [291, 274] on span "16" at bounding box center [292, 275] width 27 height 27
type input "May 13, 2026 to May 16, 2026"
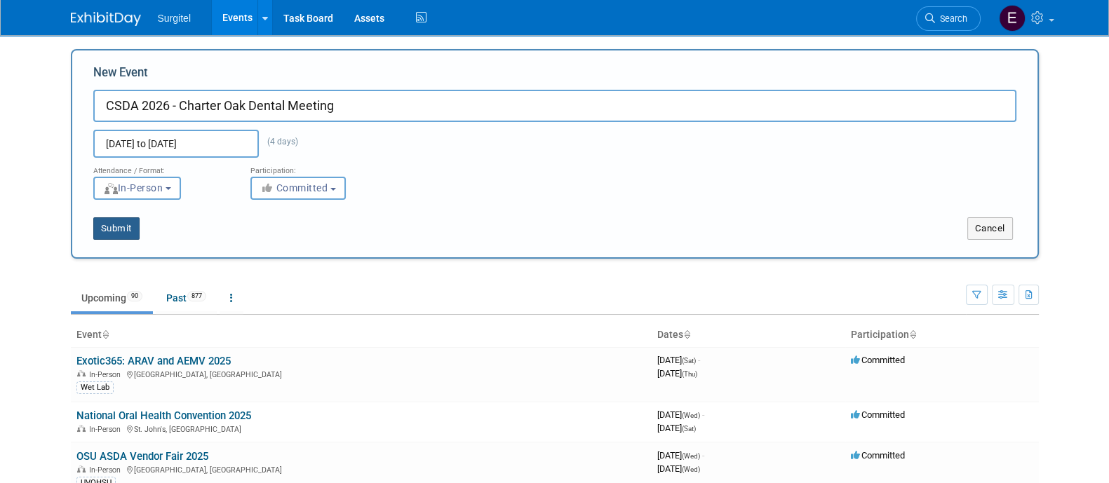
click at [124, 224] on button "Submit" at bounding box center [116, 228] width 46 height 22
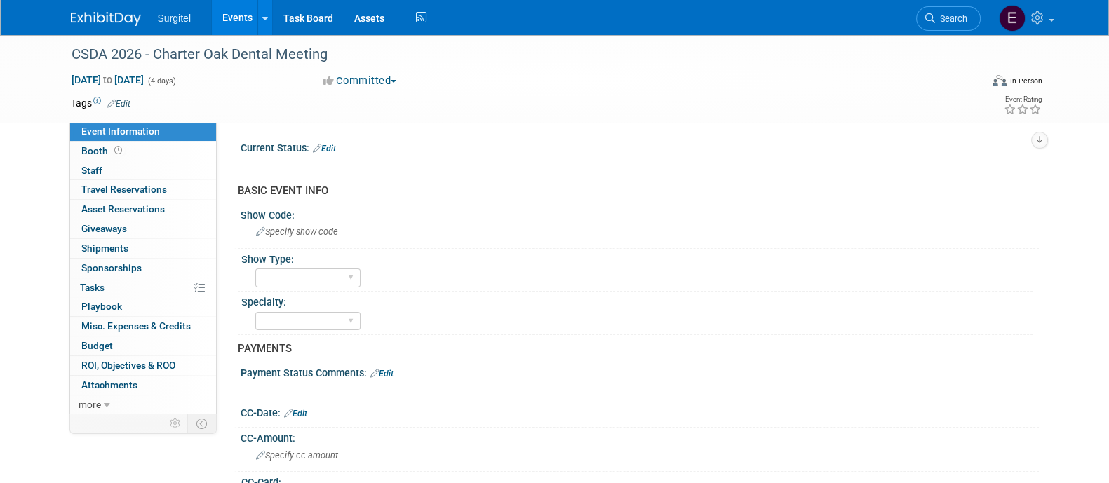
click at [123, 104] on link "Edit" at bounding box center [118, 104] width 23 height 10
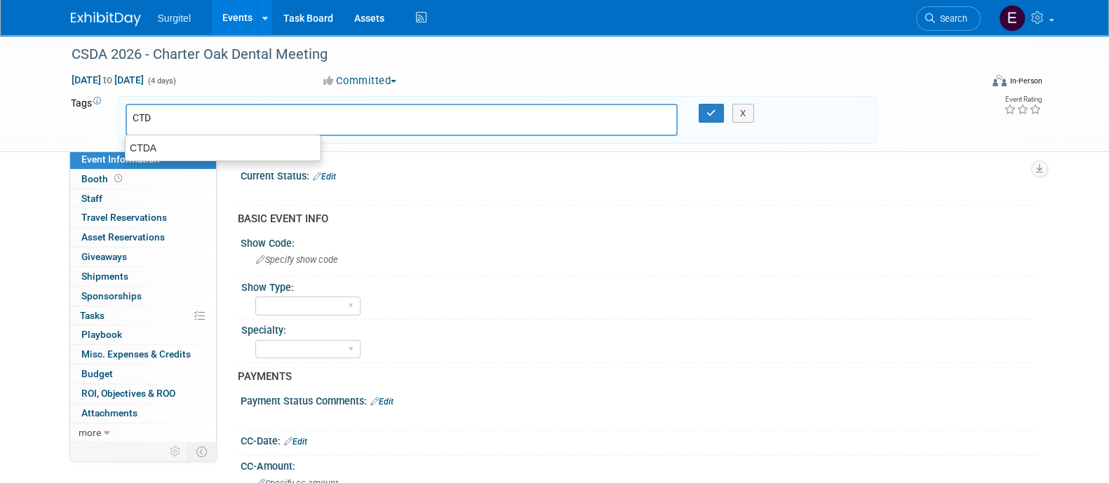
type input "CTDA"
click at [170, 151] on div "CTDA" at bounding box center [223, 148] width 196 height 20
type input "CTDA"
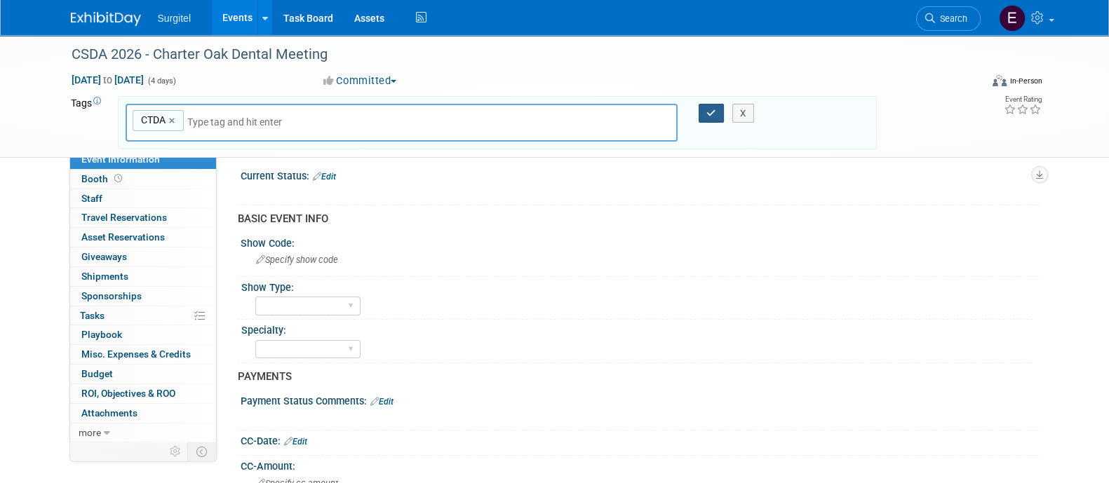
click at [704, 111] on button "button" at bounding box center [710, 114] width 25 height 20
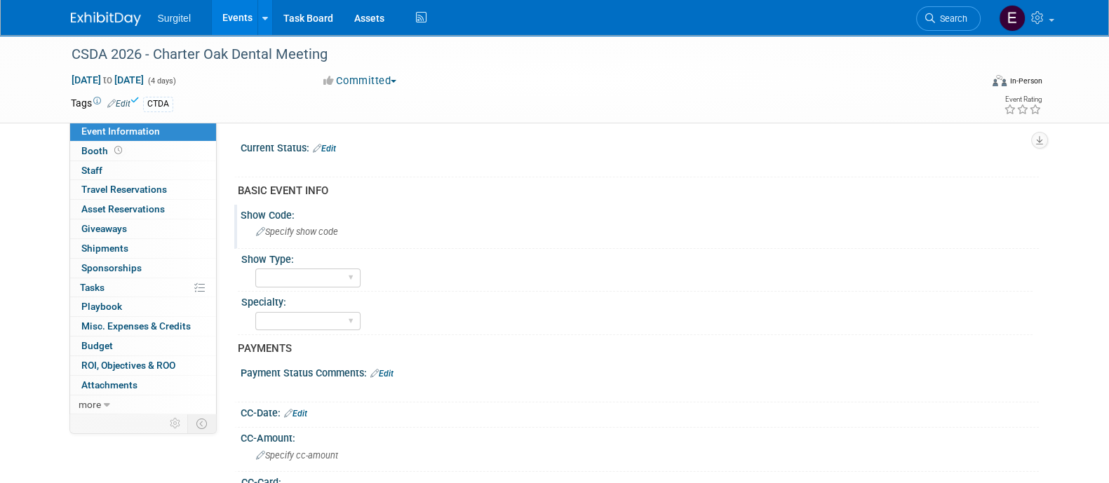
click at [272, 228] on span "Specify show code" at bounding box center [297, 231] width 82 height 11
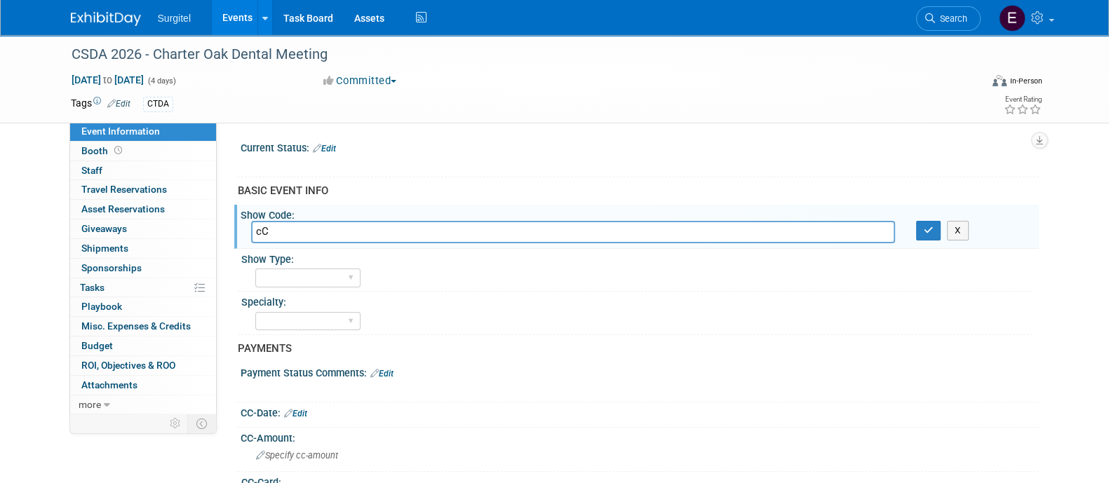
type input "c"
type input "CTDA"
click at [937, 229] on button "button" at bounding box center [928, 231] width 25 height 20
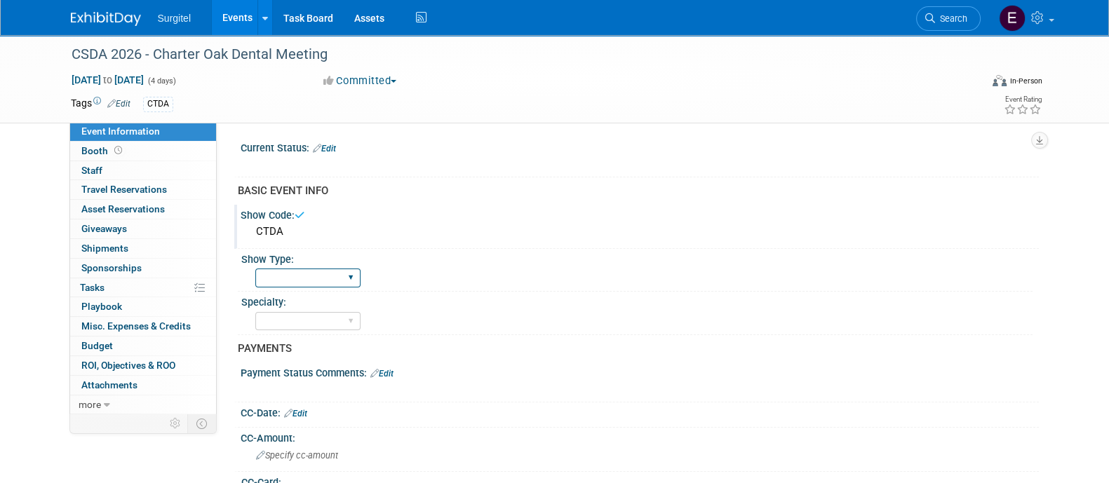
click at [287, 269] on select "School Show Trade Show Wet Lab CE Course Lunch and Learn" at bounding box center [307, 278] width 105 height 19
select select "Trade Show"
click at [255, 269] on select "School Show Trade Show Wet Lab CE Course Lunch and Learn" at bounding box center [307, 278] width 105 height 19
click at [320, 318] on select "Dental Hygiene Medical Veterinarian Other" at bounding box center [307, 321] width 105 height 19
select select "Dental"
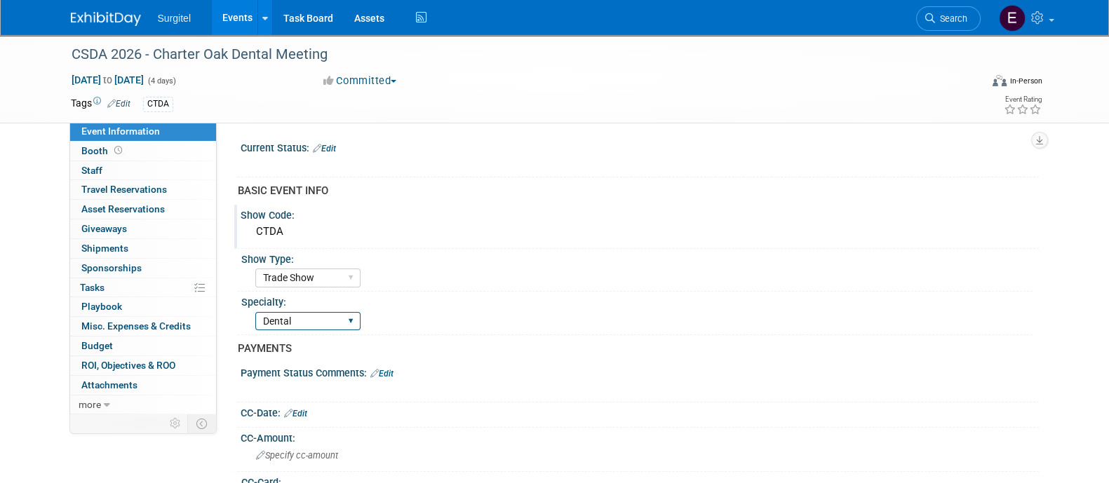
click at [255, 312] on select "Dental Hygiene Medical Veterinarian Other" at bounding box center [307, 321] width 105 height 19
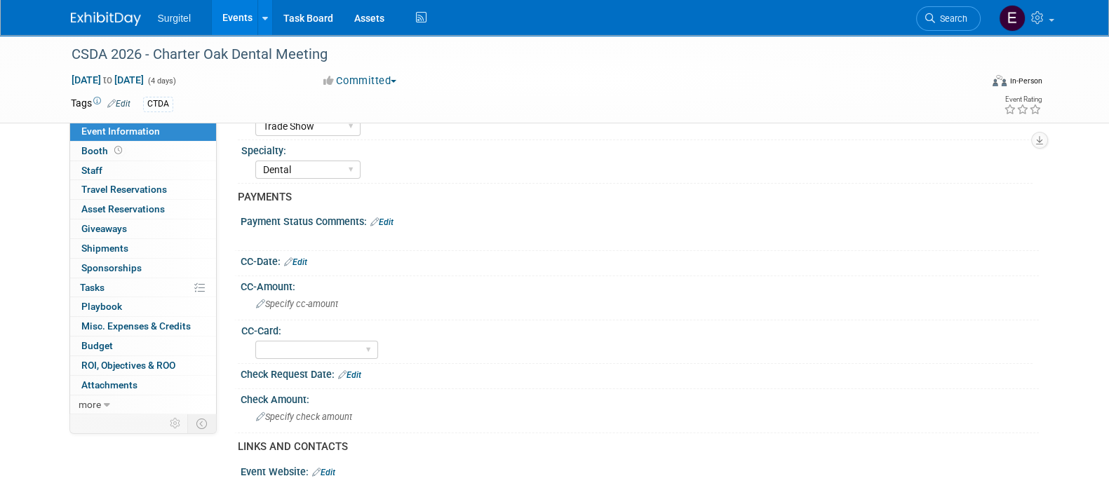
scroll to position [165, 0]
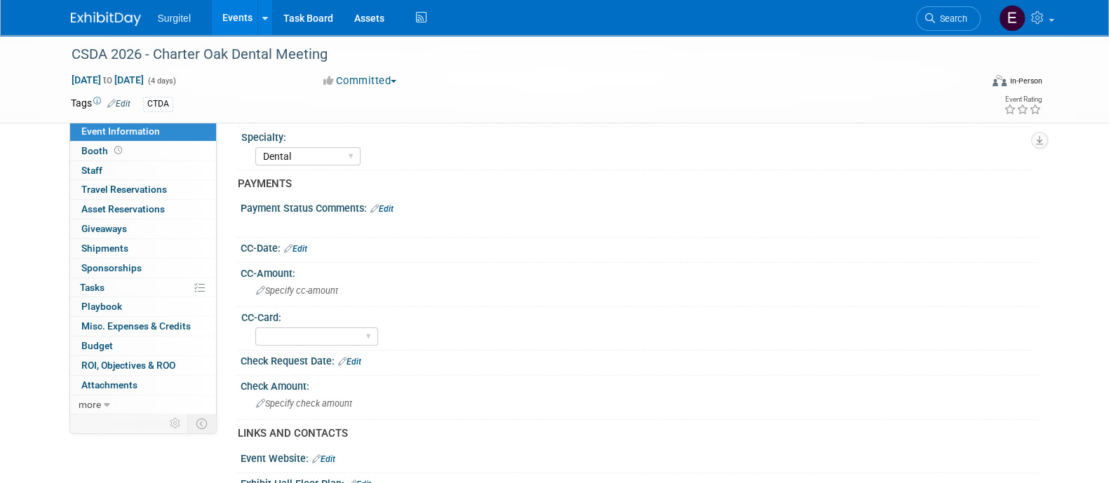
click at [295, 245] on link "Edit" at bounding box center [295, 249] width 23 height 10
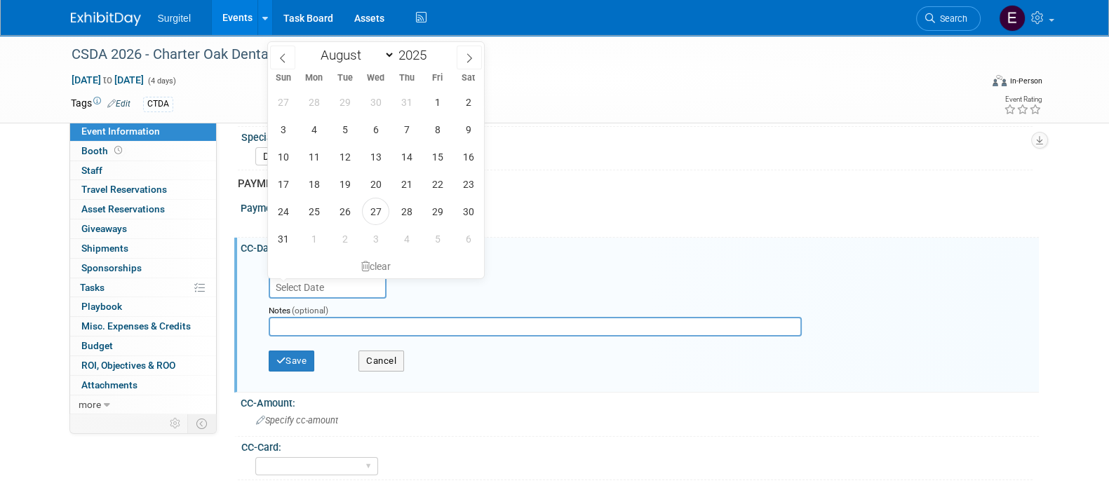
click at [304, 294] on input "text" at bounding box center [328, 287] width 118 height 22
click at [379, 215] on span "27" at bounding box center [375, 211] width 27 height 27
type input "Aug 27, 2025"
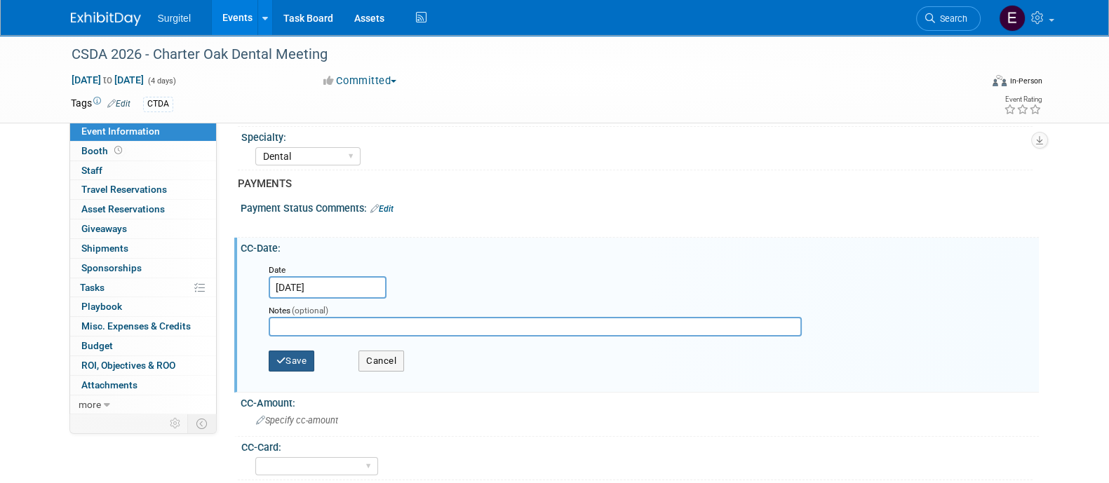
click at [305, 352] on button "Save" at bounding box center [292, 361] width 46 height 21
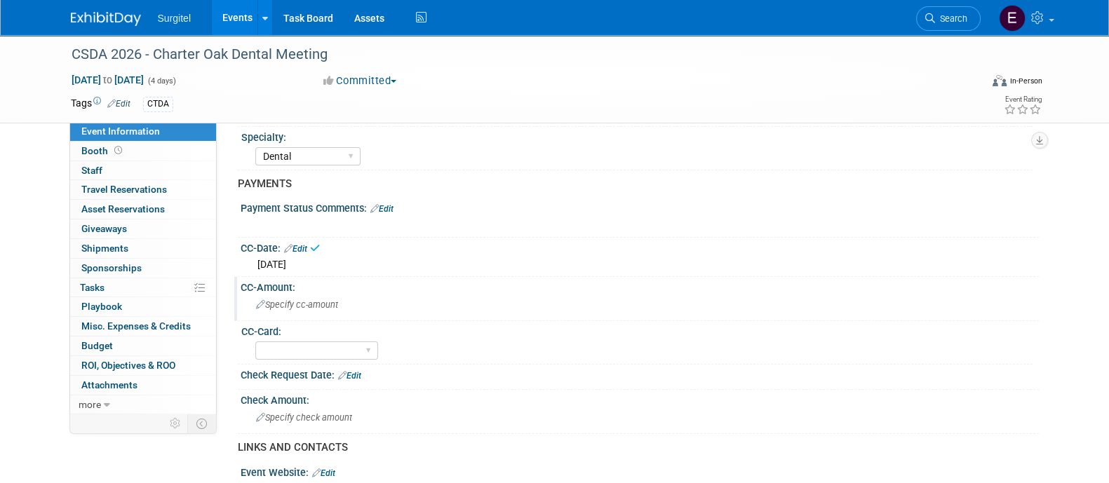
click at [311, 306] on span "Specify cc-amount" at bounding box center [297, 304] width 82 height 11
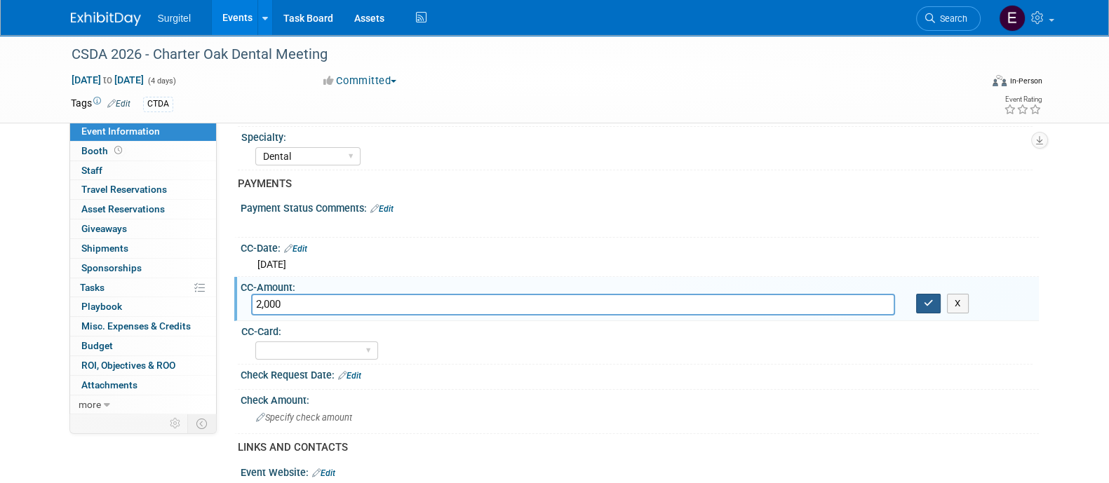
type input "2,000"
click at [925, 300] on icon "button" at bounding box center [928, 303] width 10 height 9
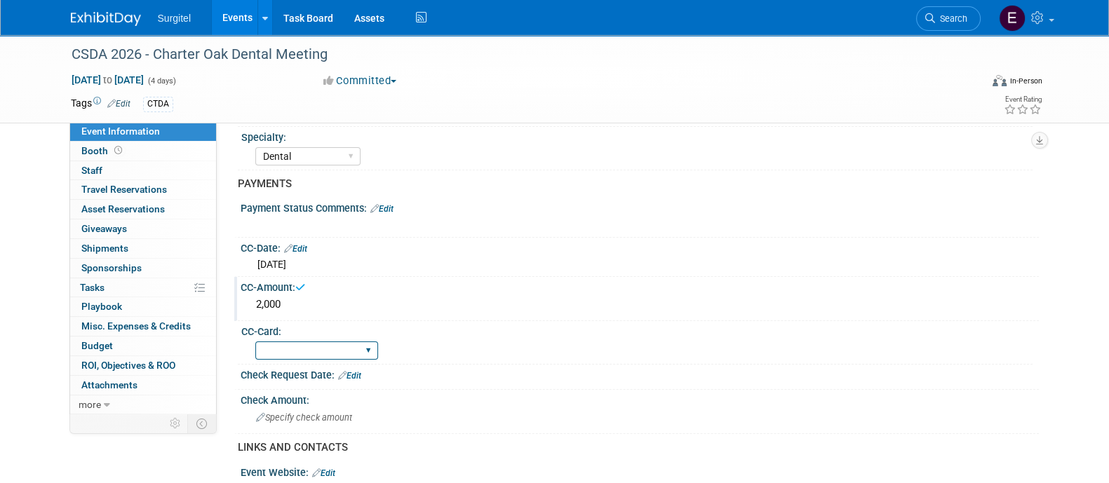
click at [334, 341] on select "Rewards - 12003 SkyMiles - 93008 Visa - 1925 Business Cash - 7359" at bounding box center [316, 350] width 123 height 19
select select "SkyMiles - 93008"
click at [255, 341] on select "Rewards - 12003 SkyMiles - 93008 Visa - 1925 Business Cash - 7359" at bounding box center [316, 350] width 123 height 19
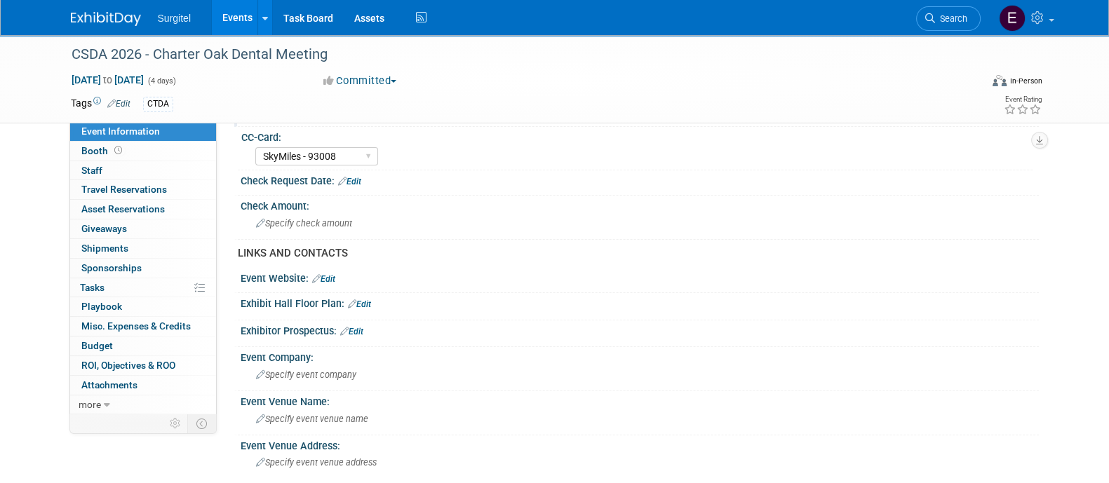
scroll to position [363, 0]
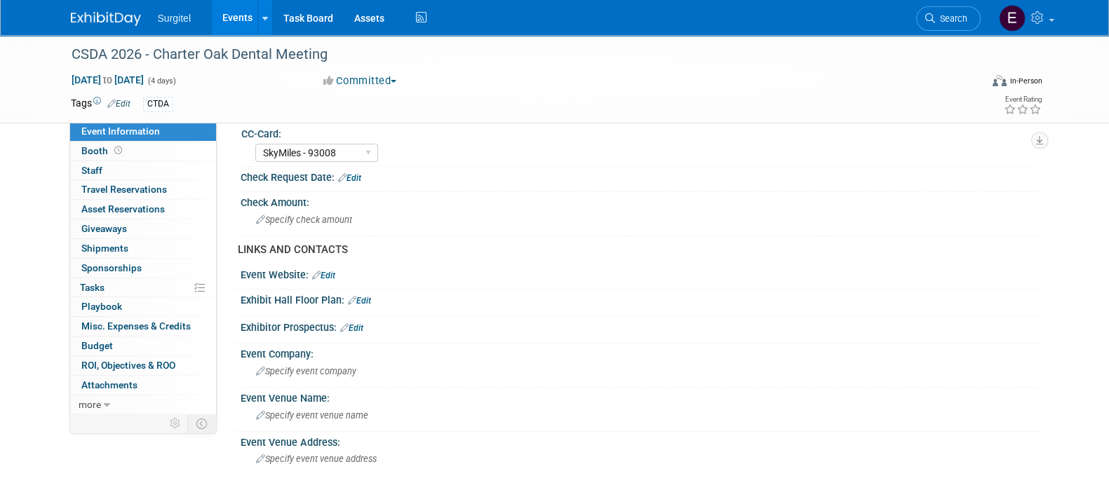
click at [363, 325] on link "Edit" at bounding box center [351, 328] width 23 height 10
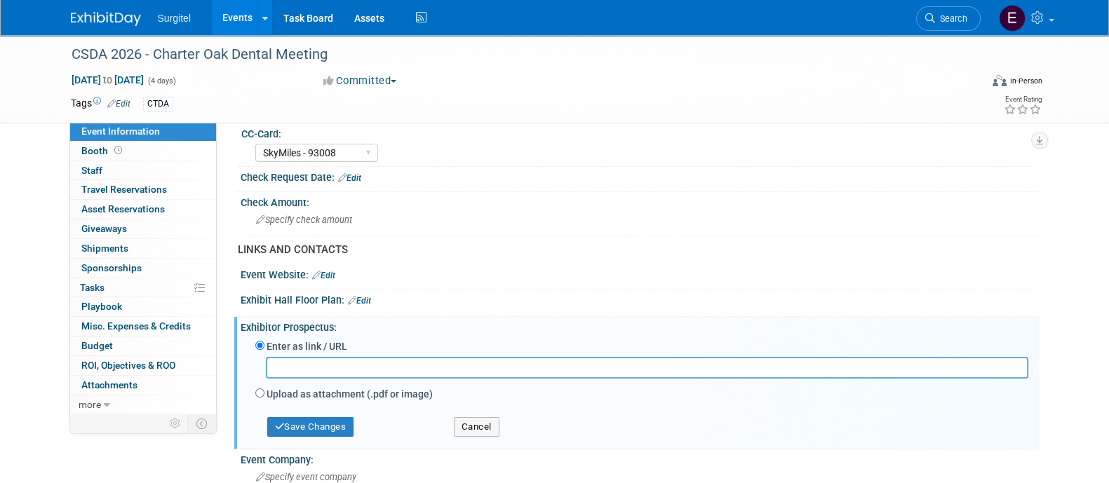
click at [388, 369] on input "text" at bounding box center [647, 368] width 762 height 22
paste input "file:///C:/Users/meredithb/Downloads/CSDA_2026Meeting_Prospectus_e12a%20-%20Sur…"
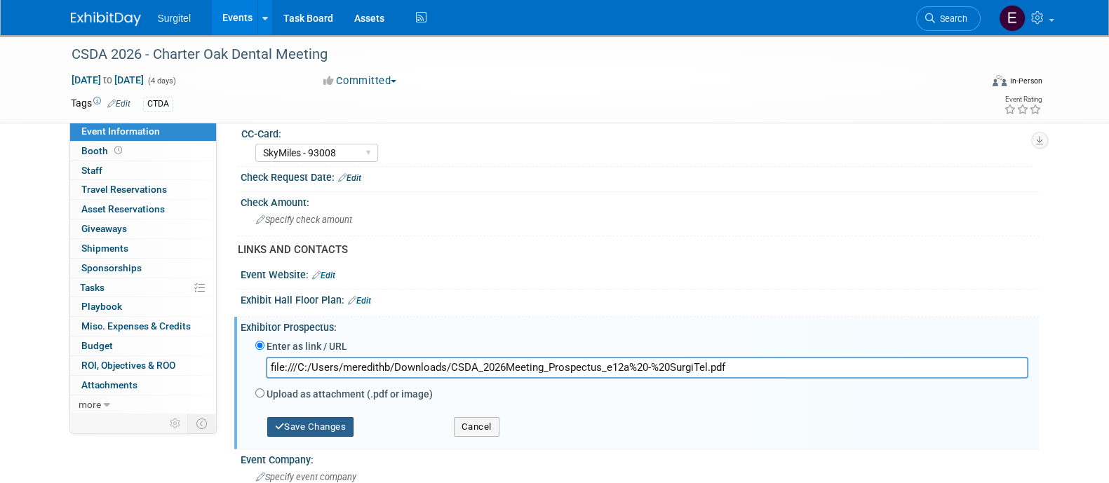
type input "file:///C:/Users/meredithb/Downloads/CSDA_2026Meeting_Prospectus_e12a%20-%20Sur…"
click at [330, 426] on button "Save Changes" at bounding box center [310, 427] width 87 height 20
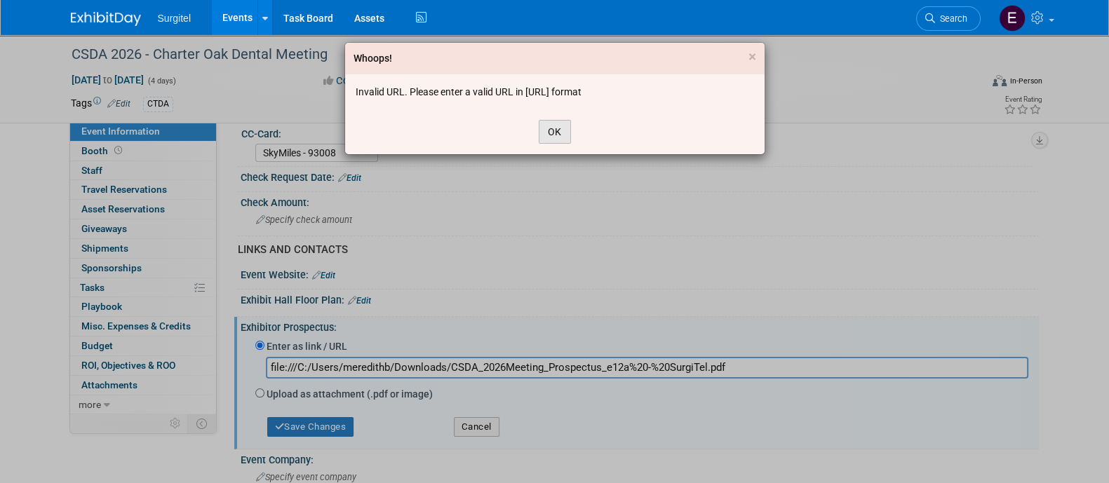
click at [557, 138] on button "OK" at bounding box center [555, 132] width 32 height 24
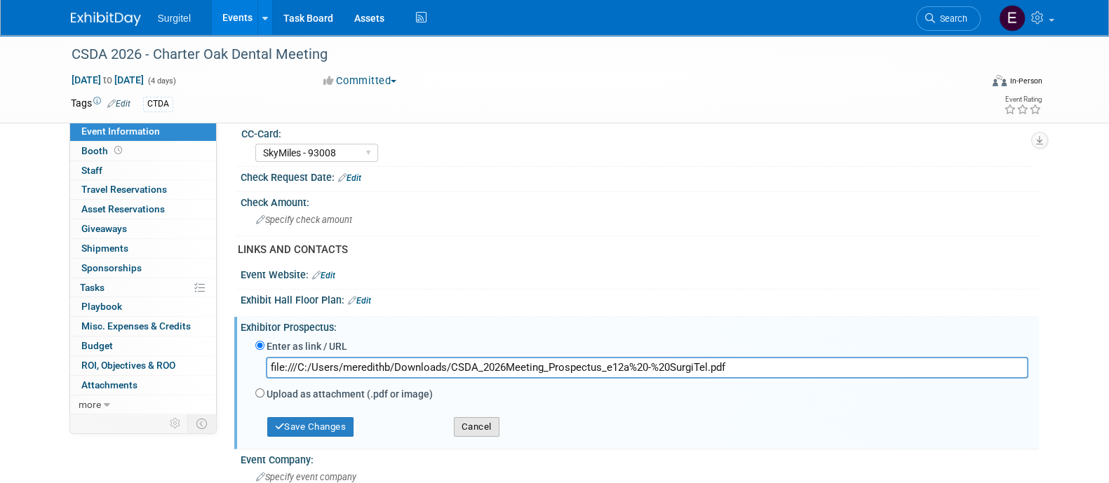
click at [480, 421] on button "Cancel" at bounding box center [477, 427] width 46 height 20
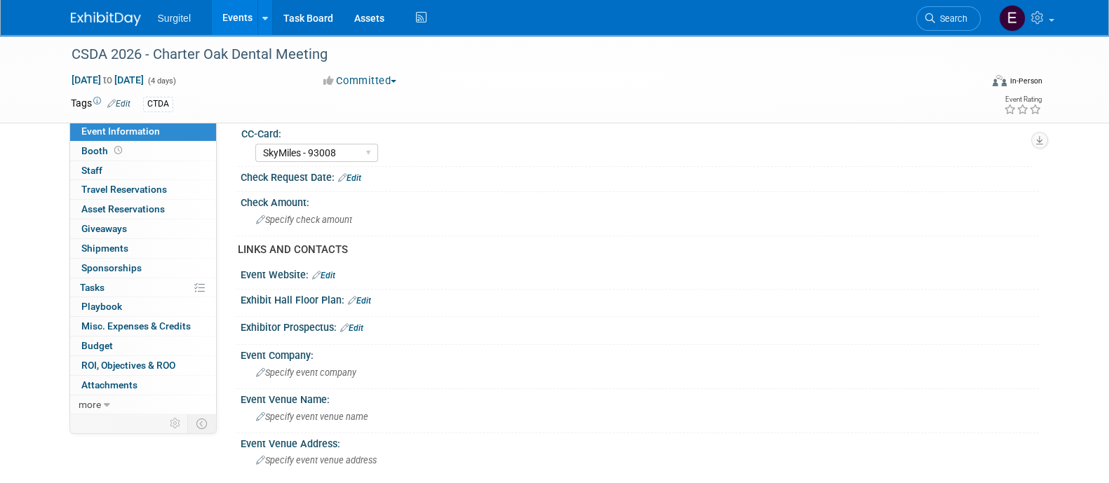
click at [354, 325] on link "Edit" at bounding box center [351, 328] width 23 height 10
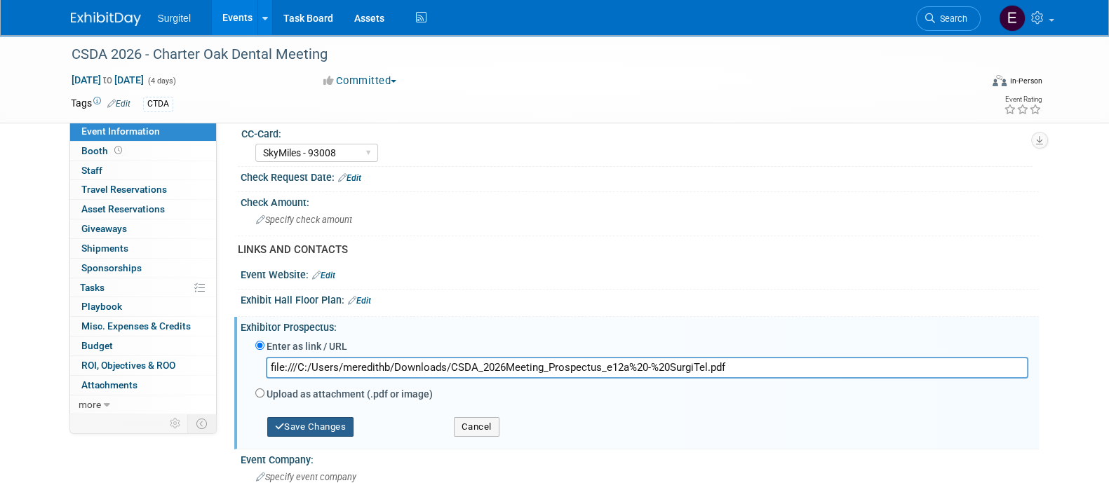
type input "file:///C:/Users/meredithb/Downloads/CSDA_2026Meeting_Prospectus_e12a%20-%20Sur…"
click at [291, 423] on button "Save Changes" at bounding box center [310, 427] width 87 height 20
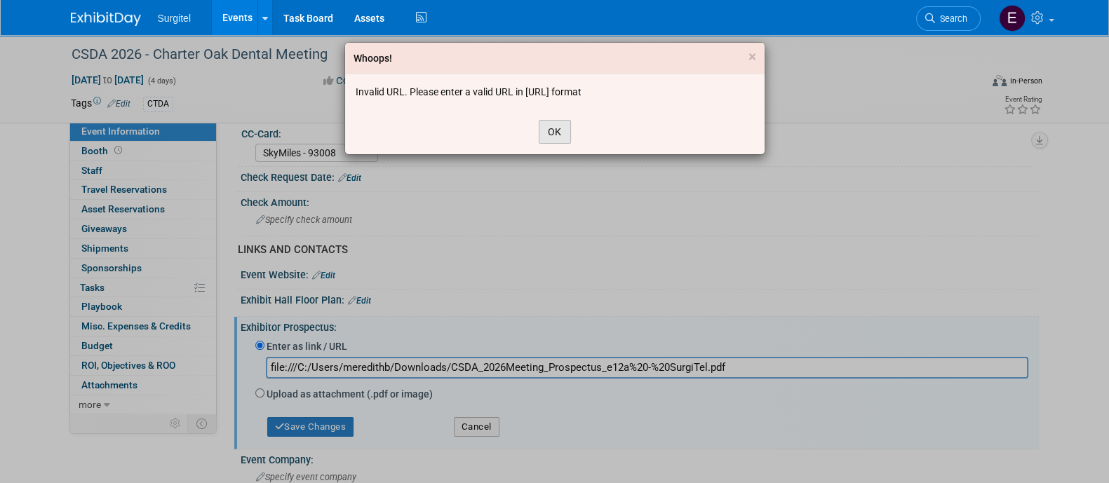
click at [548, 132] on button "OK" at bounding box center [555, 132] width 32 height 24
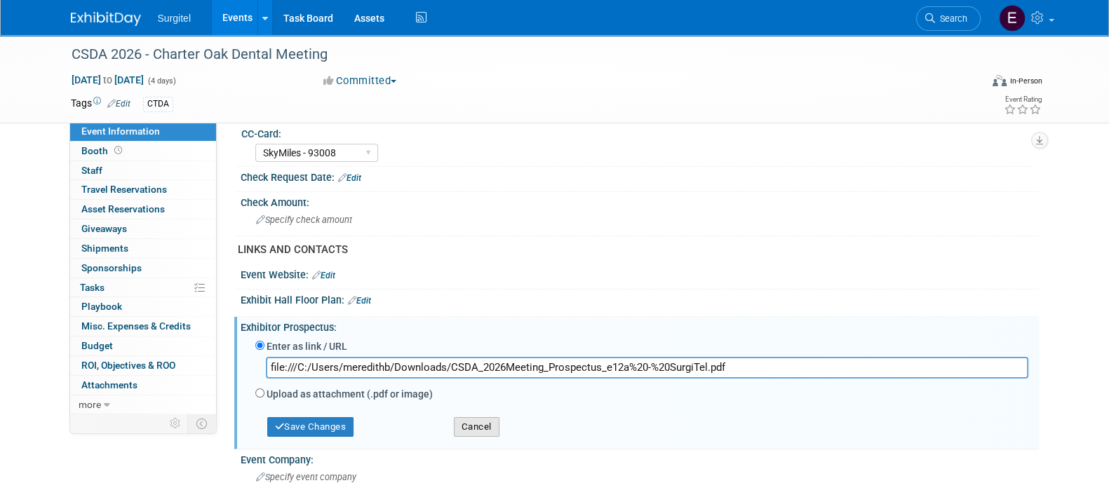
click at [477, 421] on button "Cancel" at bounding box center [477, 427] width 46 height 20
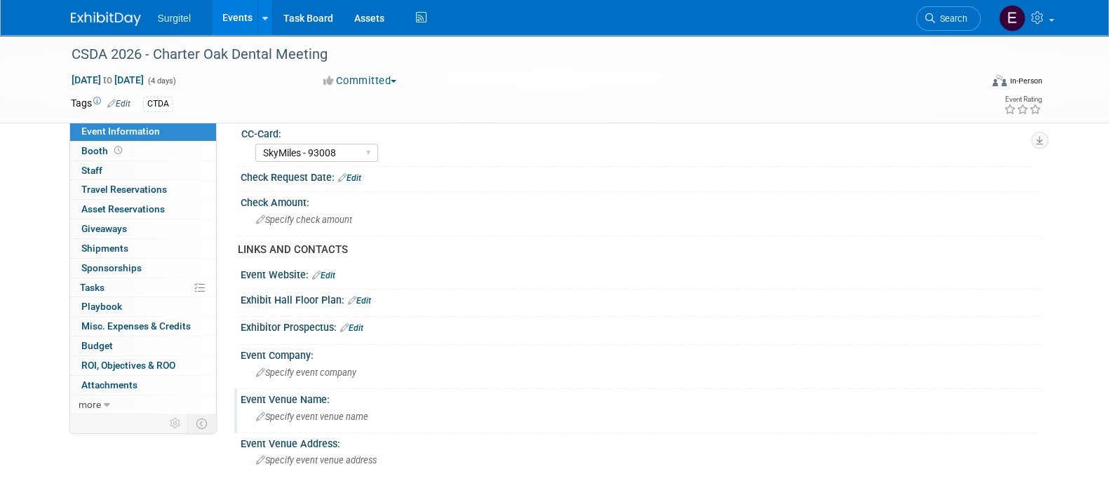
click at [425, 409] on div "Specify event venue name" at bounding box center [639, 417] width 777 height 22
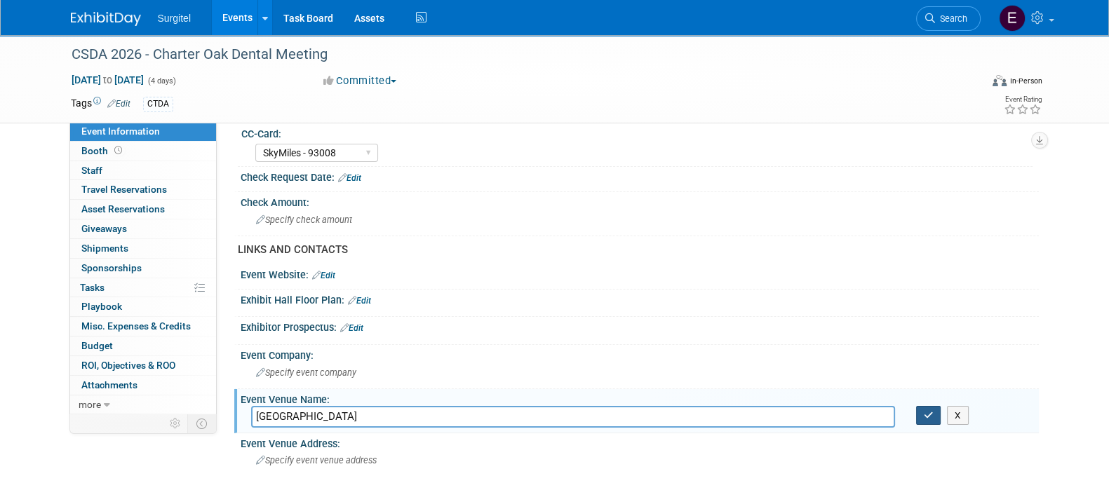
type input "Mohegan Sun Resort Casino"
click at [936, 406] on button "button" at bounding box center [928, 416] width 25 height 20
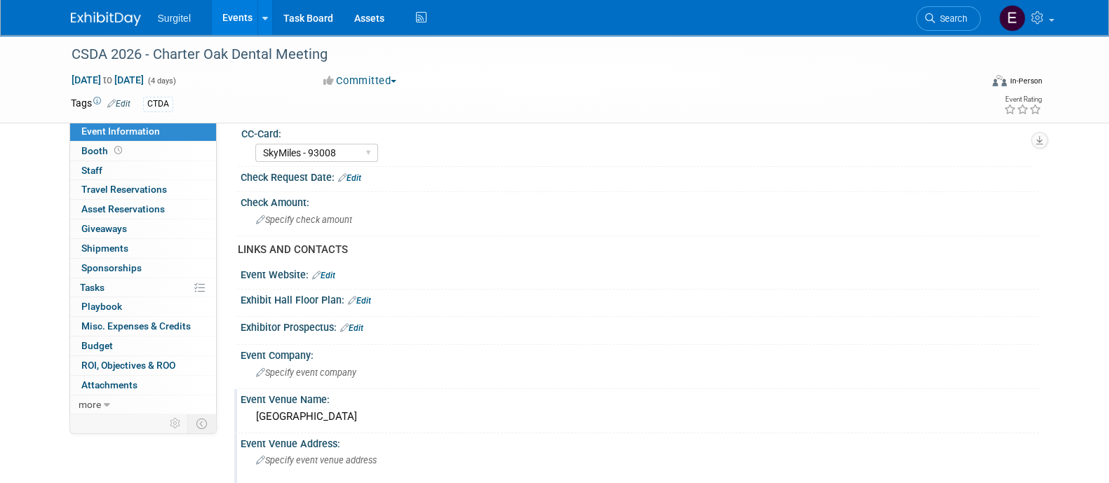
click at [341, 471] on div "Specify event venue address" at bounding box center [406, 465] width 311 height 32
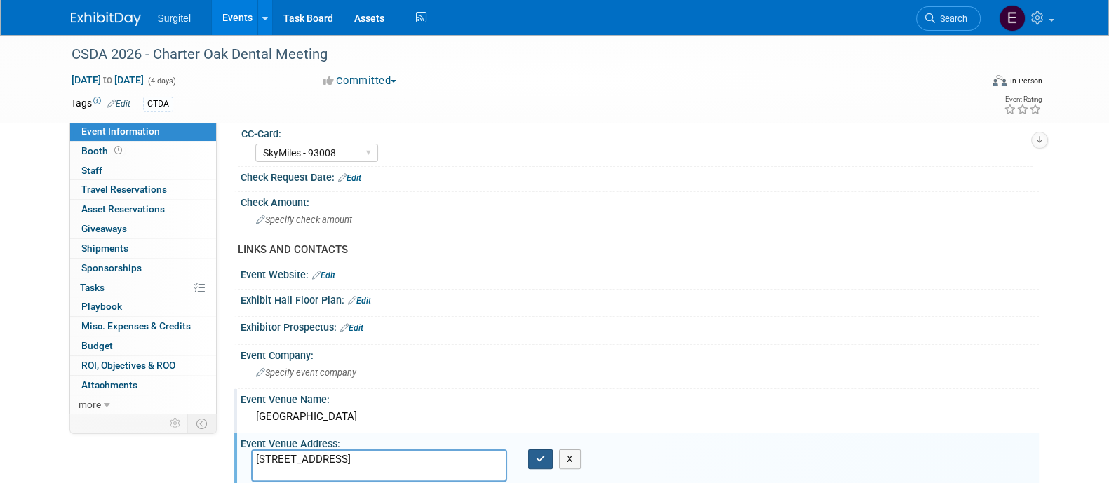
type textarea "1 Mohegan Sun Blvd, Uncasville, CT 06382"
click at [543, 454] on icon "button" at bounding box center [541, 458] width 10 height 9
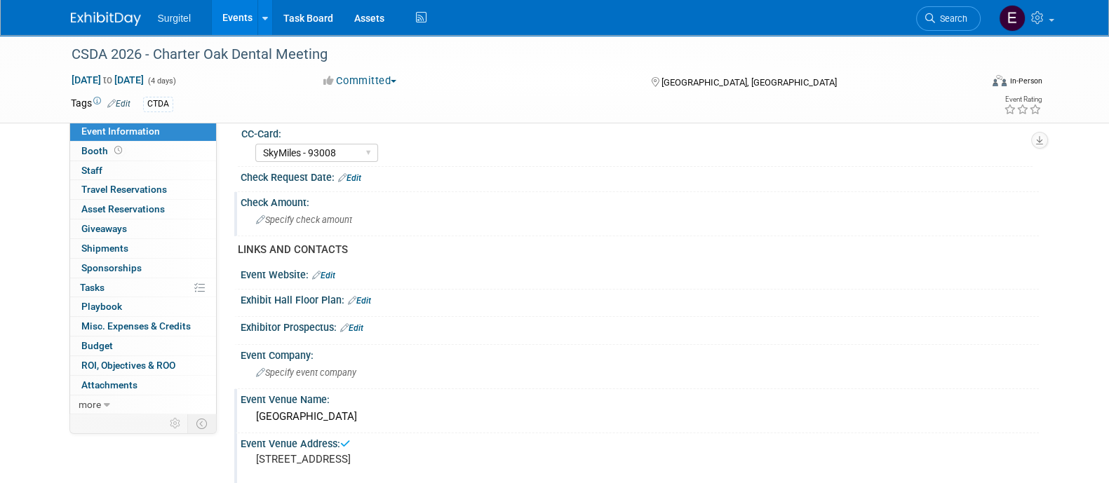
click at [344, 227] on div "Specify check amount" at bounding box center [640, 220] width 798 height 23
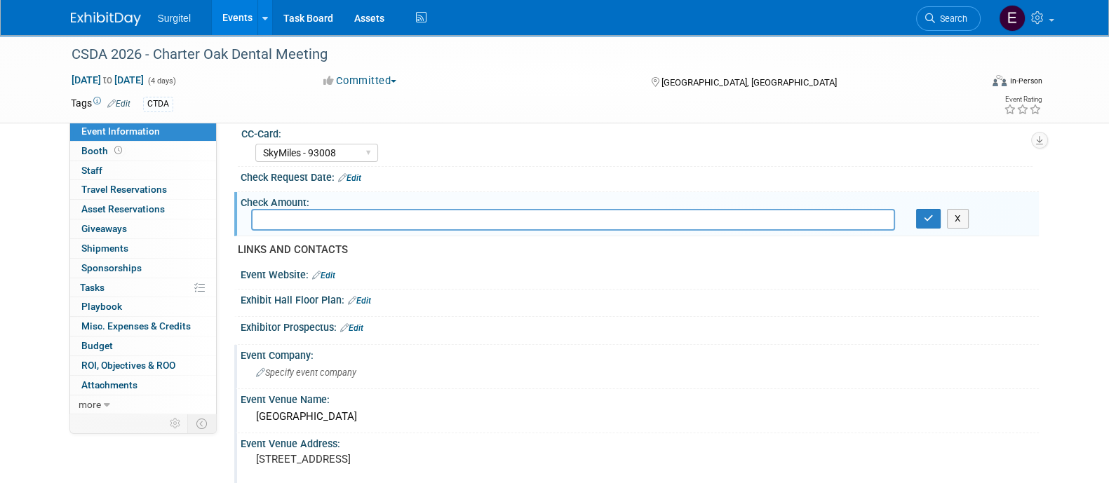
click at [335, 374] on div "Specify event company" at bounding box center [639, 373] width 777 height 22
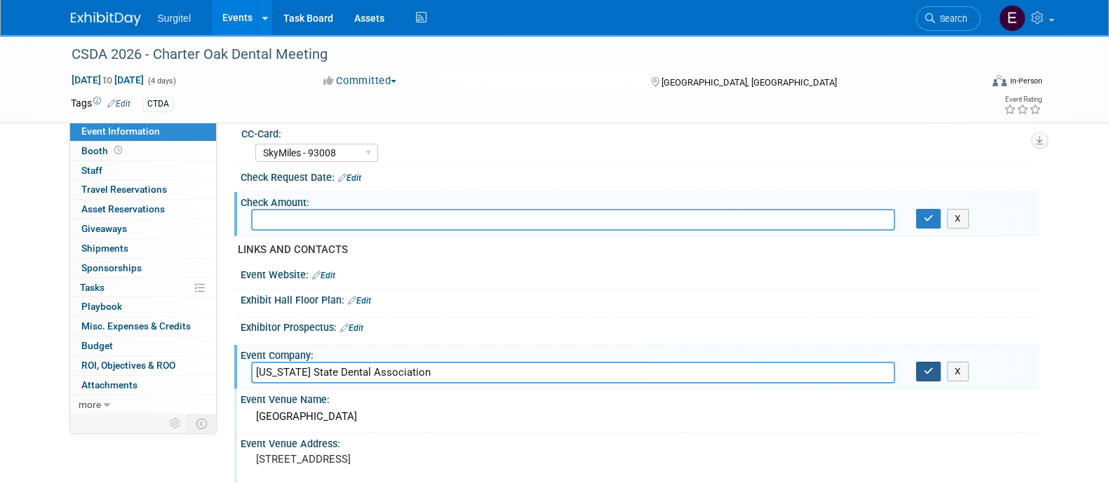
type input "Connecticut State Dental Association"
click at [921, 363] on button "button" at bounding box center [928, 372] width 25 height 20
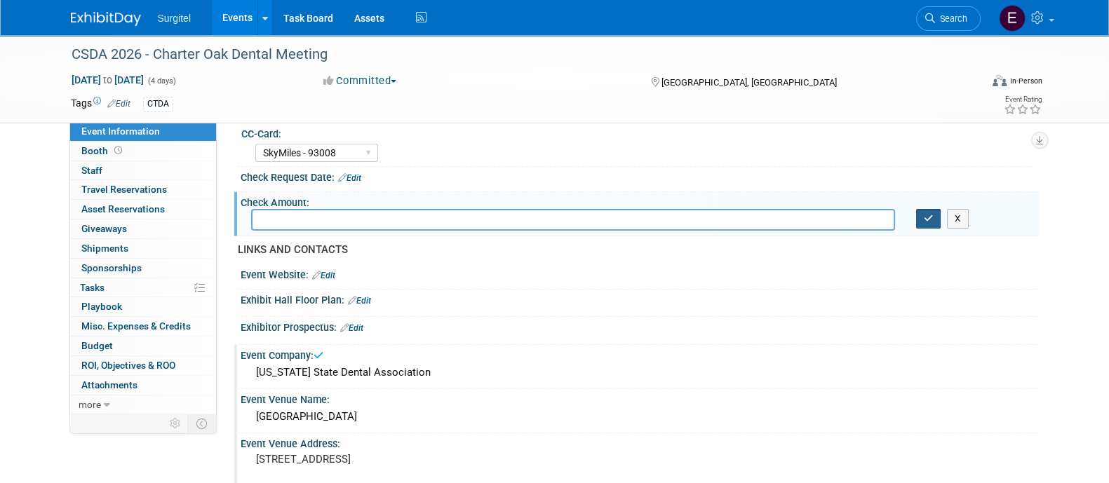
click at [940, 212] on button "button" at bounding box center [928, 219] width 25 height 20
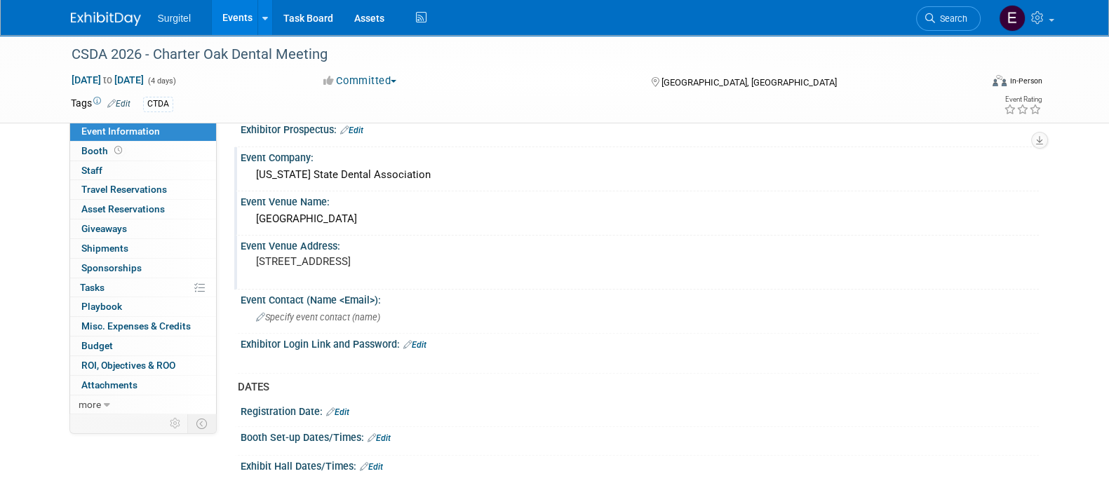
scroll to position [567, 0]
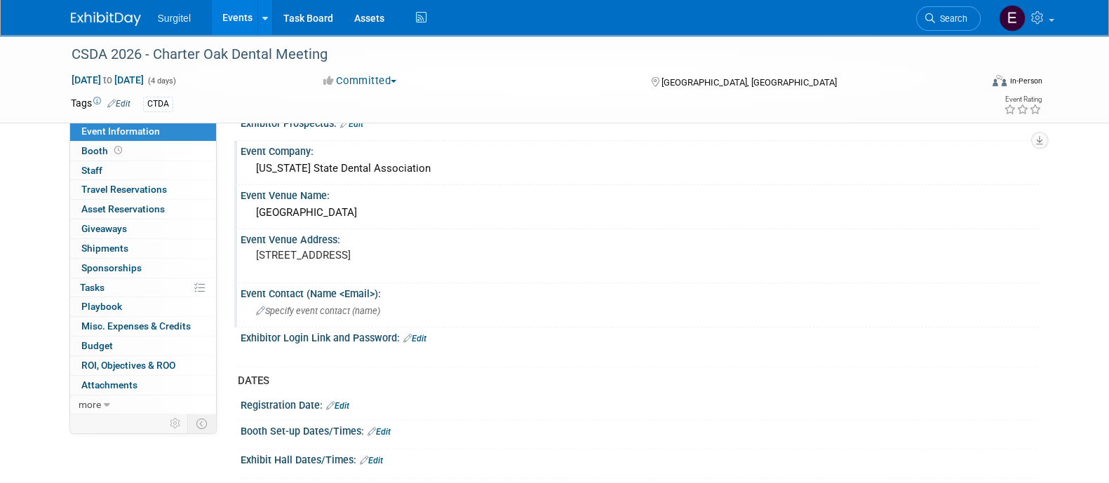
click at [351, 308] on span "Specify event contact (name )" at bounding box center [318, 311] width 124 height 11
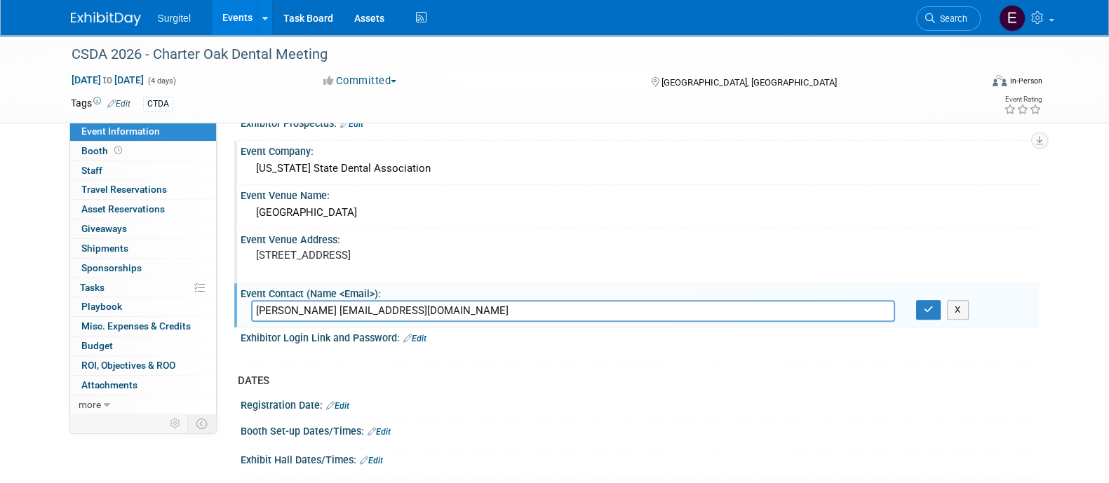
type input "Dawn Champagne dchampagne@csda.com"
click at [925, 285] on div "Event Contact (Name <Email>):" at bounding box center [640, 292] width 798 height 18
click at [933, 304] on button "button" at bounding box center [928, 310] width 25 height 20
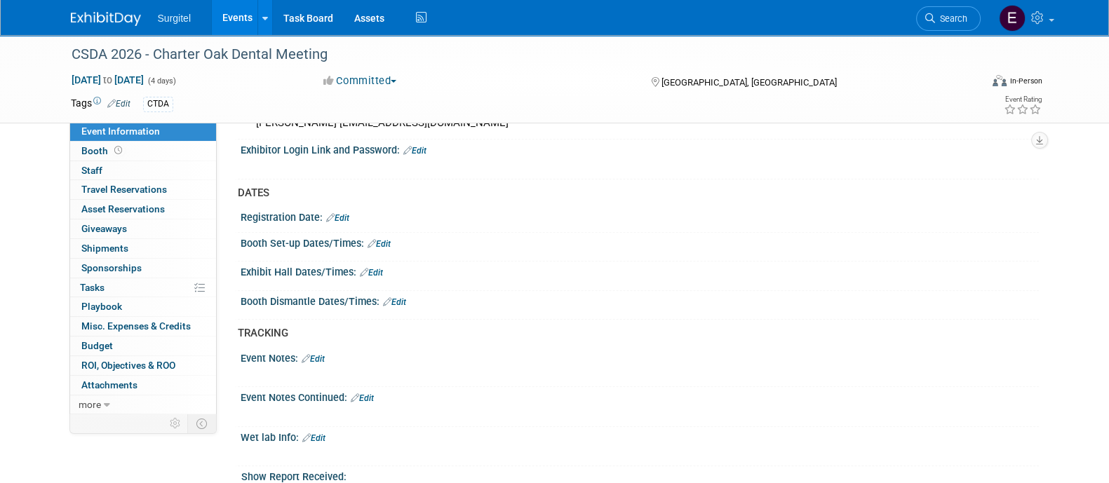
scroll to position [761, 0]
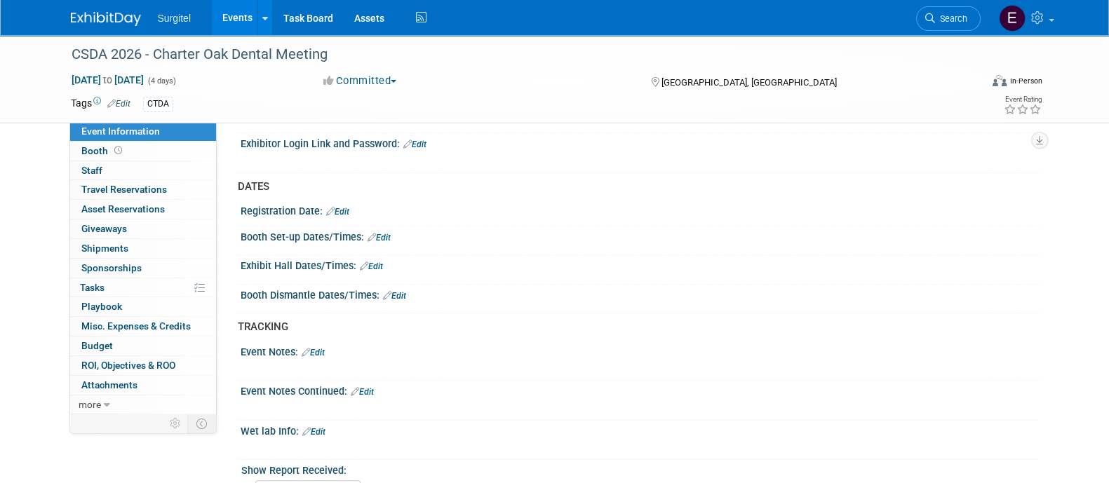
click at [383, 233] on link "Edit" at bounding box center [378, 238] width 23 height 10
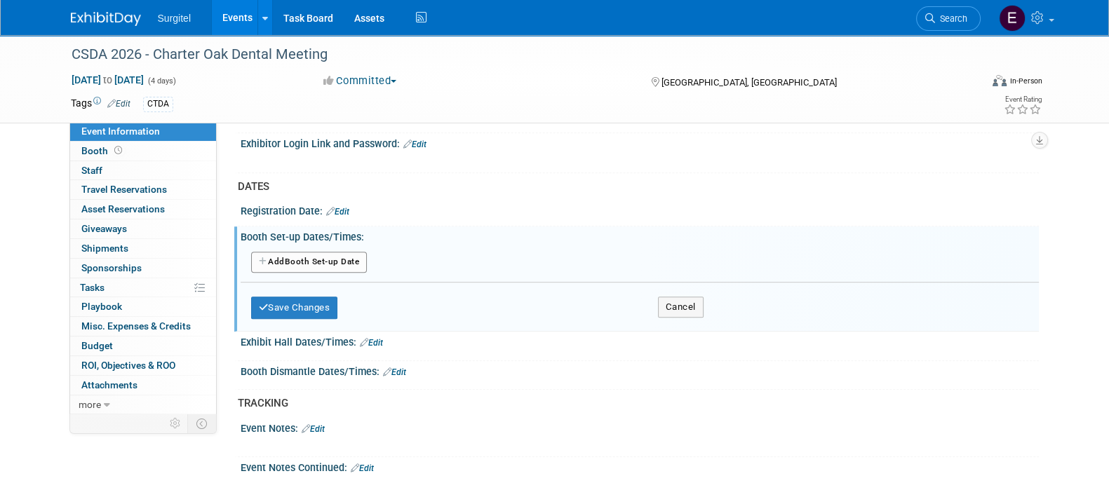
click at [311, 259] on button "Add Another Booth Set-up Date" at bounding box center [309, 262] width 116 height 21
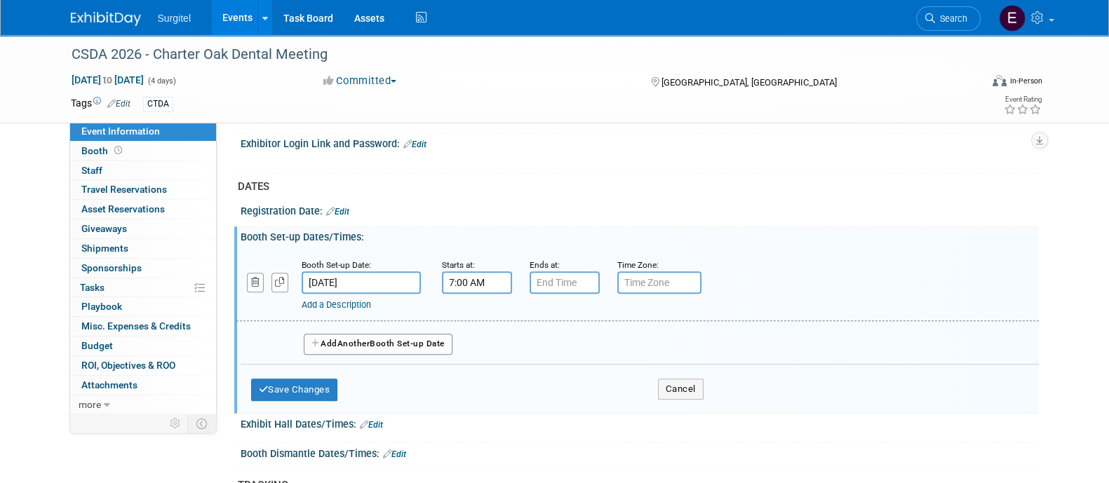
click at [468, 271] on input "7:00 AM" at bounding box center [477, 282] width 70 height 22
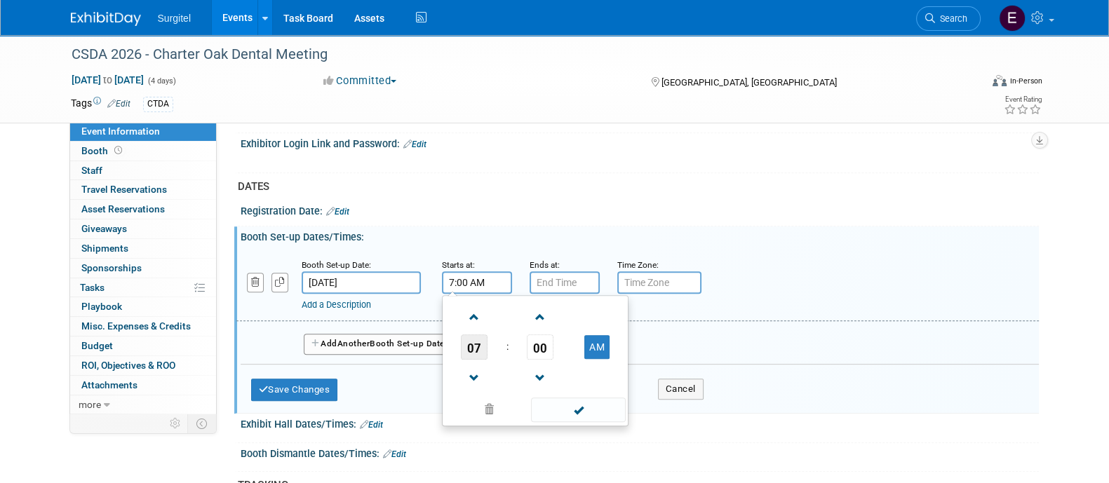
click at [477, 338] on span "07" at bounding box center [474, 346] width 27 height 25
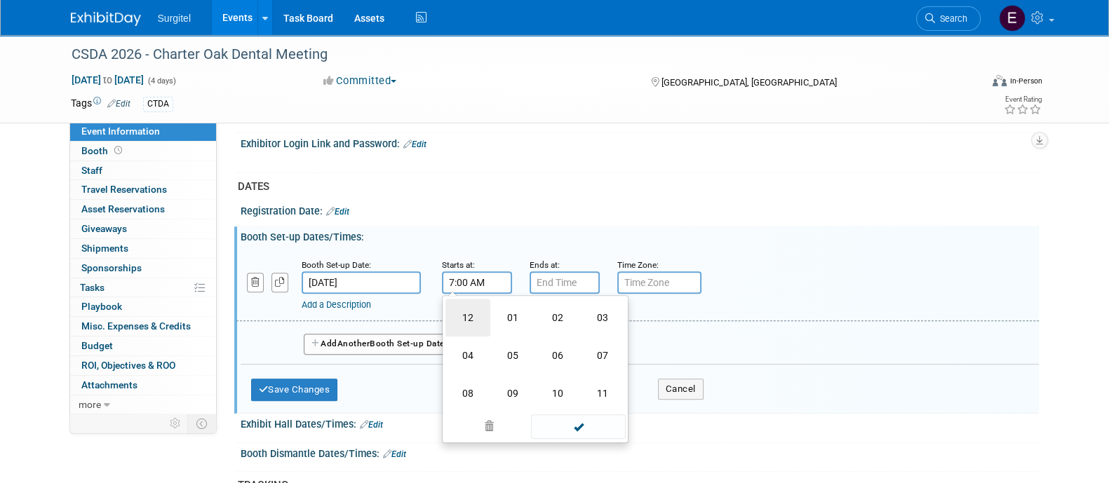
click at [473, 311] on td "12" at bounding box center [467, 318] width 45 height 38
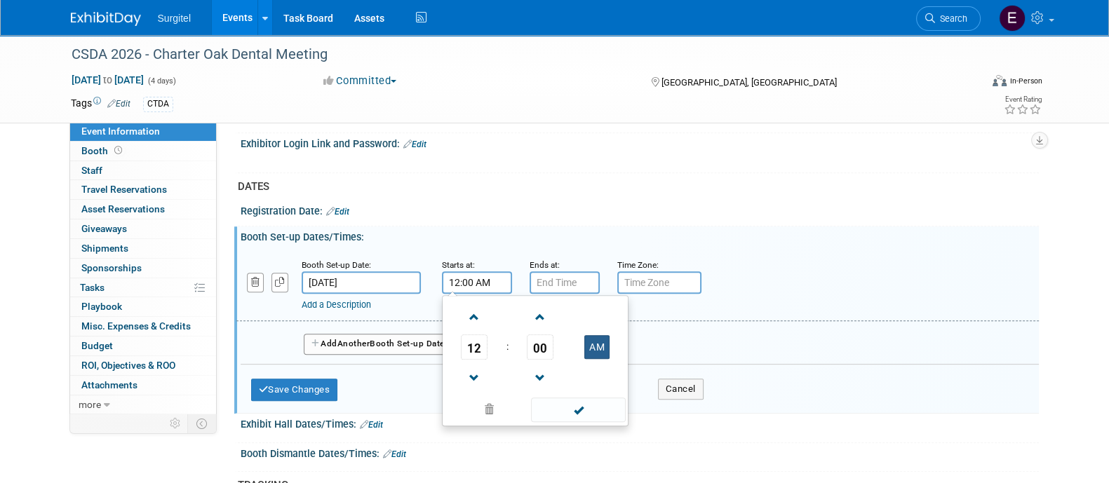
click at [597, 345] on button "AM" at bounding box center [596, 347] width 25 height 24
type input "12:00 PM"
click at [602, 398] on span at bounding box center [578, 410] width 95 height 25
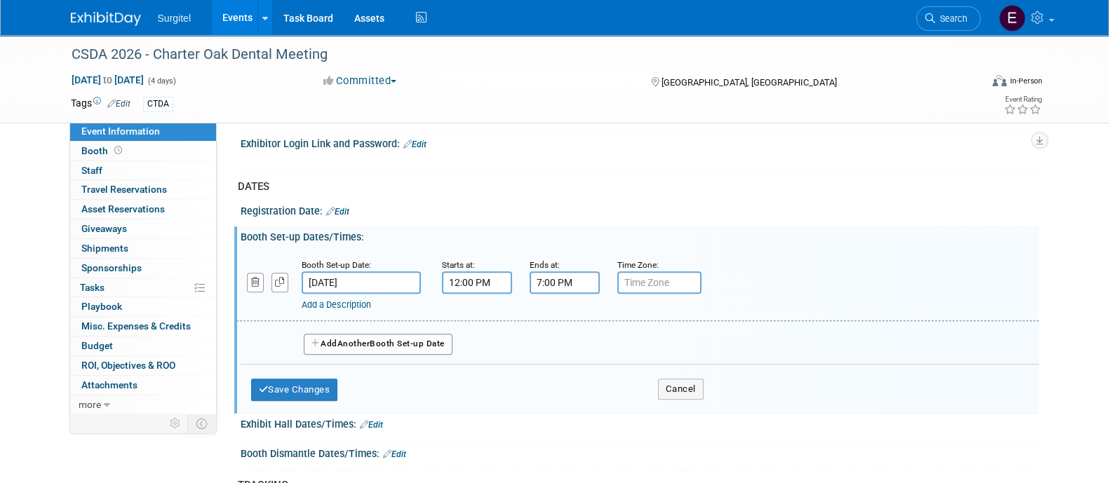
click at [560, 271] on input "7:00 PM" at bounding box center [564, 282] width 70 height 22
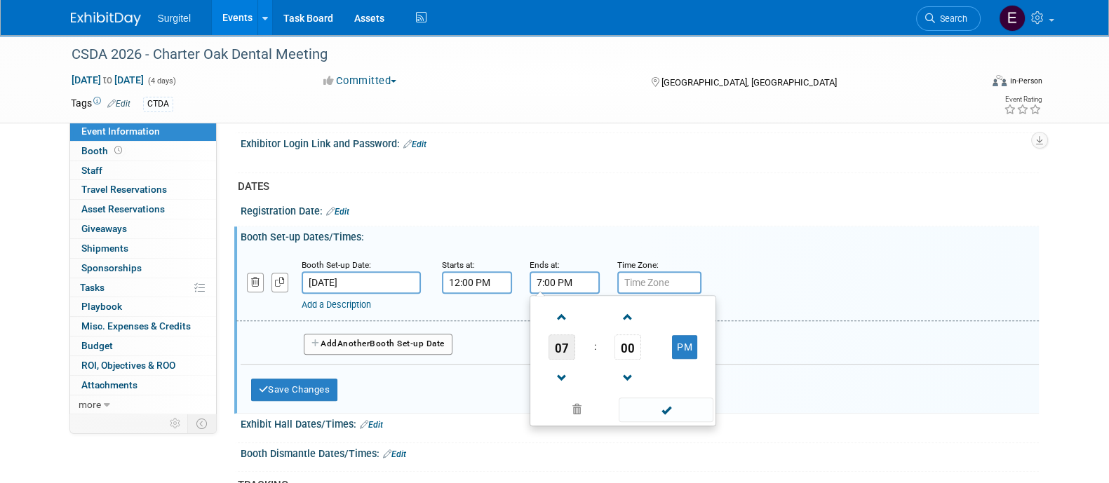
click at [574, 344] on span "07" at bounding box center [561, 346] width 27 height 25
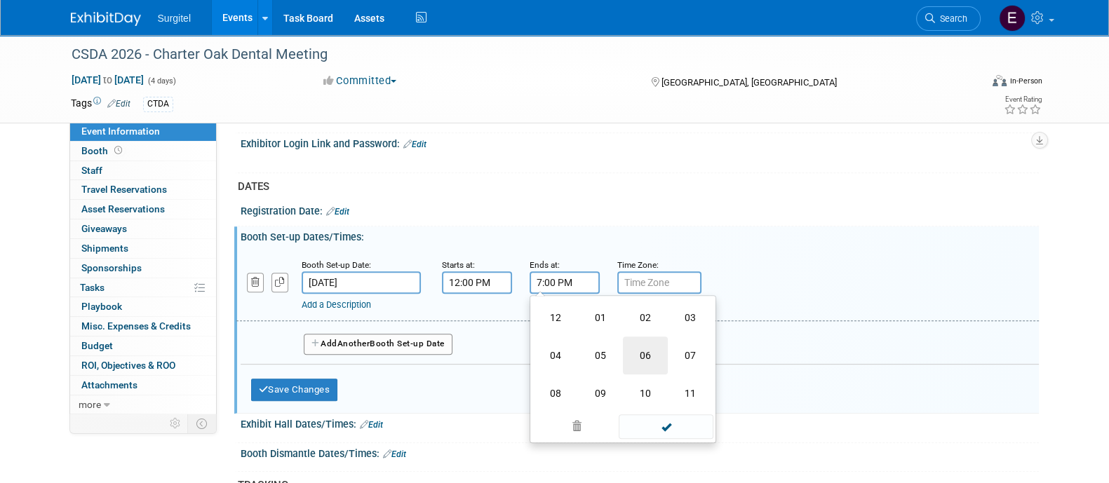
click at [632, 352] on td "06" at bounding box center [645, 356] width 45 height 38
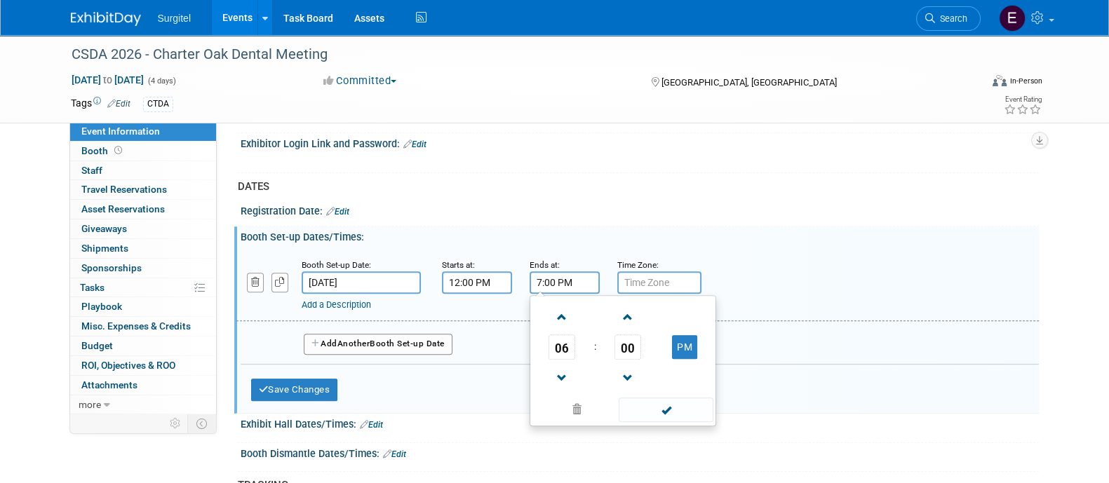
type input "6:00 PM"
click at [656, 398] on span at bounding box center [665, 410] width 95 height 25
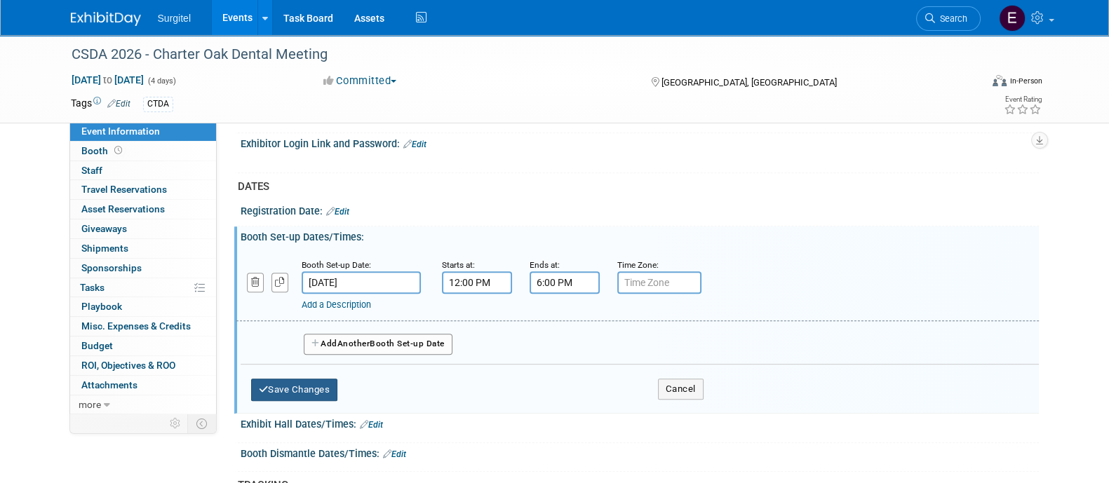
click at [309, 384] on button "Save Changes" at bounding box center [294, 390] width 87 height 22
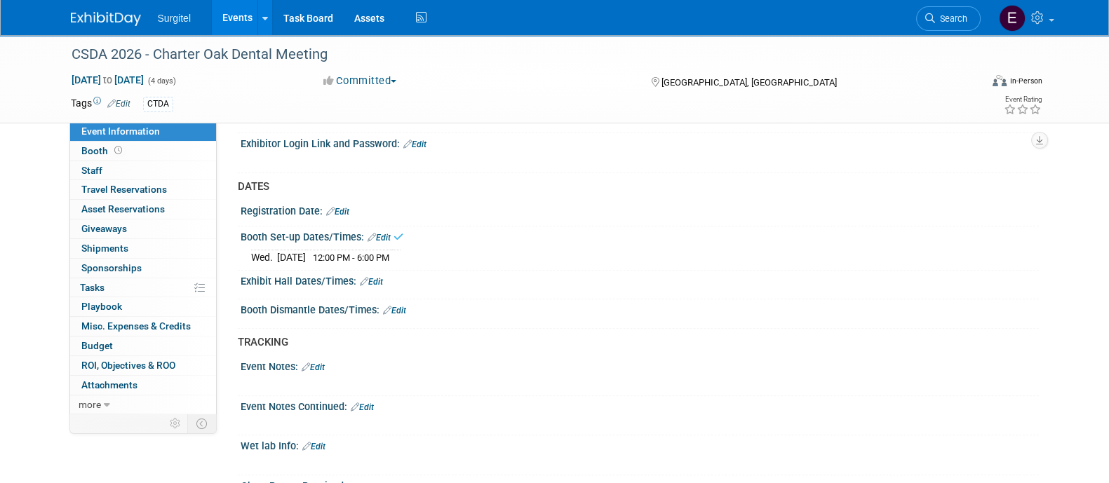
click at [372, 277] on link "Edit" at bounding box center [371, 282] width 23 height 10
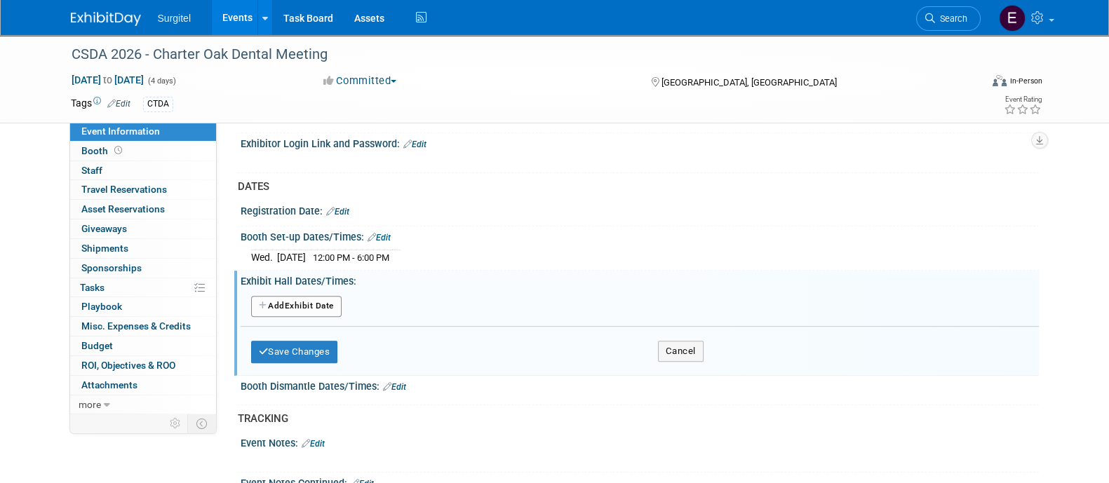
click at [319, 296] on button "Add Another Exhibit Date" at bounding box center [296, 306] width 90 height 21
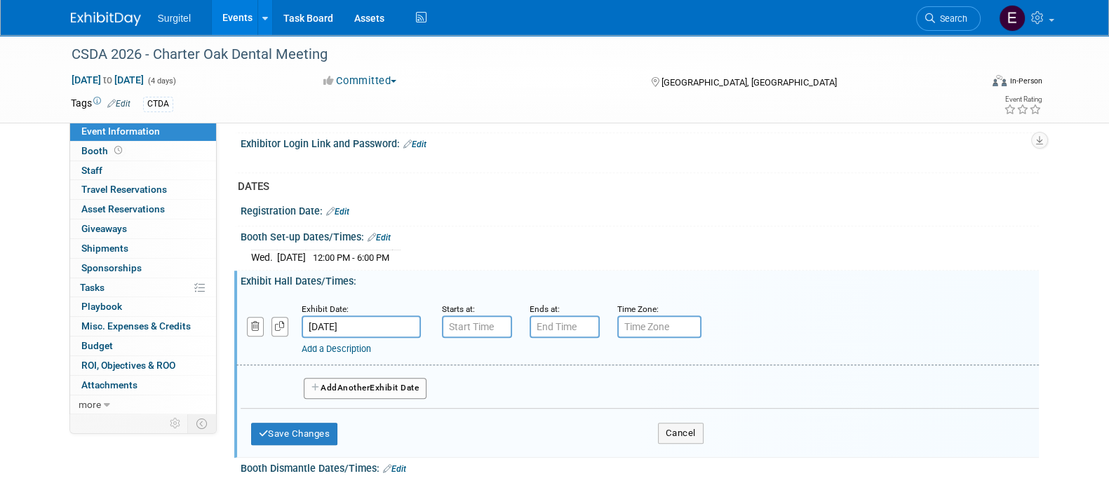
click at [382, 233] on link "Edit" at bounding box center [378, 238] width 23 height 10
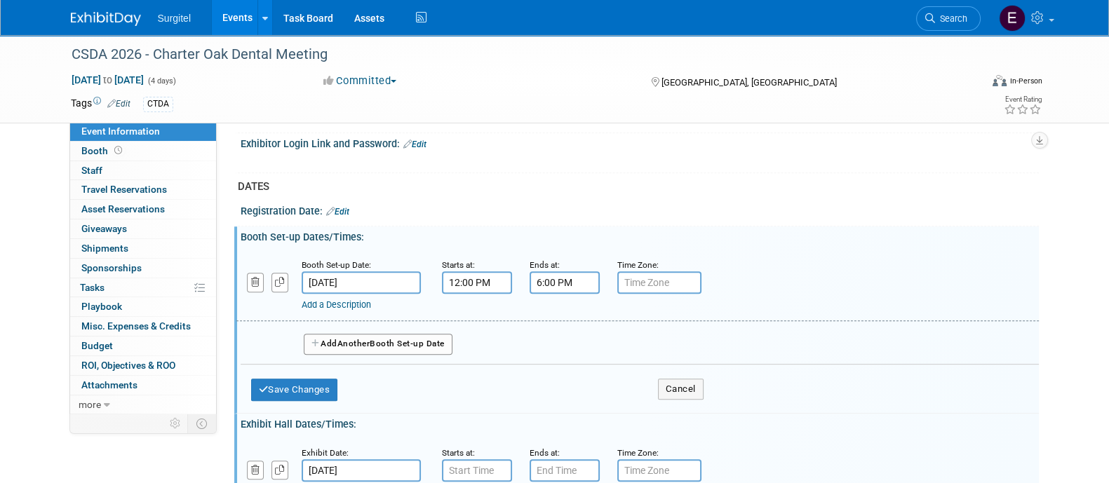
click at [376, 348] on div "Add Another Booth Set-up Date" at bounding box center [640, 339] width 798 height 37
click at [376, 338] on button "Add Another Booth Set-up Date" at bounding box center [378, 344] width 149 height 21
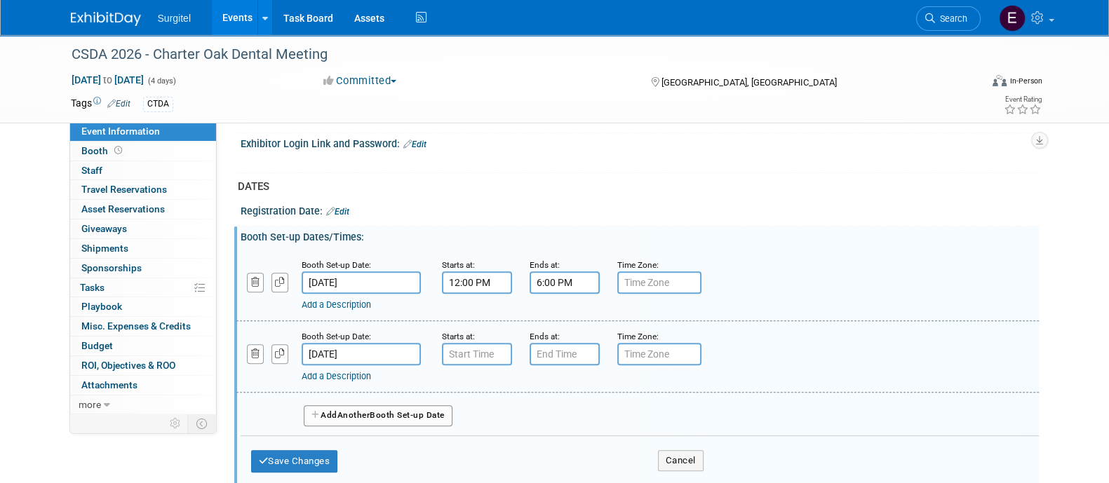
type input "7:00 AM"
click at [482, 343] on input "7:00 AM" at bounding box center [477, 354] width 70 height 22
click at [589, 469] on span at bounding box center [578, 481] width 95 height 25
click at [567, 353] on input "7:00 PM" at bounding box center [564, 354] width 70 height 22
click at [567, 421] on span "07" at bounding box center [561, 418] width 27 height 25
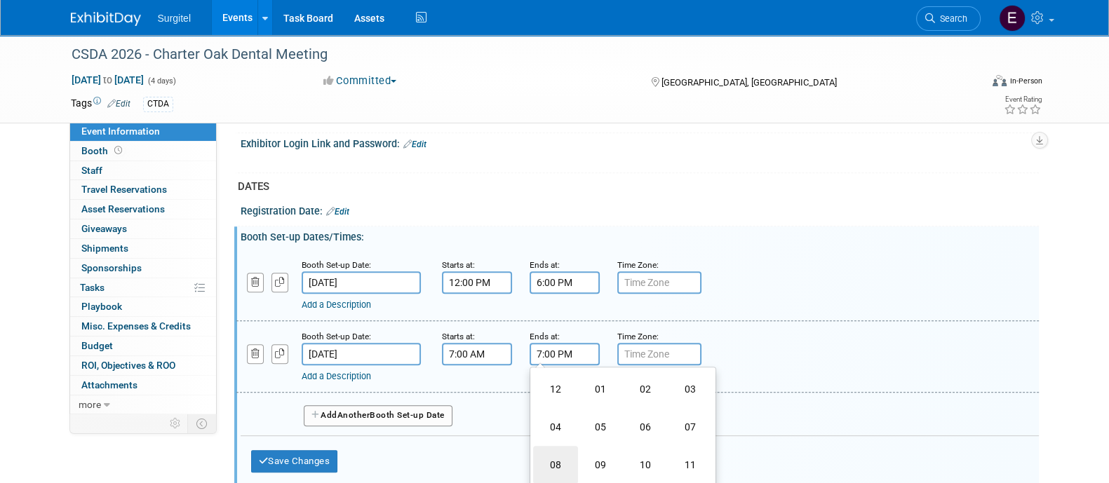
click at [567, 450] on td "08" at bounding box center [555, 465] width 45 height 38
click at [680, 412] on button "PM" at bounding box center [684, 419] width 25 height 24
type input "8:00 AM"
click at [683, 469] on span at bounding box center [665, 481] width 95 height 25
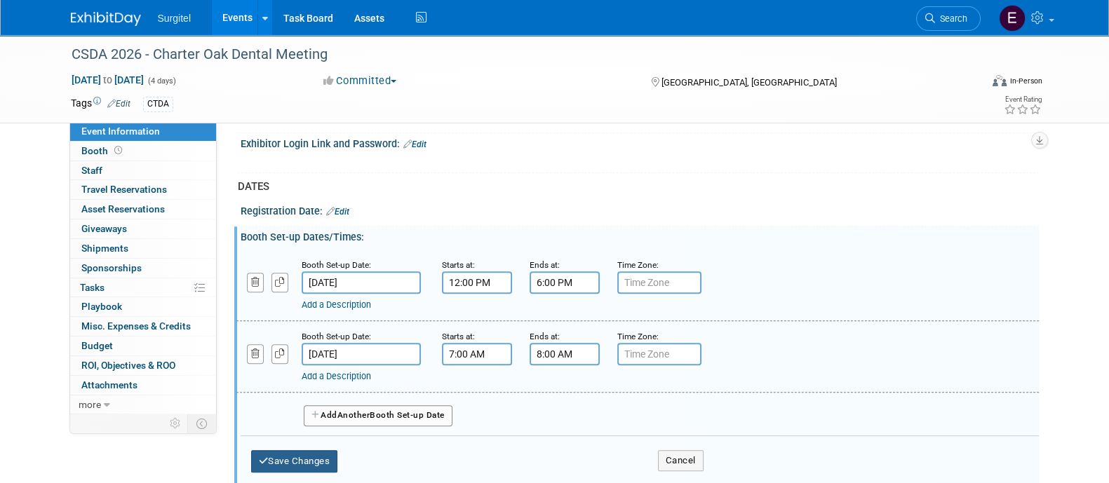
click at [287, 451] on button "Save Changes" at bounding box center [294, 461] width 87 height 22
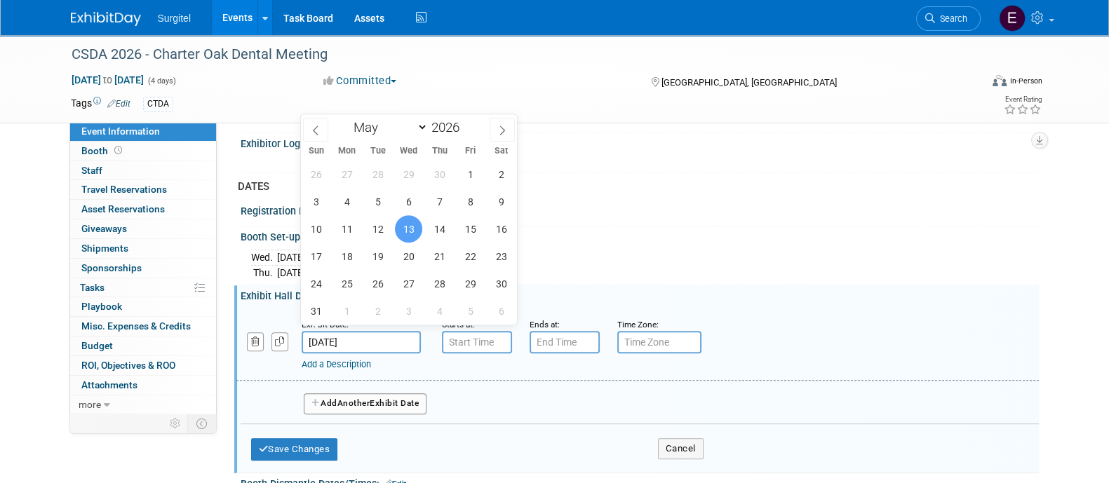
click at [396, 334] on input "[DATE]" at bounding box center [361, 342] width 119 height 22
click at [454, 222] on div "26 27 28 29 30 1 2 3 4 5 6 7 8 9 10 11 12 13 14 15 16 17 18 19 20 21 22 23 24 2…" at bounding box center [409, 243] width 216 height 164
click at [445, 223] on span "14" at bounding box center [439, 228] width 27 height 27
type input "[DATE]"
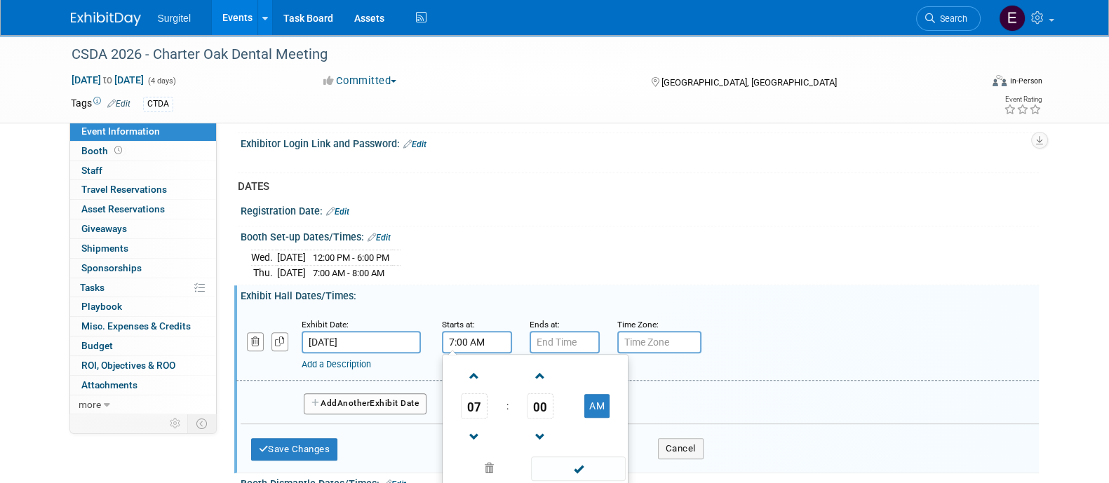
click at [470, 340] on input "7:00 AM" at bounding box center [477, 342] width 70 height 22
click at [471, 393] on span "07" at bounding box center [474, 405] width 27 height 25
click at [470, 448] on td "08" at bounding box center [467, 452] width 45 height 38
type input "8:00 AM"
click at [593, 459] on span at bounding box center [578, 468] width 95 height 25
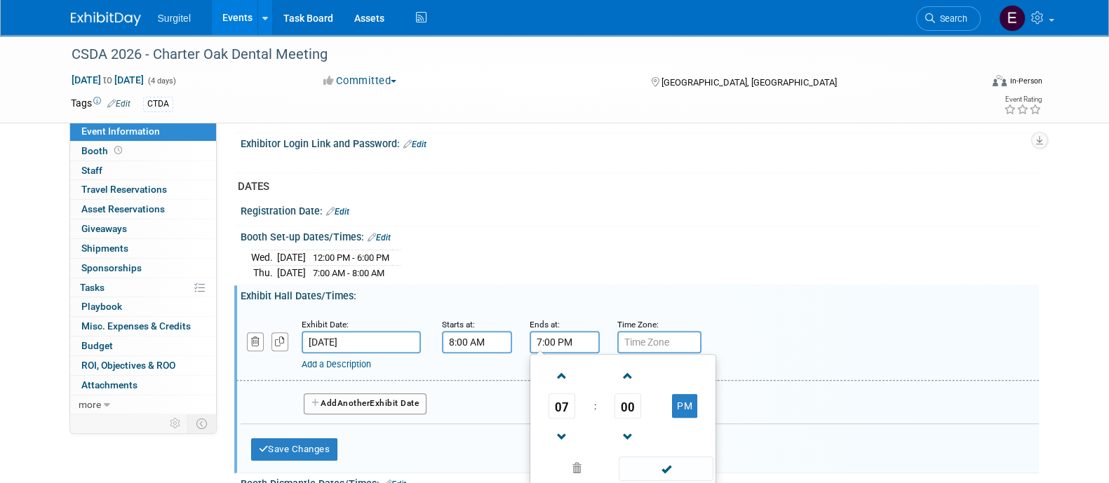
click at [566, 331] on input "7:00 PM" at bounding box center [564, 342] width 70 height 22
click at [561, 395] on span "07" at bounding box center [561, 405] width 27 height 25
click at [583, 401] on td "05" at bounding box center [600, 414] width 45 height 38
click at [632, 400] on span "00" at bounding box center [627, 405] width 27 height 25
click at [639, 409] on td "30" at bounding box center [645, 414] width 45 height 38
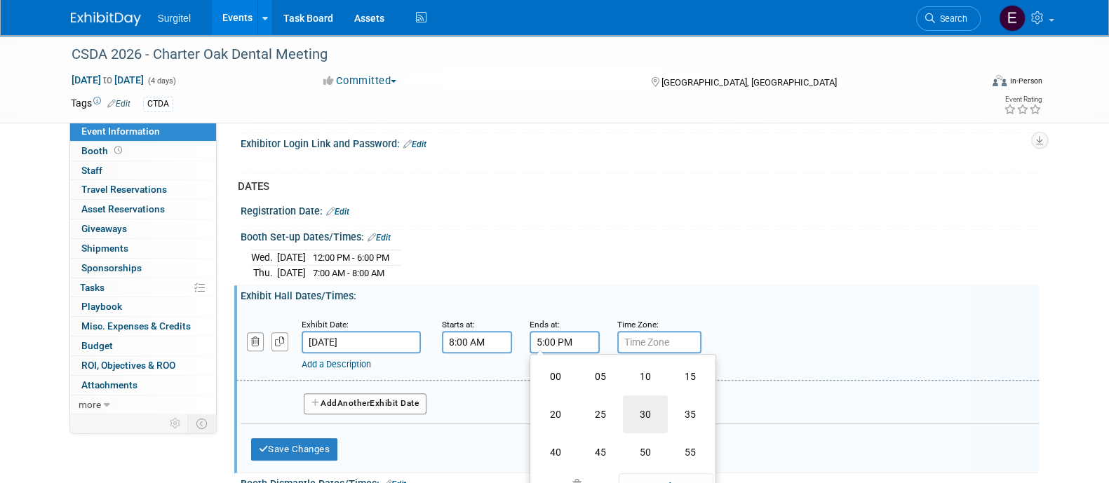
type input "5:30 PM"
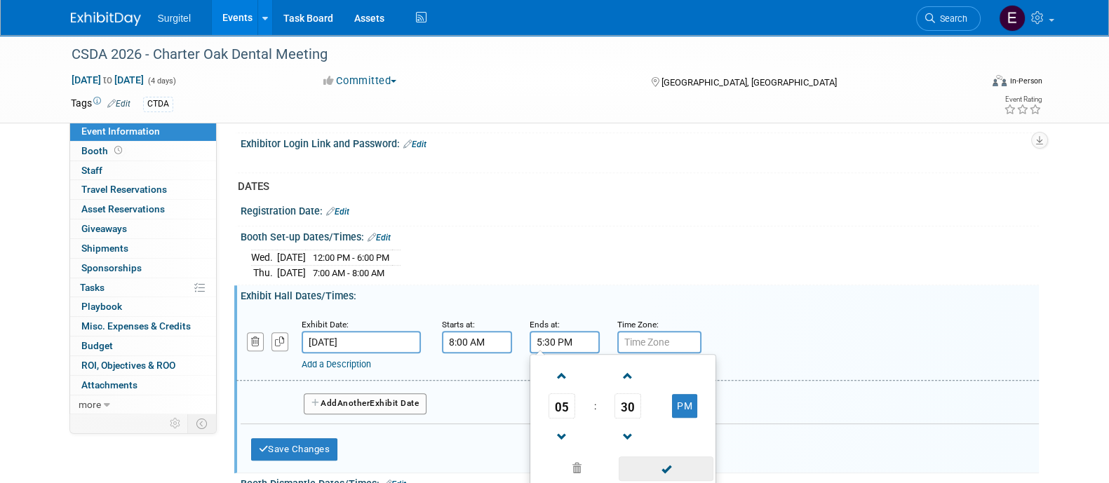
click at [672, 461] on span at bounding box center [665, 468] width 95 height 25
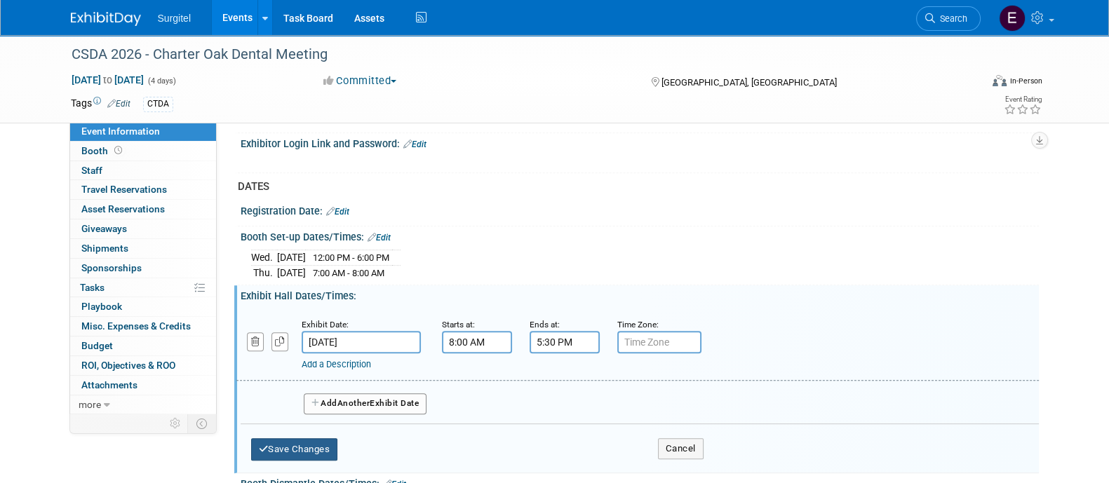
click at [291, 440] on button "Save Changes" at bounding box center [294, 449] width 87 height 22
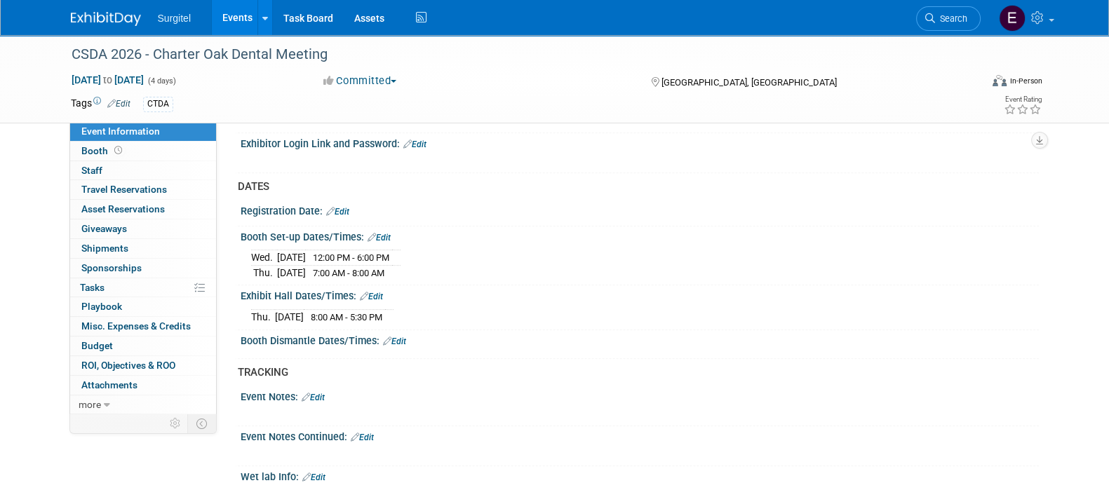
click at [381, 292] on link "Edit" at bounding box center [371, 297] width 23 height 10
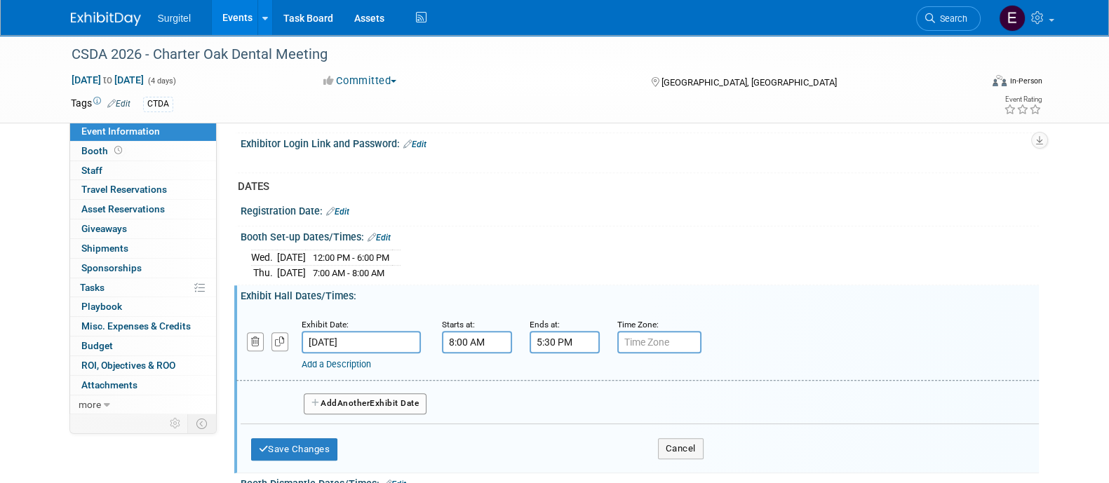
click at [360, 398] on span "Another" at bounding box center [353, 403] width 33 height 10
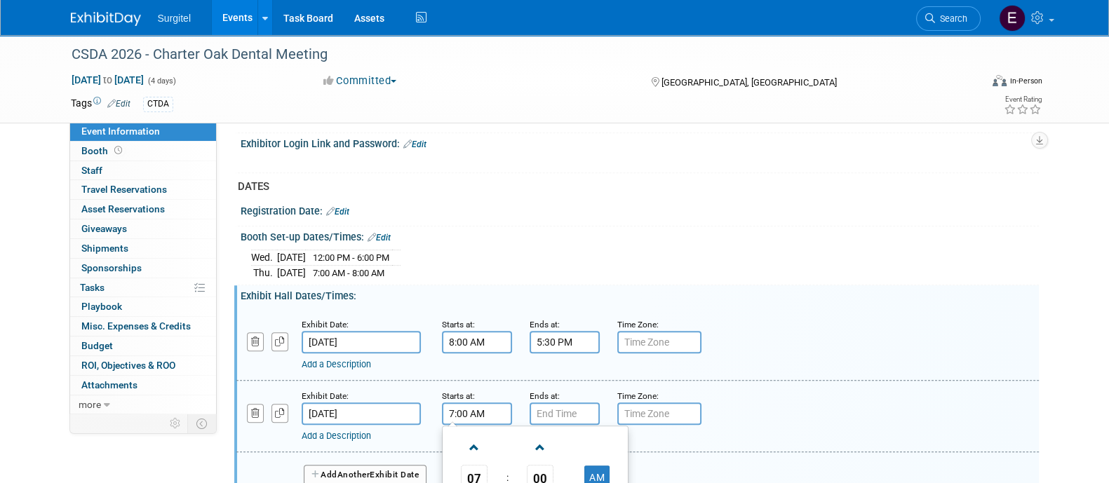
click at [498, 402] on input "7:00 AM" at bounding box center [477, 413] width 70 height 22
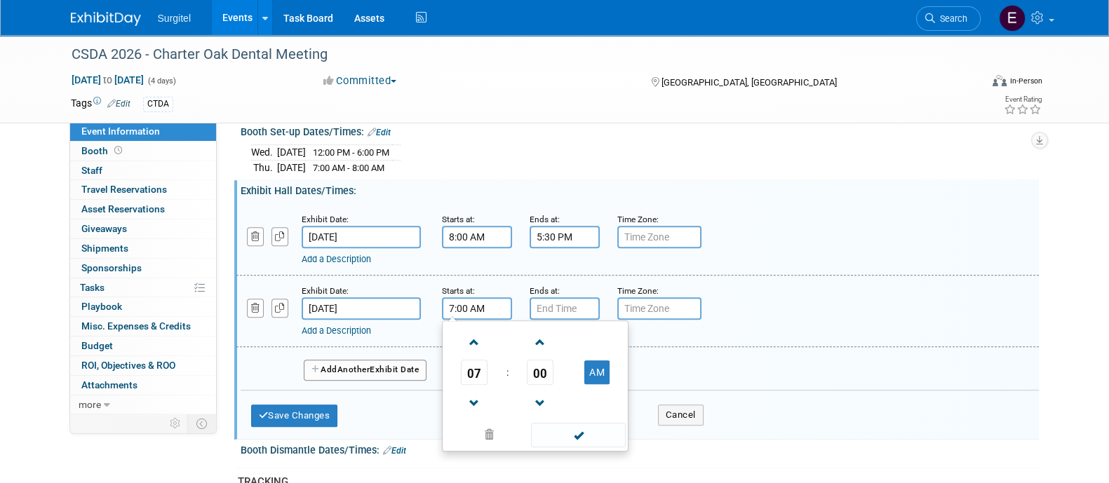
scroll to position [886, 0]
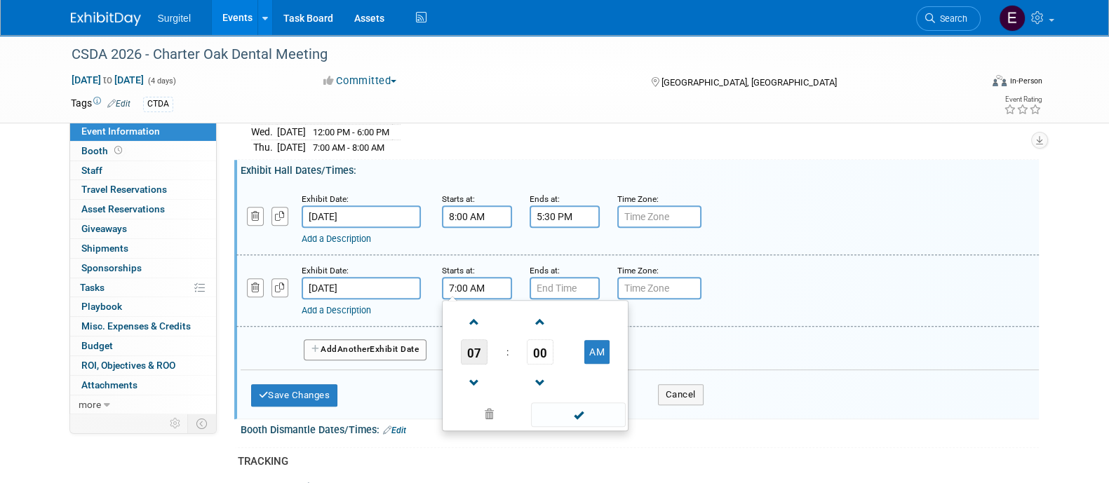
click at [478, 339] on span "07" at bounding box center [474, 351] width 27 height 25
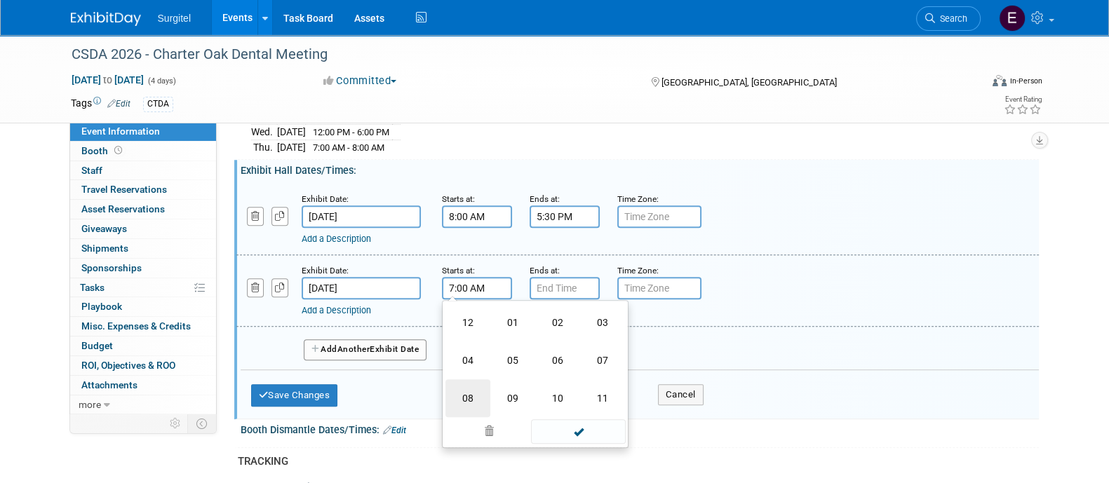
click at [488, 384] on td "08" at bounding box center [467, 398] width 45 height 38
type input "8:00 AM"
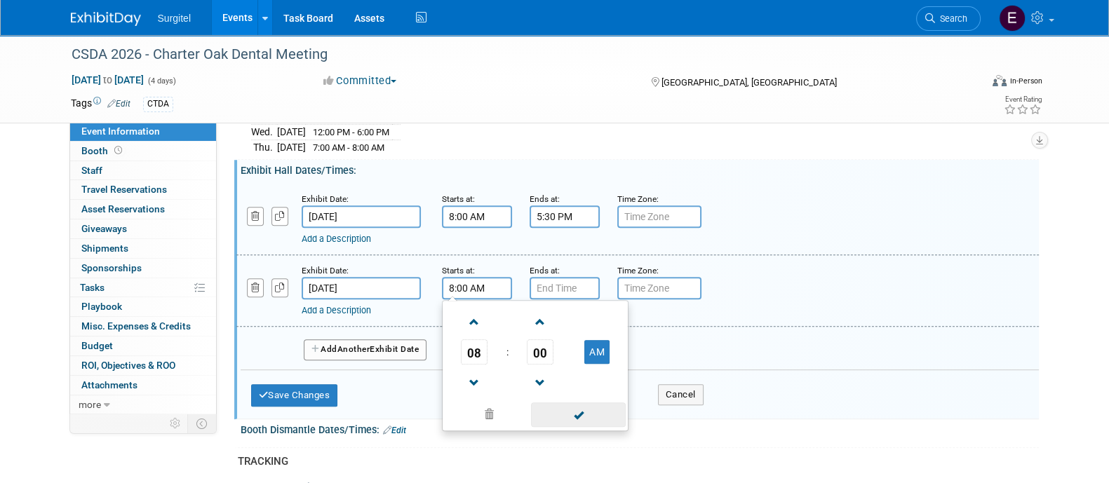
click at [573, 402] on span at bounding box center [578, 414] width 95 height 25
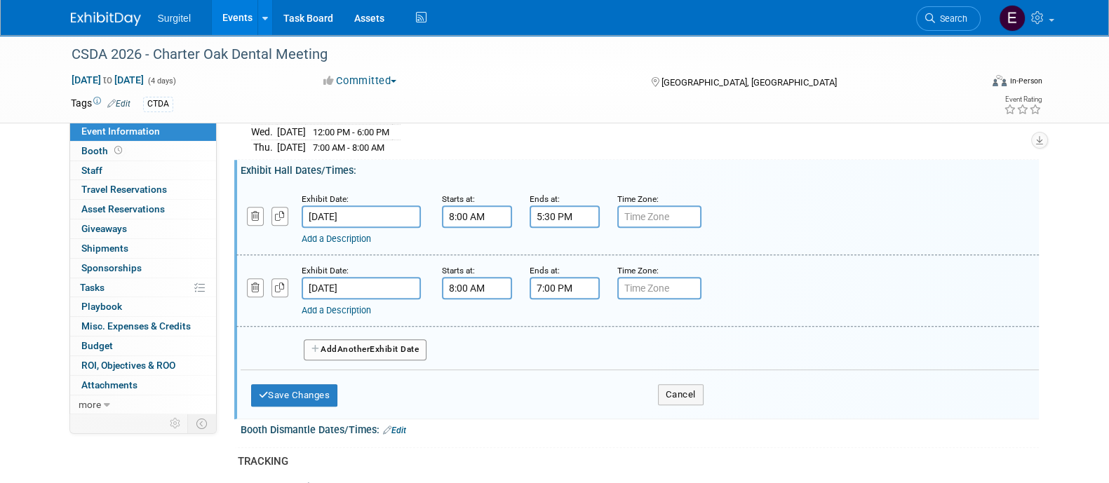
click at [562, 277] on input "7:00 PM" at bounding box center [564, 288] width 70 height 22
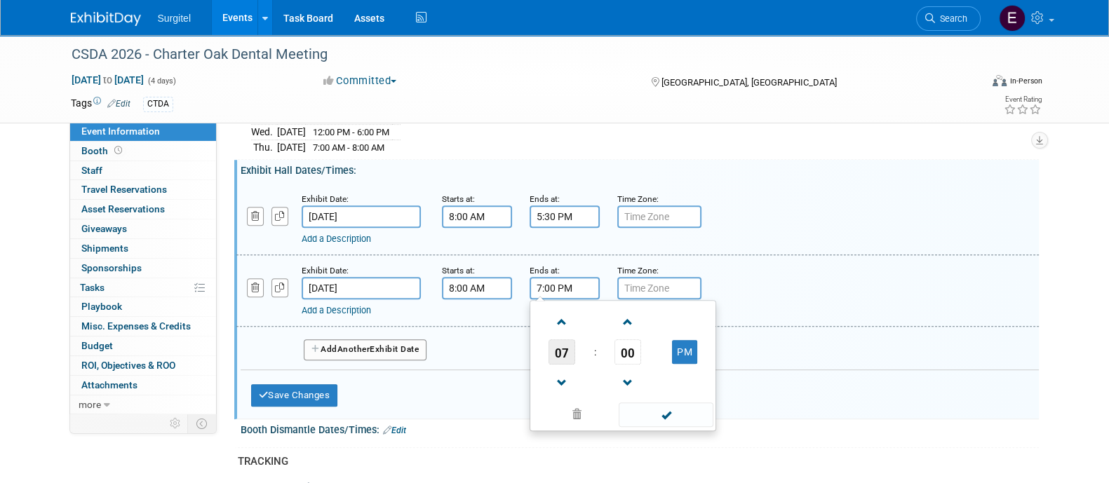
click at [558, 346] on span "07" at bounding box center [561, 351] width 27 height 25
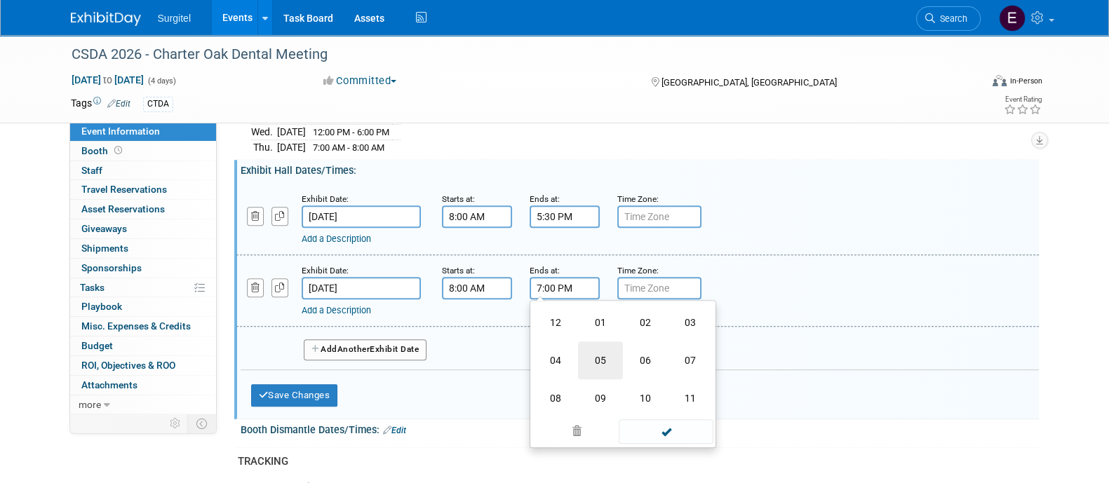
click at [601, 349] on td "05" at bounding box center [600, 360] width 45 height 38
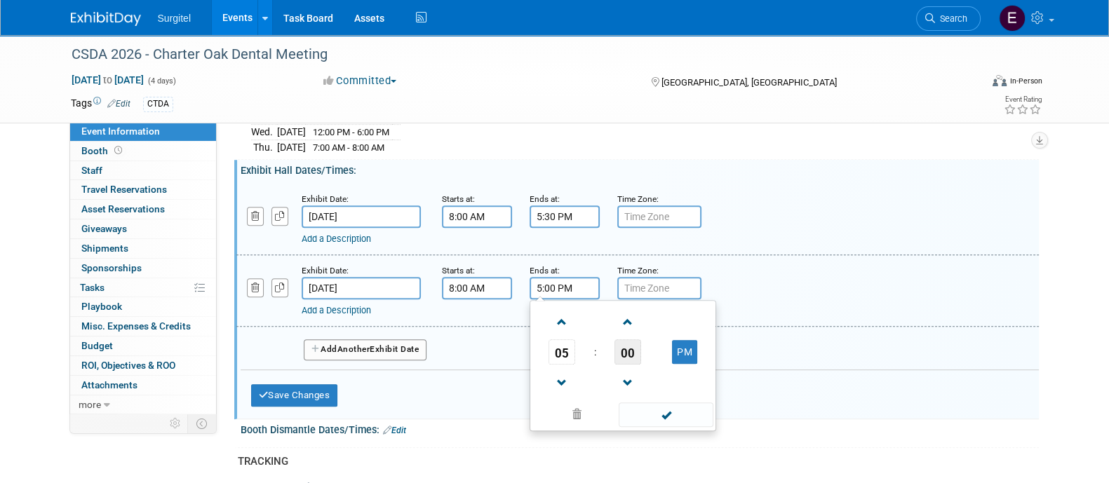
click at [618, 349] on span "00" at bounding box center [627, 351] width 27 height 25
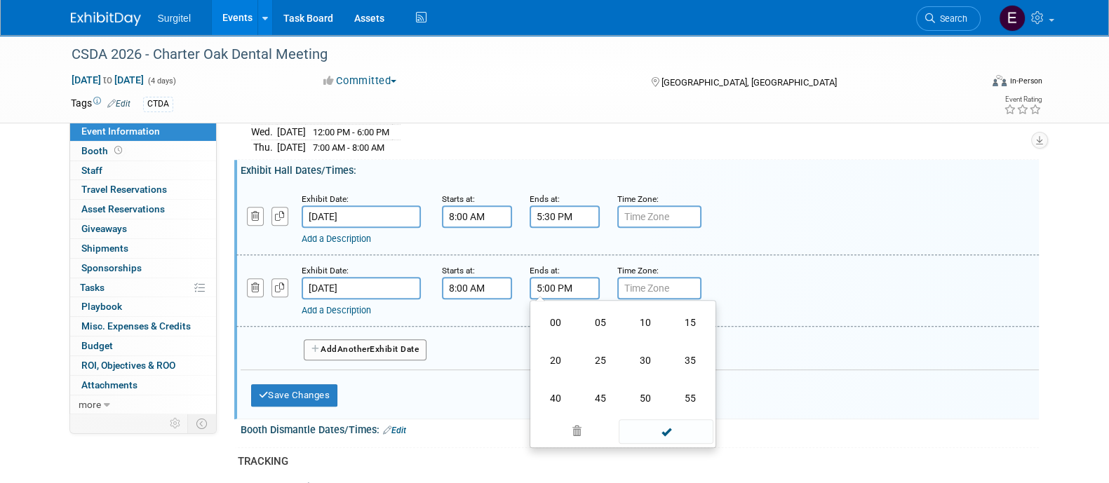
click at [618, 349] on td "25" at bounding box center [600, 360] width 45 height 38
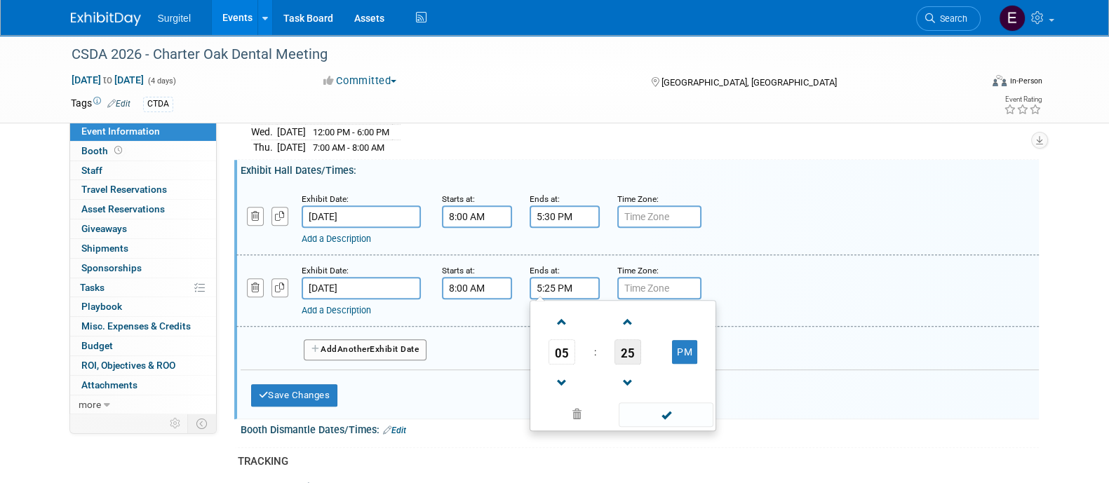
click at [640, 352] on span "25" at bounding box center [627, 351] width 27 height 25
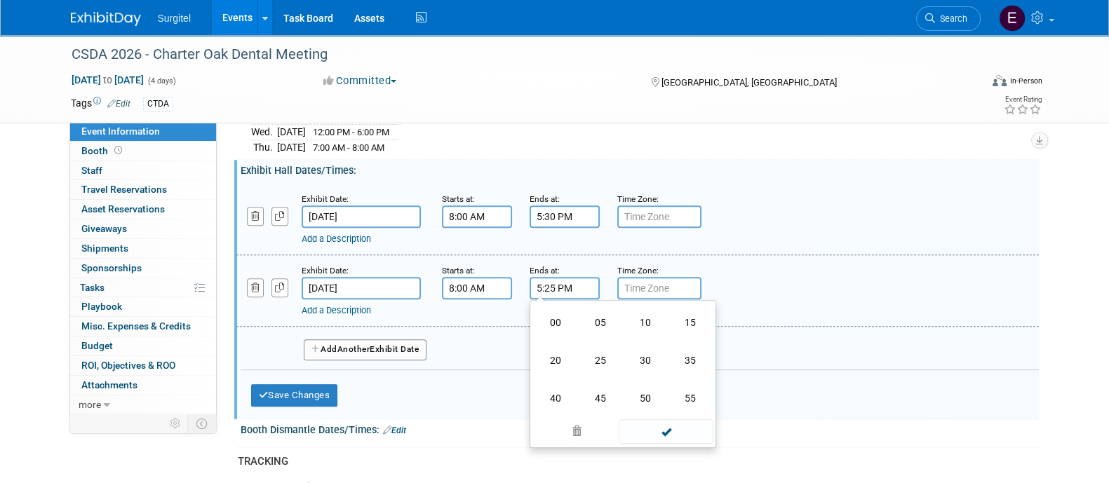
click at [640, 352] on td "30" at bounding box center [645, 360] width 45 height 38
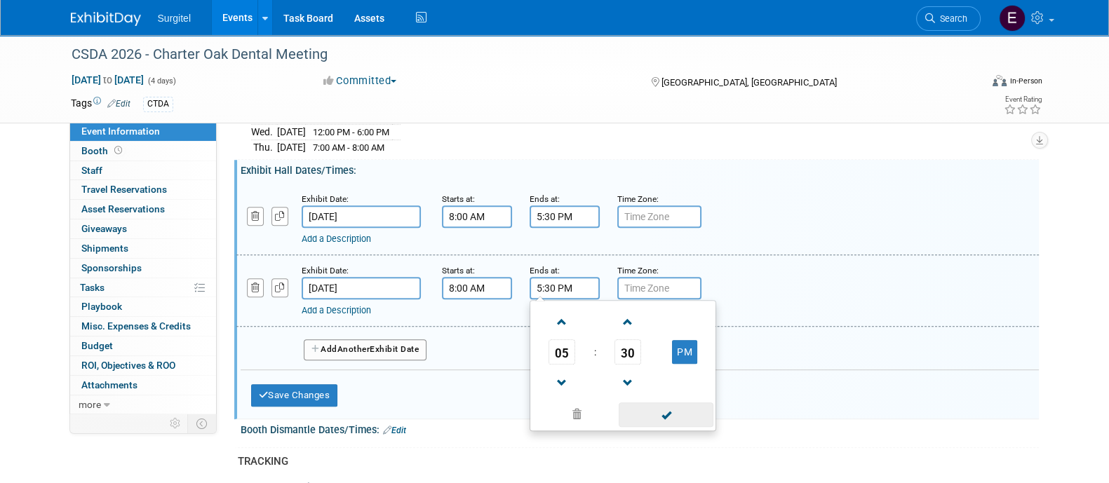
click at [664, 419] on span at bounding box center [665, 414] width 95 height 25
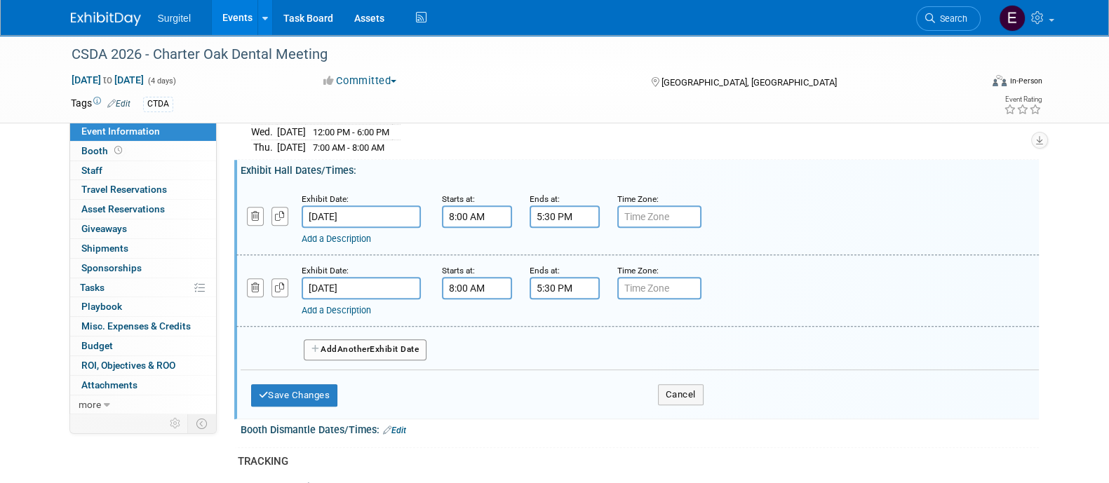
click at [575, 282] on input "5:30 PM" at bounding box center [564, 288] width 70 height 22
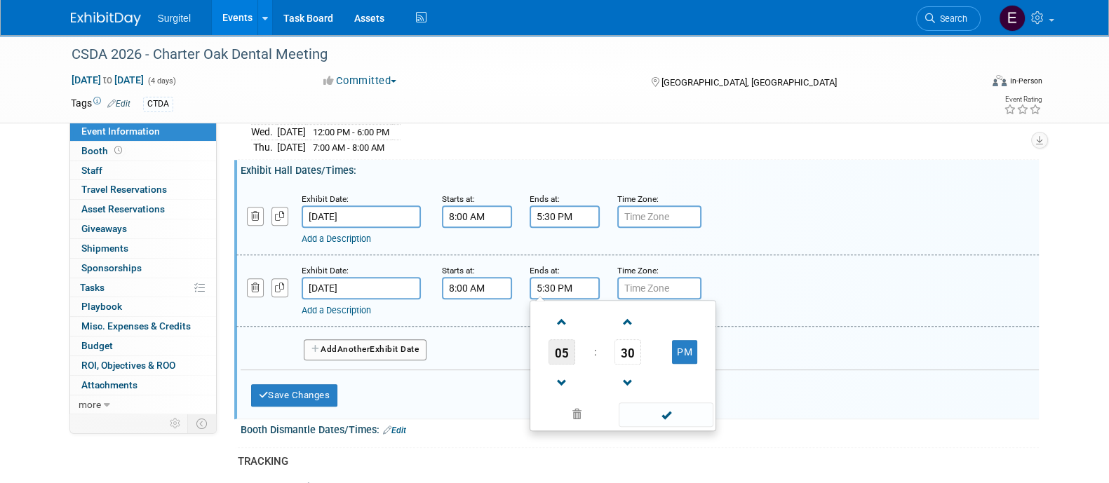
click at [562, 339] on span "05" at bounding box center [561, 351] width 27 height 25
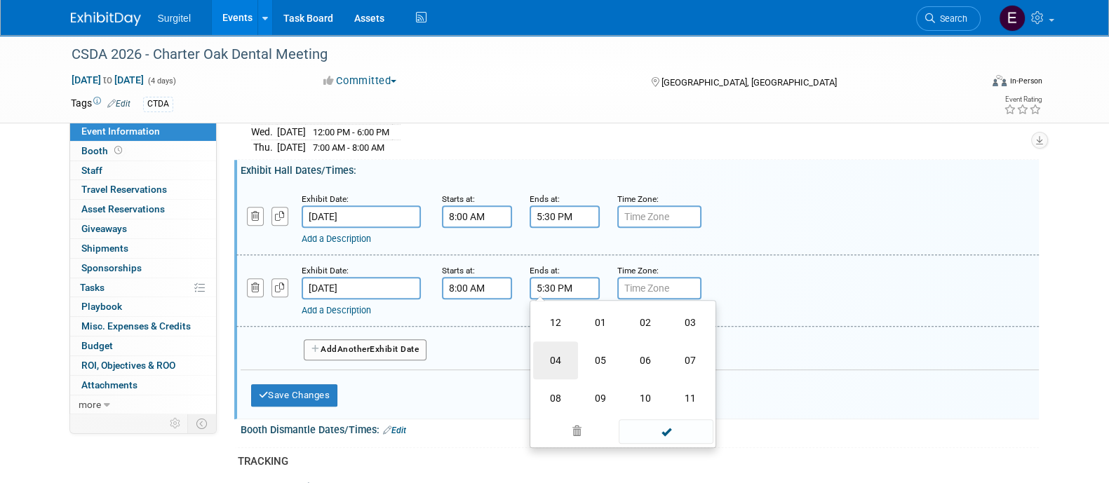
click at [567, 349] on td "04" at bounding box center [555, 360] width 45 height 38
type input "4:30 PM"
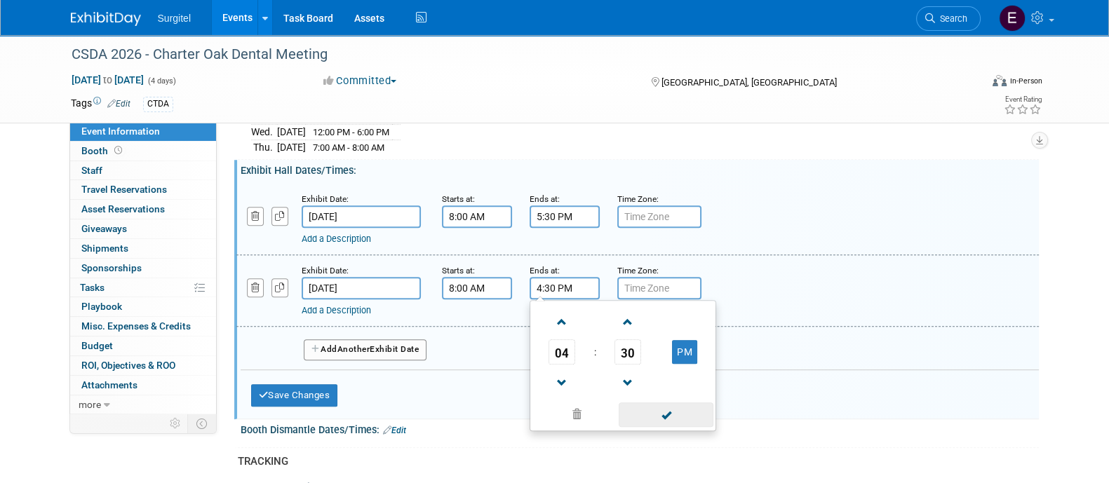
click at [663, 402] on span at bounding box center [665, 414] width 95 height 25
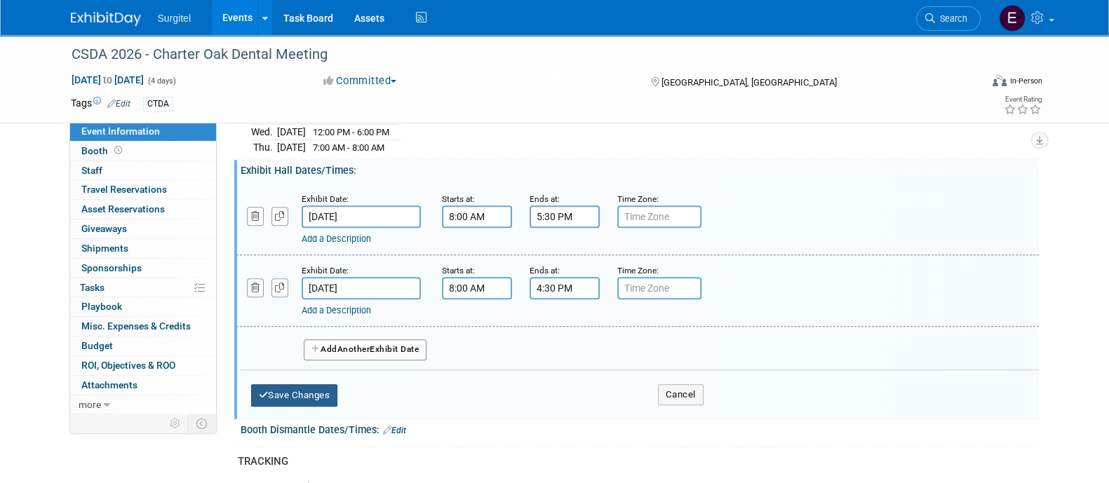
click at [294, 385] on button "Save Changes" at bounding box center [294, 395] width 87 height 22
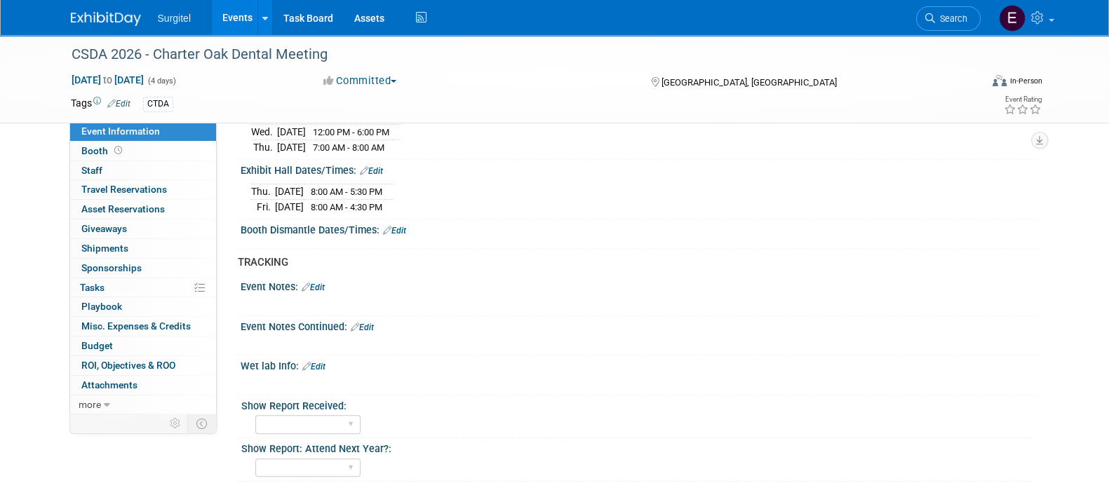
click at [381, 177] on div "Thu. May 14, 2026 8:00 AM - 5:30 PM Fri. May 15, 2026 8:00 AM - 4:30 PM Save Ch…" at bounding box center [640, 196] width 798 height 39
click at [377, 166] on link "Edit" at bounding box center [371, 171] width 23 height 10
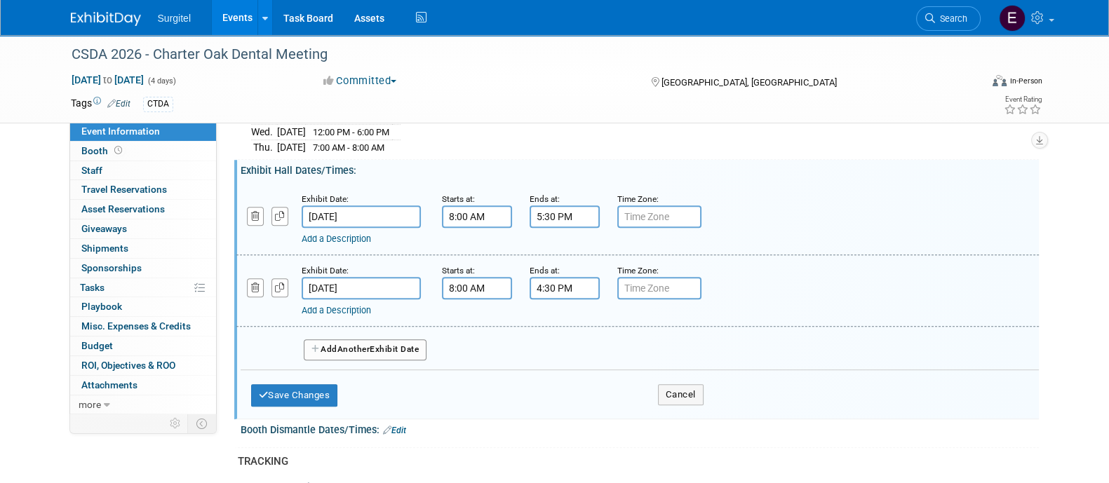
click at [374, 339] on button "Add Another Exhibit Date" at bounding box center [365, 349] width 123 height 21
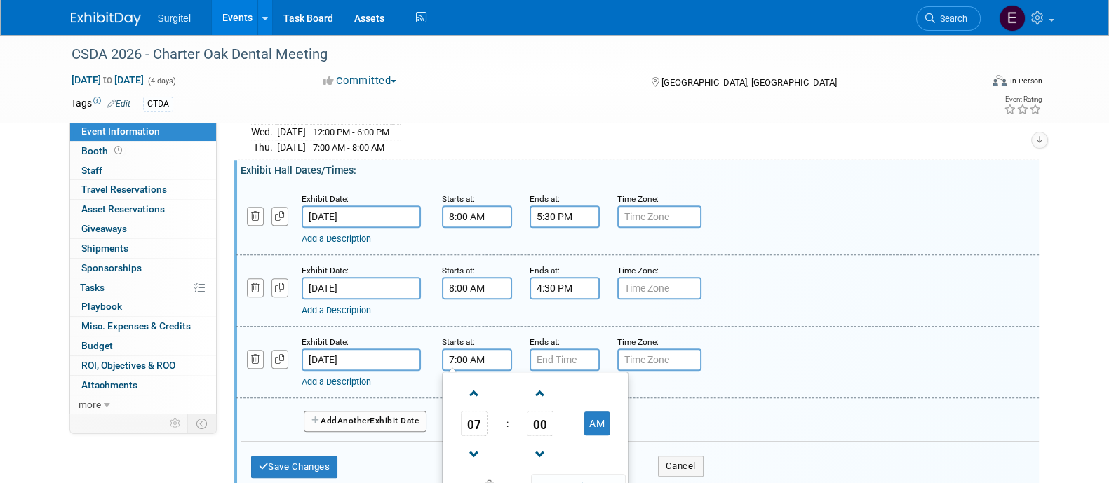
click at [465, 353] on input "7:00 AM" at bounding box center [477, 359] width 70 height 22
click at [470, 416] on span "07" at bounding box center [474, 423] width 27 height 25
click at [468, 456] on td "08" at bounding box center [467, 470] width 45 height 38
type input "8:00 AM"
click at [576, 474] on span at bounding box center [578, 486] width 95 height 25
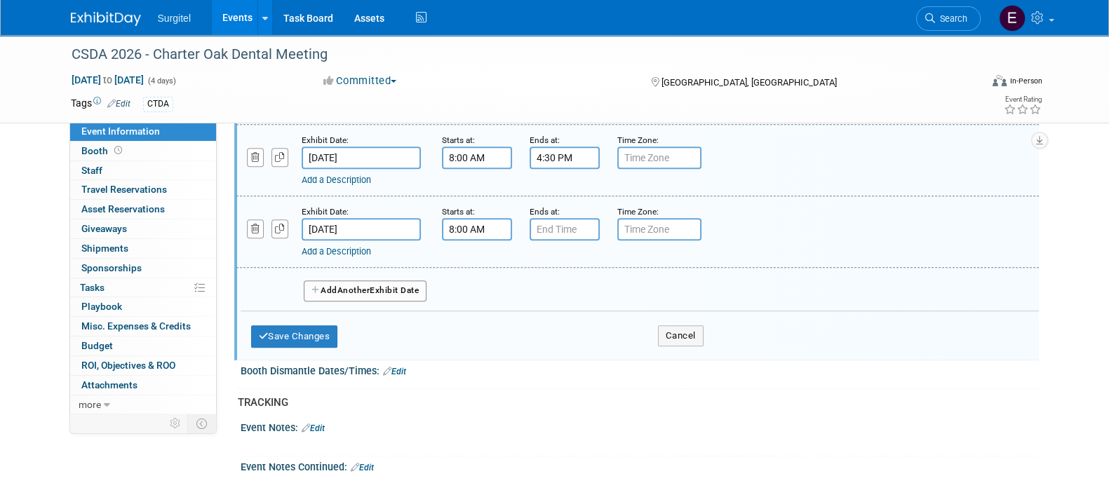
scroll to position [1022, 0]
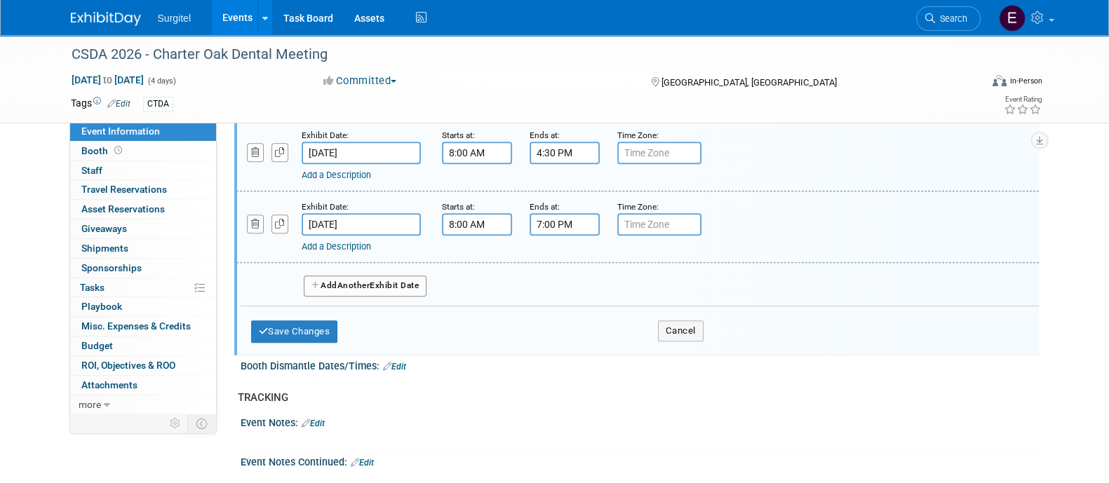
click at [553, 223] on input "7:00 PM" at bounding box center [564, 224] width 70 height 22
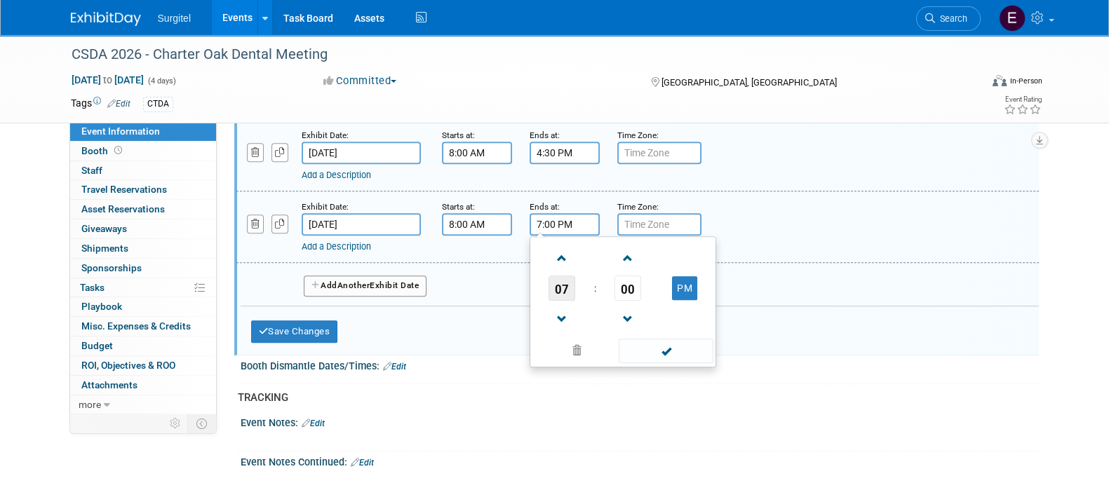
click at [557, 276] on span "07" at bounding box center [561, 288] width 27 height 25
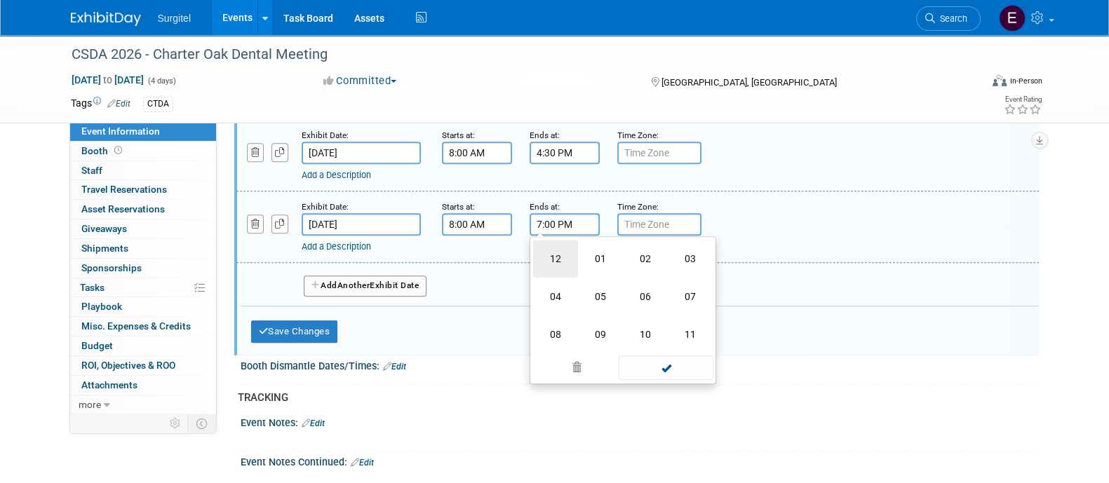
click at [548, 249] on td "12" at bounding box center [555, 259] width 45 height 38
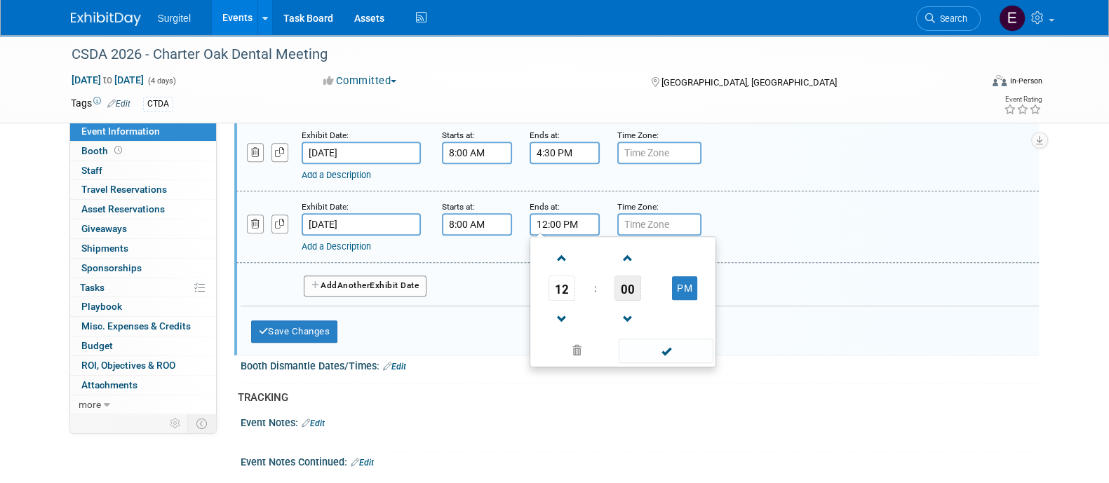
click at [624, 276] on span "00" at bounding box center [627, 288] width 27 height 25
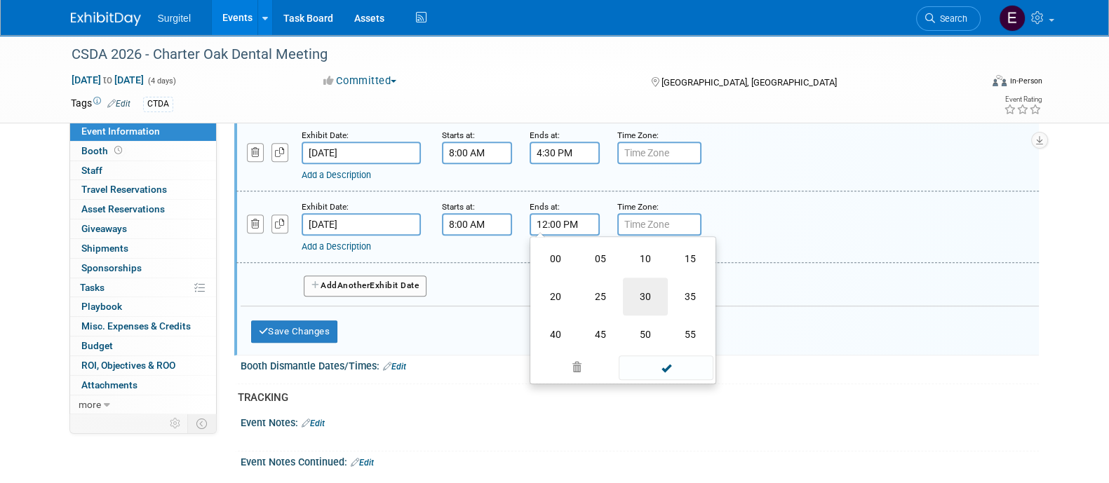
click at [649, 298] on td "30" at bounding box center [645, 297] width 45 height 38
type input "12:30 PM"
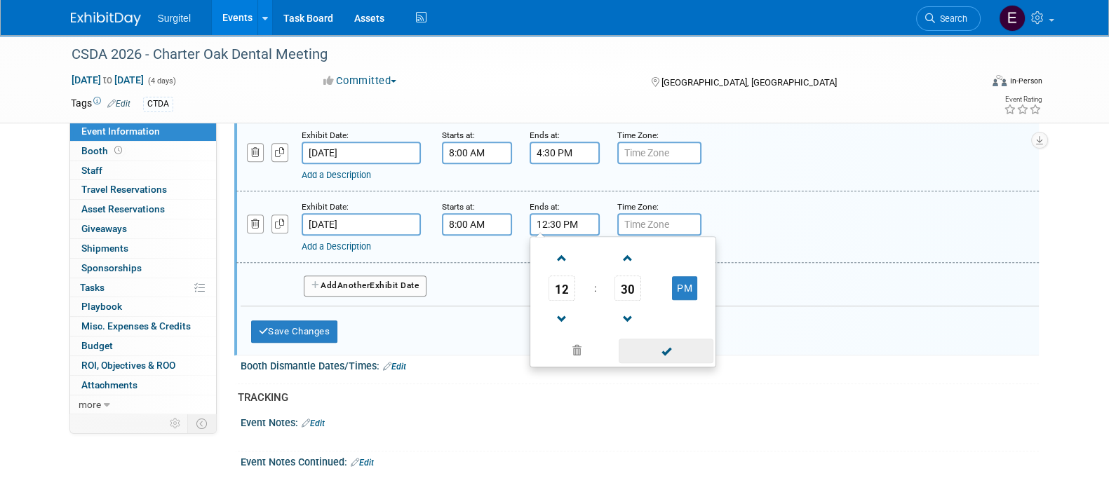
click at [671, 348] on span at bounding box center [665, 351] width 95 height 25
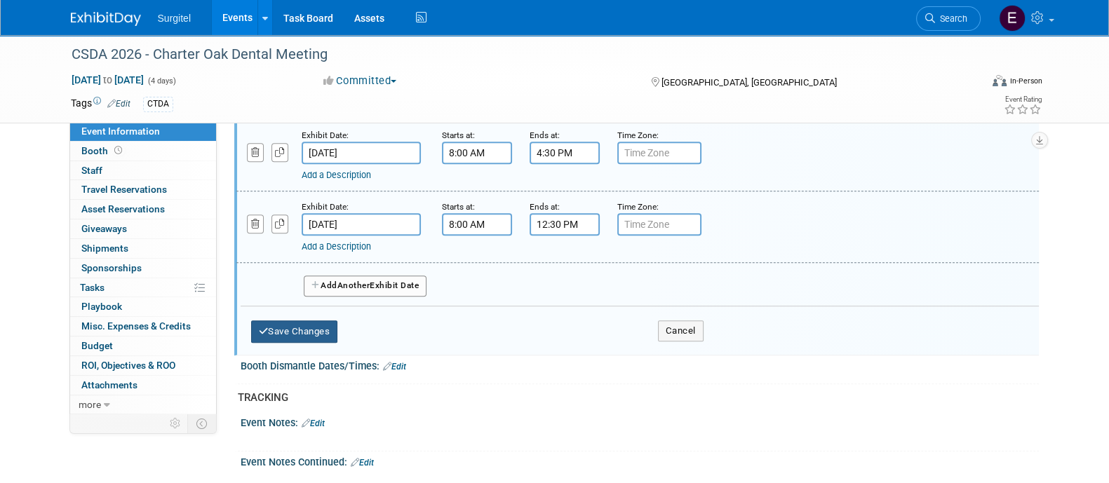
click at [330, 320] on button "Save Changes" at bounding box center [294, 331] width 87 height 22
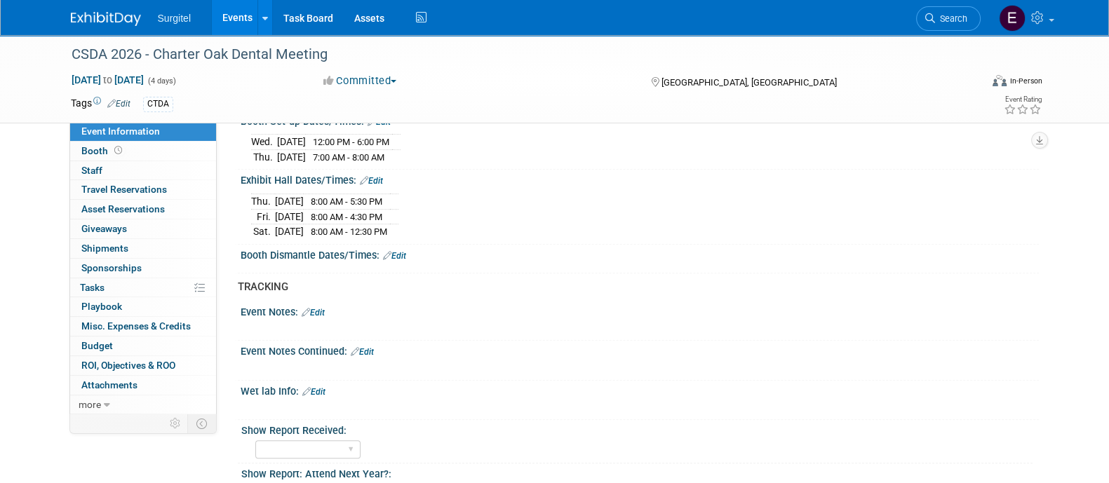
scroll to position [873, 0]
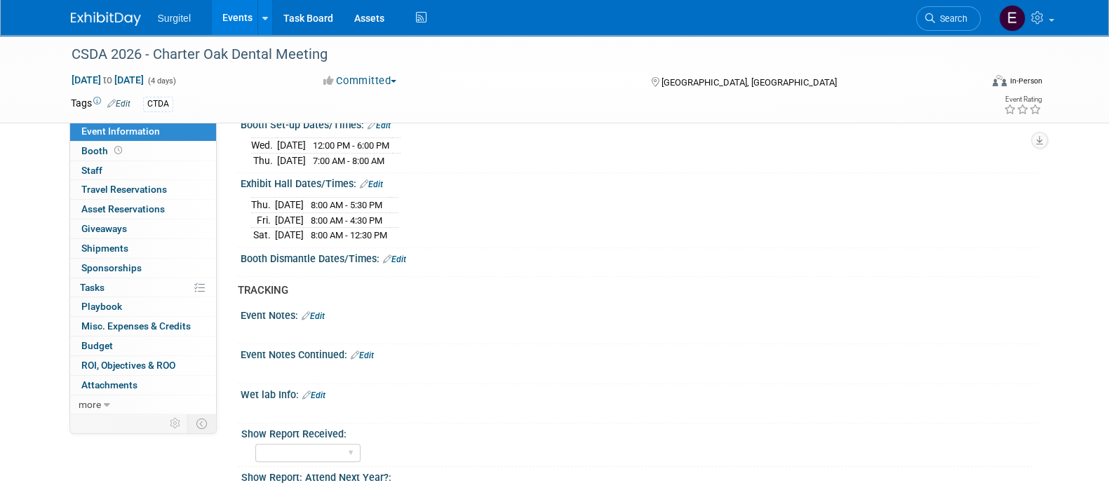
click at [399, 255] on link "Edit" at bounding box center [394, 260] width 23 height 10
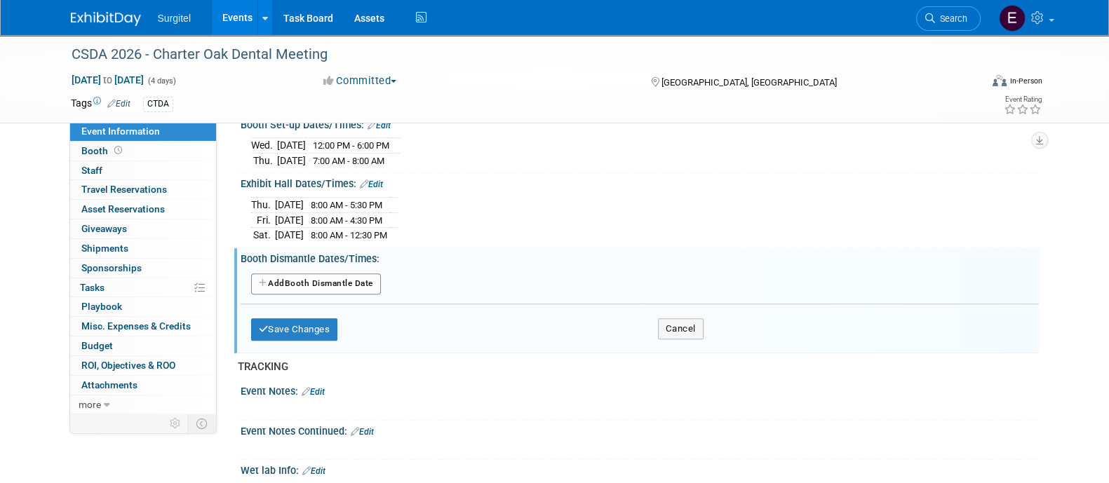
click at [372, 273] on button "Add Another Booth Dismantle Date" at bounding box center [316, 283] width 130 height 21
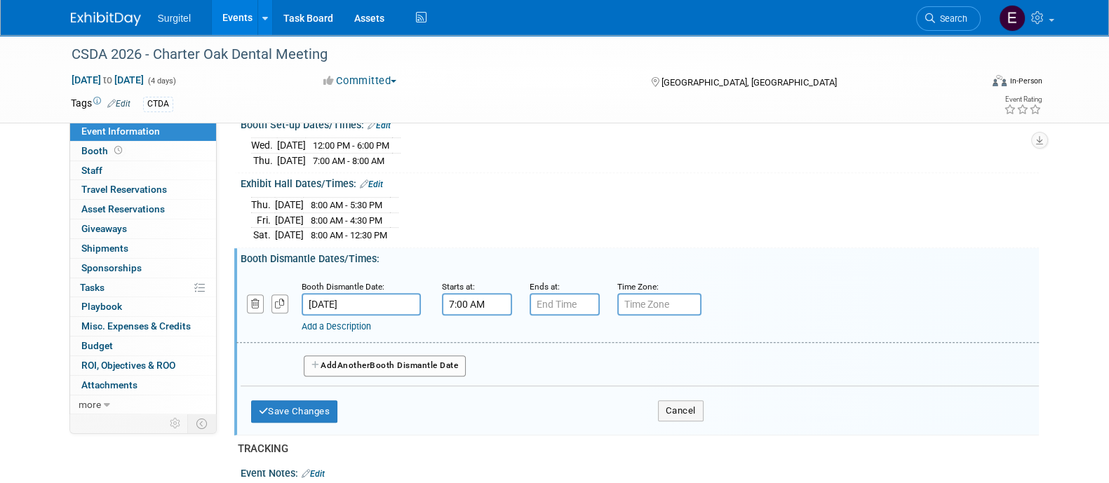
click at [475, 293] on input "7:00 AM" at bounding box center [477, 304] width 70 height 22
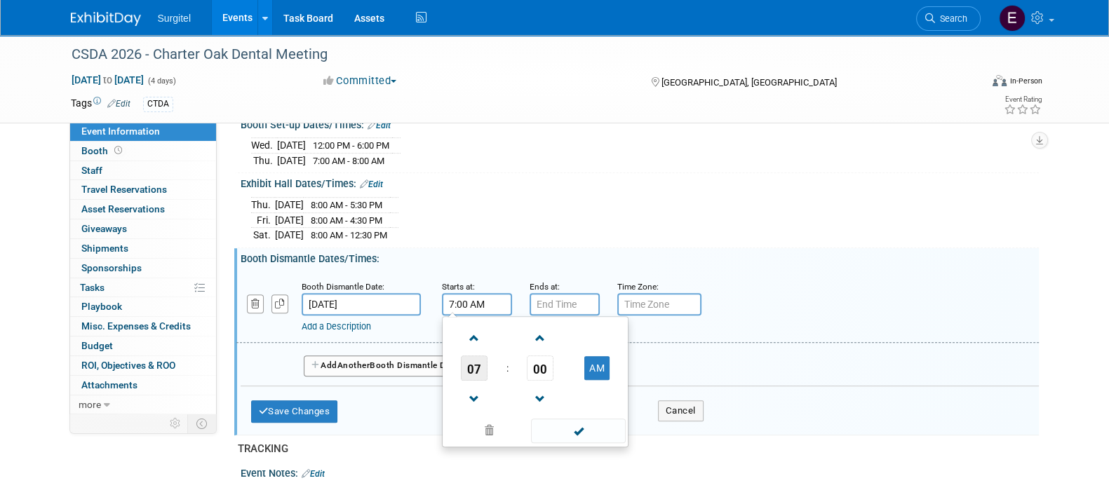
click at [480, 363] on span "07" at bounding box center [474, 367] width 27 height 25
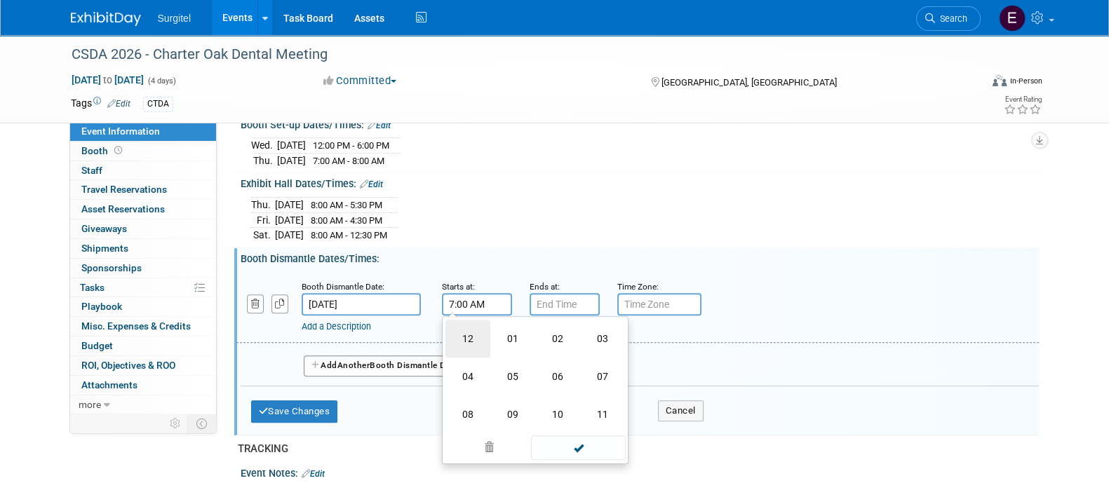
click at [478, 320] on td "12" at bounding box center [467, 339] width 45 height 38
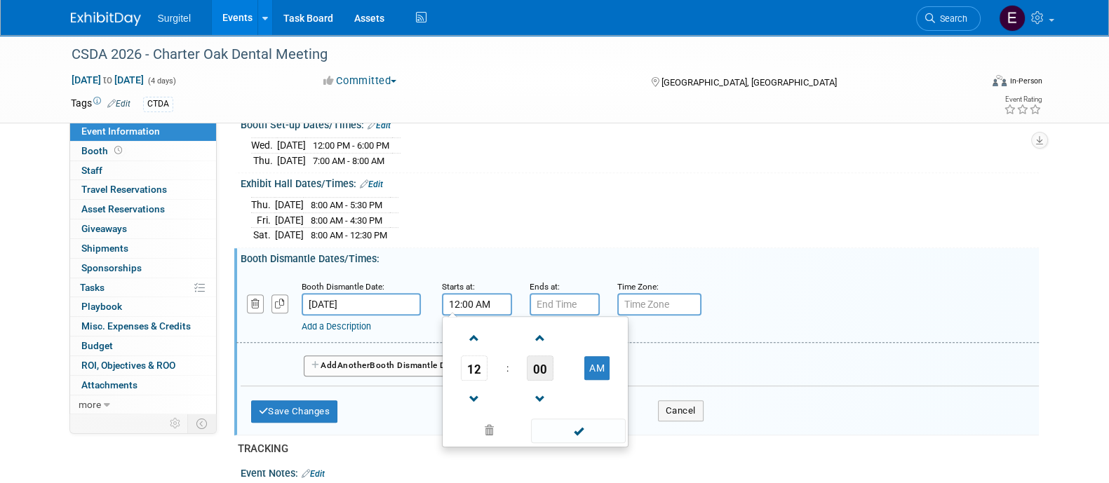
click at [543, 355] on span "00" at bounding box center [540, 367] width 27 height 25
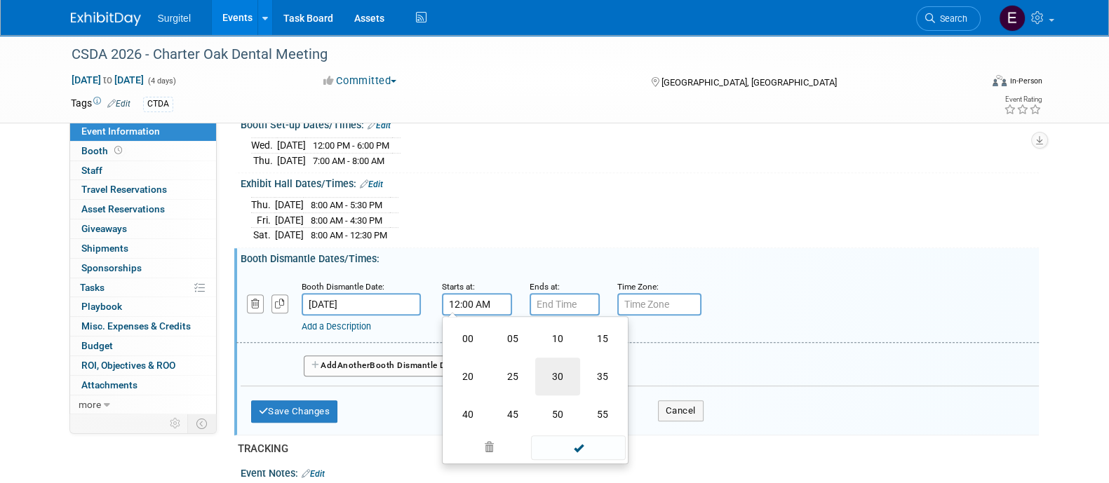
click at [554, 359] on td "30" at bounding box center [557, 377] width 45 height 38
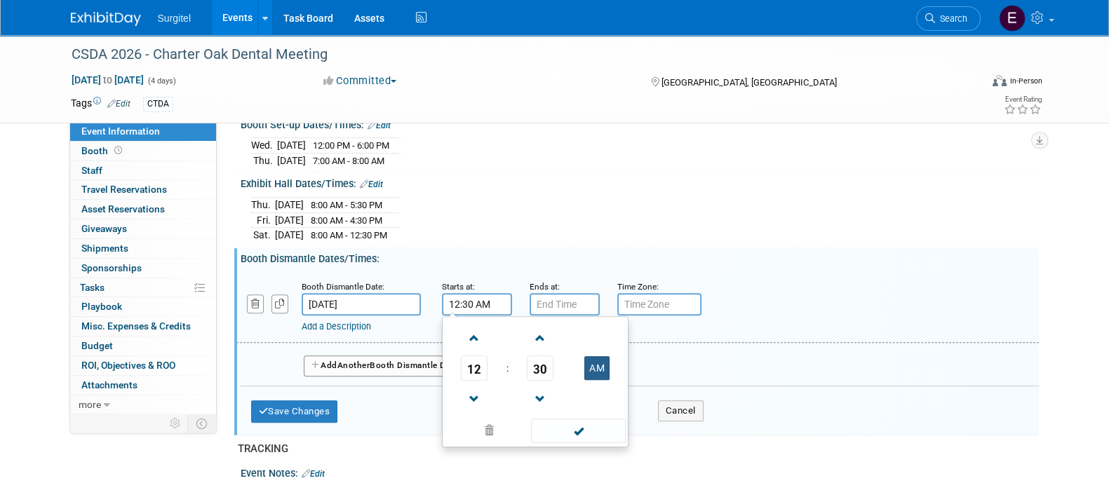
click at [590, 370] on button "AM" at bounding box center [596, 368] width 25 height 24
type input "12:30 PM"
click at [592, 433] on span at bounding box center [578, 431] width 95 height 25
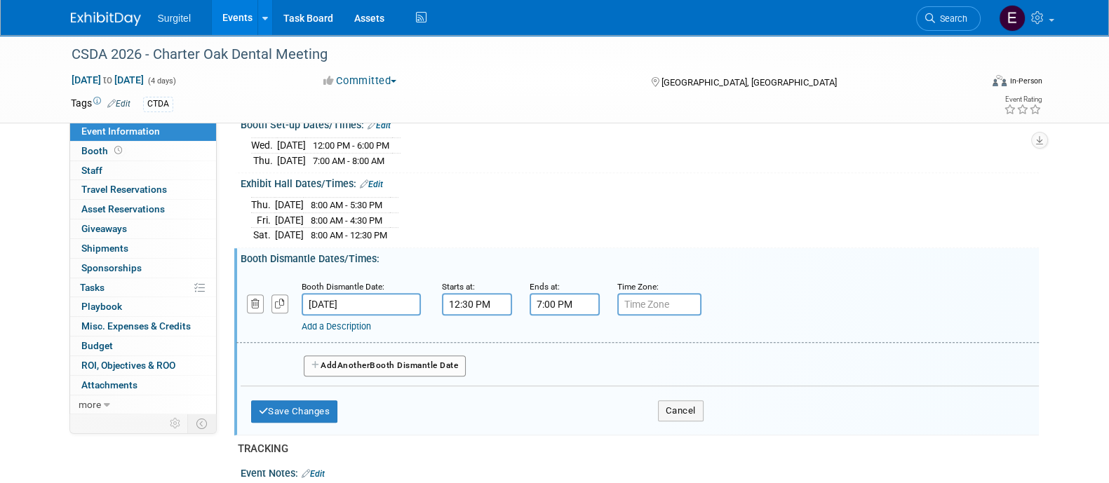
click at [574, 293] on input "7:00 PM" at bounding box center [564, 304] width 70 height 22
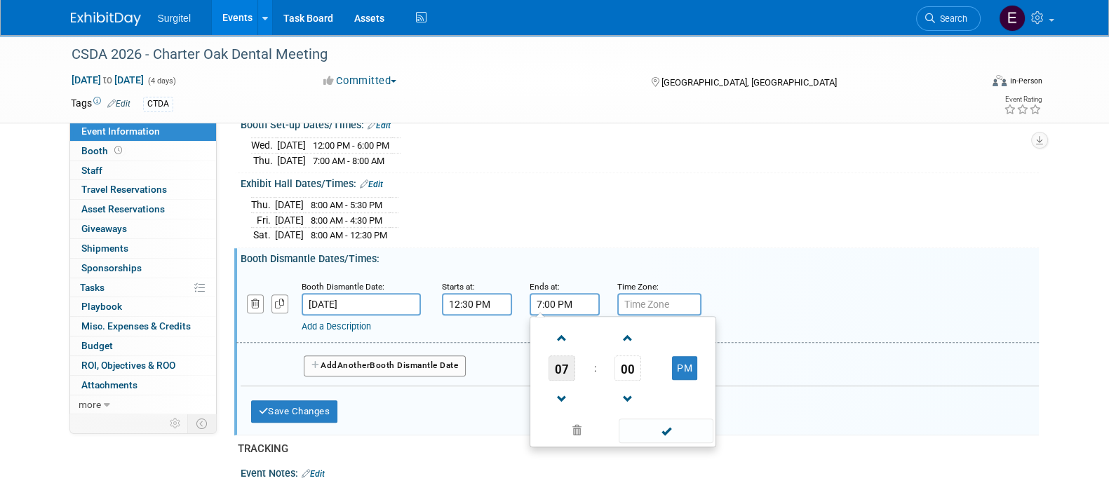
click at [564, 355] on span "07" at bounding box center [561, 367] width 27 height 25
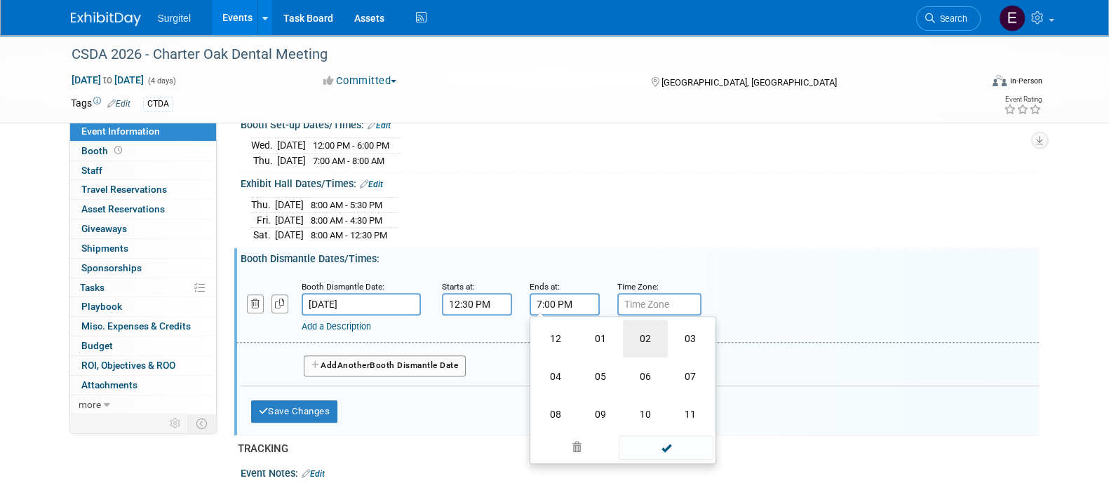
click at [639, 344] on td "02" at bounding box center [645, 339] width 45 height 38
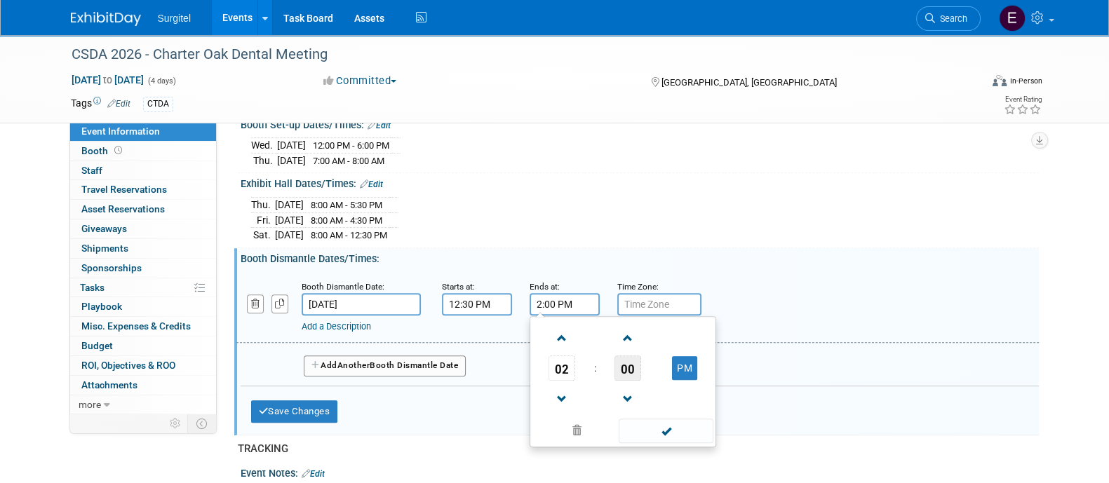
click at [639, 355] on span "00" at bounding box center [627, 367] width 27 height 25
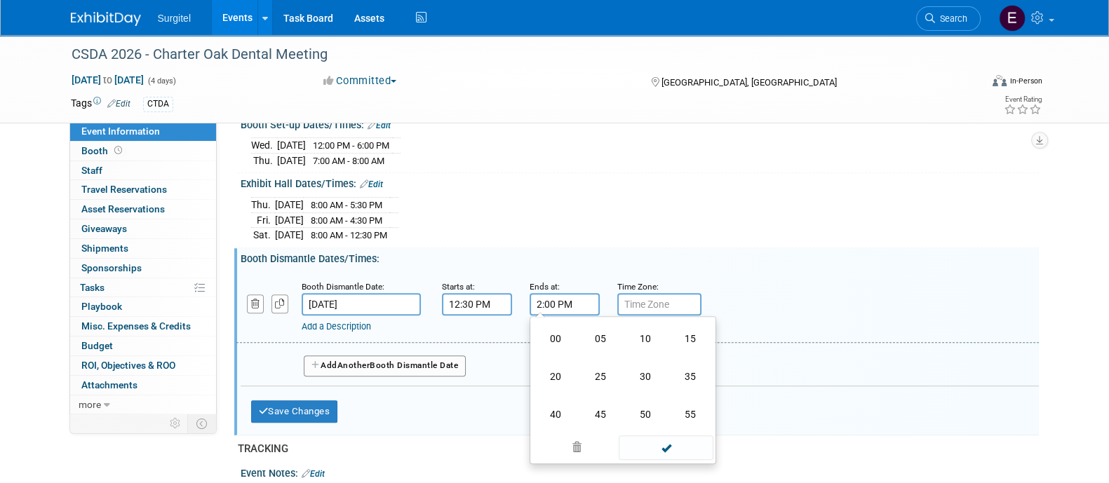
click at [639, 358] on td "30" at bounding box center [645, 377] width 45 height 38
type input "2:30 PM"
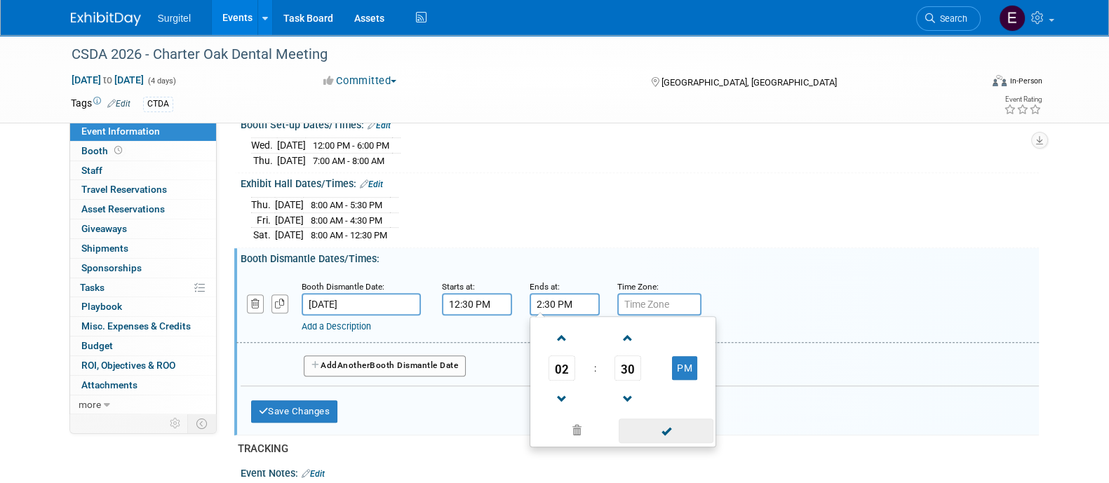
click at [659, 427] on span at bounding box center [665, 431] width 95 height 25
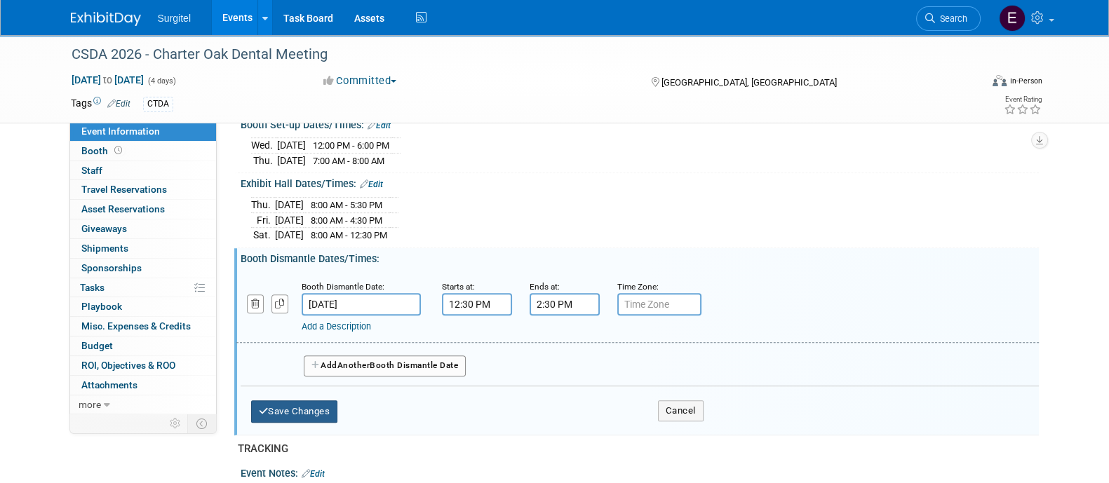
click at [290, 400] on button "Save Changes" at bounding box center [294, 411] width 87 height 22
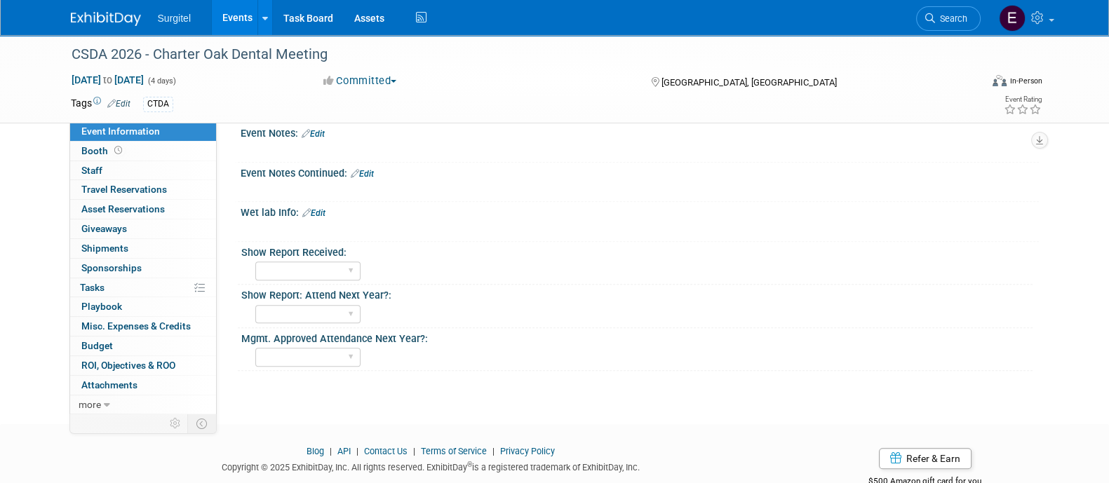
scroll to position [1073, 0]
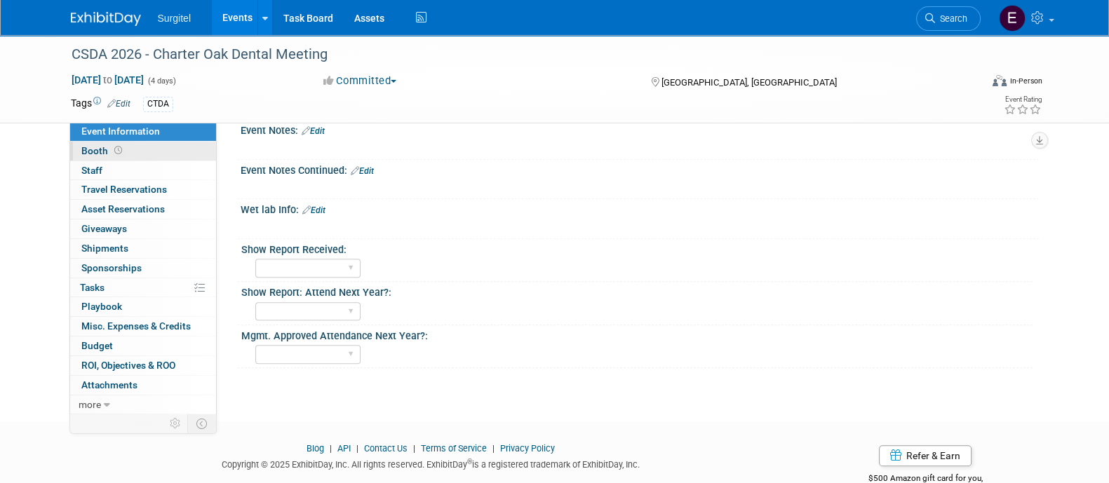
click at [149, 154] on link "Booth" at bounding box center [143, 151] width 146 height 19
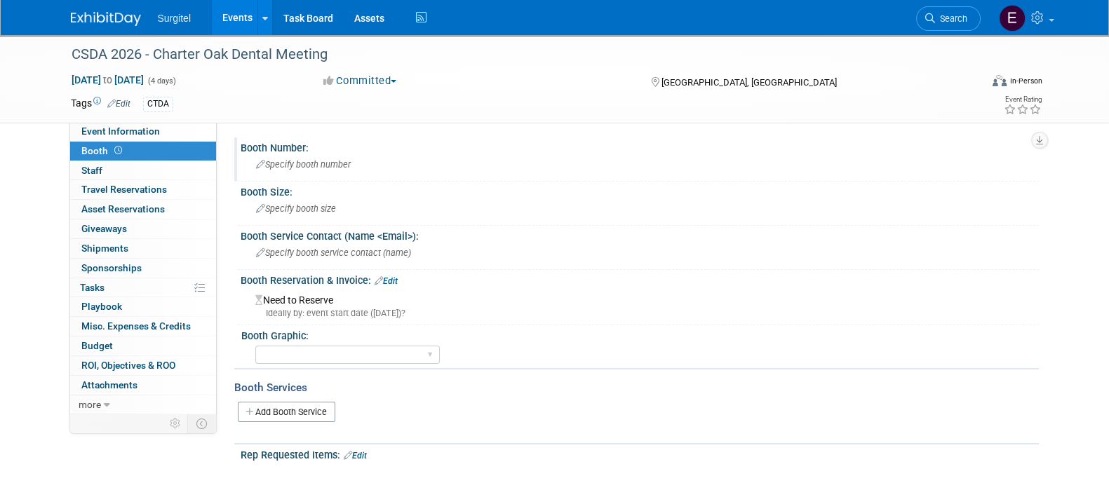
click at [294, 173] on div "Specify booth number" at bounding box center [639, 165] width 777 height 22
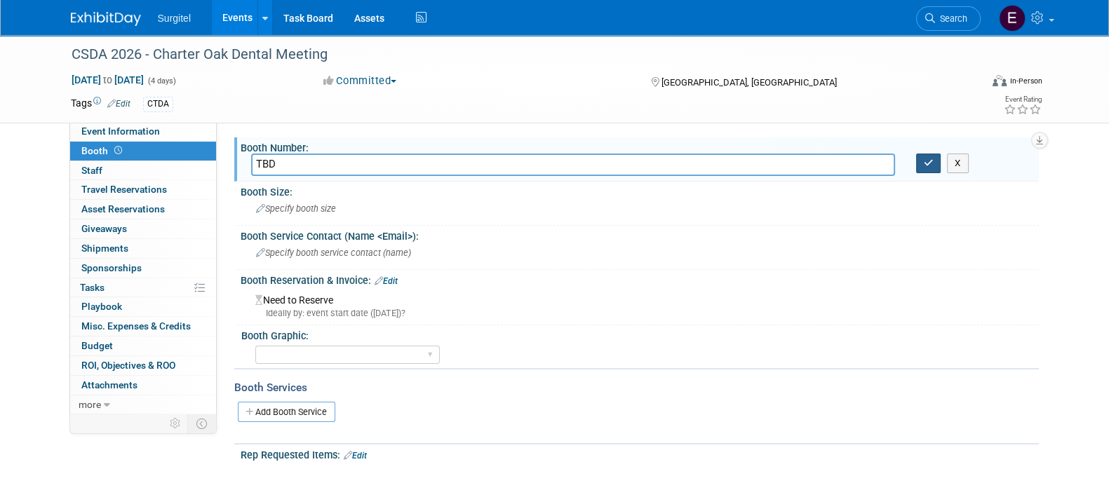
type input "TBD"
click at [932, 165] on icon "button" at bounding box center [928, 162] width 10 height 9
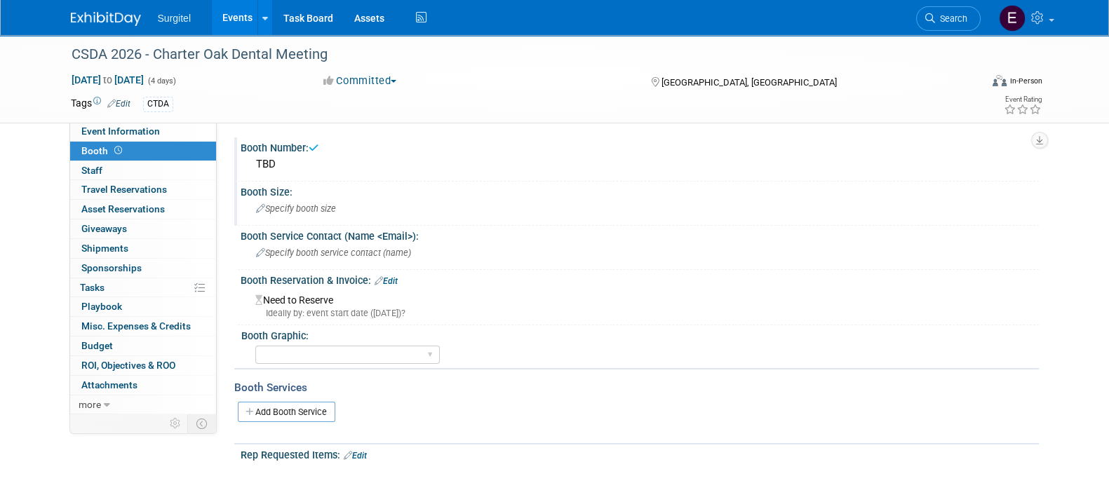
click at [305, 216] on div "Specify booth size" at bounding box center [639, 209] width 777 height 22
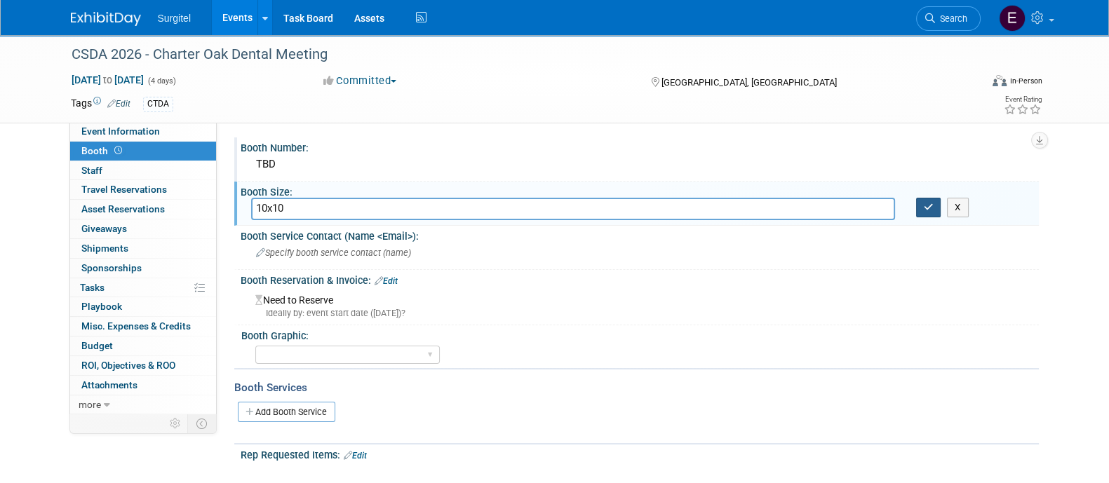
type input "10x10"
click at [923, 205] on icon "button" at bounding box center [928, 207] width 10 height 9
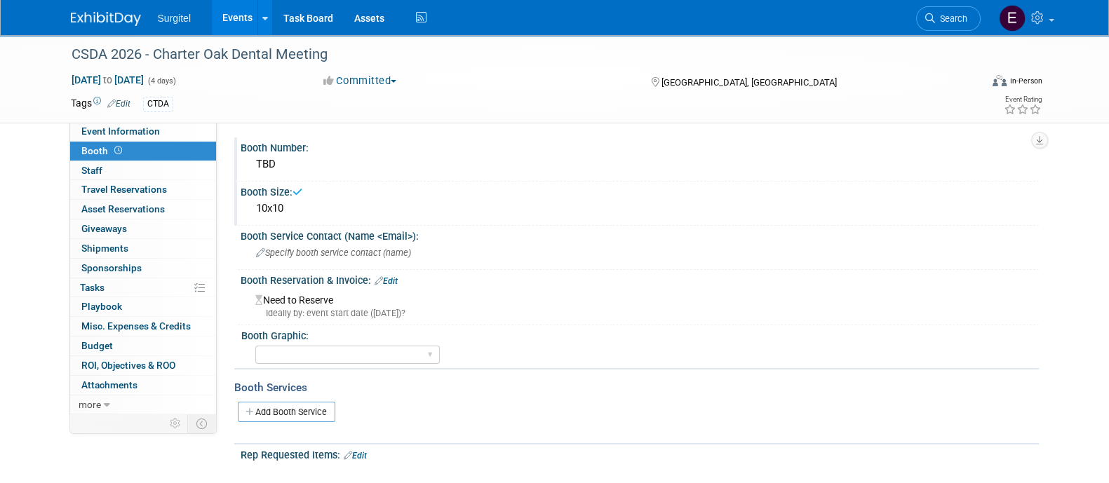
click at [395, 278] on link "Edit" at bounding box center [385, 281] width 23 height 10
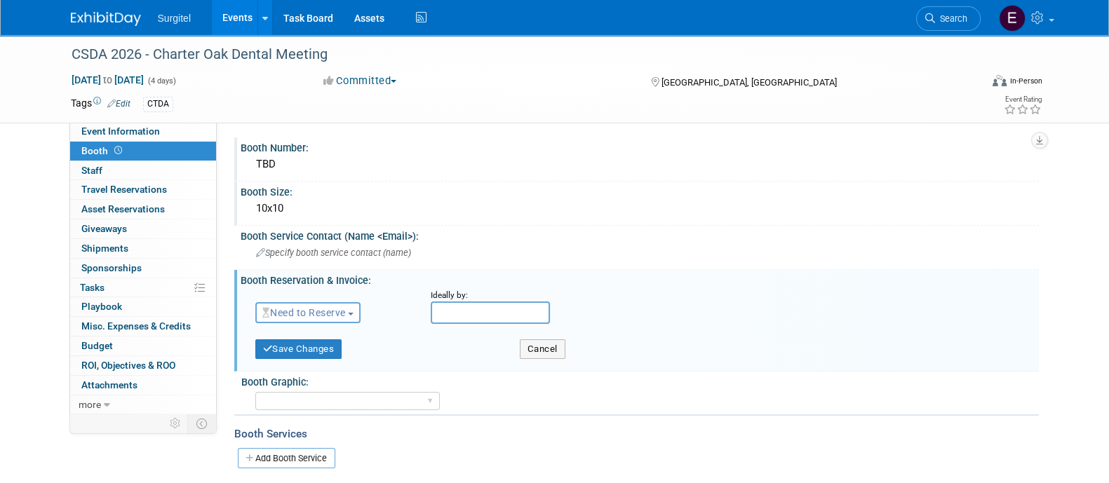
click at [339, 316] on span "Need to Reserve" at bounding box center [303, 312] width 83 height 11
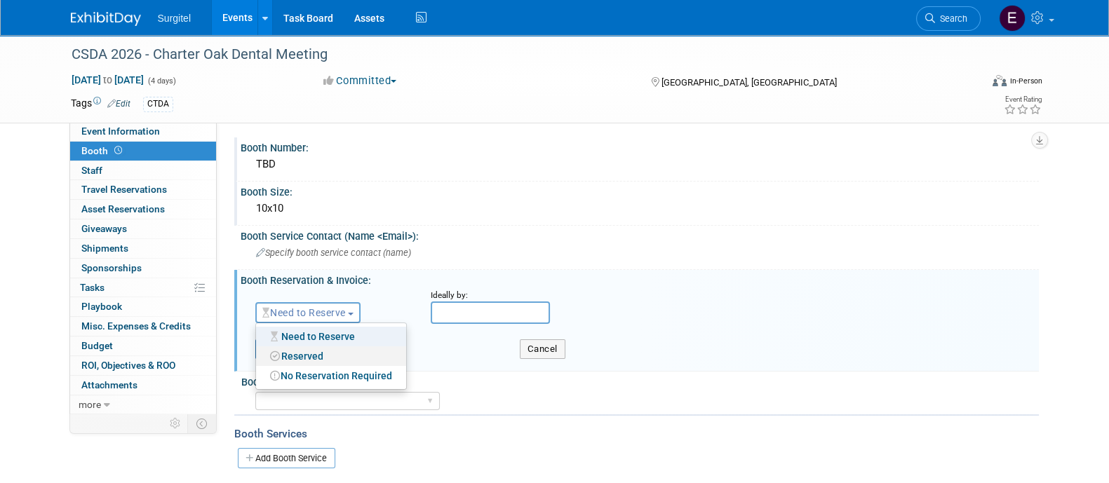
click at [331, 348] on link "Reserved" at bounding box center [331, 356] width 150 height 20
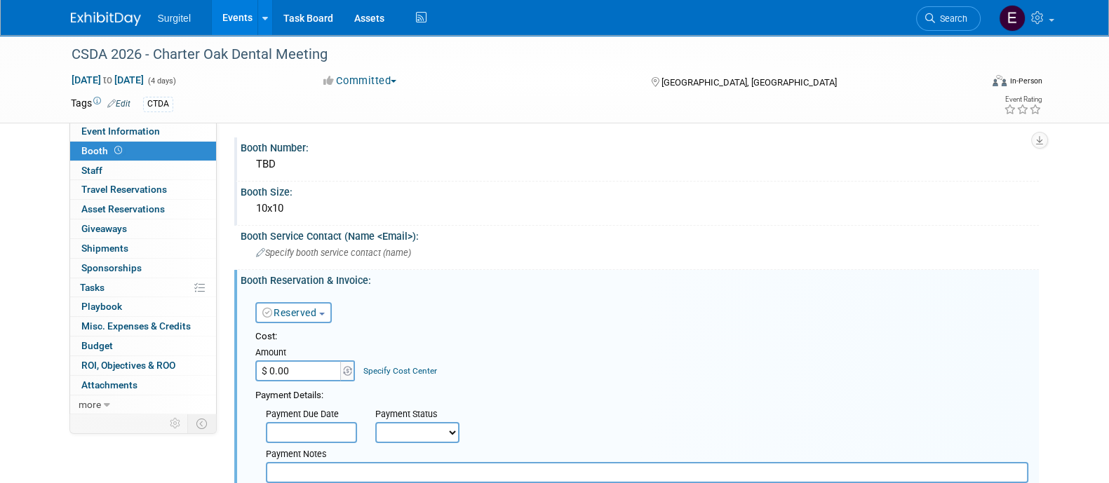
click at [327, 377] on input "$ 0.00" at bounding box center [299, 370] width 88 height 21
type input "$ 2,000.00"
click at [412, 424] on select "Not Paid Yet Partially Paid Paid in Full" at bounding box center [417, 432] width 84 height 21
select select "1"
click at [375, 422] on select "Not Paid Yet Partially Paid Paid in Full" at bounding box center [417, 432] width 84 height 21
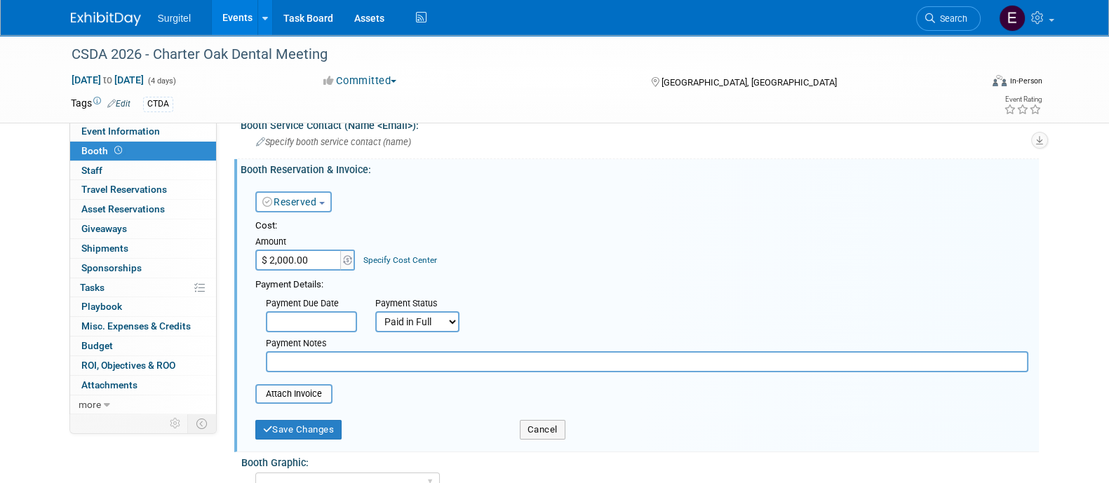
scroll to position [112, 0]
click at [334, 419] on button "Save Changes" at bounding box center [298, 429] width 87 height 20
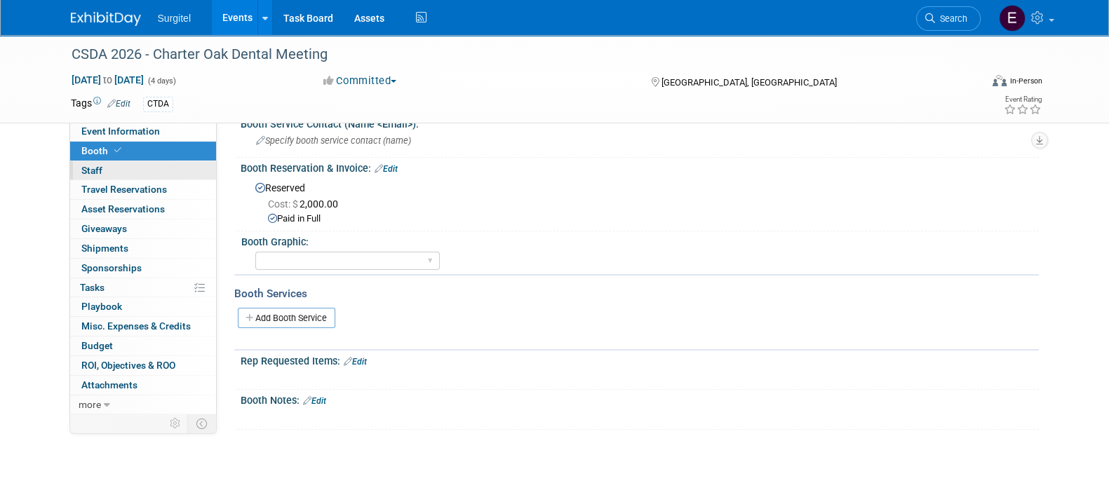
click at [175, 163] on link "0 Staff 0" at bounding box center [143, 170] width 146 height 19
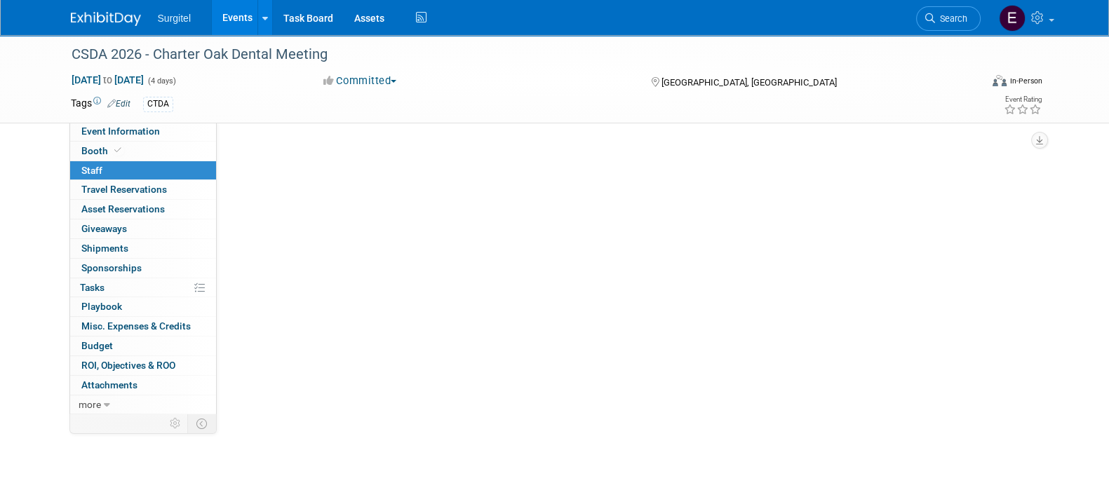
scroll to position [0, 0]
click at [288, 156] on button "Add Attendee" at bounding box center [277, 152] width 79 height 22
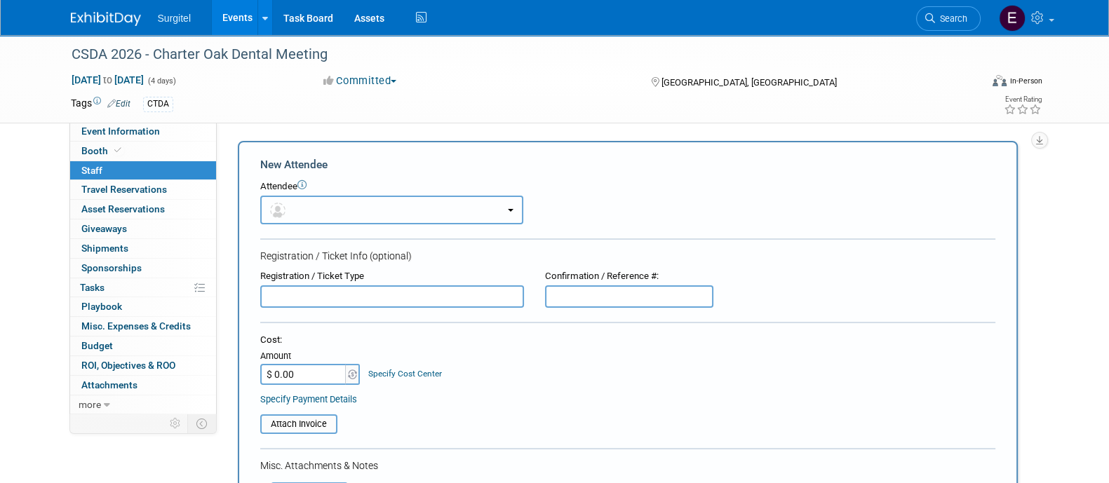
click at [327, 207] on button "button" at bounding box center [391, 210] width 263 height 29
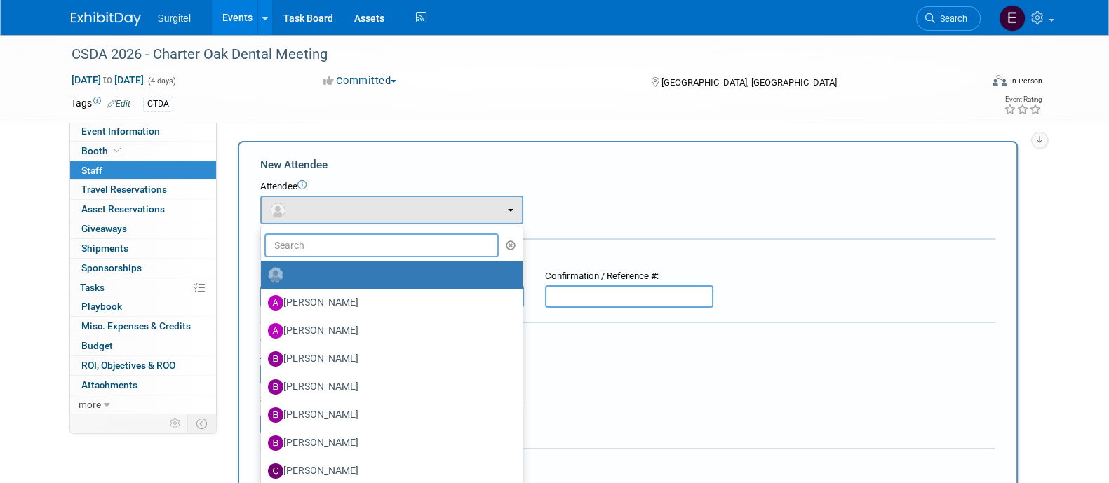
click at [338, 254] on input "text" at bounding box center [381, 245] width 235 height 24
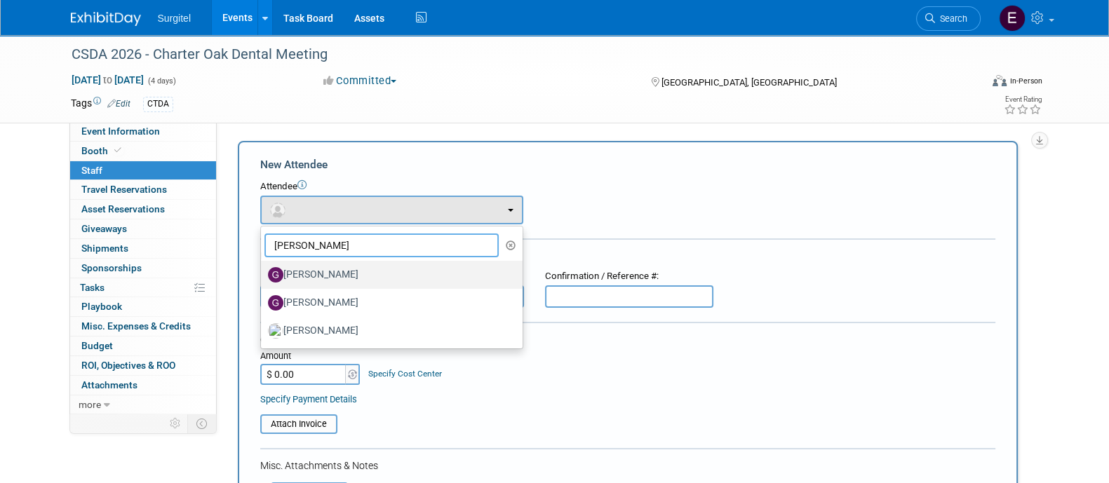
type input "greg"
click at [347, 282] on label "Greg Smith" at bounding box center [388, 275] width 241 height 22
click at [263, 278] on input "Greg Smith" at bounding box center [258, 273] width 9 height 9
select select "e5a6c86c-0a6d-4686-ad5f-93408a5a894d"
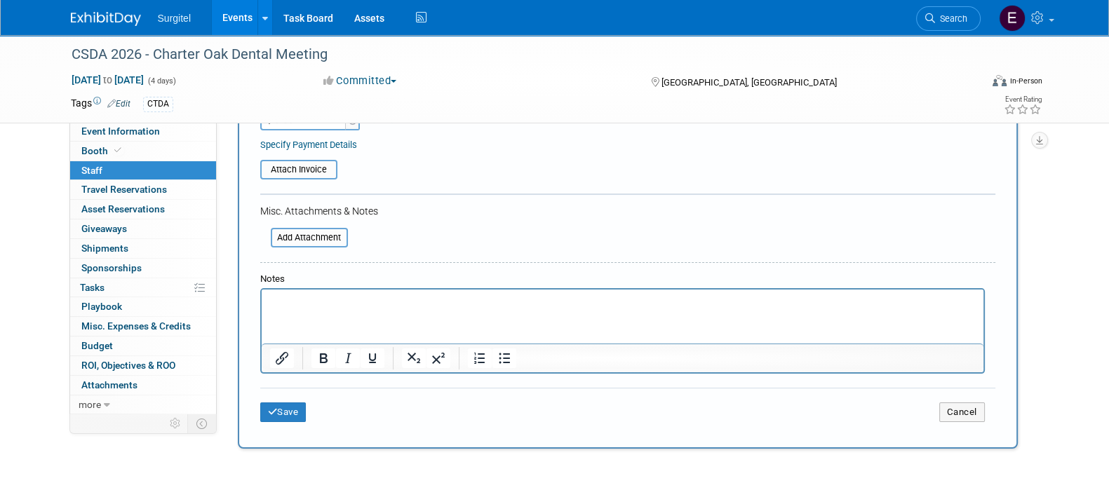
scroll to position [311, 0]
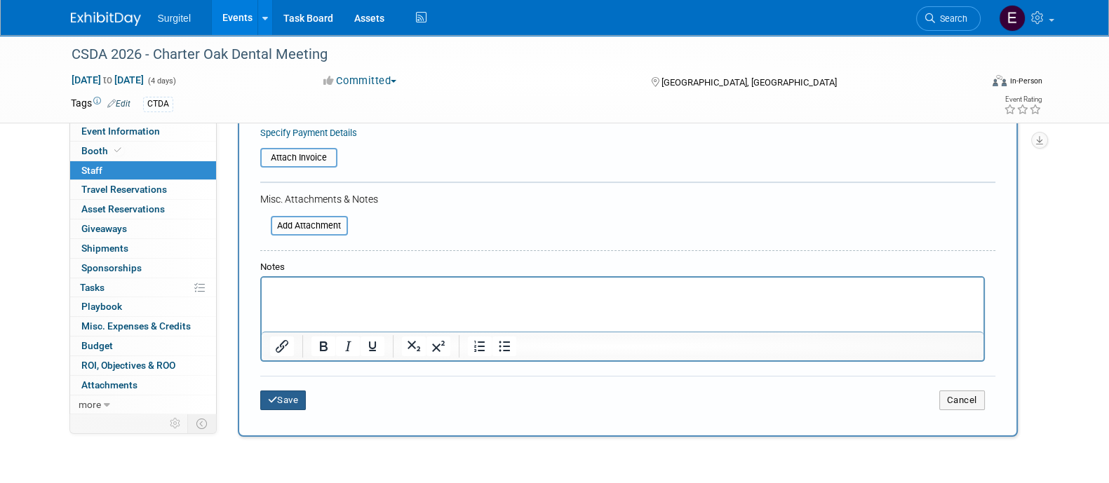
click at [304, 394] on button "Save" at bounding box center [283, 401] width 46 height 20
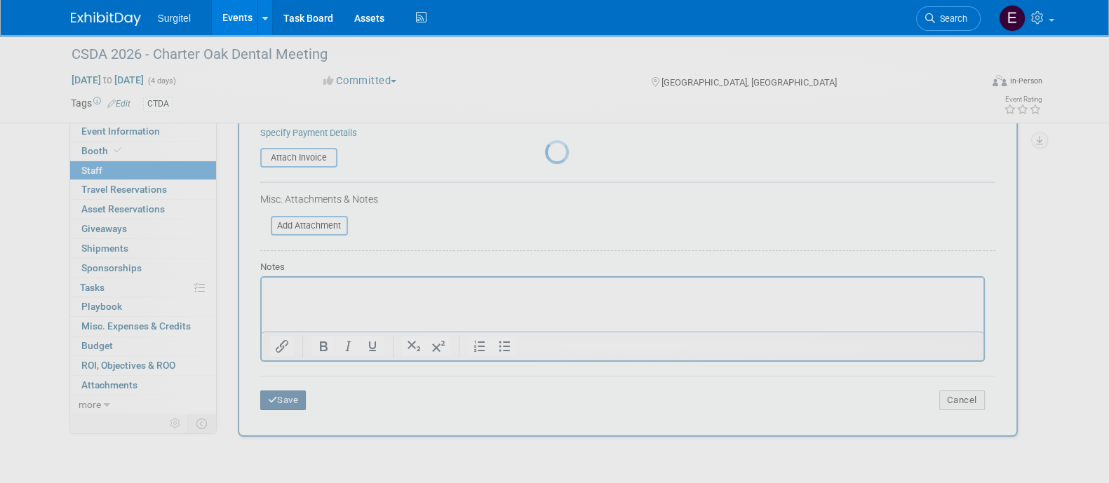
scroll to position [81, 0]
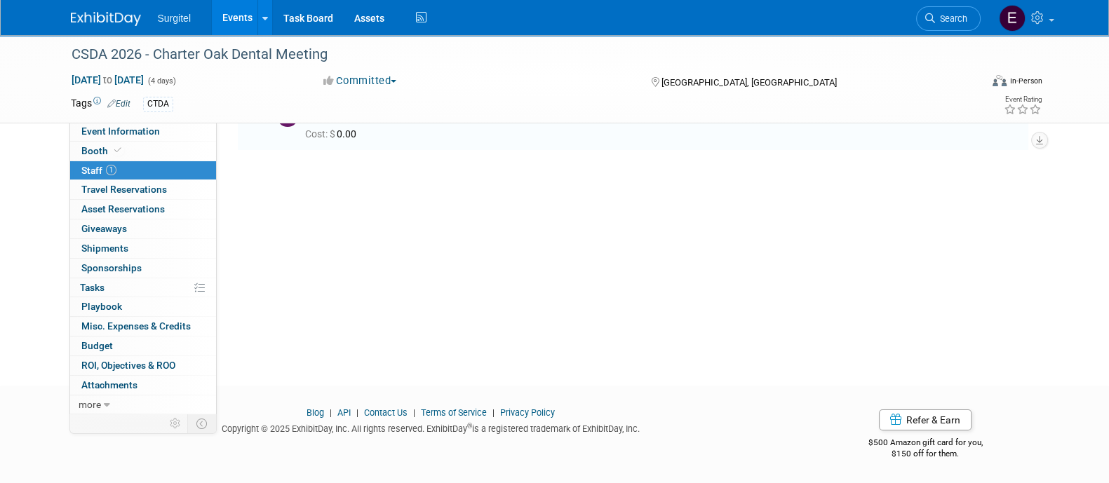
click at [242, 17] on link "Events" at bounding box center [237, 17] width 51 height 35
